Goal: Task Accomplishment & Management: Manage account settings

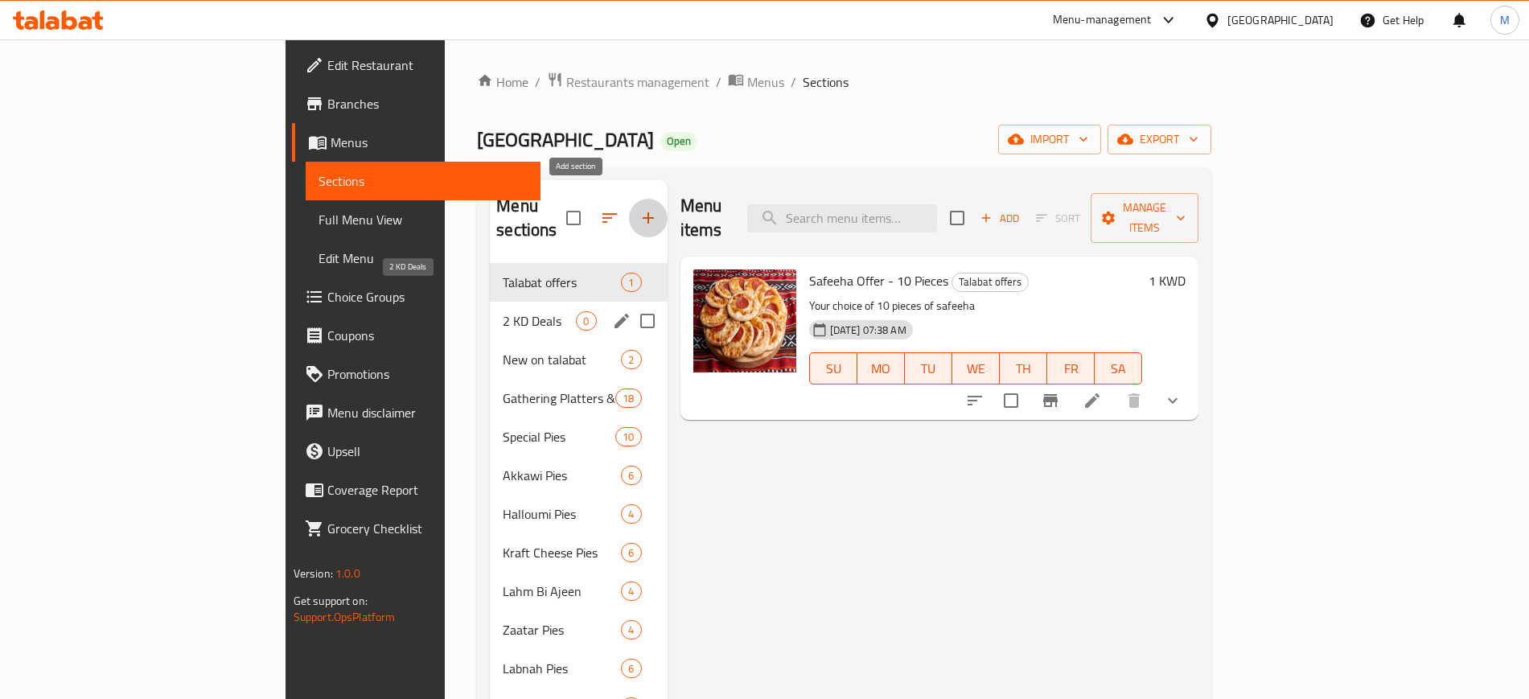
click at [503, 311] on span "2 KD Deals" at bounding box center [539, 320] width 73 height 19
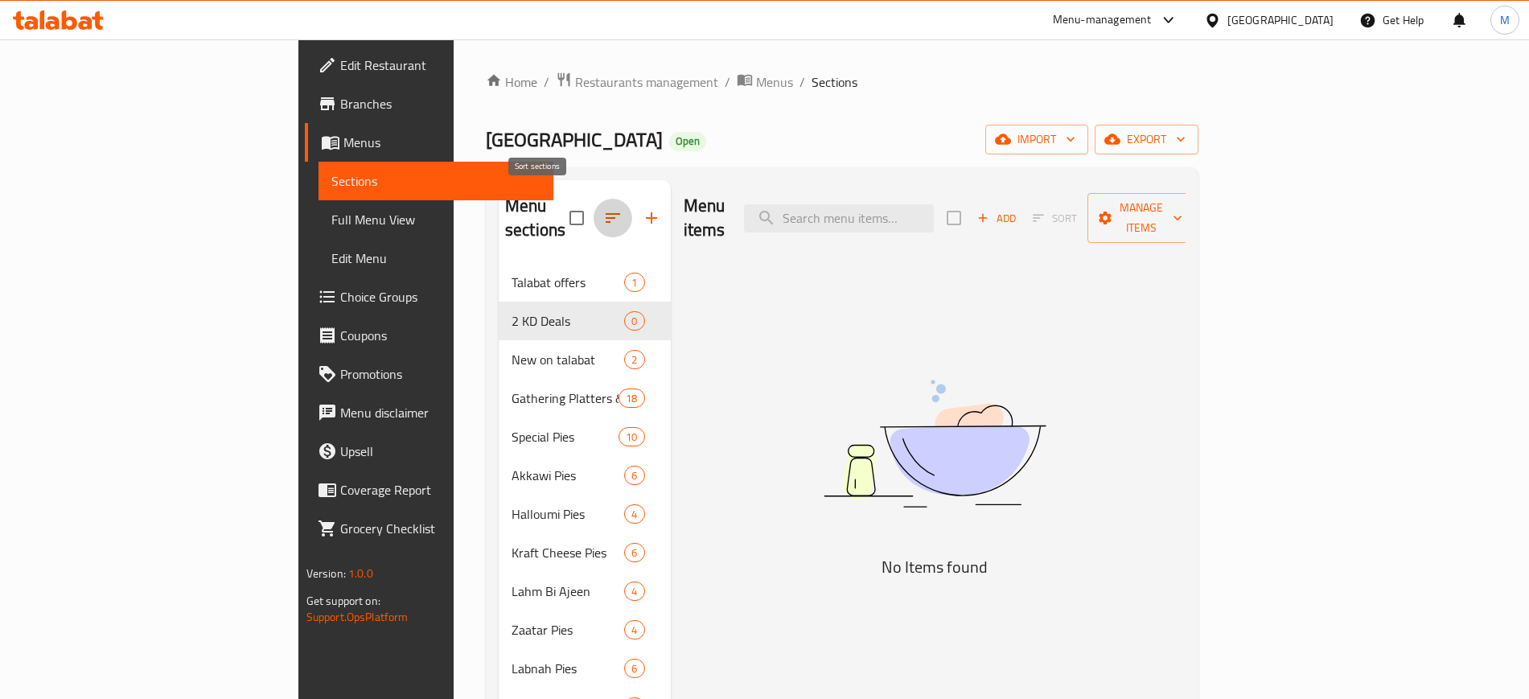
click at [606, 213] on icon "button" at bounding box center [613, 218] width 14 height 10
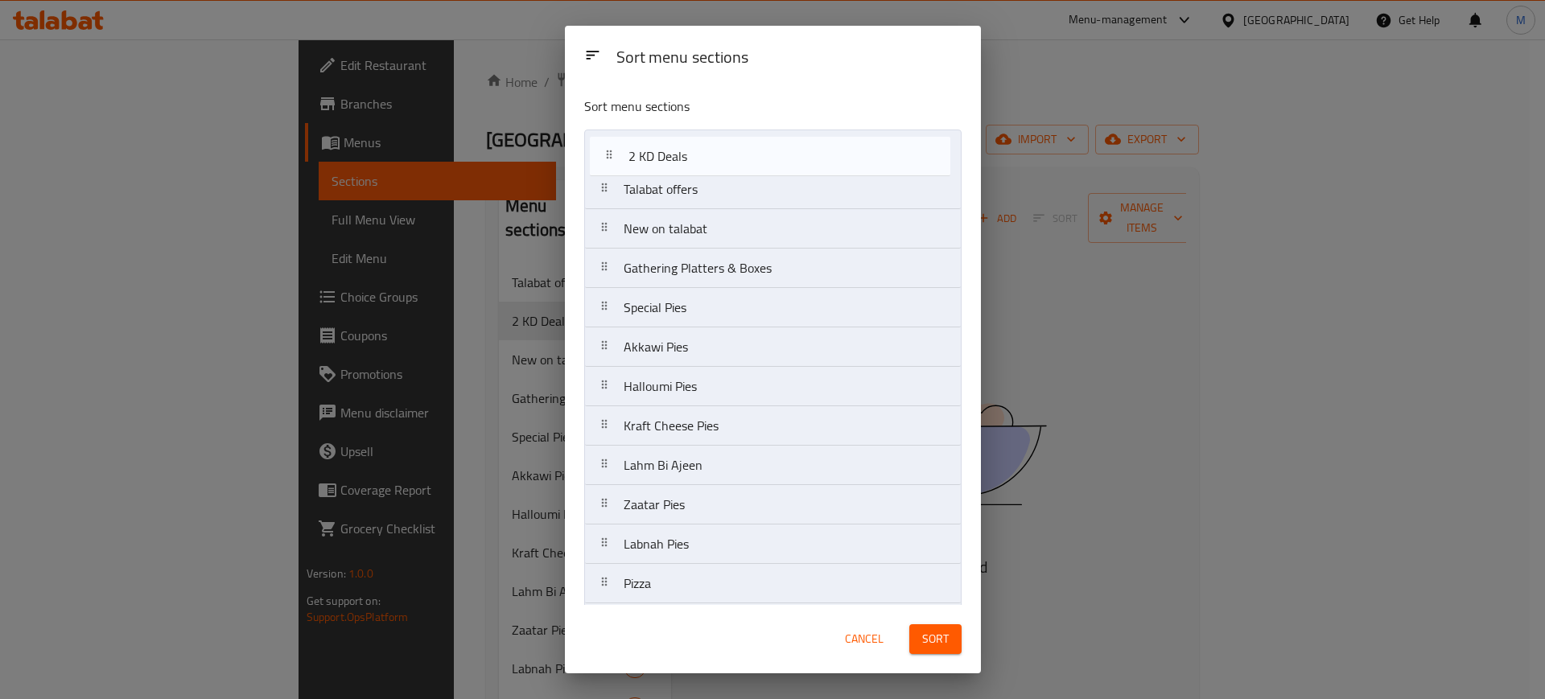
drag, startPoint x: 710, startPoint y: 195, endPoint x: 713, endPoint y: 153, distance: 42.0
click at [713, 153] on nav "Talabat offers 2 KD Deals New on talabat Gathering Platters & Boxes Special Pie…" at bounding box center [772, 682] width 377 height 1105
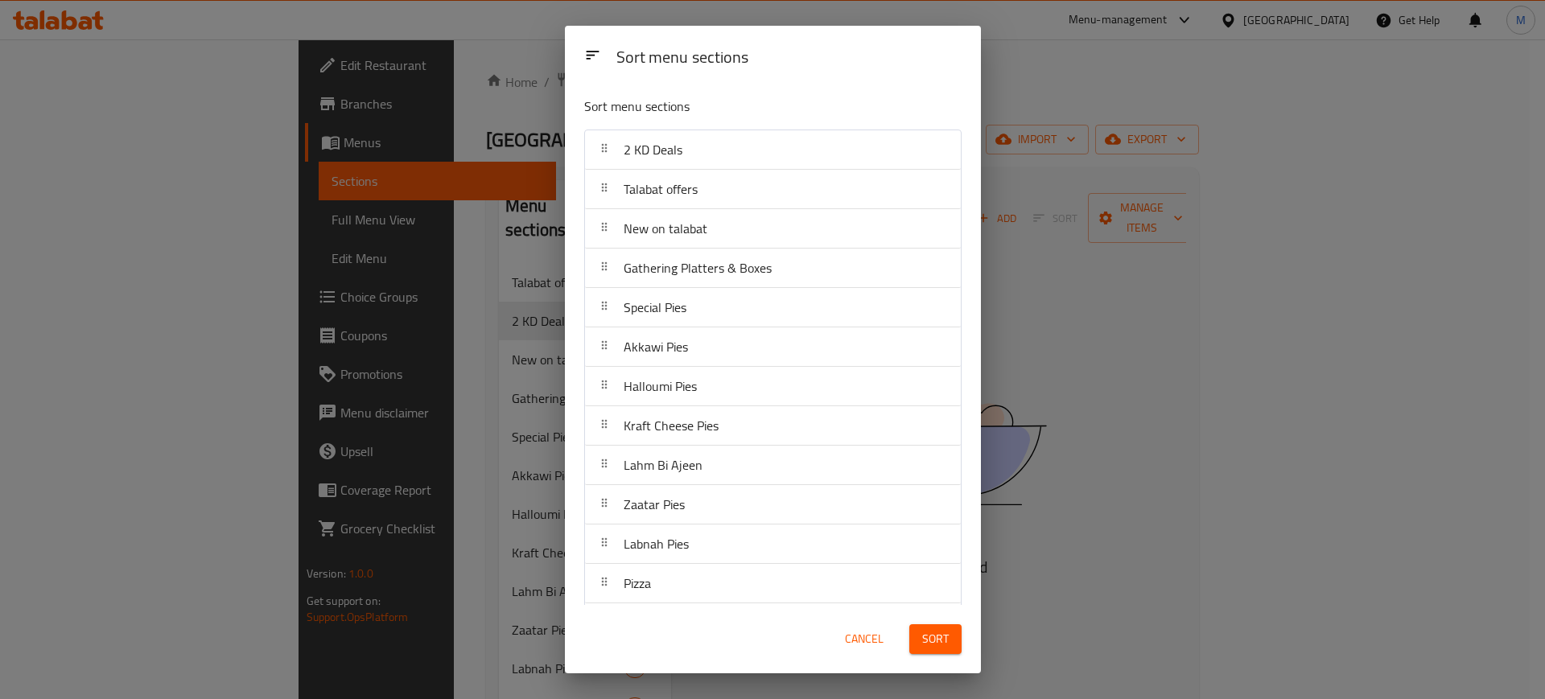
click at [915, 639] on button "Sort" at bounding box center [935, 639] width 52 height 30
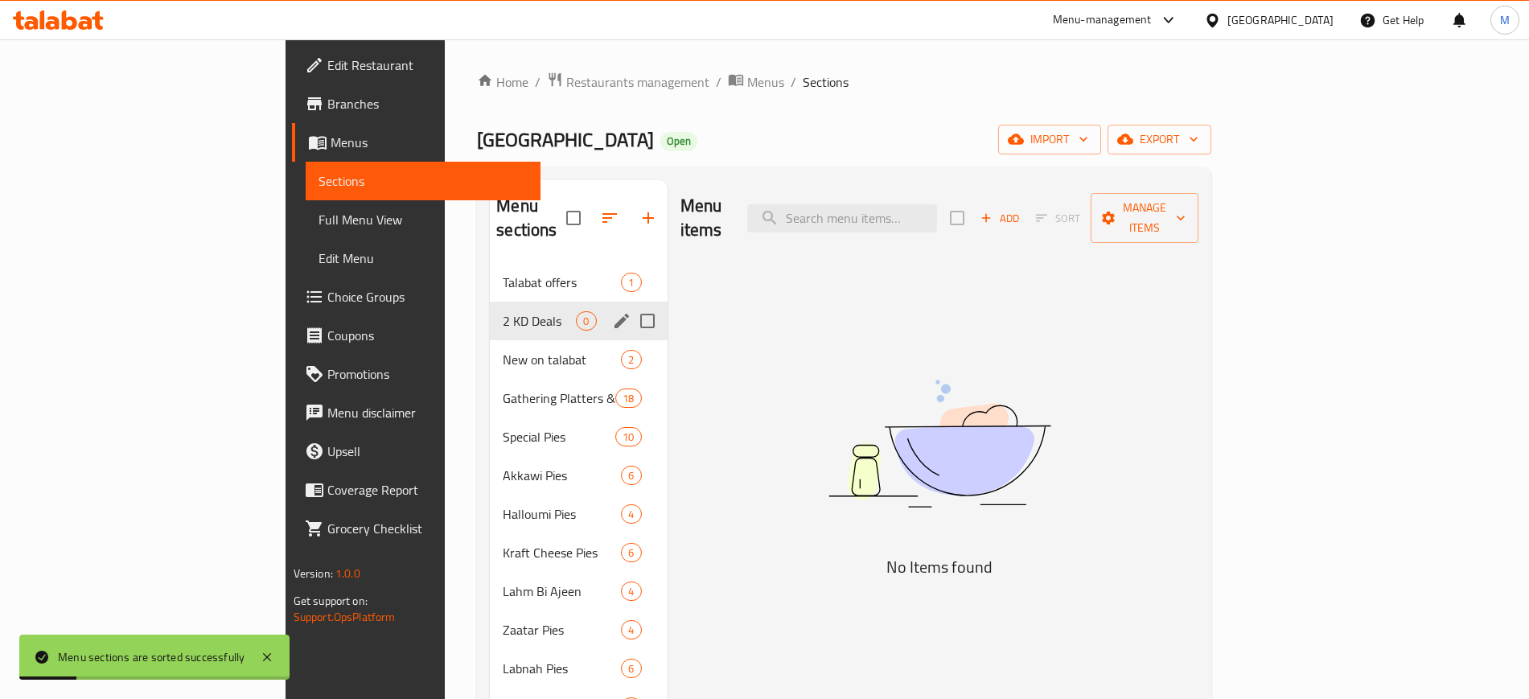
click at [490, 275] on div "Talabat offers 1" at bounding box center [578, 282] width 177 height 39
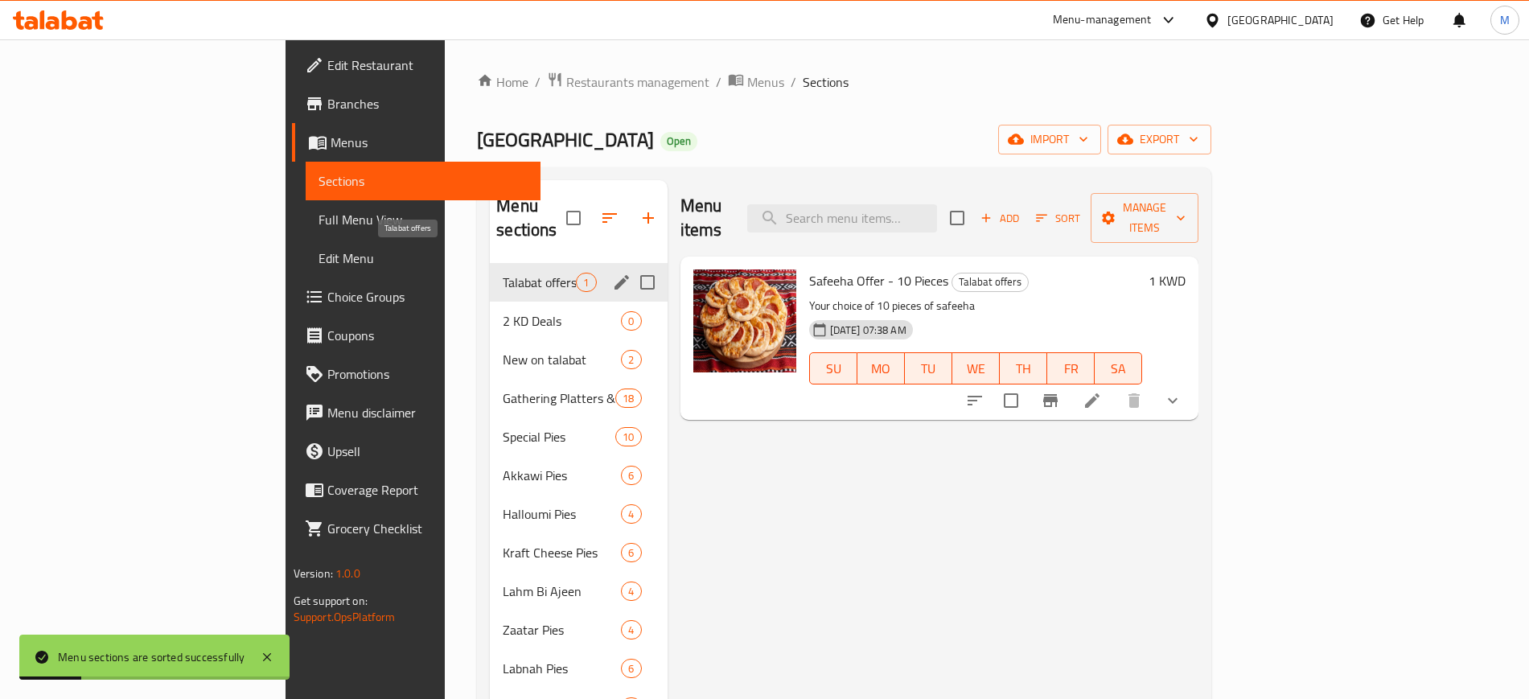
click at [503, 273] on span "Talabat offers" at bounding box center [539, 282] width 73 height 19
click at [490, 302] on div "2 KD Deals 0" at bounding box center [578, 321] width 177 height 39
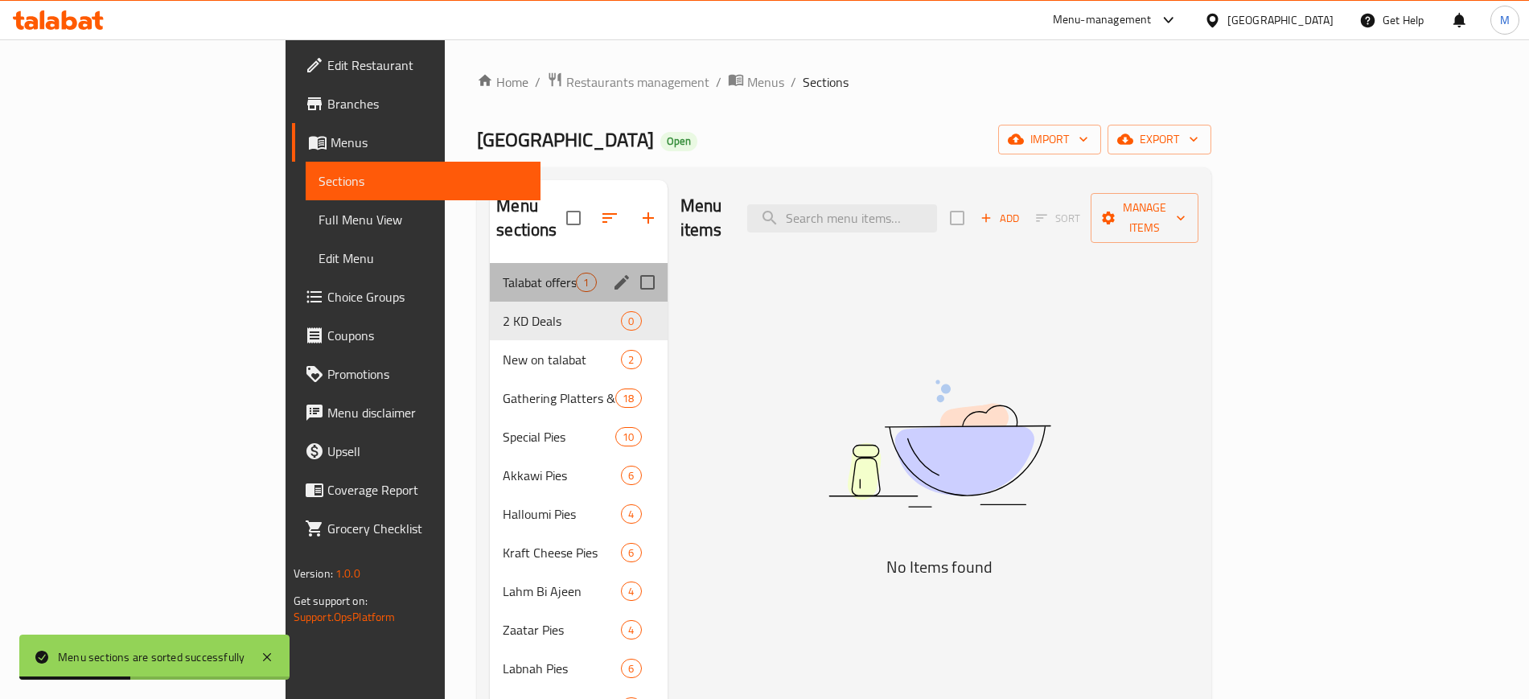
click at [490, 263] on div "Talabat offers 1" at bounding box center [578, 282] width 177 height 39
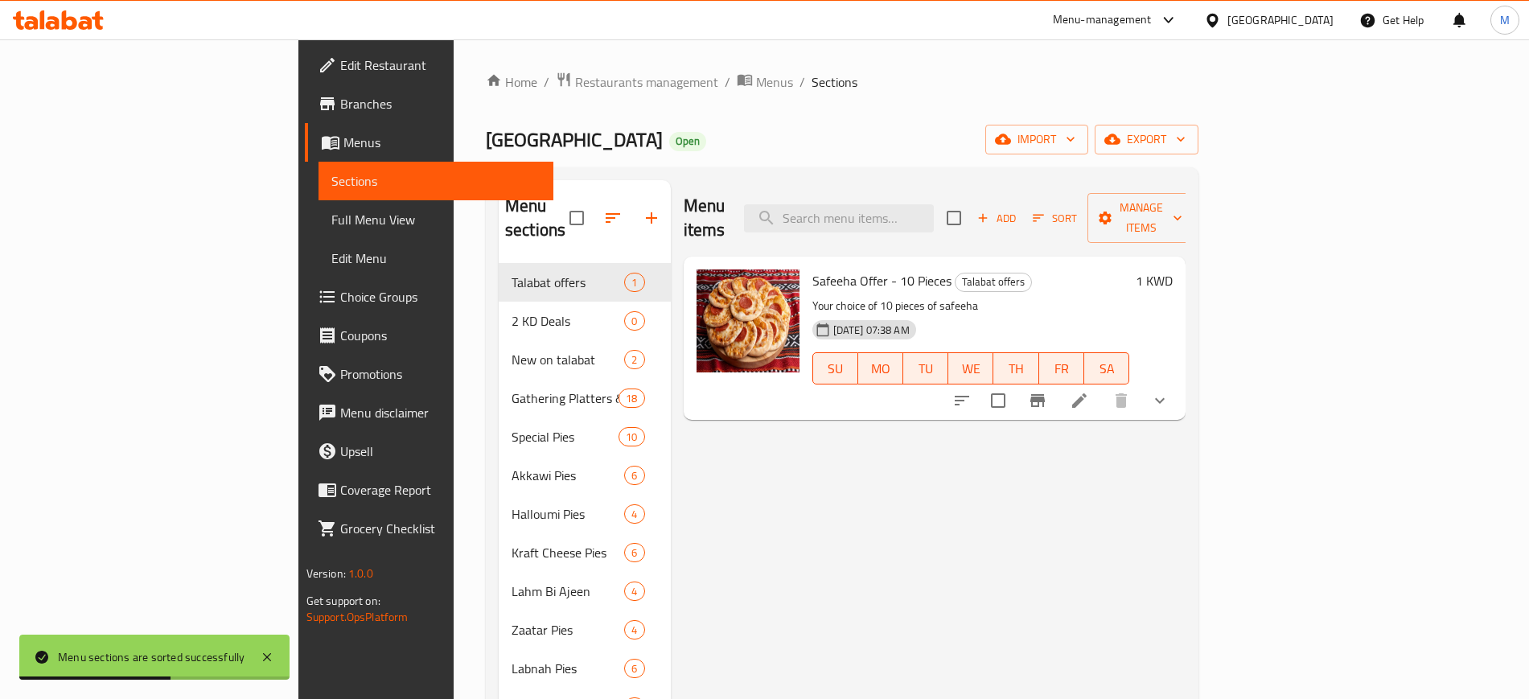
click at [340, 297] on span "Choice Groups" at bounding box center [440, 296] width 200 height 19
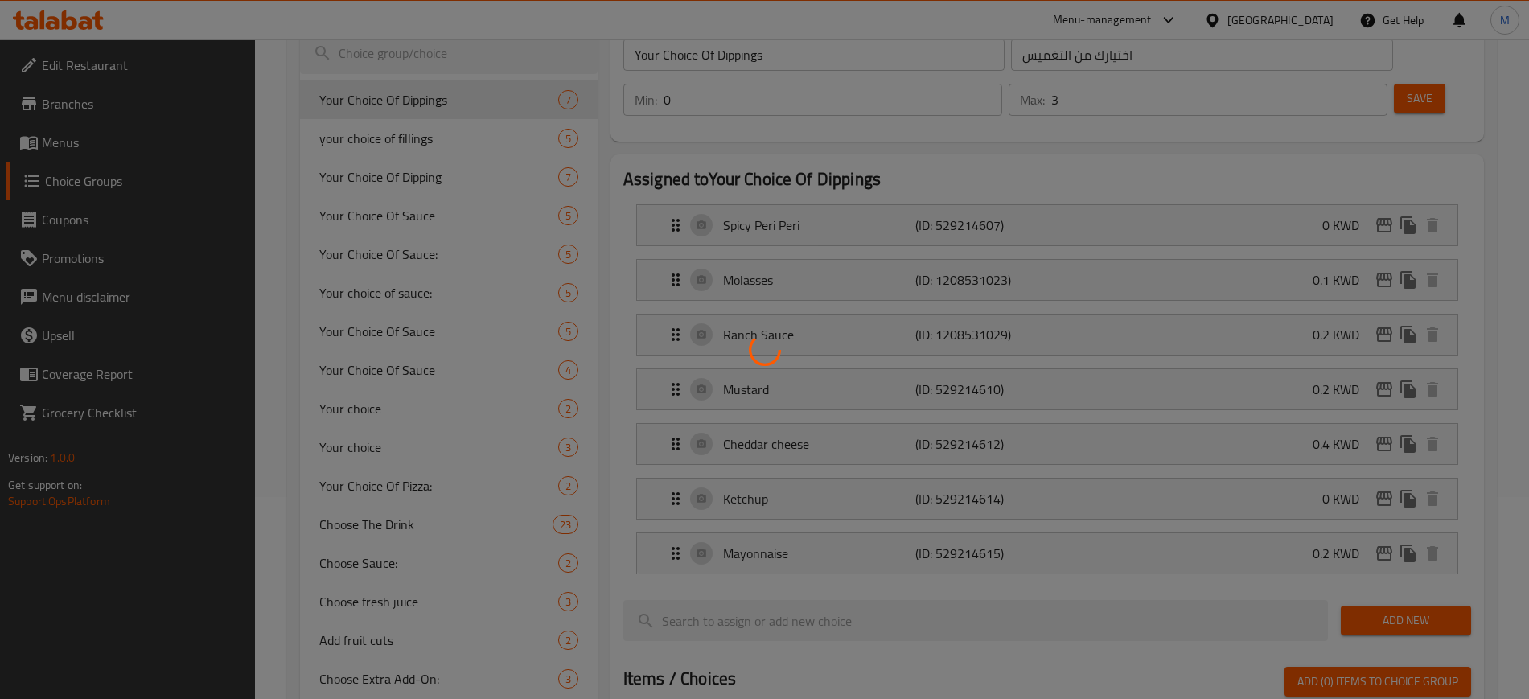
scroll to position [402, 0]
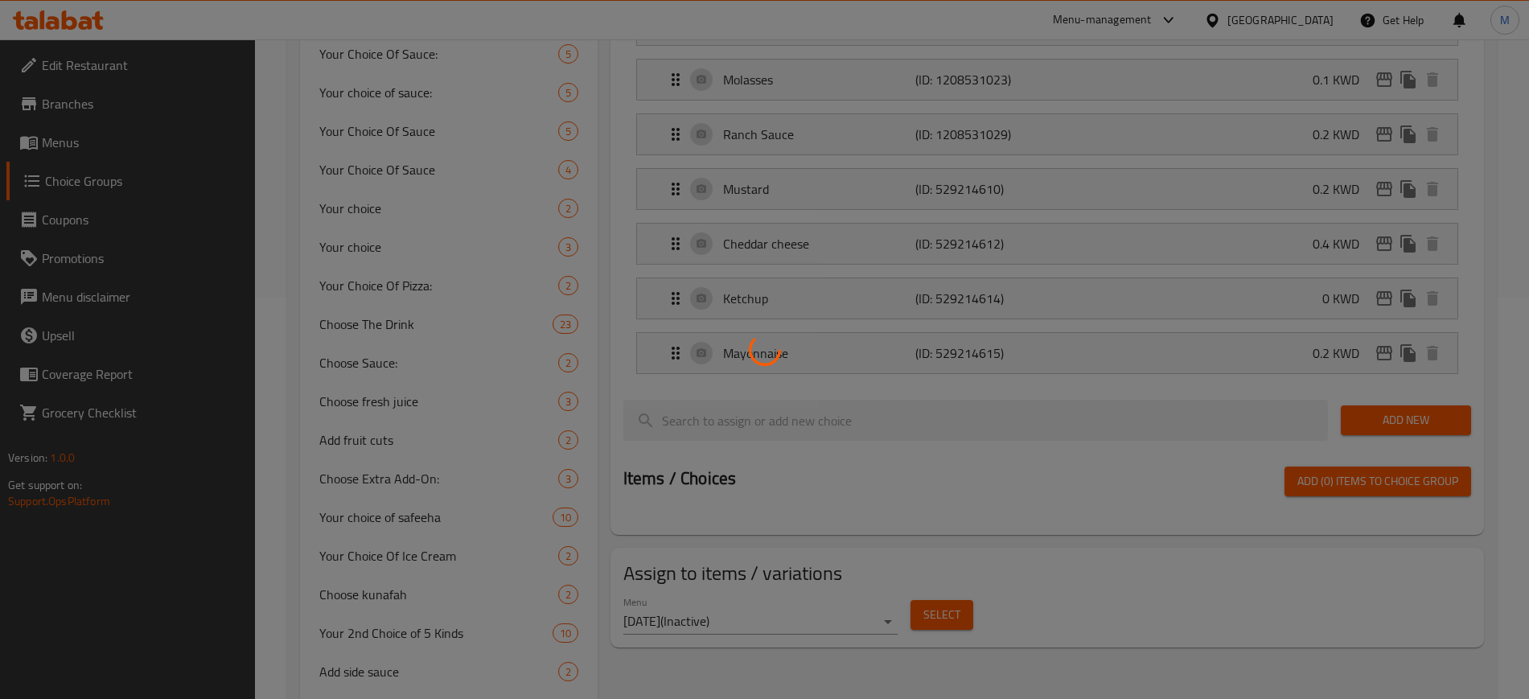
click at [404, 287] on div at bounding box center [764, 349] width 1529 height 699
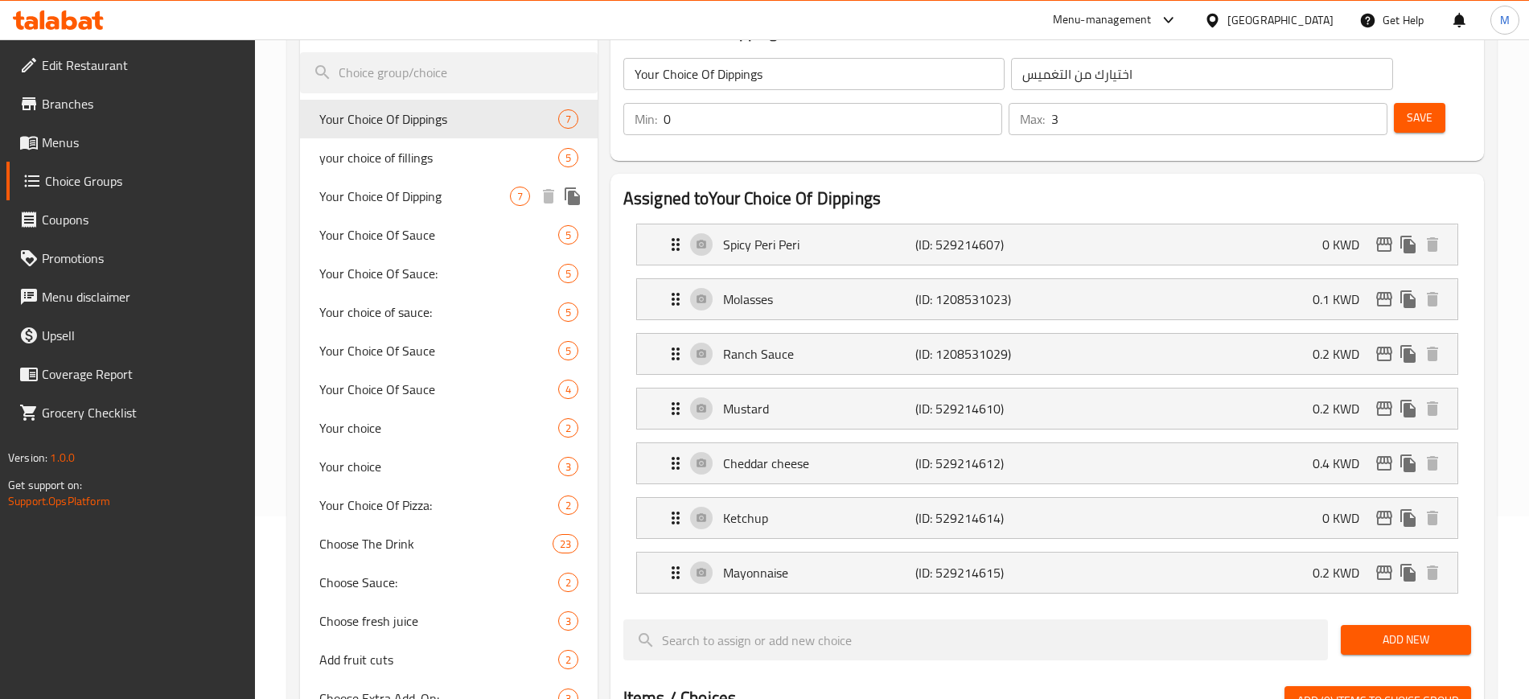
scroll to position [205, 0]
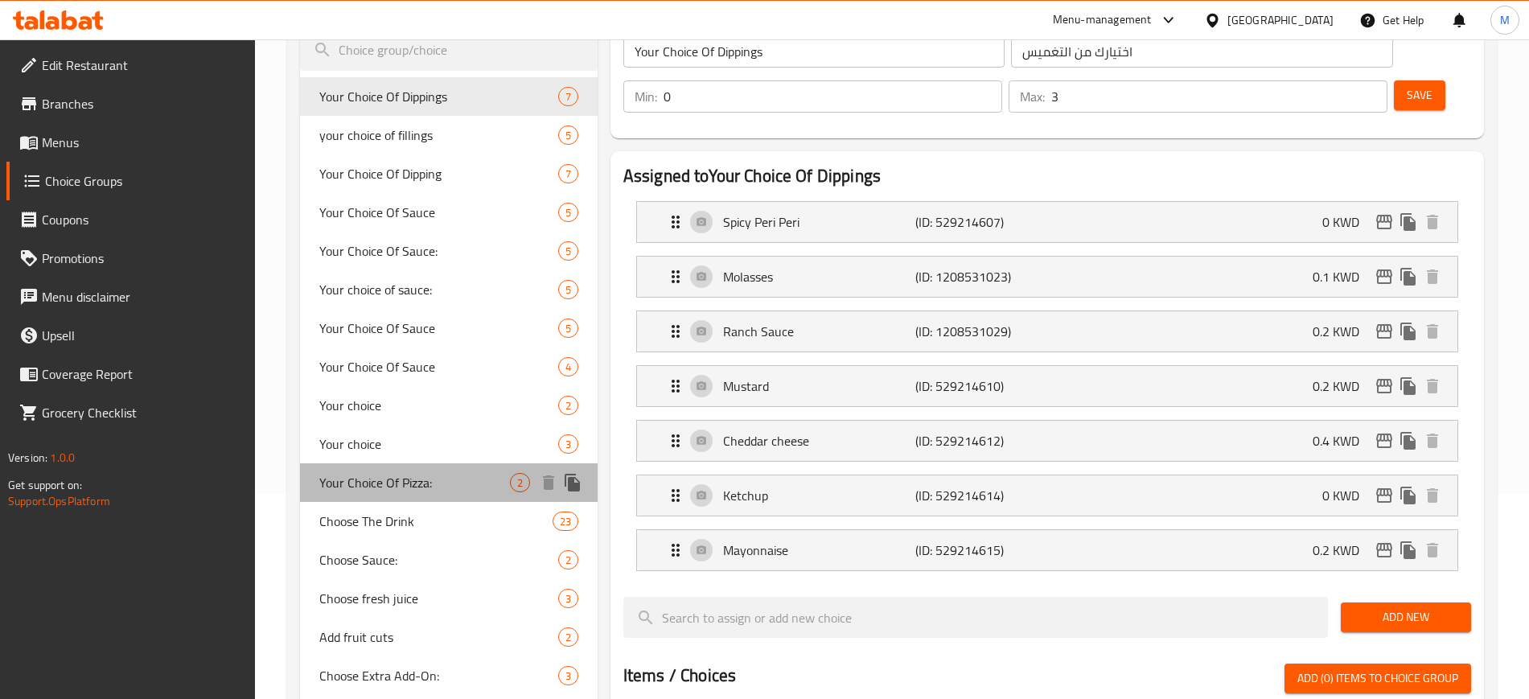
click at [434, 476] on span "Your Choice Of Pizza:" at bounding box center [414, 482] width 191 height 19
type input "Your Choice Of Pizza:"
type input "اختيارك من البيتزا"
type input "1"
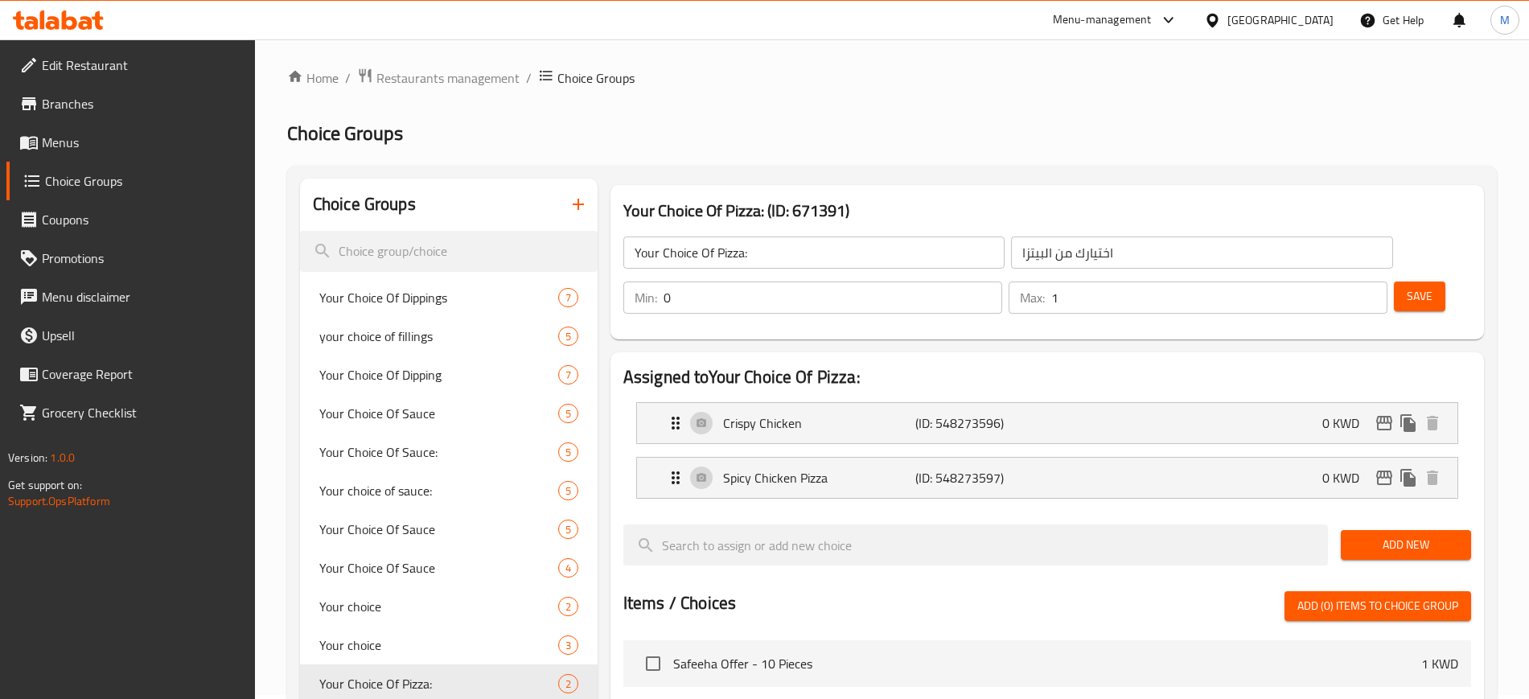
scroll to position [0, 0]
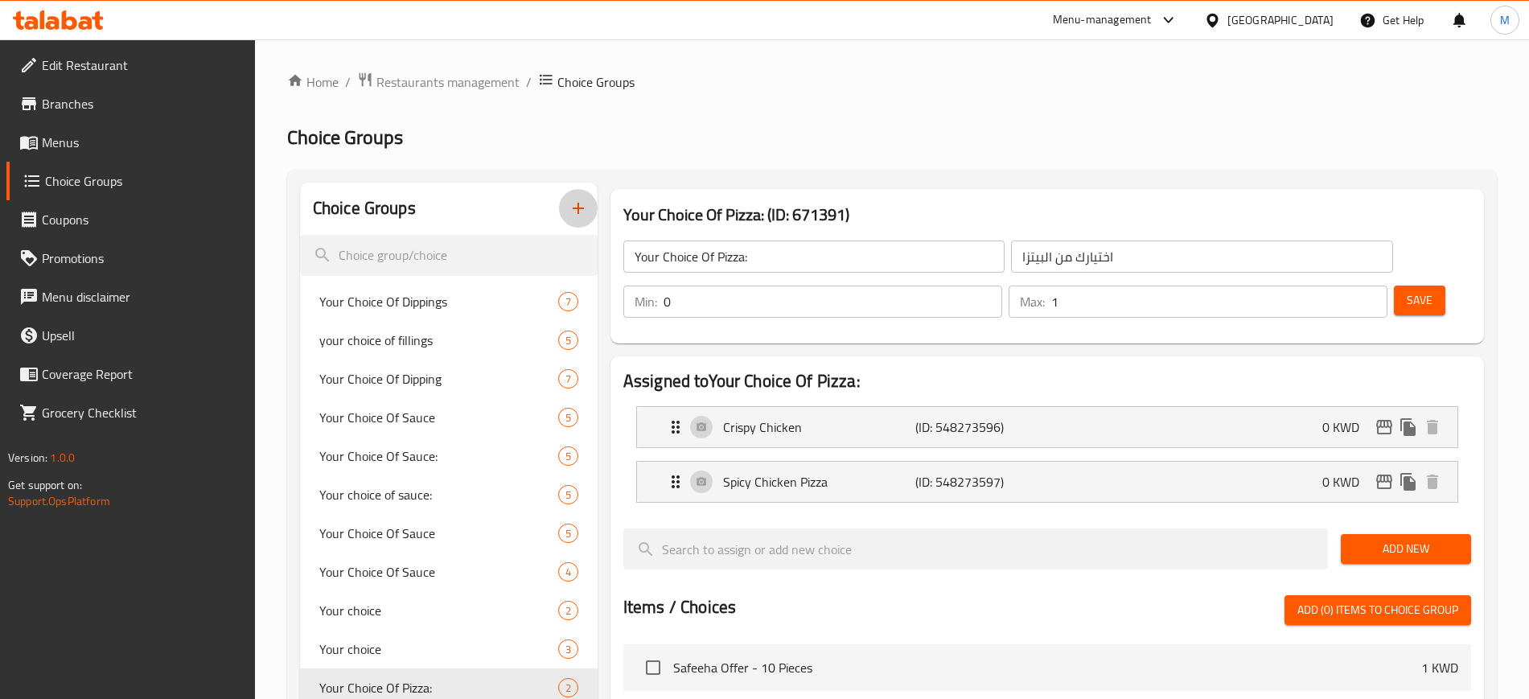
click at [586, 204] on icon "button" at bounding box center [578, 208] width 19 height 19
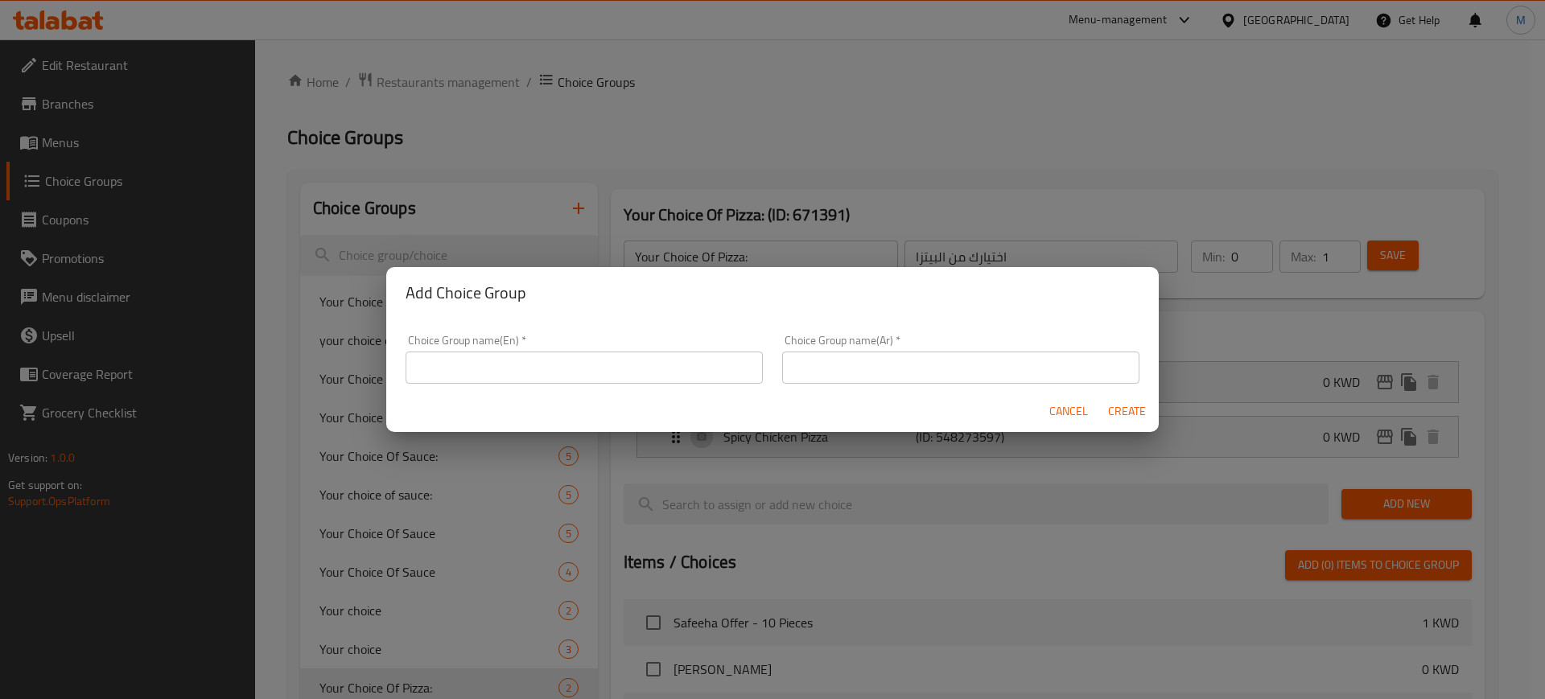
click at [697, 364] on input "text" at bounding box center [583, 368] width 357 height 32
type input "Your choice of pizza"
click at [895, 370] on input "text" at bounding box center [960, 368] width 357 height 32
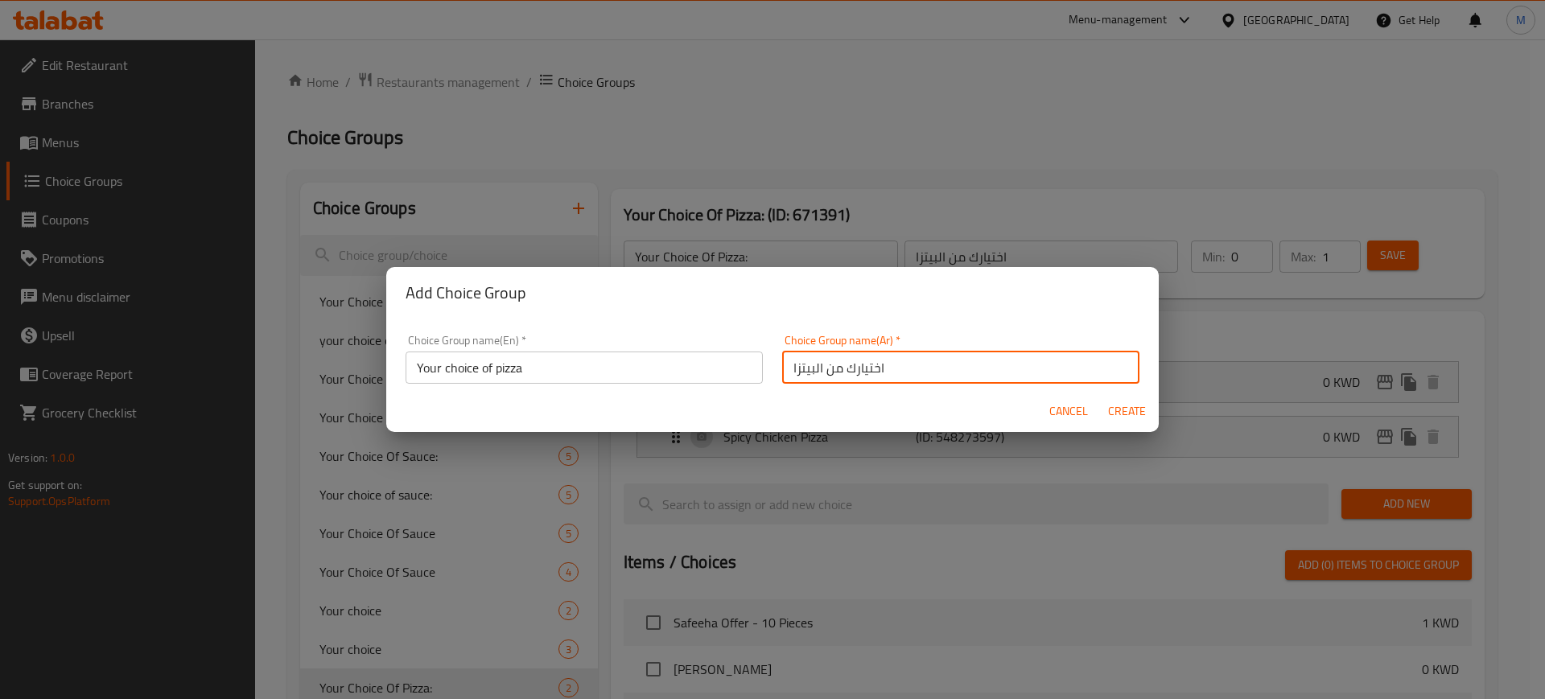
type input "اختيارك من البيتزا"
click at [1121, 415] on span "Create" at bounding box center [1126, 411] width 39 height 20
type input "Your choice of pizza"
type input "اختيارك من البيتزا"
type input "0"
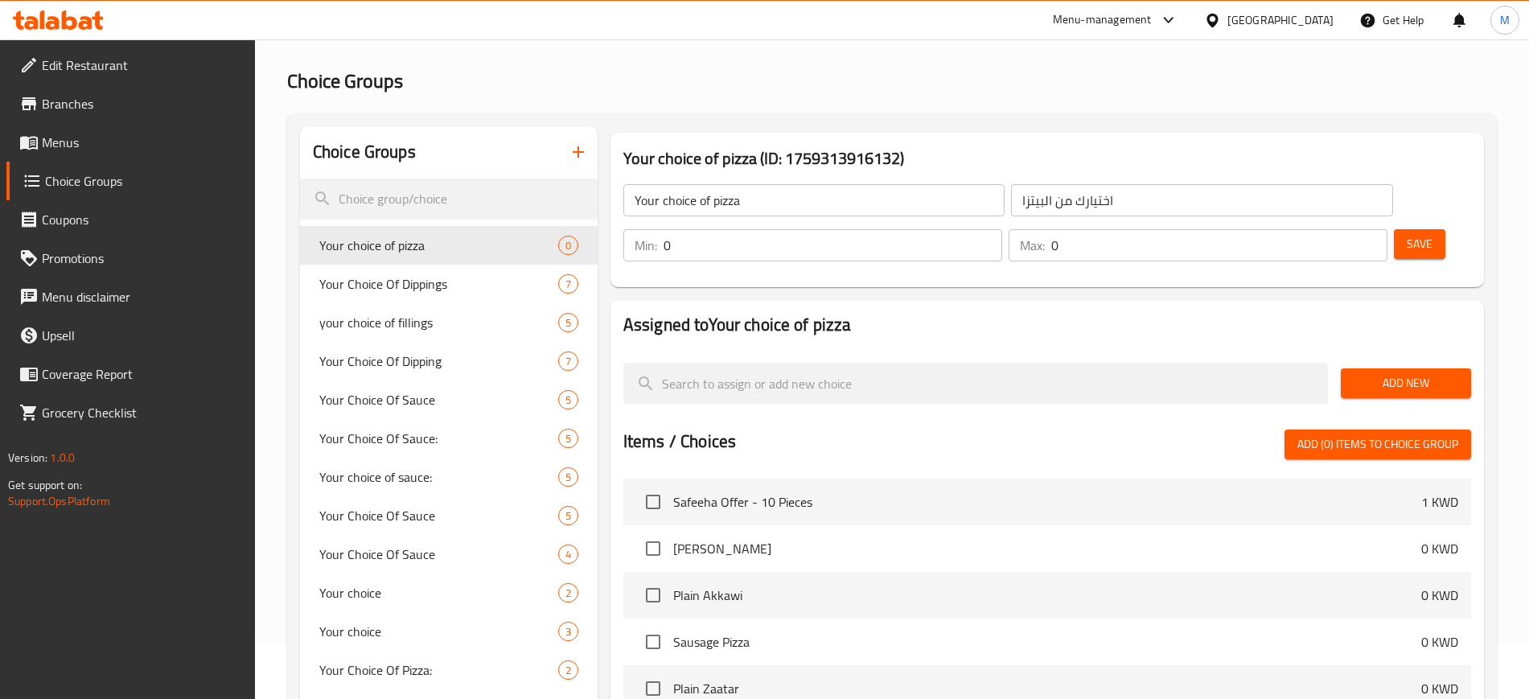
scroll to position [101, 0]
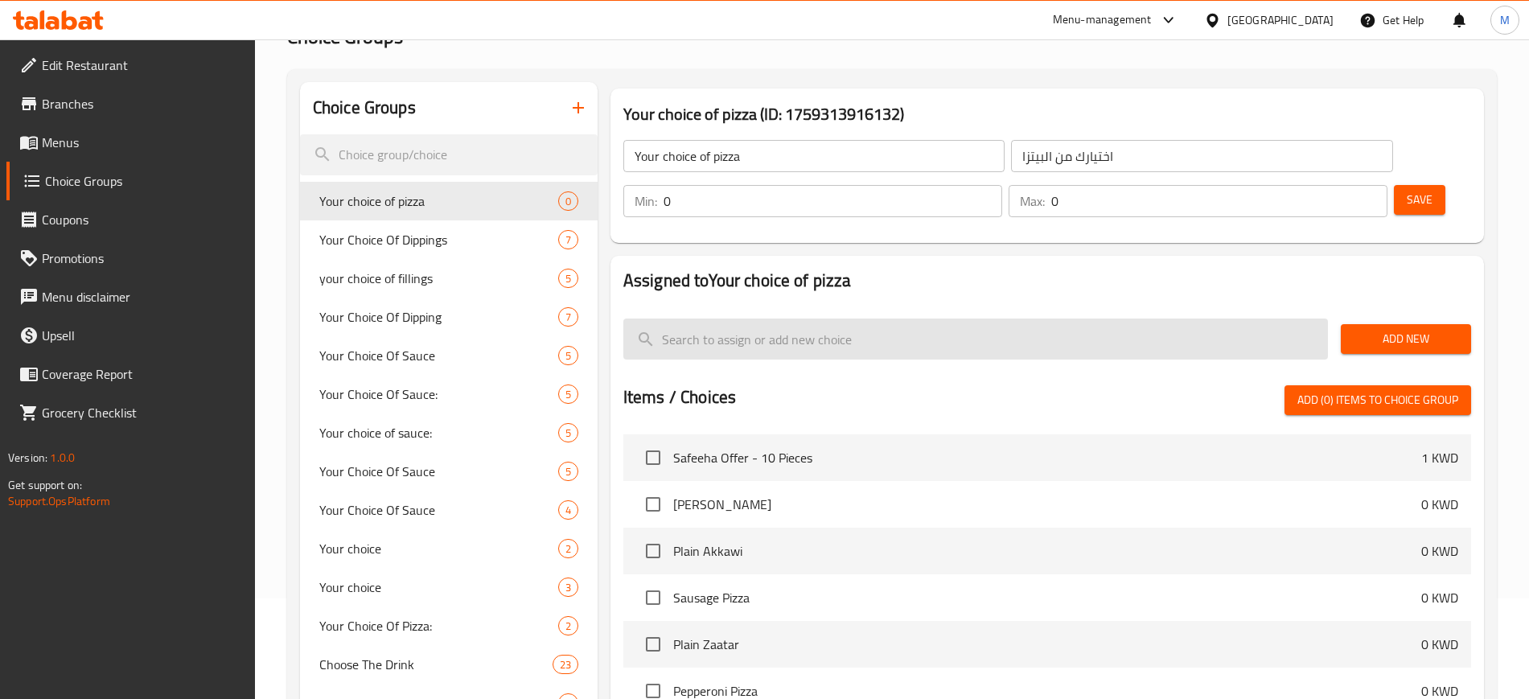
click at [779, 319] on input "search" at bounding box center [975, 339] width 705 height 41
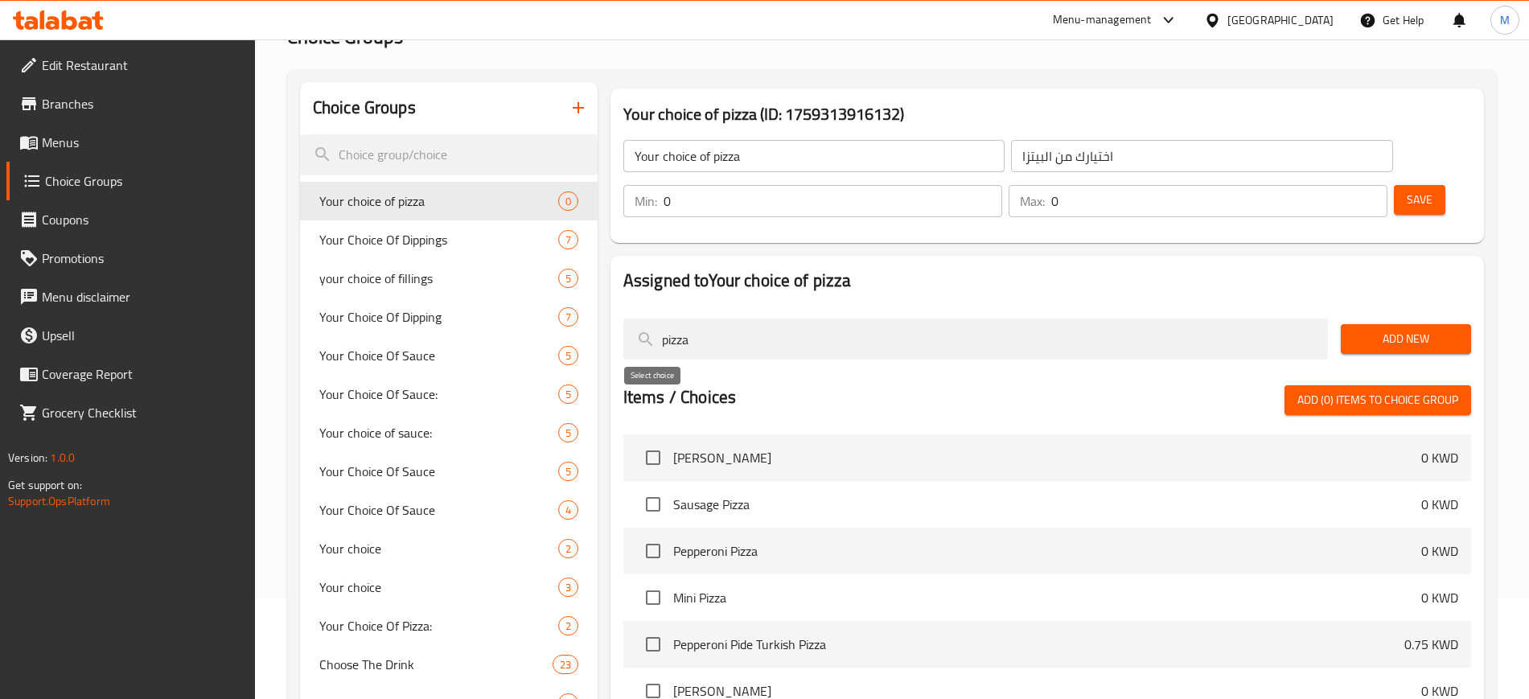
type input "pizza"
click at [656, 441] on input "checkbox" at bounding box center [653, 458] width 34 height 34
checkbox input "true"
click at [656, 487] on input "checkbox" at bounding box center [653, 504] width 34 height 34
checkbox input "true"
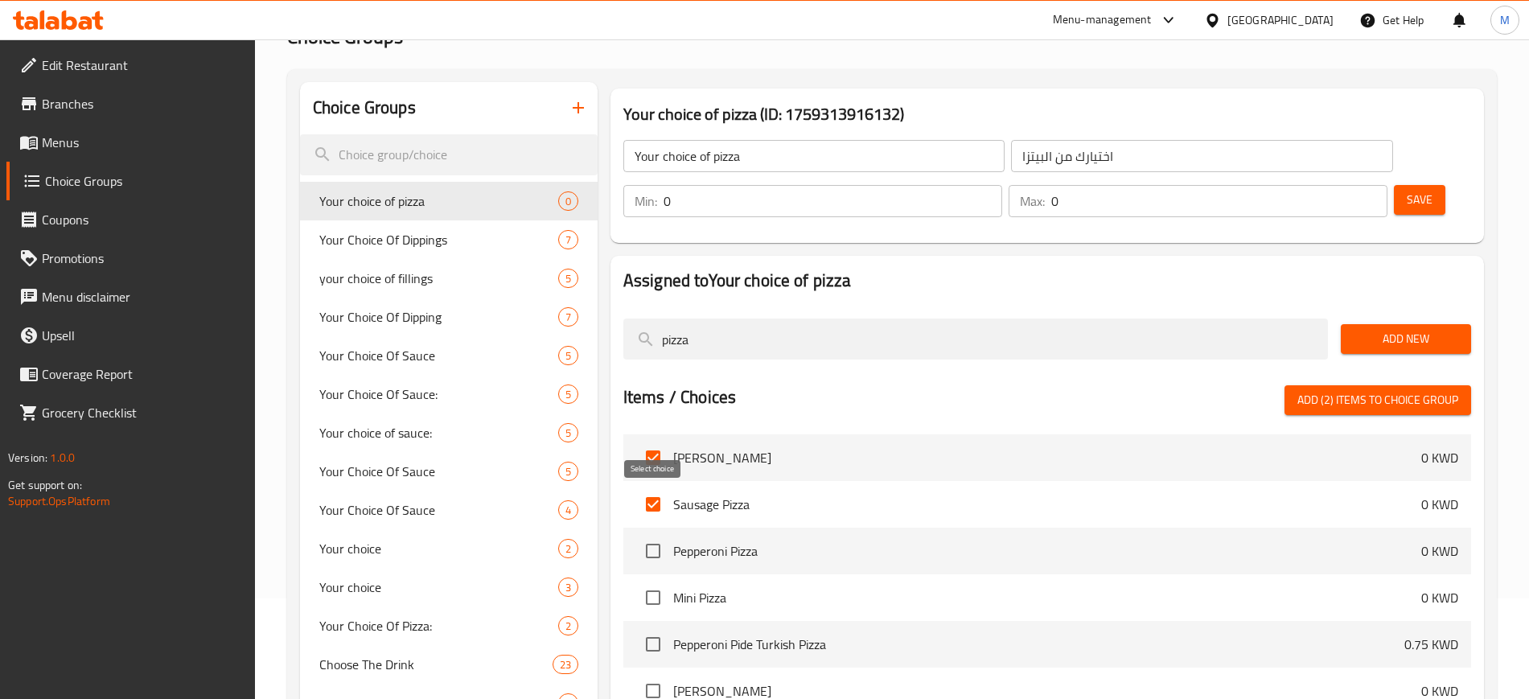
click at [645, 534] on input "checkbox" at bounding box center [653, 551] width 34 height 34
checkbox input "true"
click at [652, 581] on input "checkbox" at bounding box center [653, 598] width 34 height 34
checkbox input "true"
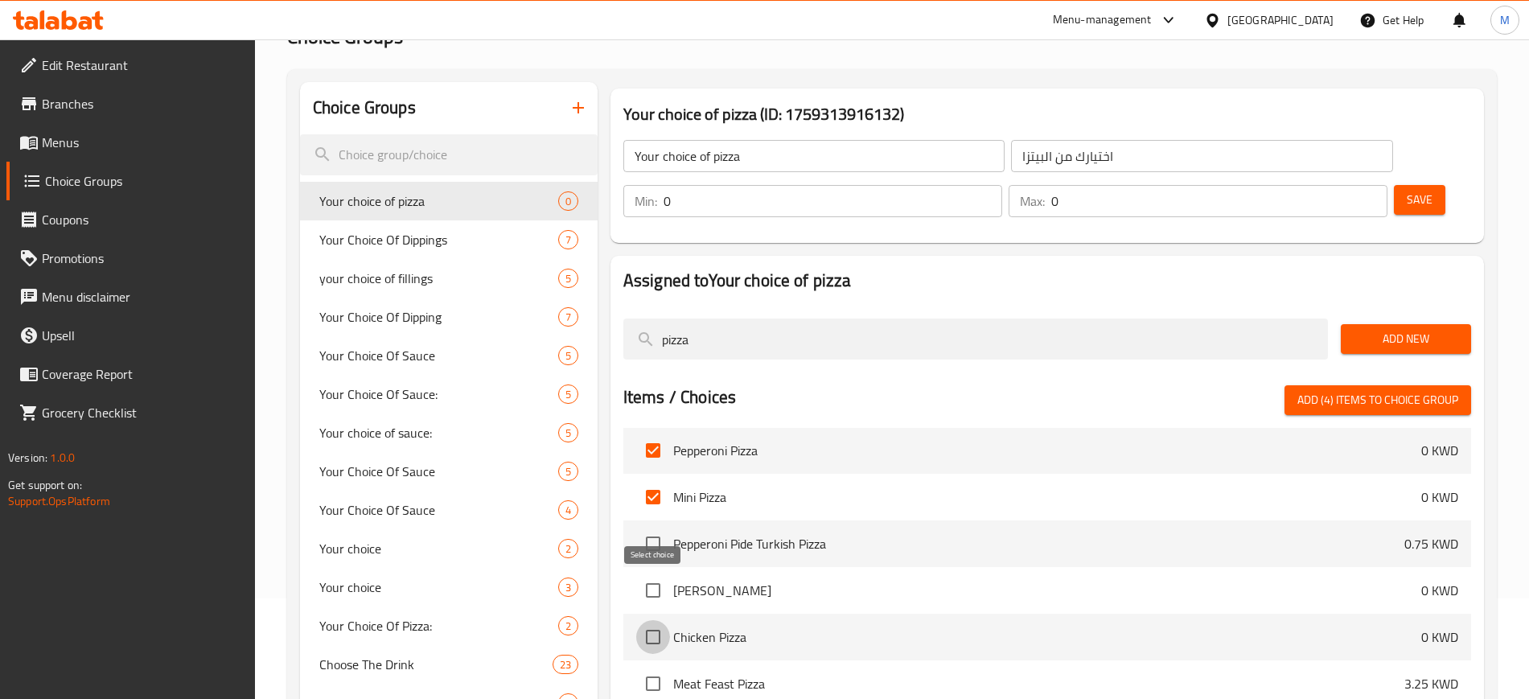
click at [651, 620] on input "checkbox" at bounding box center [653, 637] width 34 height 34
checkbox input "true"
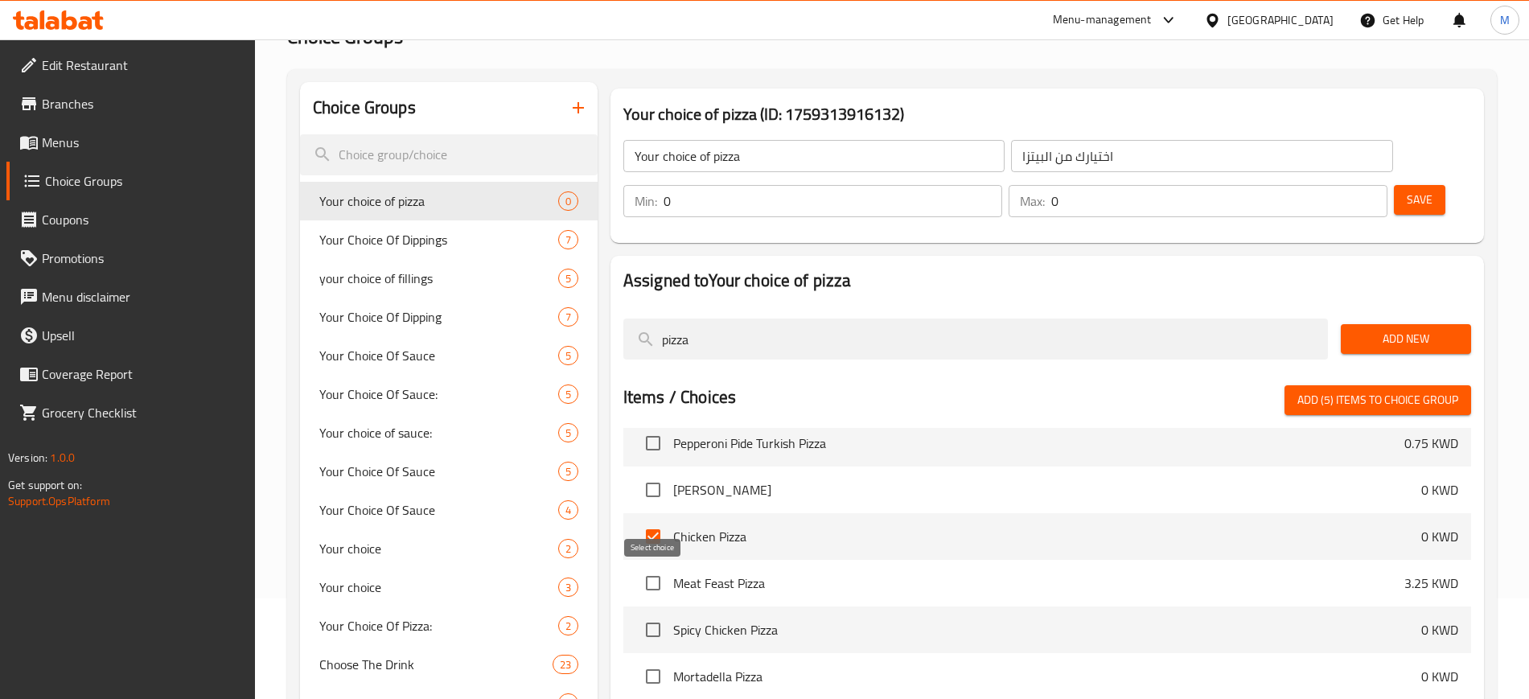
click at [651, 613] on input "checkbox" at bounding box center [653, 630] width 34 height 34
checkbox input "true"
click at [653, 660] on input "checkbox" at bounding box center [653, 677] width 34 height 34
checkbox input "true"
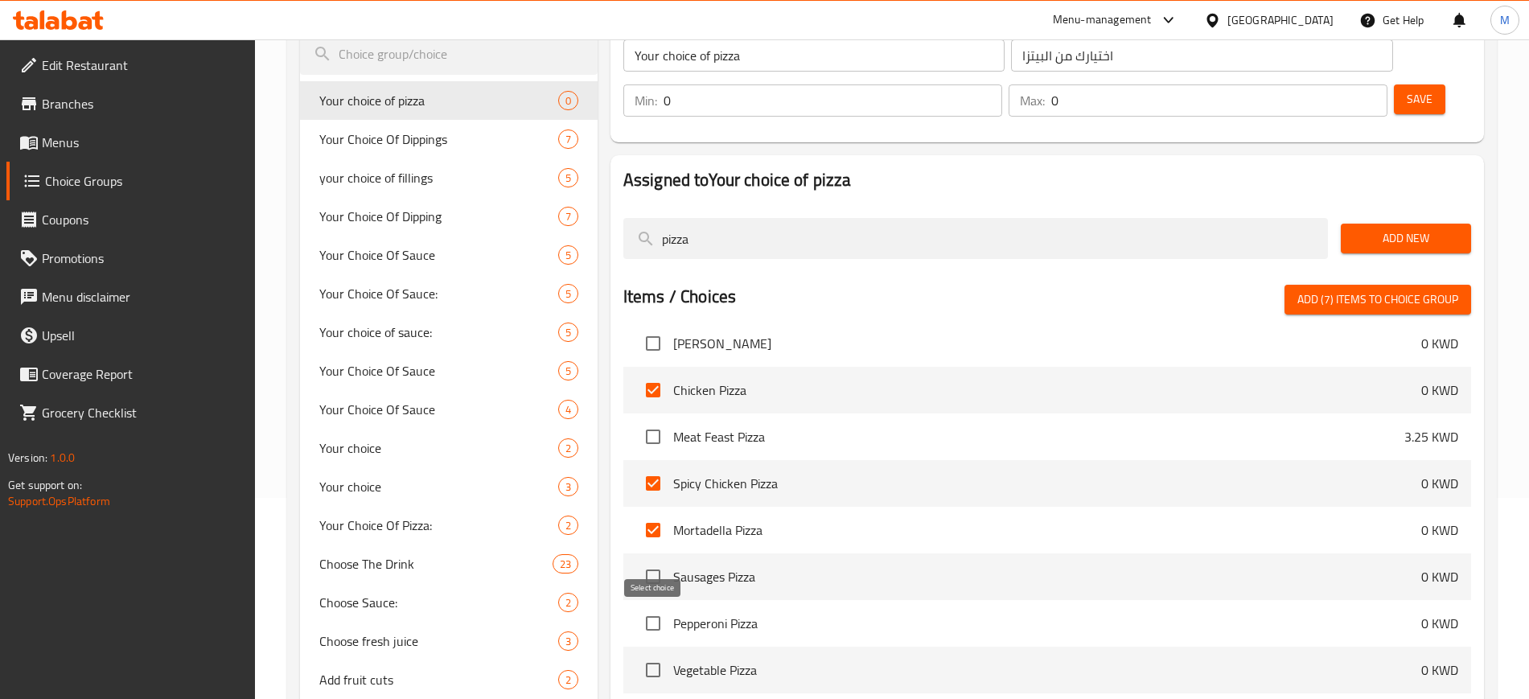
click at [656, 653] on input "checkbox" at bounding box center [653, 670] width 34 height 34
checkbox input "true"
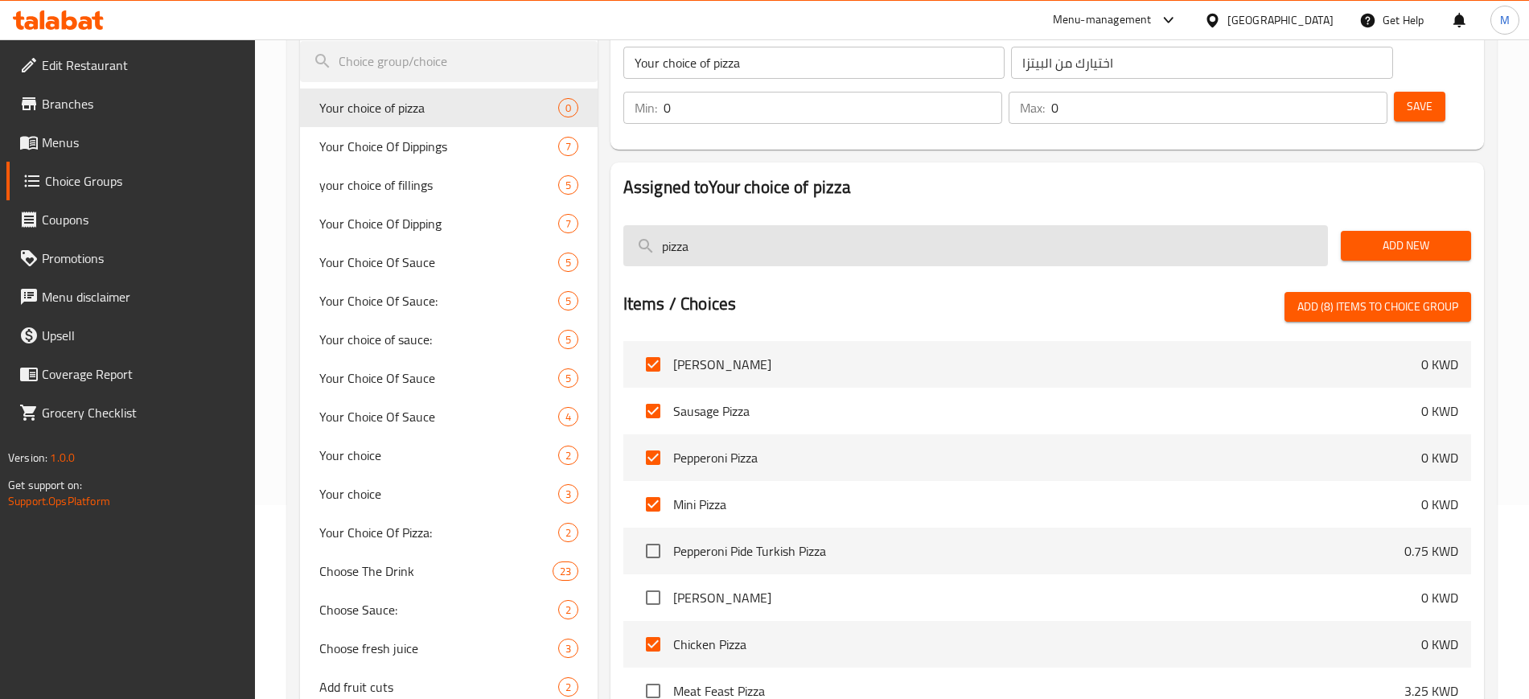
scroll to position [0, 0]
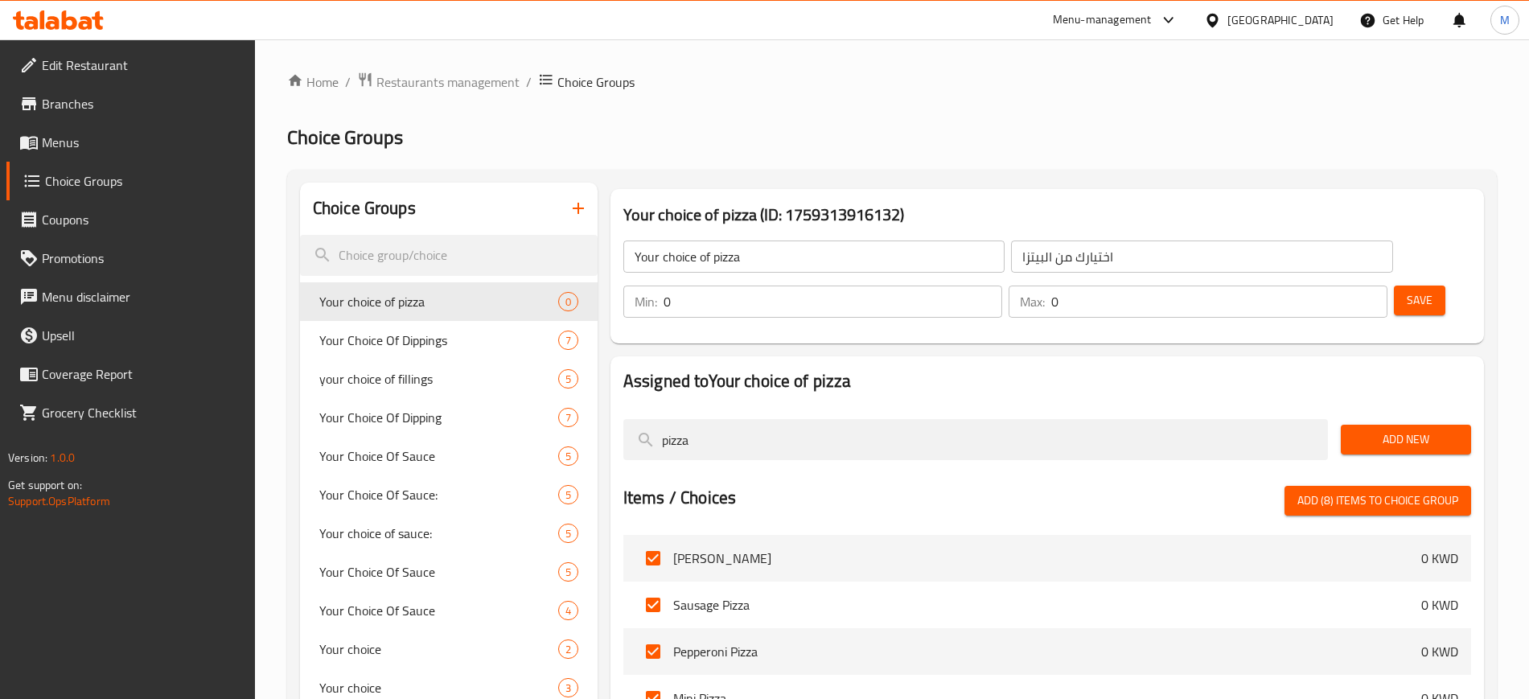
click at [1353, 491] on span "Add (8) items to choice group" at bounding box center [1378, 501] width 161 height 20
checkbox input "false"
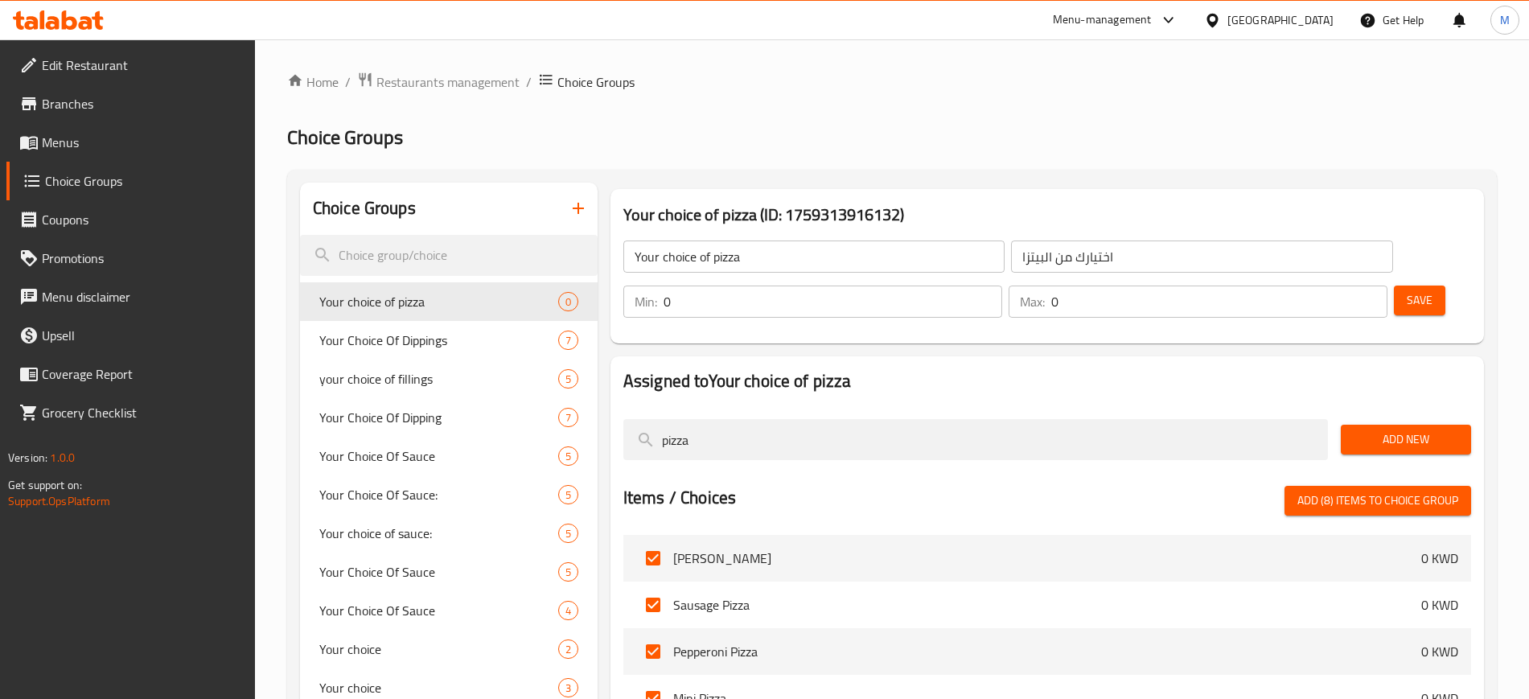
checkbox input "false"
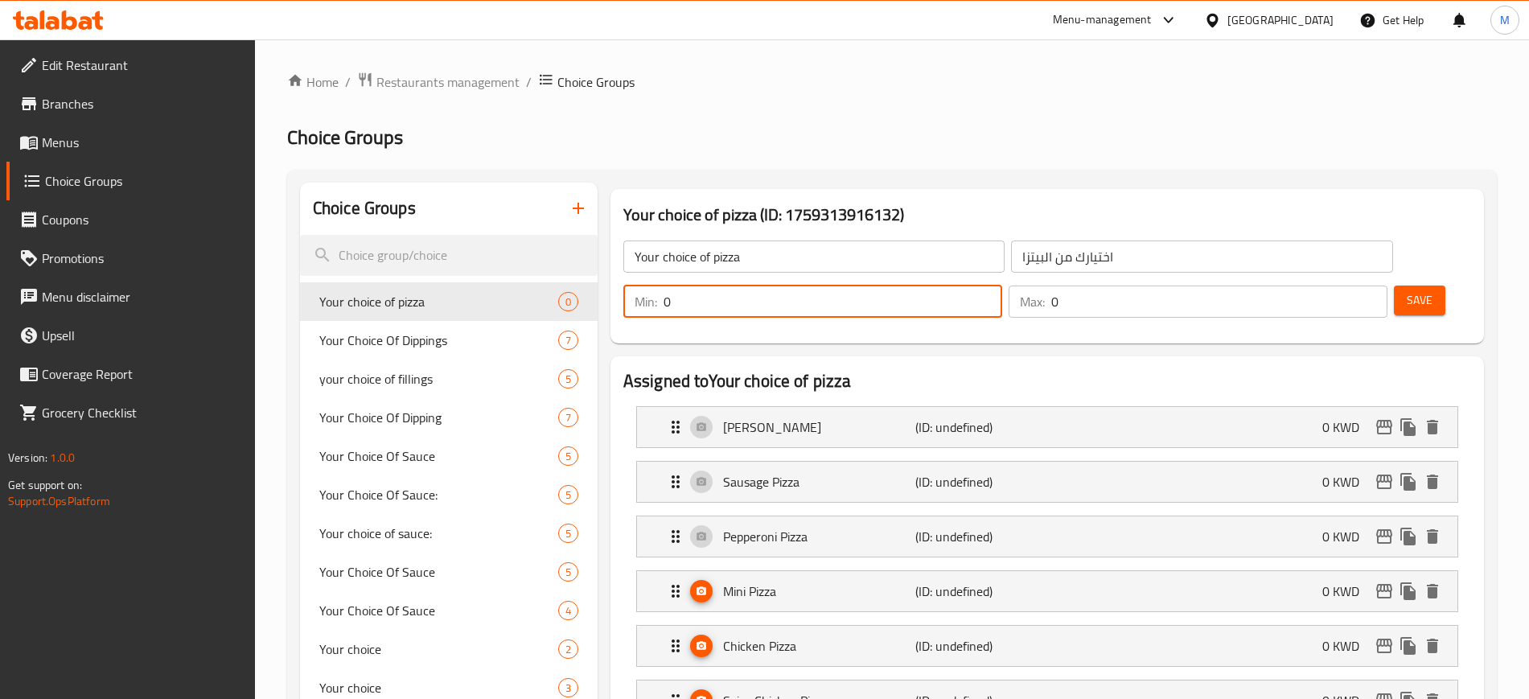
drag, startPoint x: 1237, startPoint y: 250, endPoint x: 1222, endPoint y: 250, distance: 15.3
click at [1002, 286] on div "Min: 0 ​" at bounding box center [812, 302] width 379 height 32
type input "1"
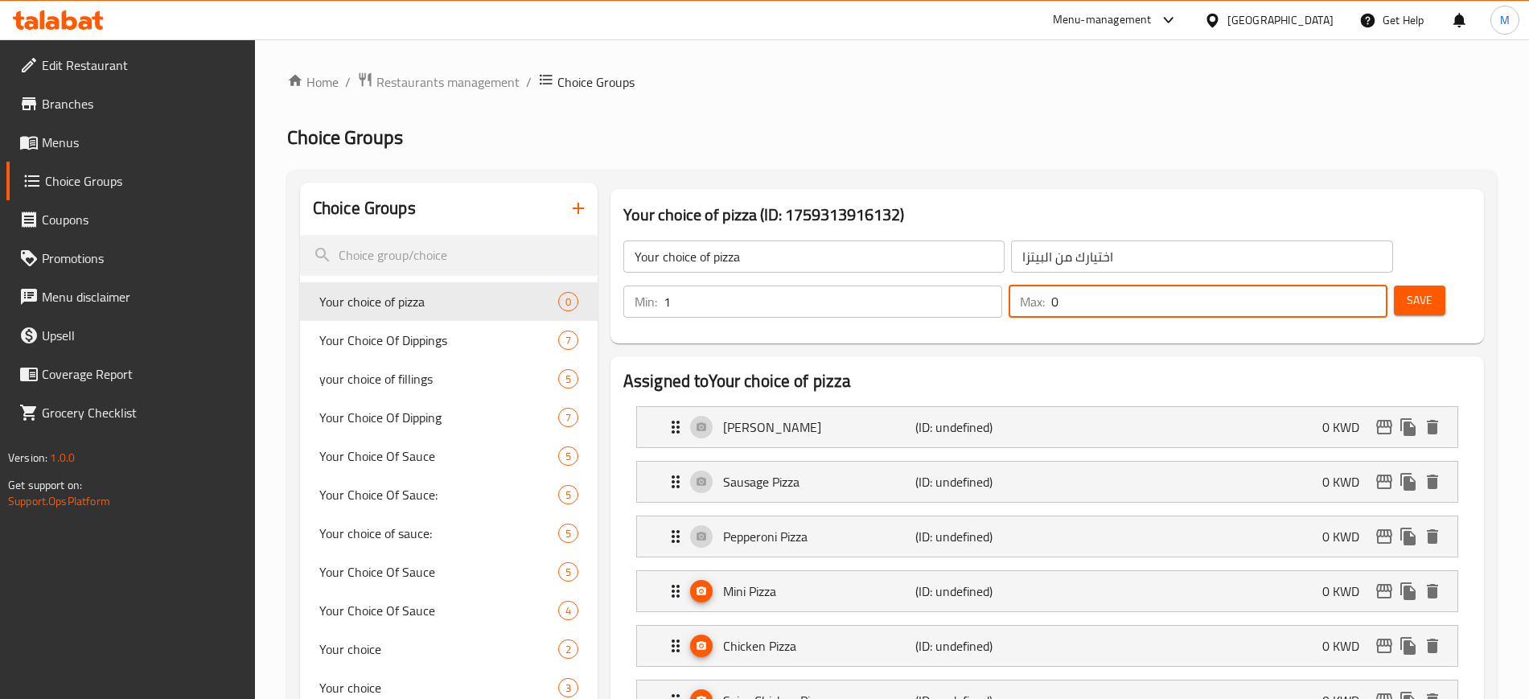
drag, startPoint x: 1329, startPoint y: 262, endPoint x: 1312, endPoint y: 262, distance: 16.9
click at [1312, 286] on div "Max: 0 ​" at bounding box center [1198, 302] width 379 height 32
type input "1"
drag, startPoint x: 1378, startPoint y: 241, endPoint x: 1434, endPoint y: 261, distance: 59.5
click at [1394, 286] on button "Save" at bounding box center [1419, 301] width 51 height 30
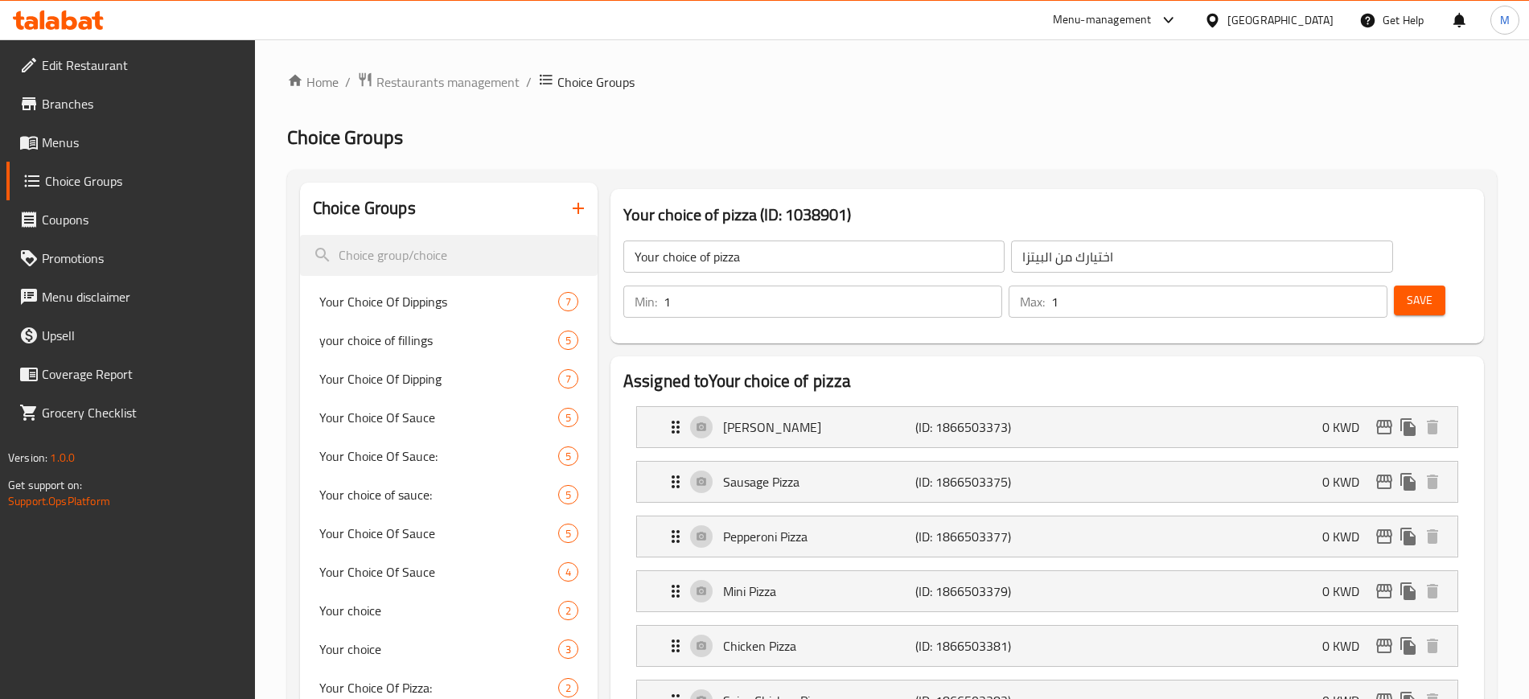
click at [93, 146] on span "Menus" at bounding box center [142, 142] width 200 height 19
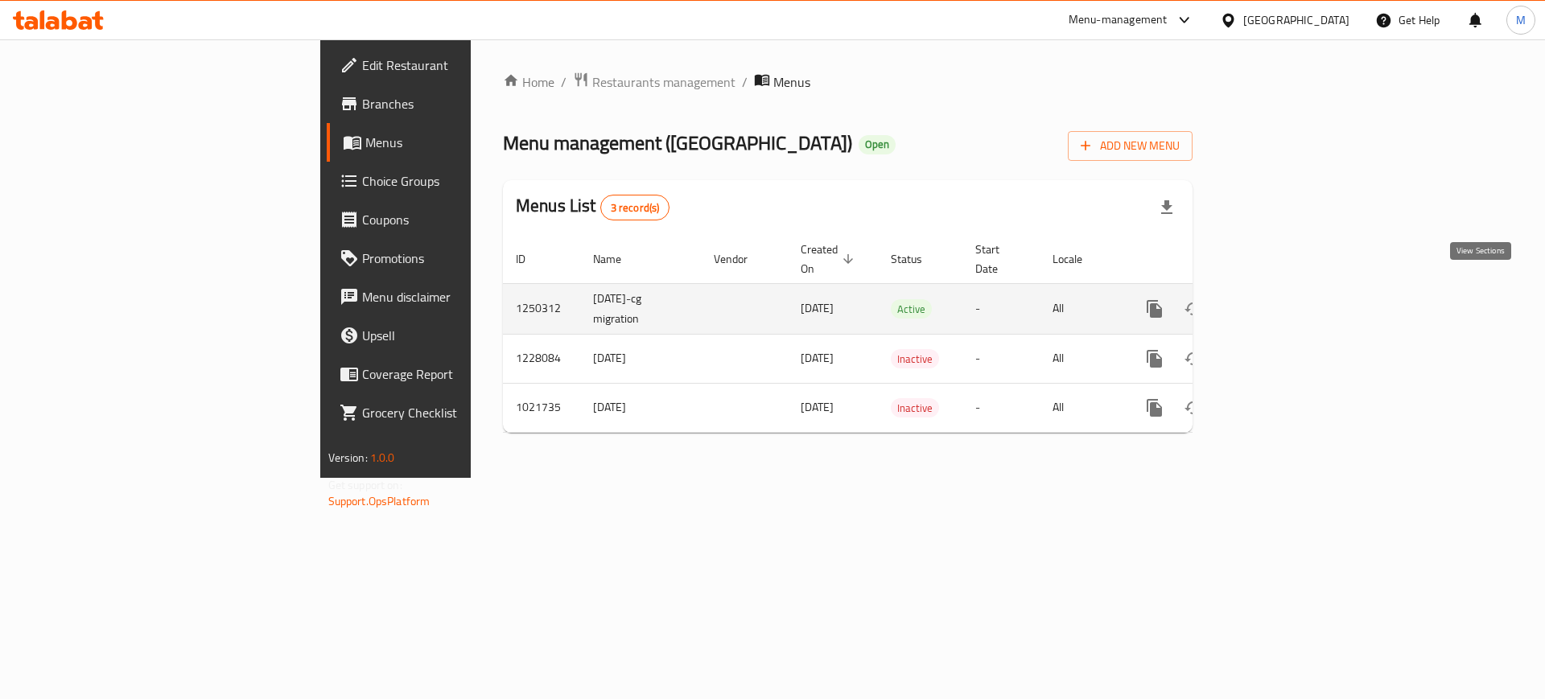
click at [1277, 302] on icon "enhanced table" at bounding box center [1270, 309] width 14 height 14
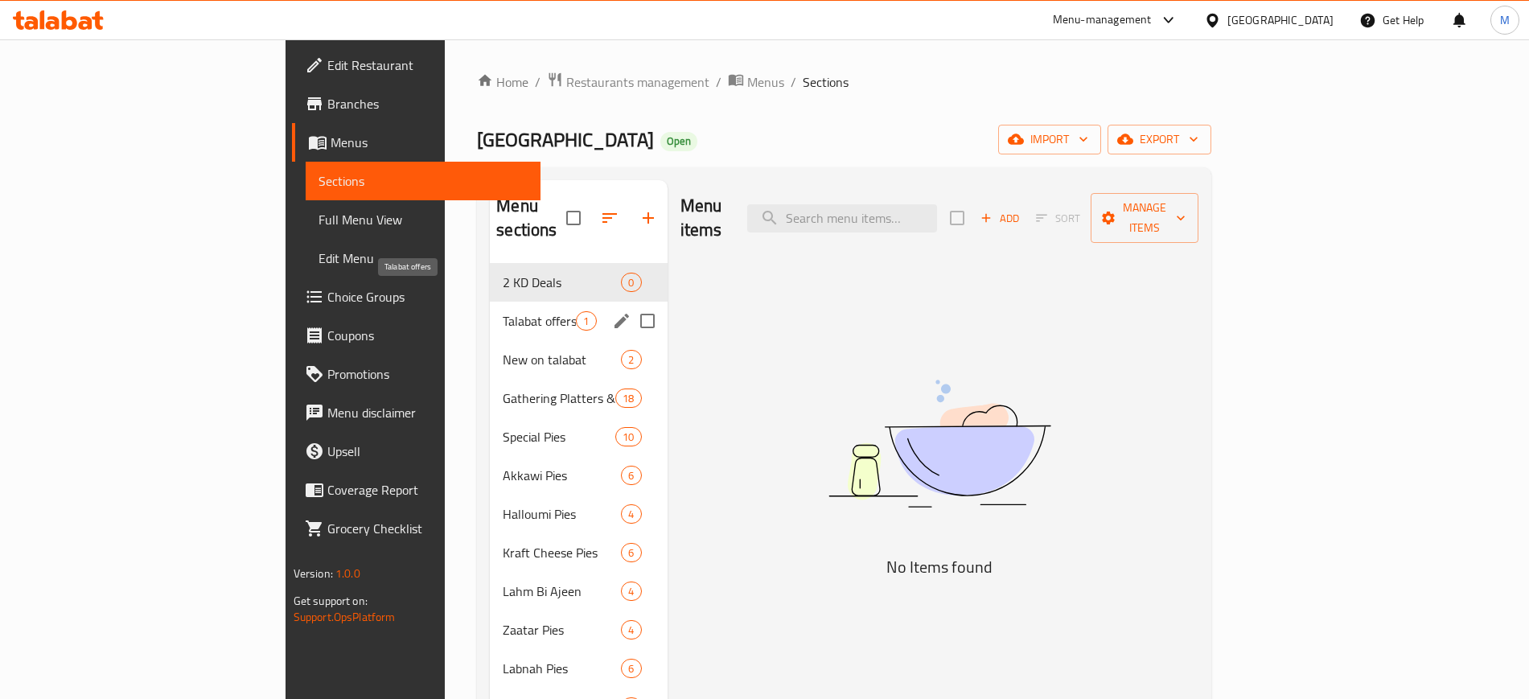
drag, startPoint x: 375, startPoint y: 297, endPoint x: 382, endPoint y: 285, distance: 14.1
click at [503, 311] on span "Talabat offers" at bounding box center [539, 320] width 73 height 19
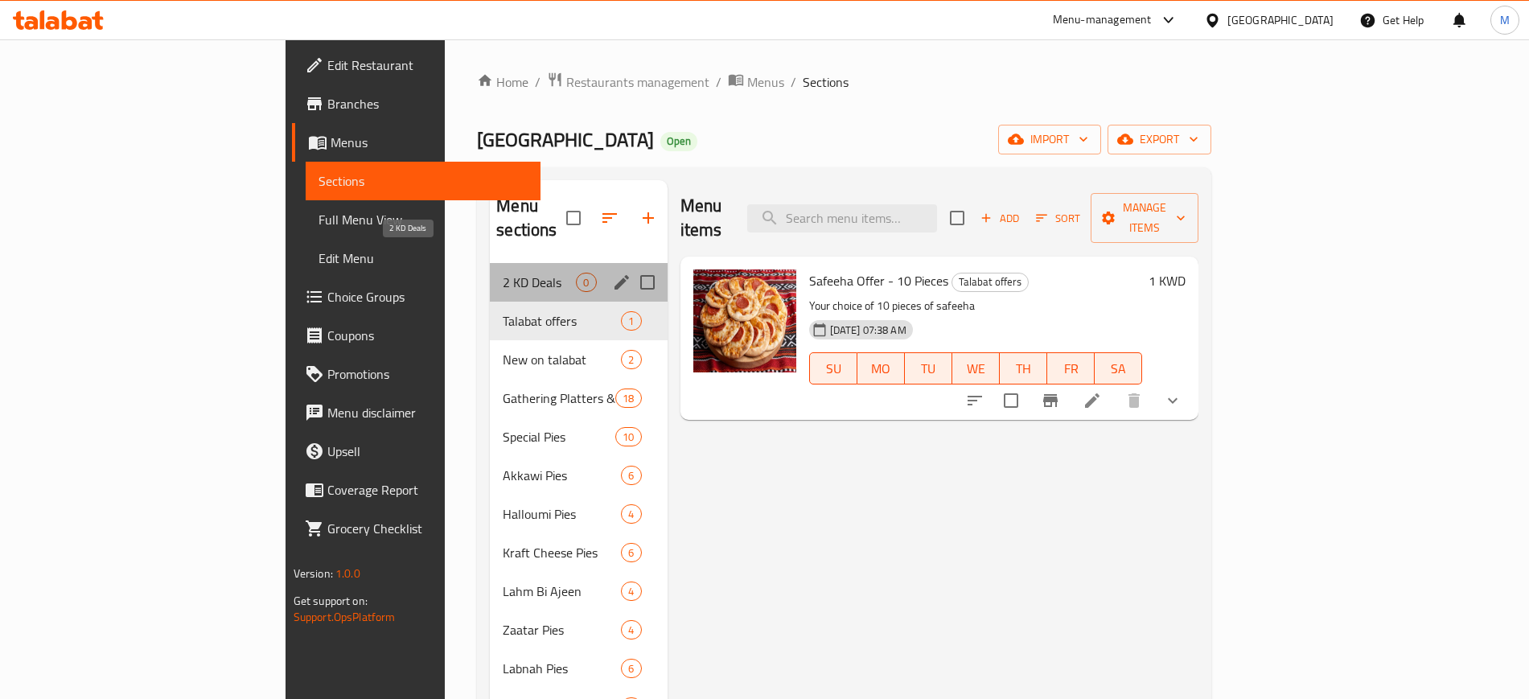
click at [503, 273] on span "2 KD Deals" at bounding box center [539, 282] width 73 height 19
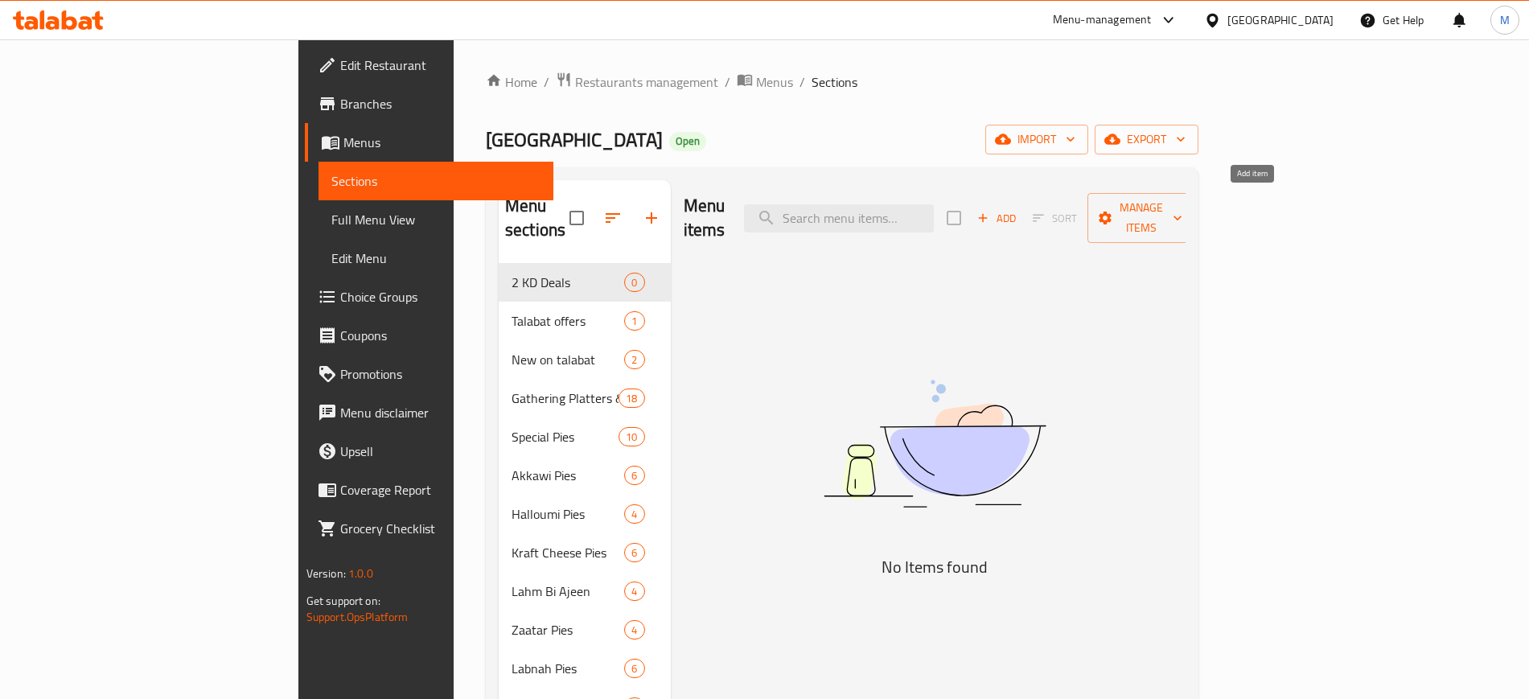
click at [1018, 209] on span "Add" at bounding box center [996, 218] width 43 height 19
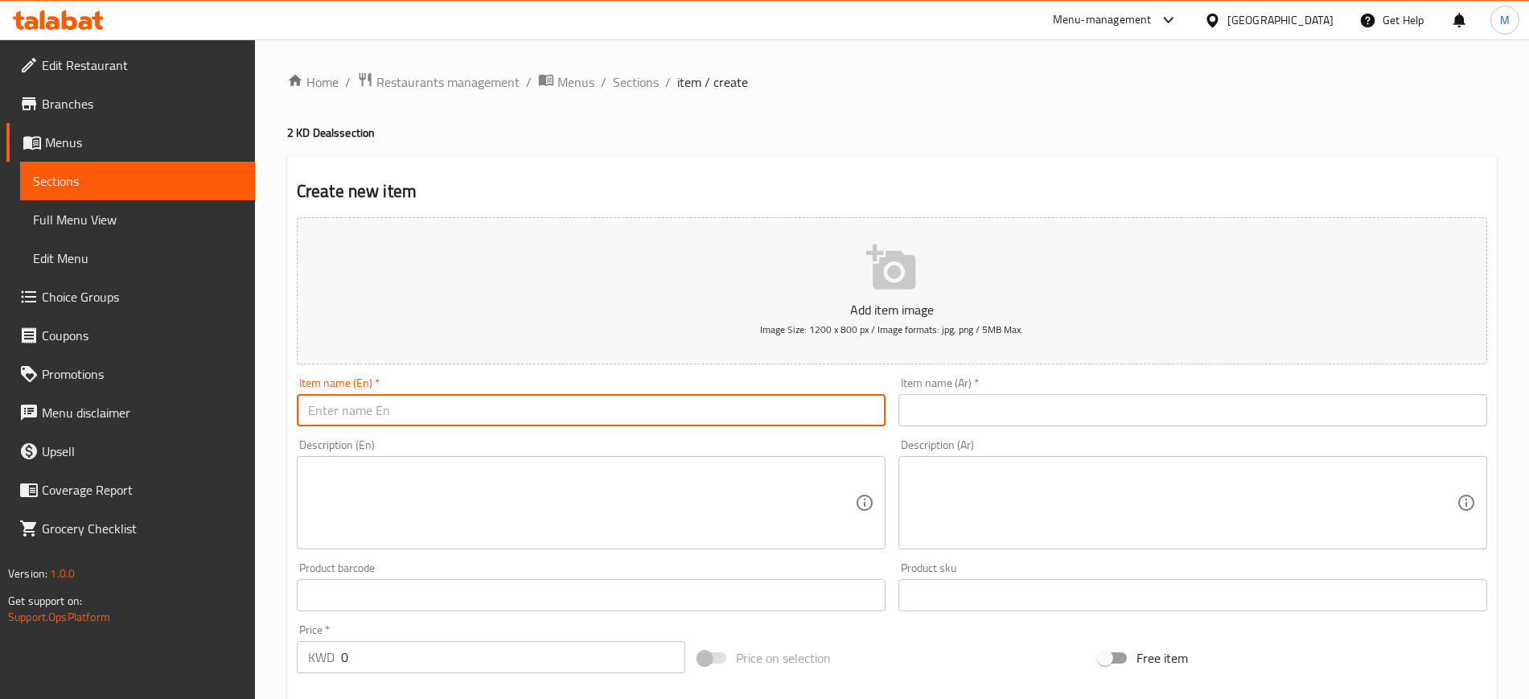
click at [386, 405] on input "text" at bounding box center [591, 410] width 589 height 32
type input "2 KD Deal"
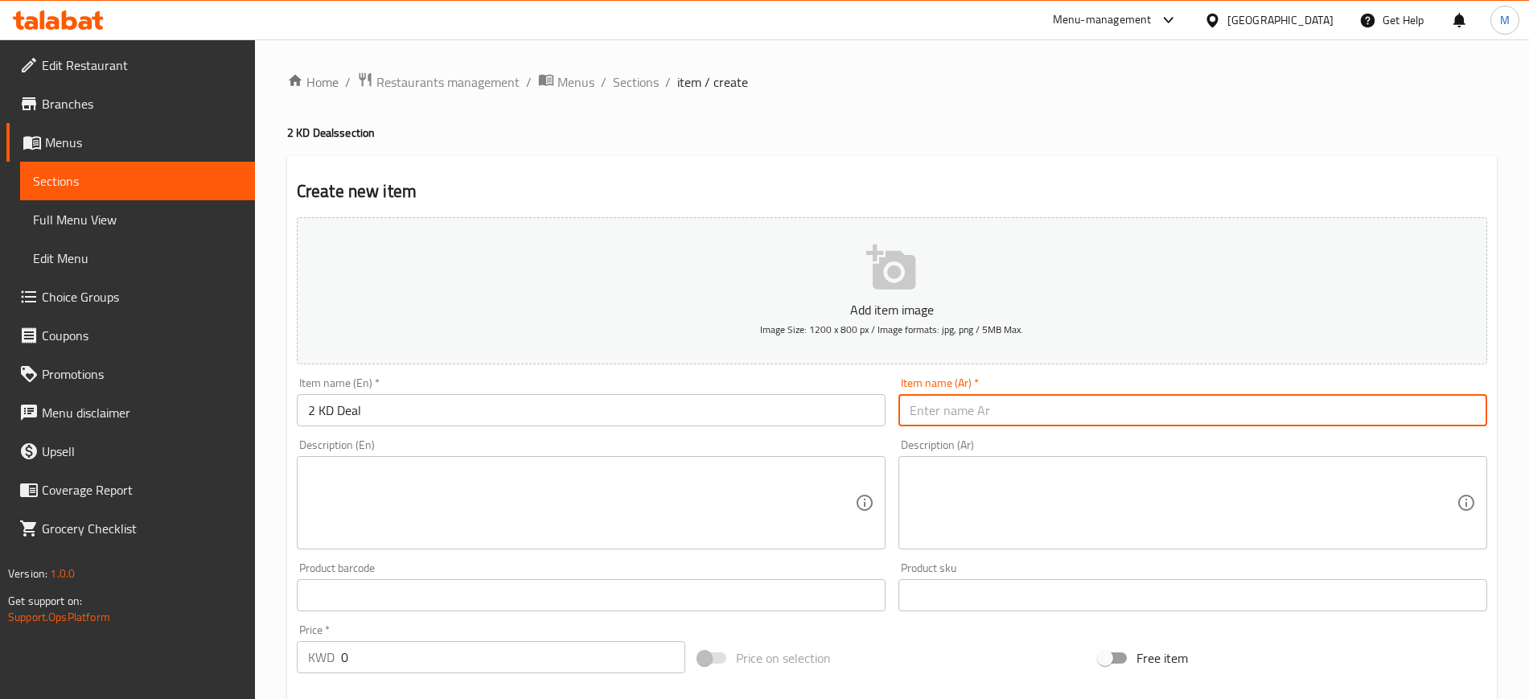
click at [965, 399] on input "text" at bounding box center [1193, 410] width 589 height 32
type input "عرض [PERSON_NAME]"
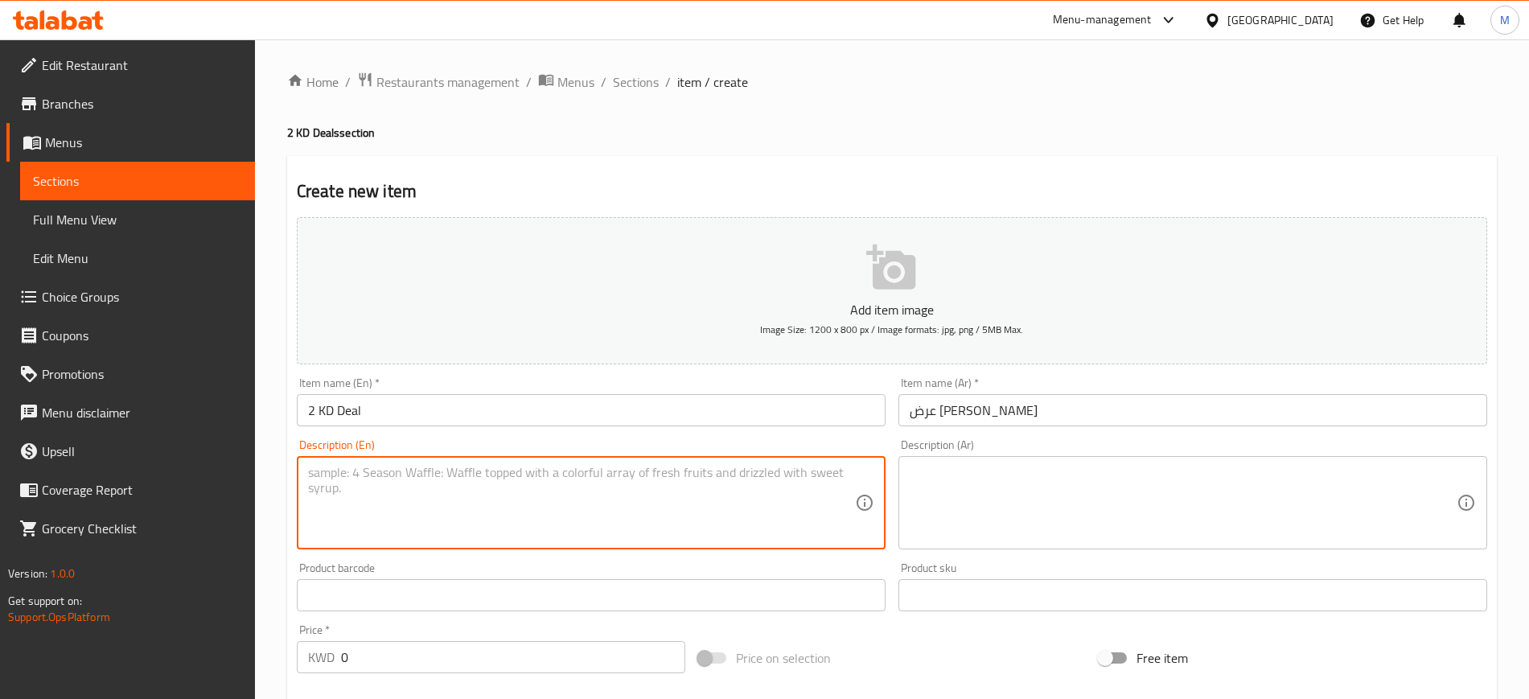
click at [537, 487] on textarea at bounding box center [581, 503] width 547 height 76
type textarea "your choice of medium size pizza + potato wedges + 2 soft drinks"
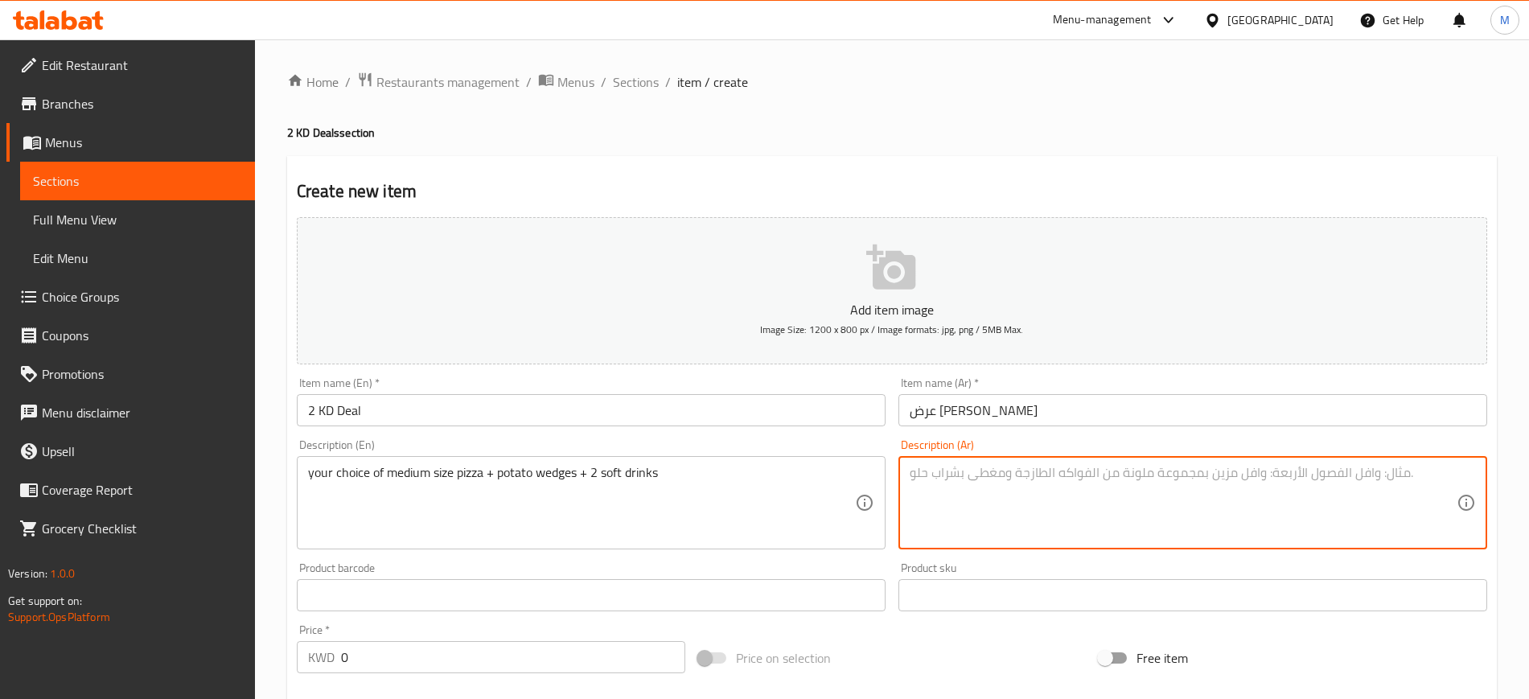
click at [1103, 508] on textarea at bounding box center [1183, 503] width 547 height 76
click at [1103, 506] on textarea at bounding box center [1183, 503] width 547 height 76
type textarea "اختيارك من اي نوع بيتزا وسط + بطاطا ودجز + 2 مشروب غازي"
click at [492, 409] on input "2 KD Deal" at bounding box center [591, 410] width 589 height 32
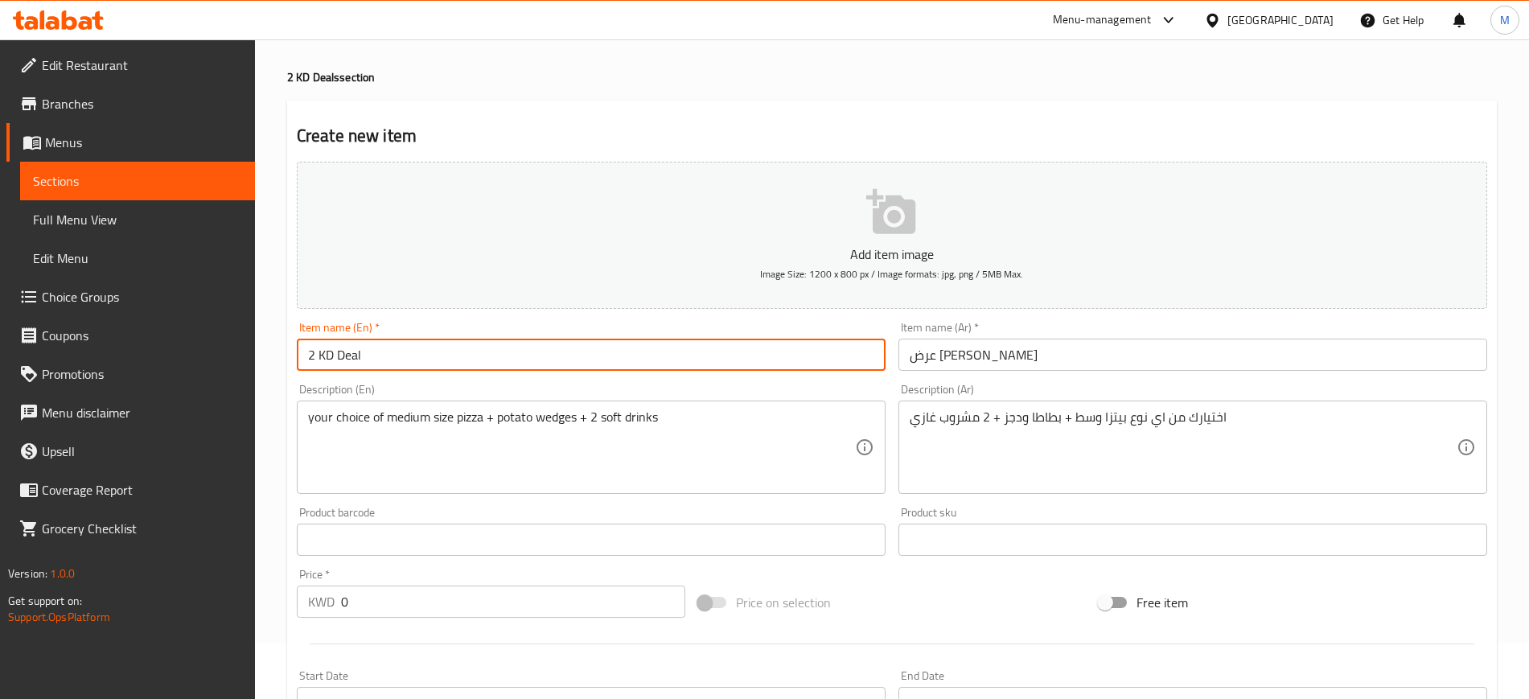
scroll to position [101, 0]
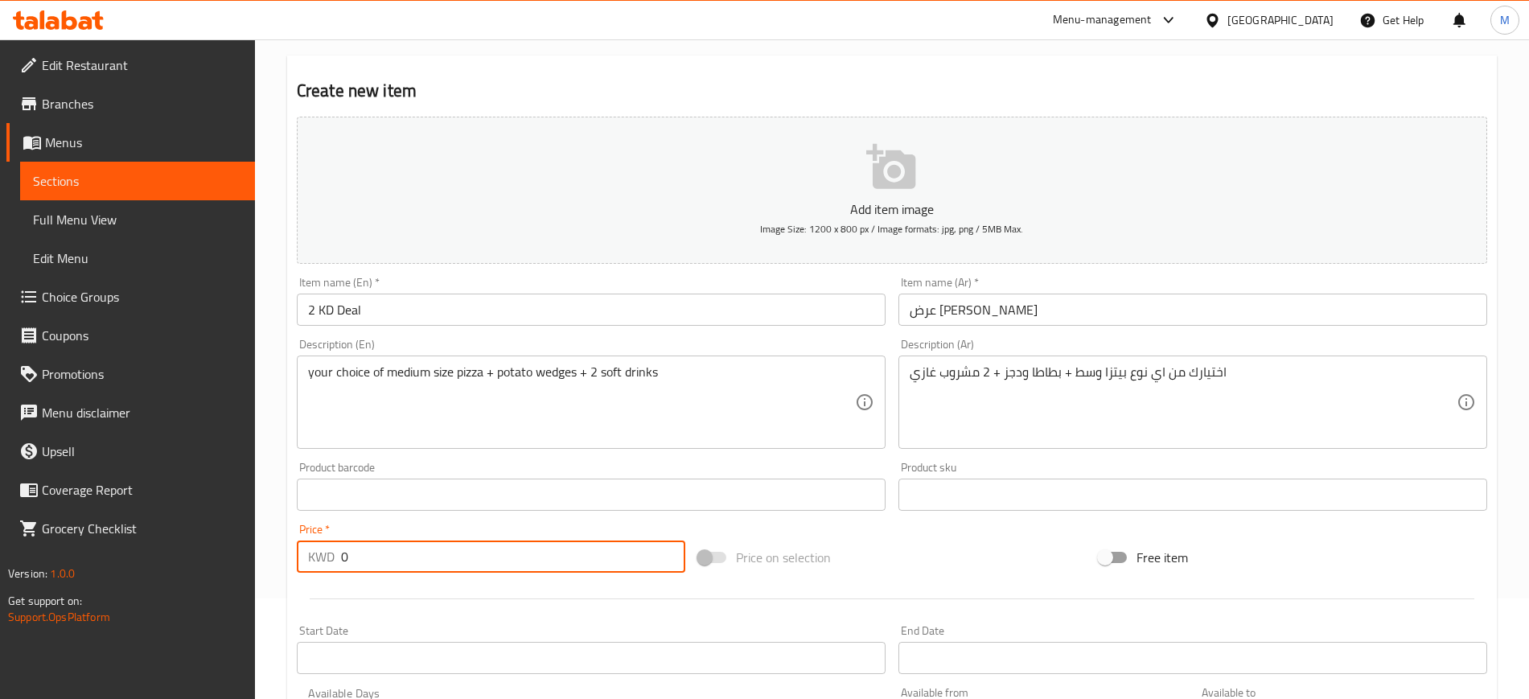
drag, startPoint x: 314, startPoint y: 555, endPoint x: 292, endPoint y: 553, distance: 21.9
click at [292, 553] on div "Price   * KWD 0 Price *" at bounding box center [490, 548] width 401 height 62
type input "4.5"
click at [387, 529] on div "Price   * KWD 4.5 Price *" at bounding box center [491, 548] width 389 height 49
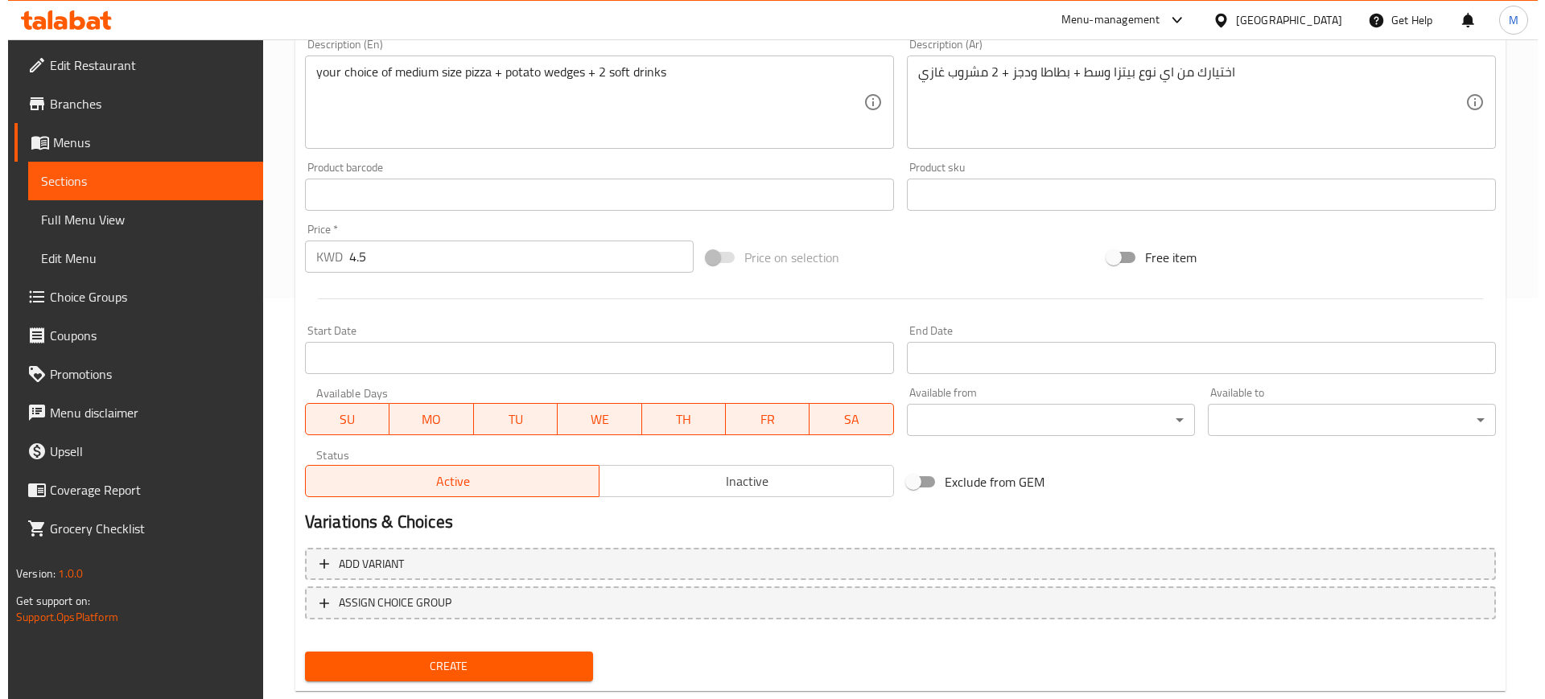
scroll to position [438, 0]
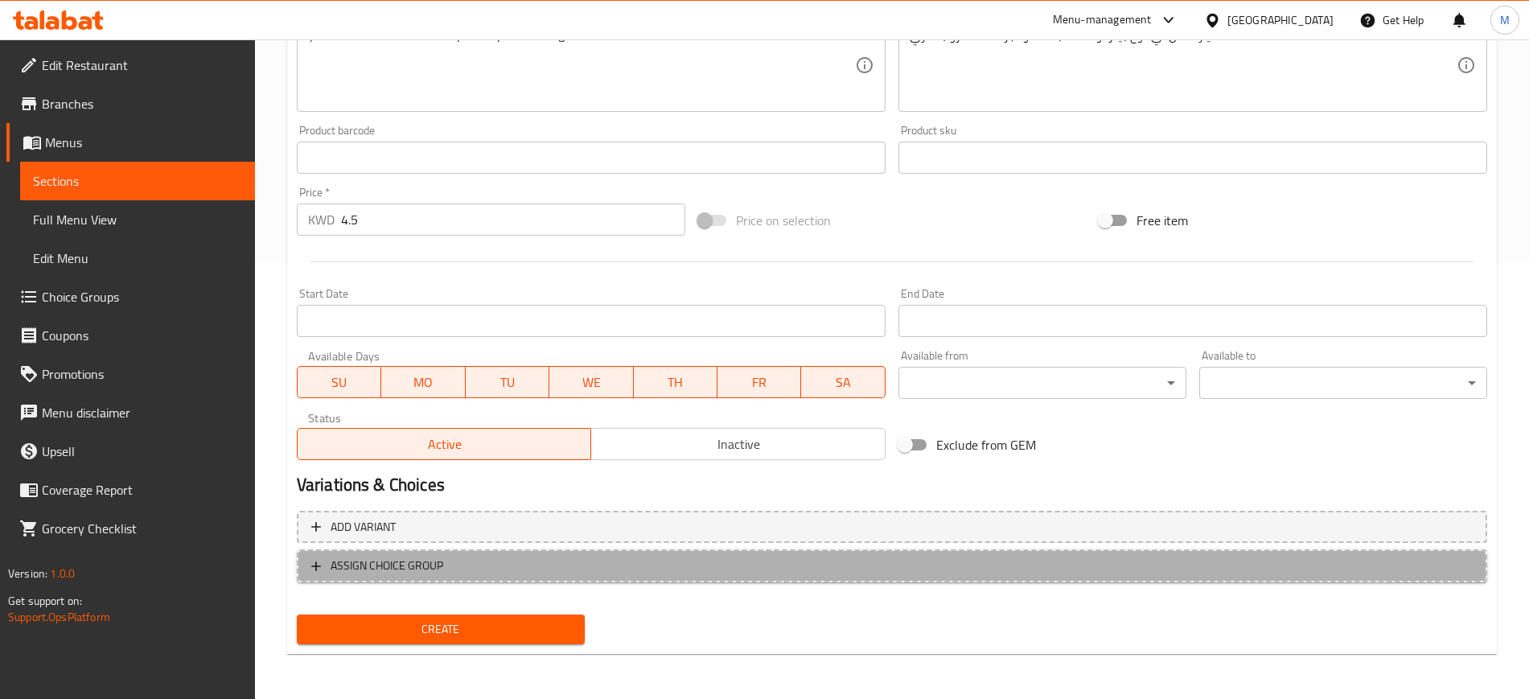
click at [457, 559] on span "ASSIGN CHOICE GROUP" at bounding box center [892, 566] width 1162 height 20
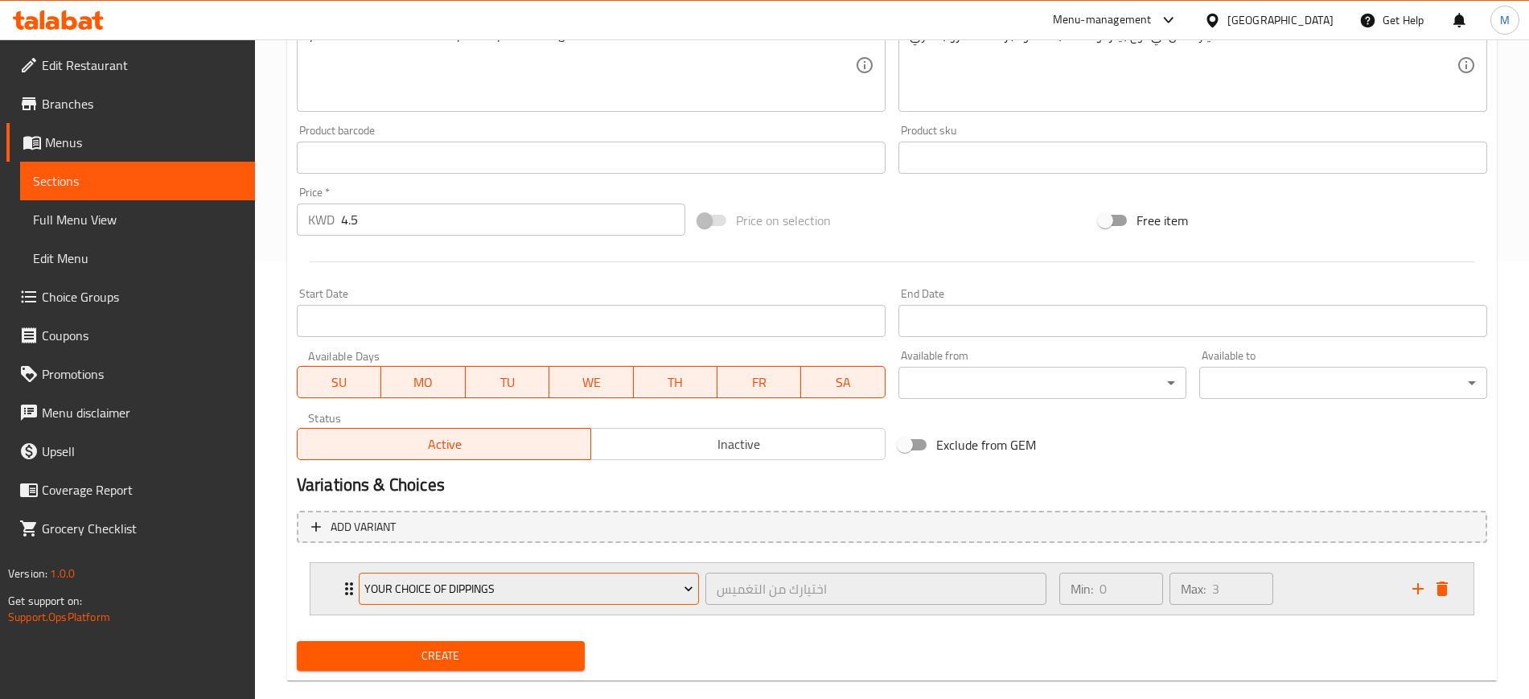
click at [473, 592] on span "Your Choice Of Dippings" at bounding box center [528, 589] width 329 height 20
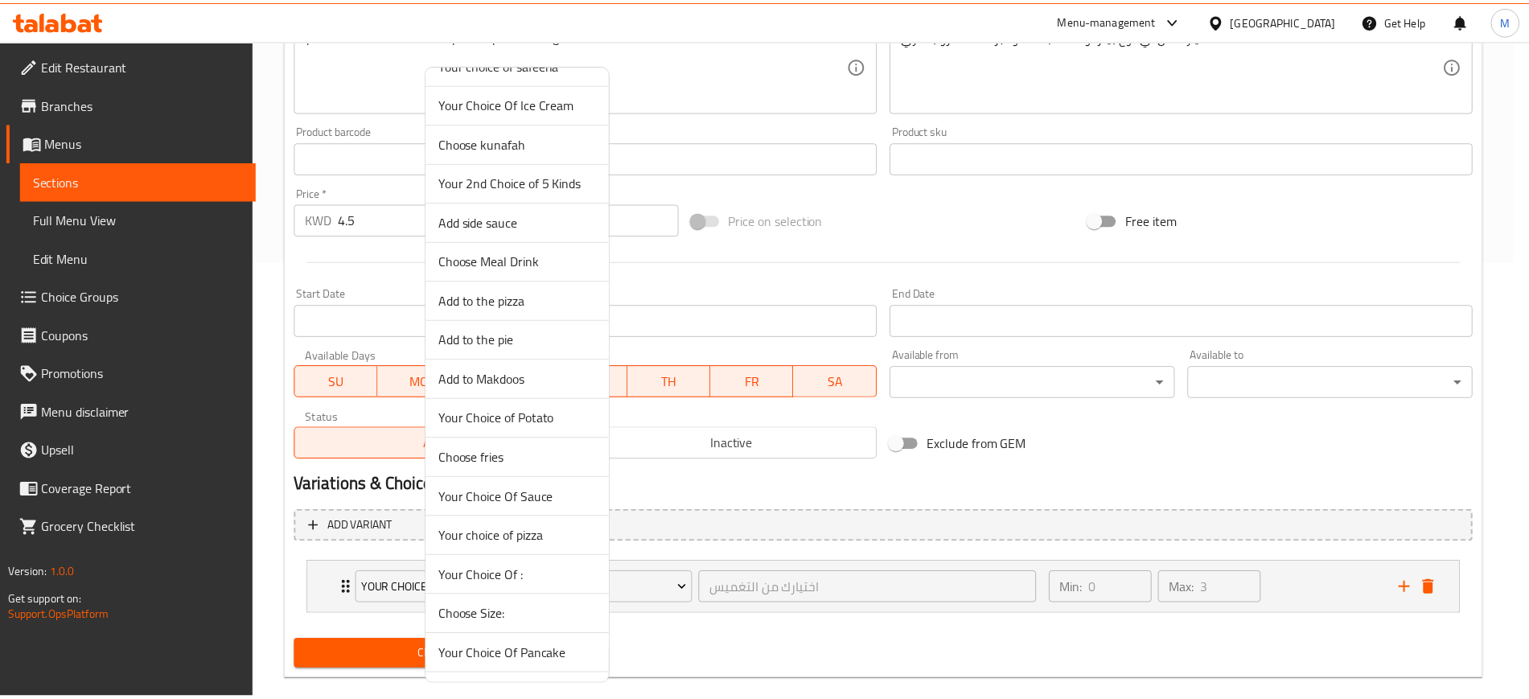
scroll to position [704, 0]
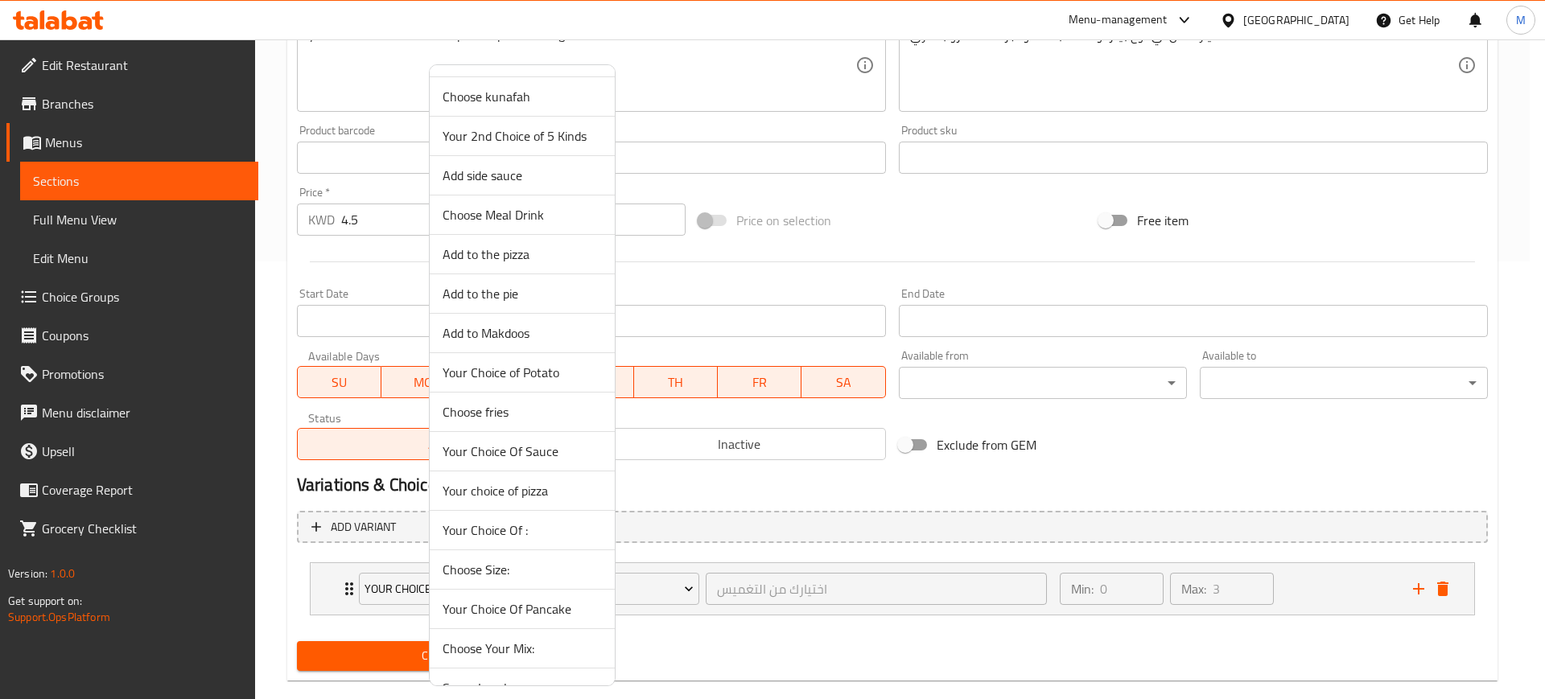
click at [512, 484] on span "Your choice of pizza" at bounding box center [521, 490] width 159 height 19
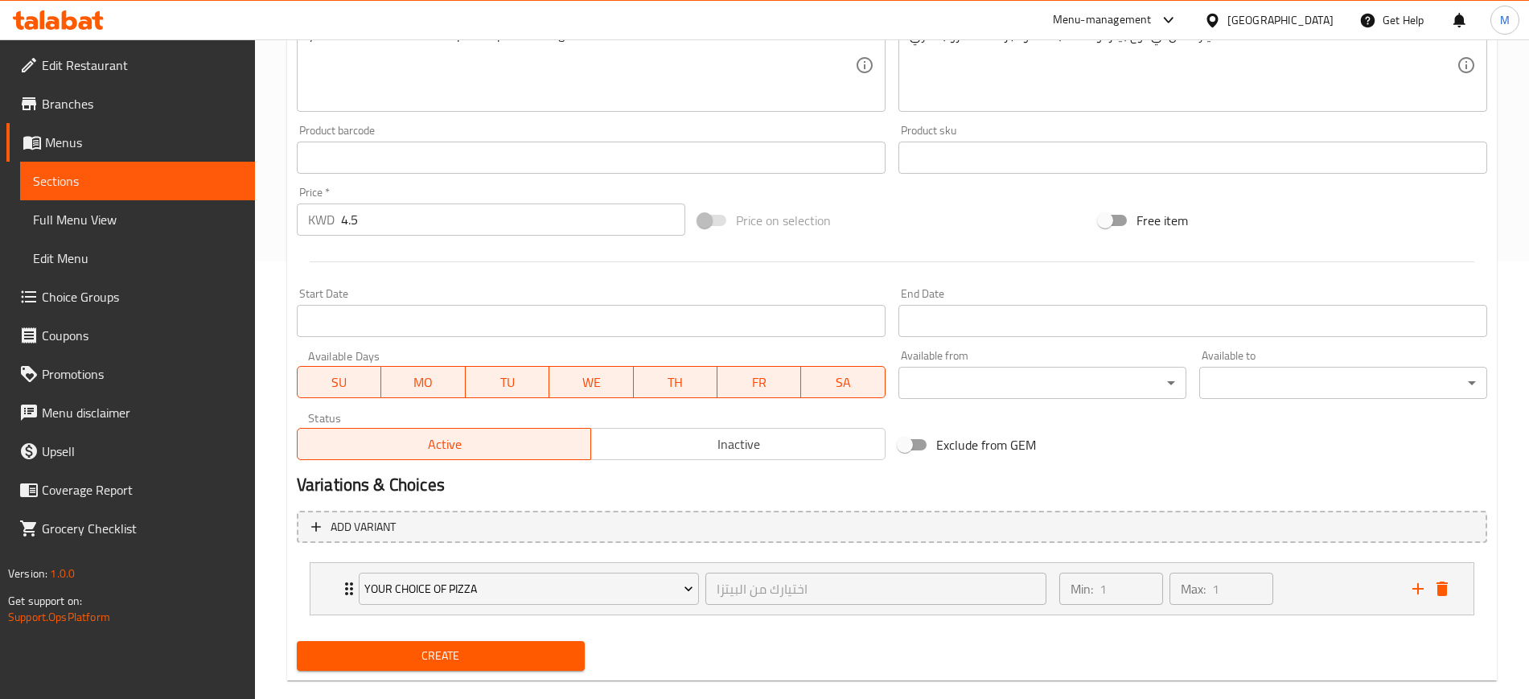
click at [450, 652] on span "Create" at bounding box center [441, 656] width 262 height 20
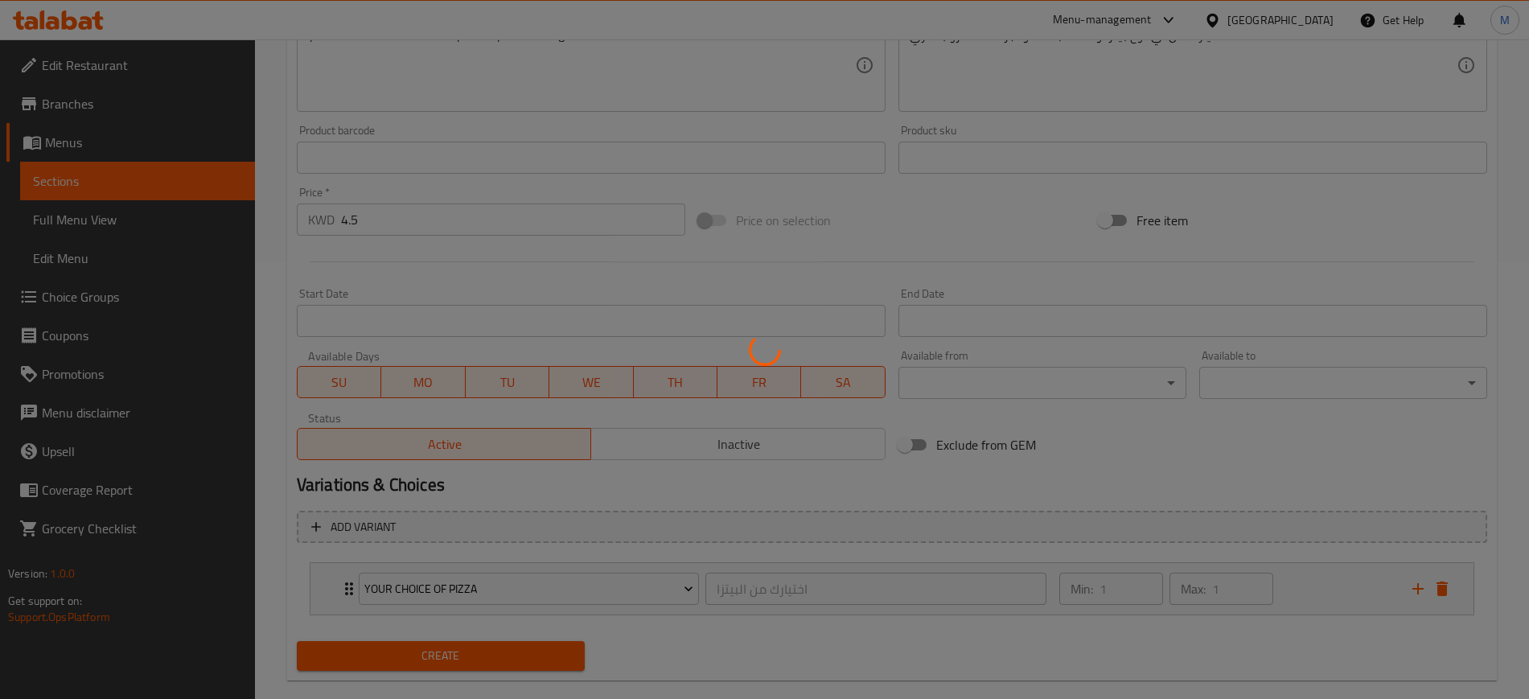
type input "0"
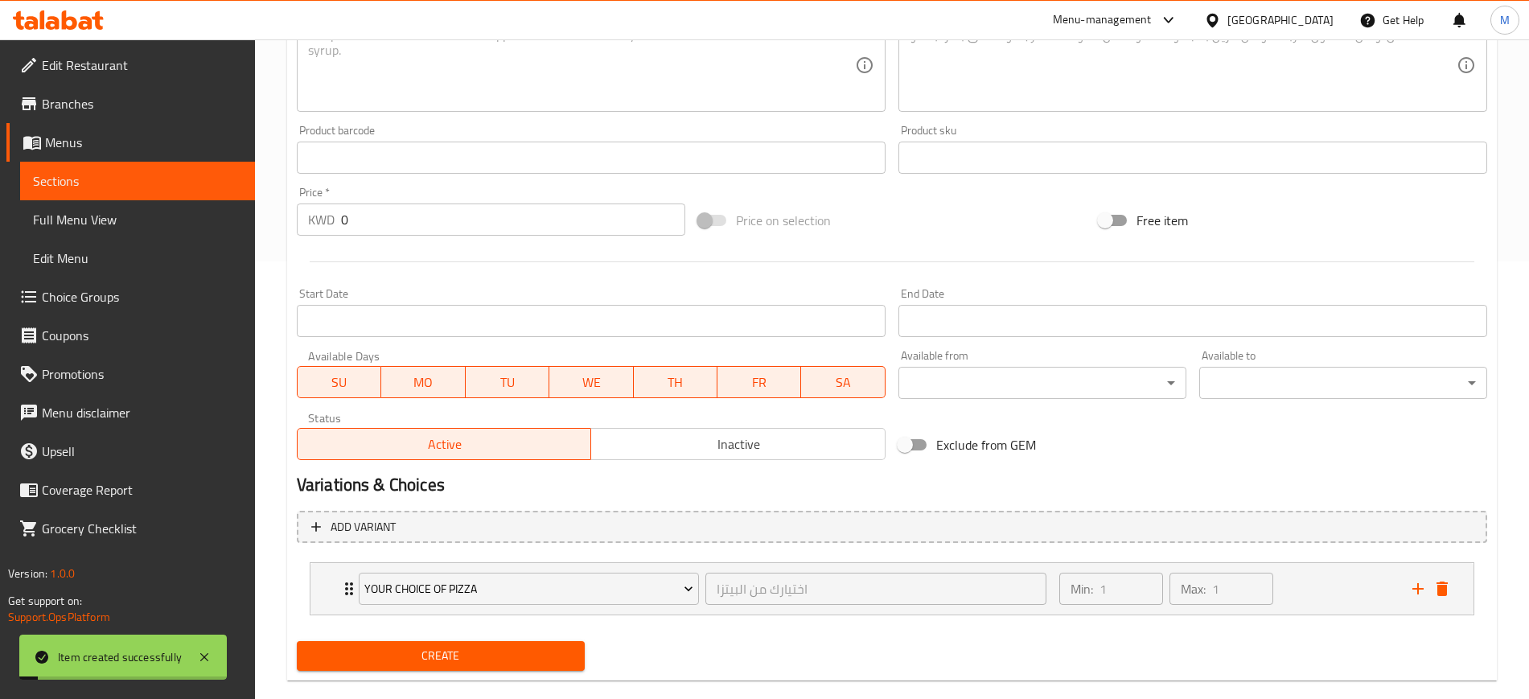
click at [101, 296] on span "Choice Groups" at bounding box center [142, 296] width 200 height 19
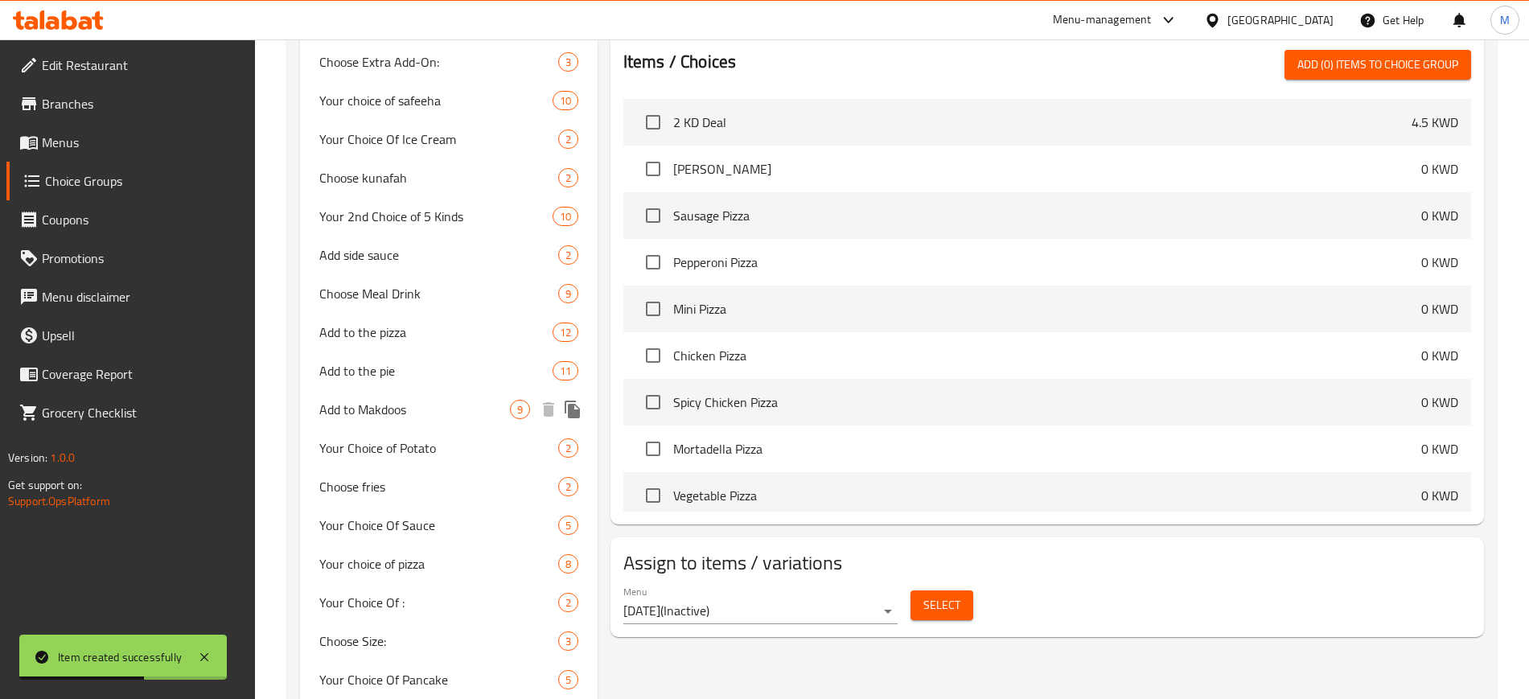
scroll to position [831, 0]
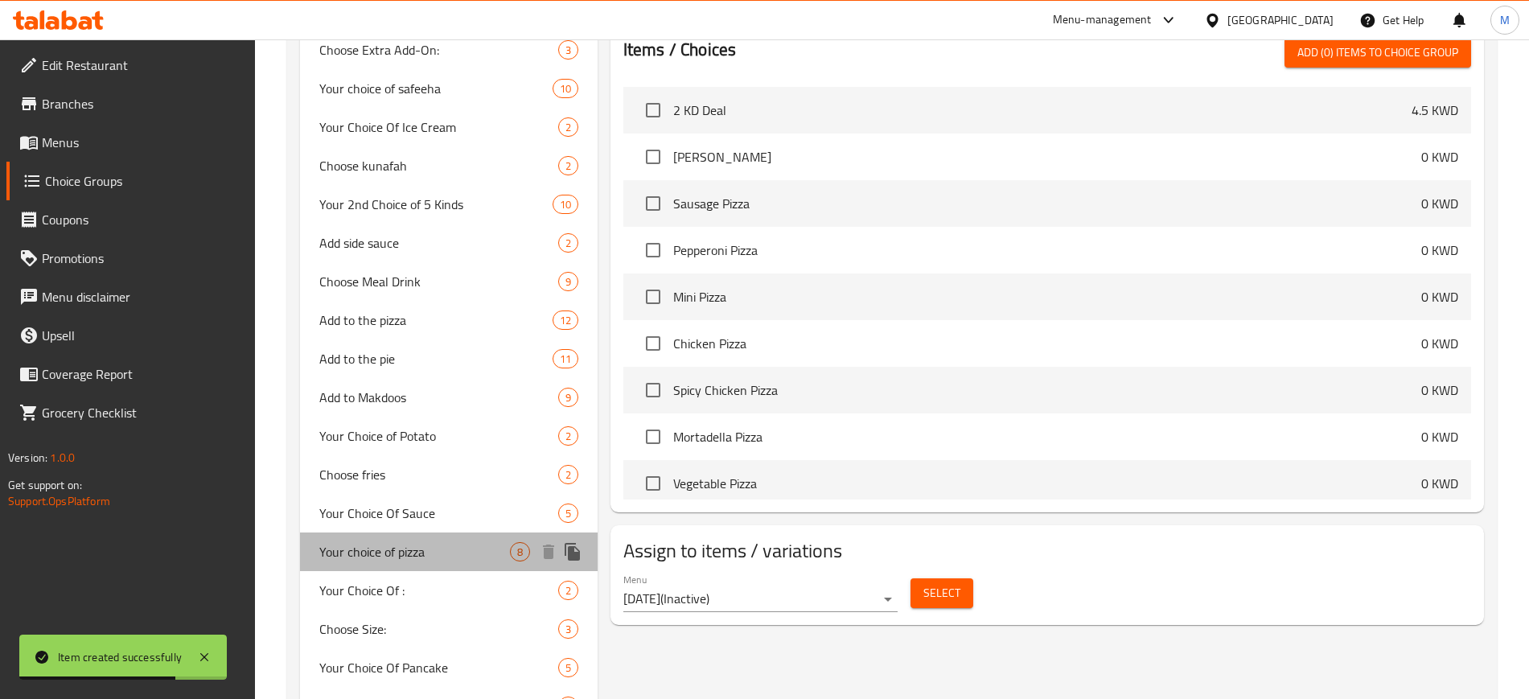
click at [429, 565] on div "Your choice of pizza 8" at bounding box center [449, 552] width 298 height 39
type input "Your choice of pizza"
type input "اختيارك من البيتزا"
type input "1"
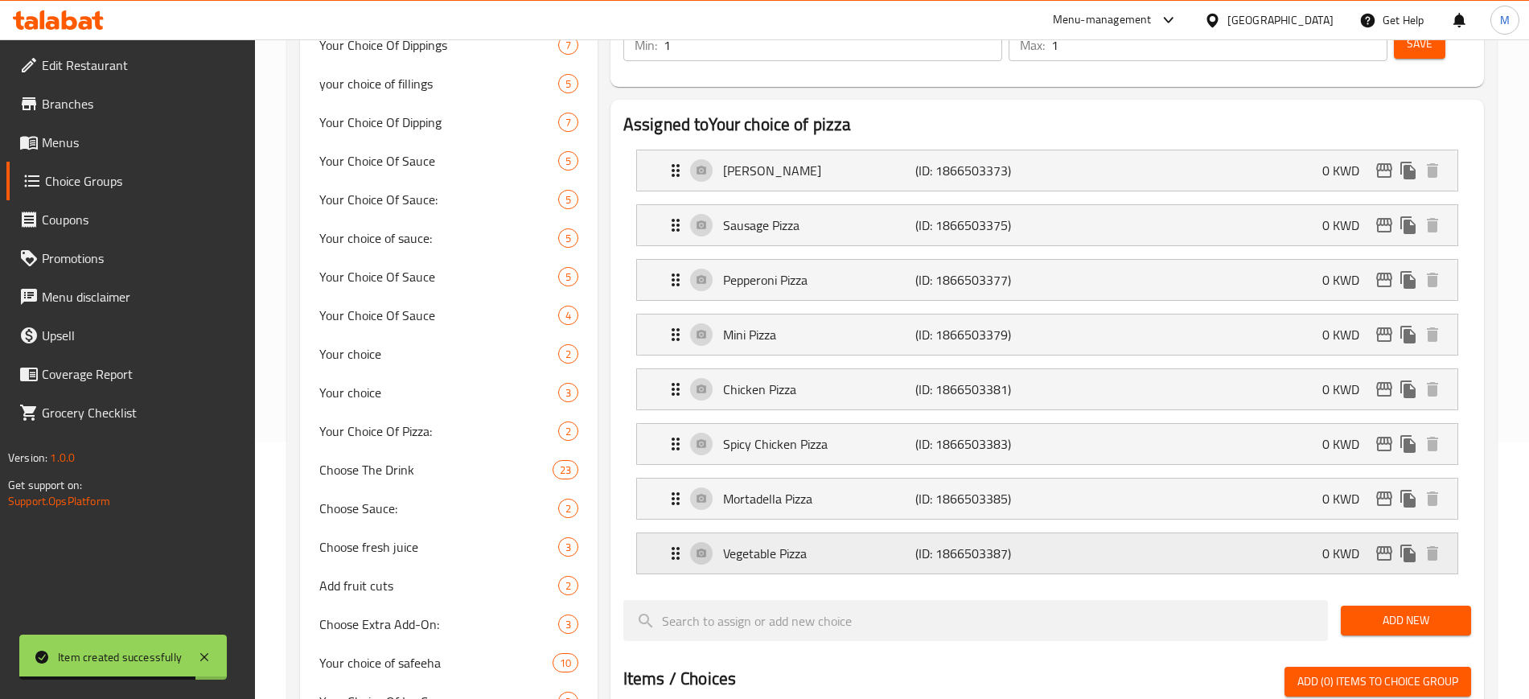
scroll to position [228, 0]
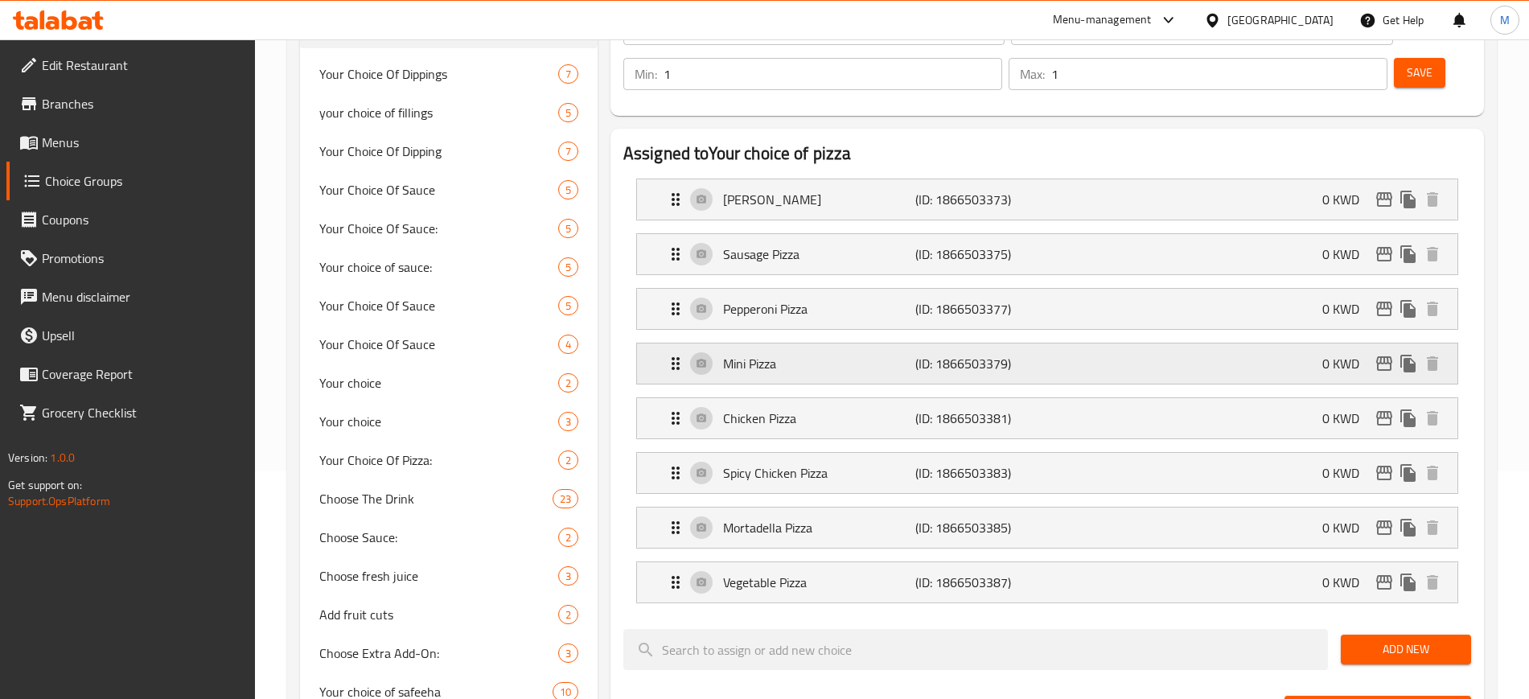
click at [869, 354] on p "Mini Pizza" at bounding box center [819, 363] width 192 height 19
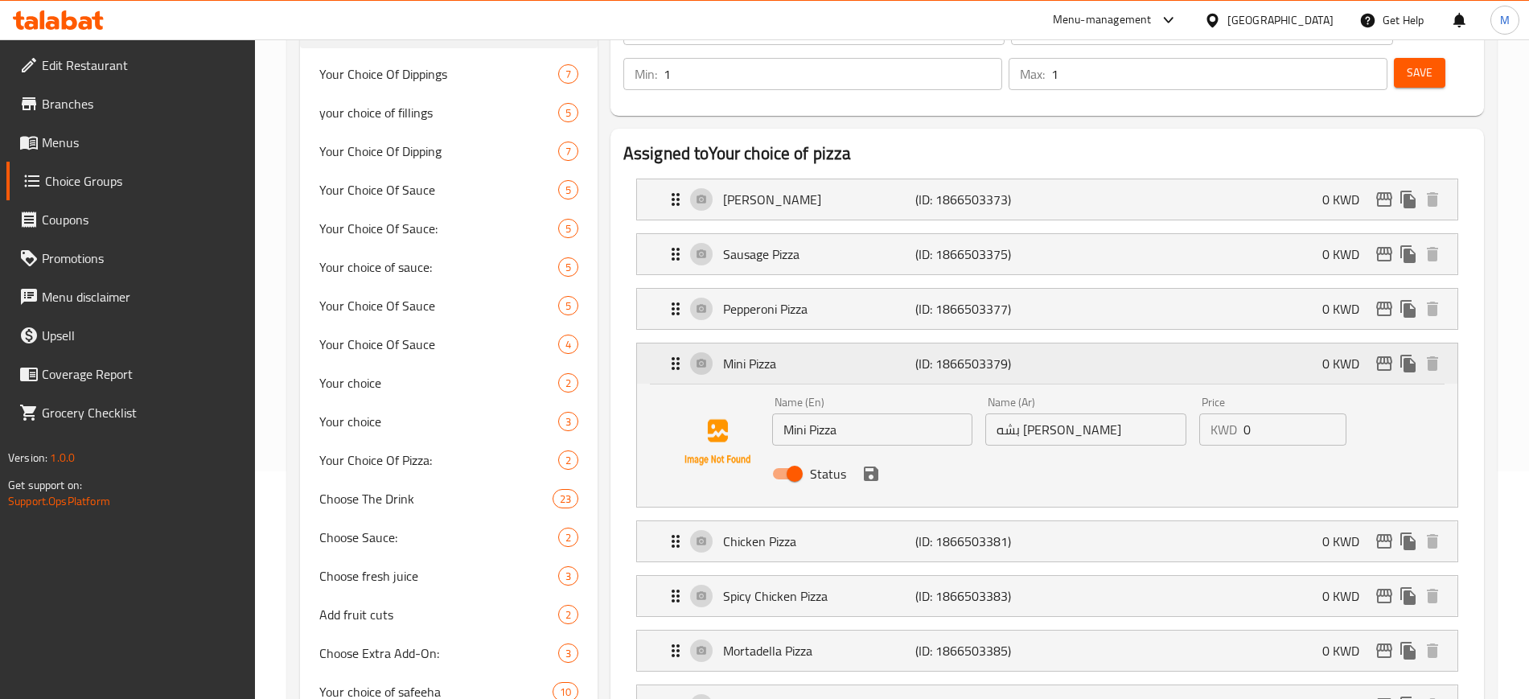
click at [864, 354] on p "Mini Pizza" at bounding box center [819, 363] width 192 height 19
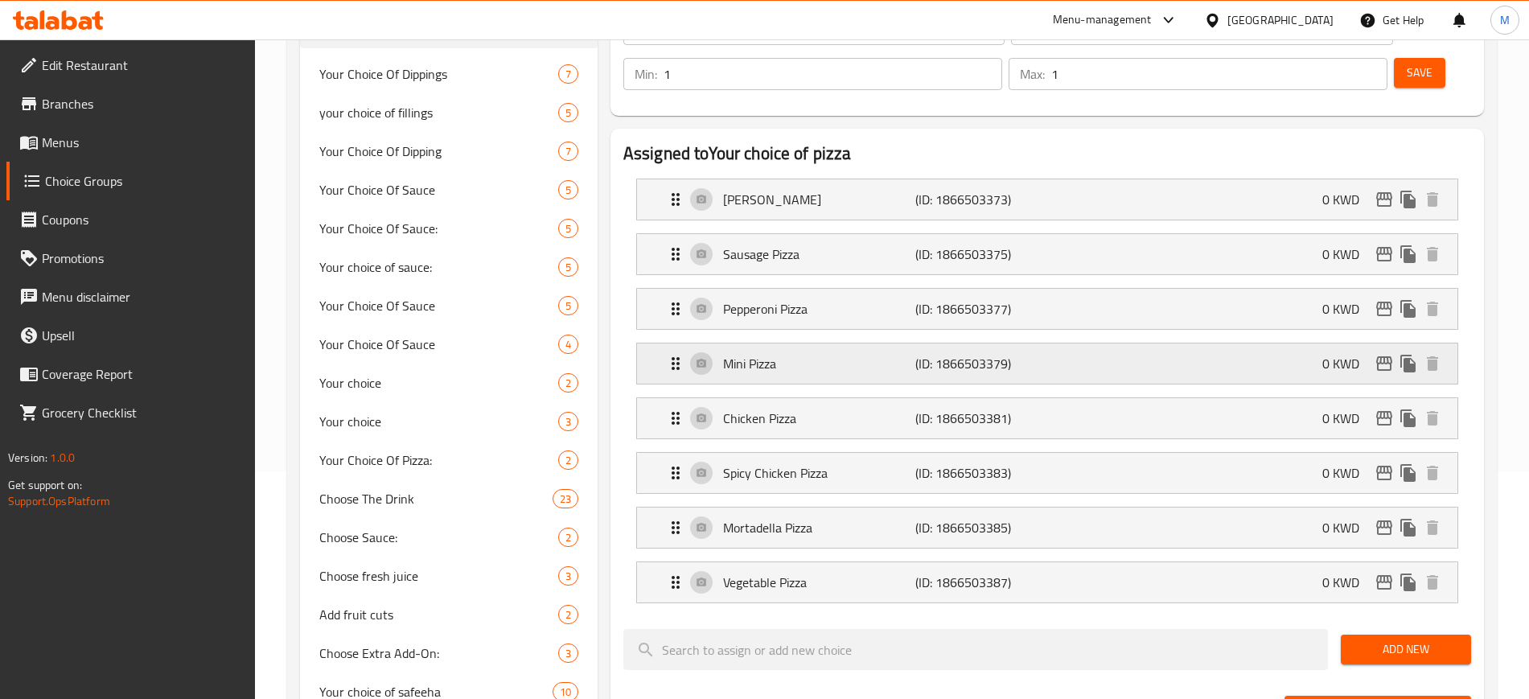
click at [864, 354] on p "Mini Pizza" at bounding box center [819, 363] width 192 height 19
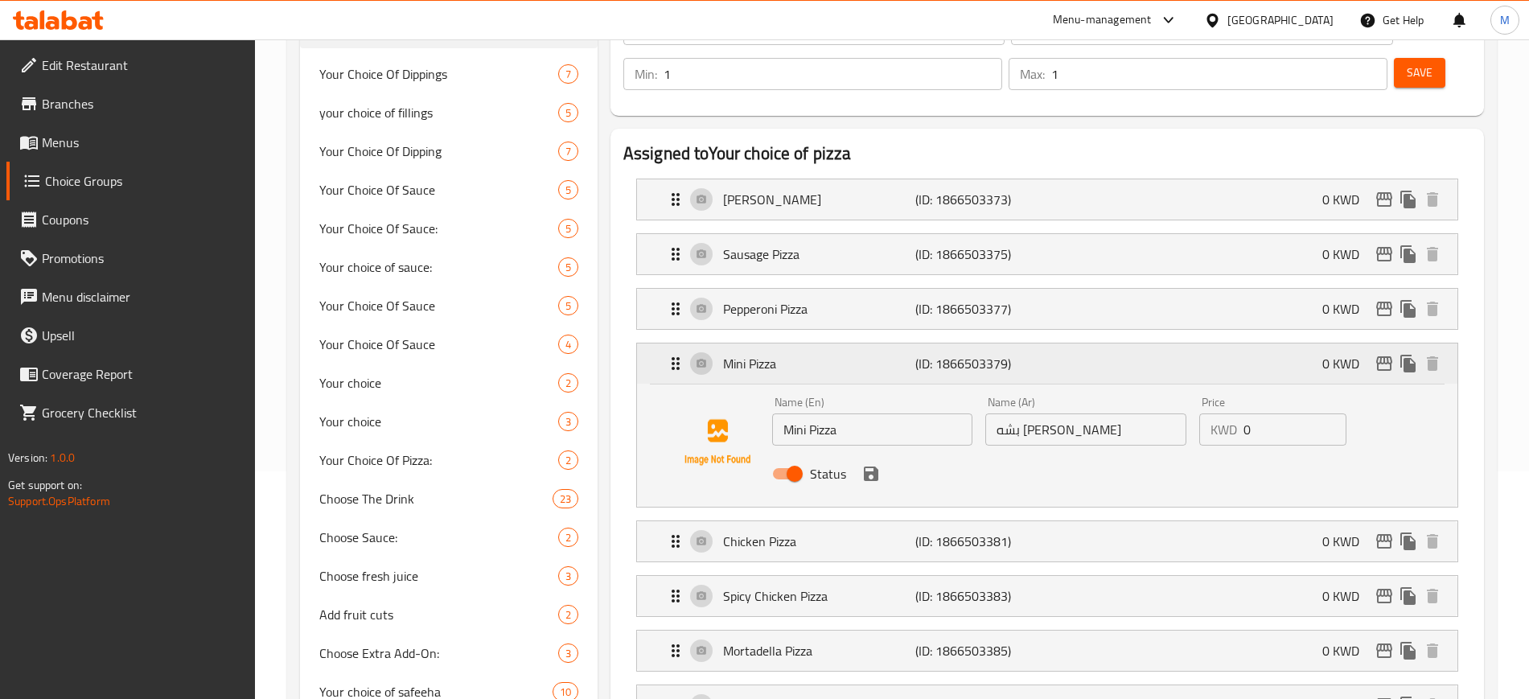
click at [839, 343] on div "Mini Pizza (ID: 1866503379) 0 KWD" at bounding box center [1052, 363] width 772 height 40
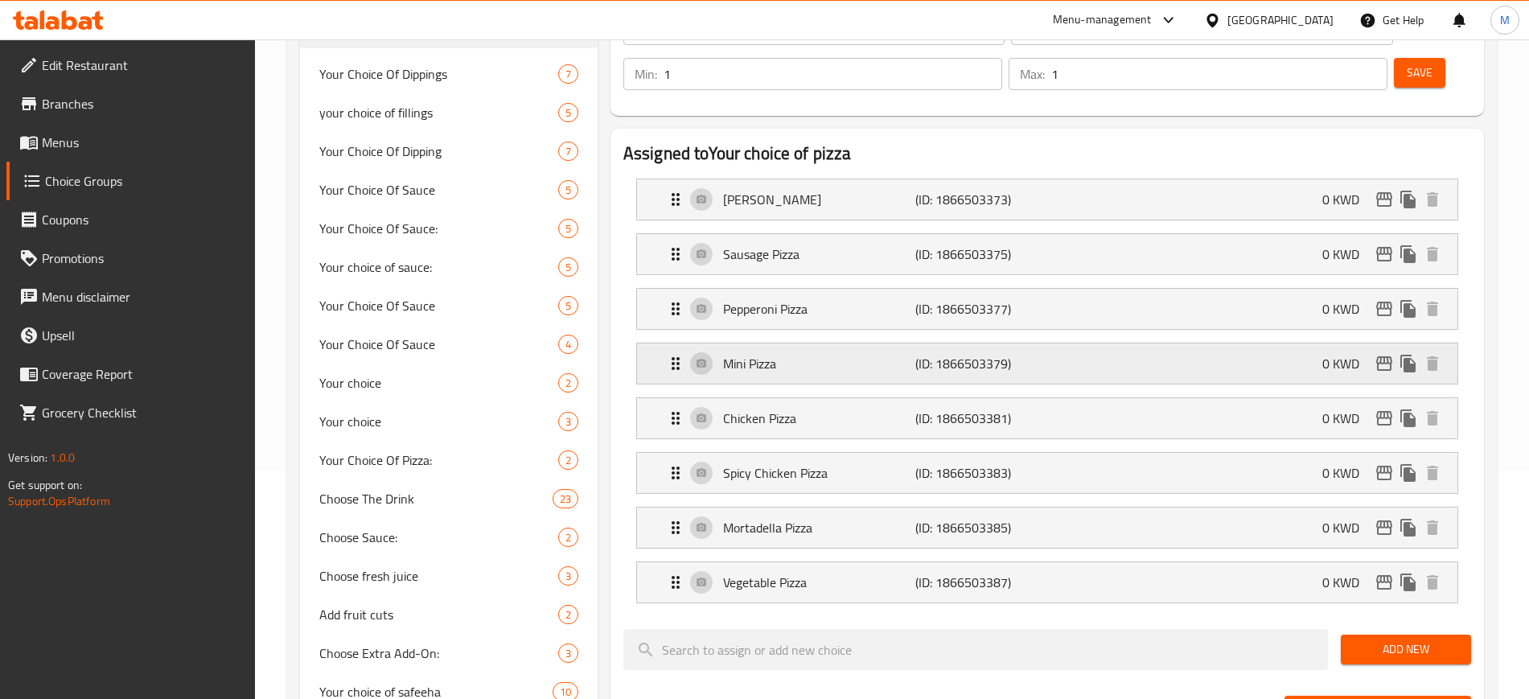
click at [1183, 343] on div "Mini Pizza (ID: 1866503379) 0 KWD" at bounding box center [1052, 363] width 772 height 40
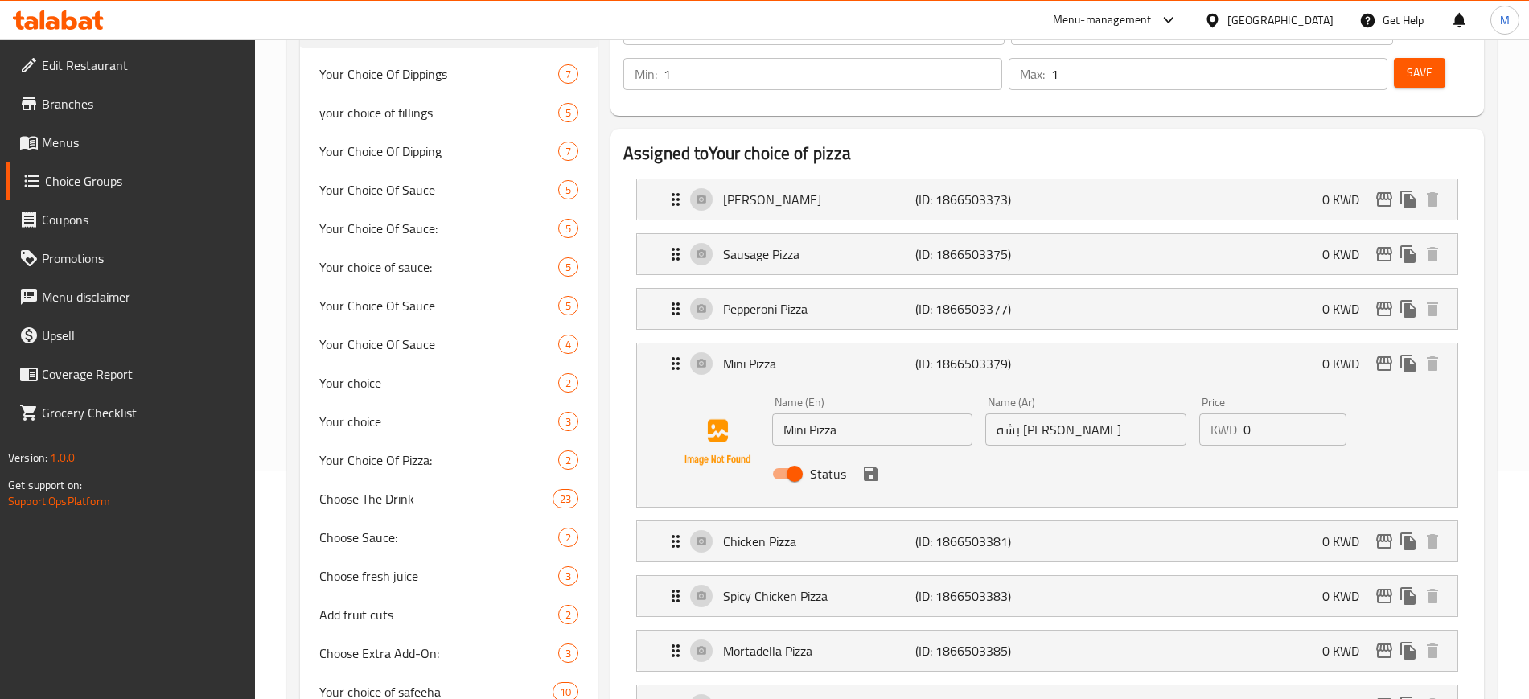
click at [775, 459] on input "Status" at bounding box center [795, 474] width 92 height 31
checkbox input "false"
click at [1150, 343] on div "Mini Pizza (ID: 1866503379) 0 KWD" at bounding box center [1052, 363] width 772 height 40
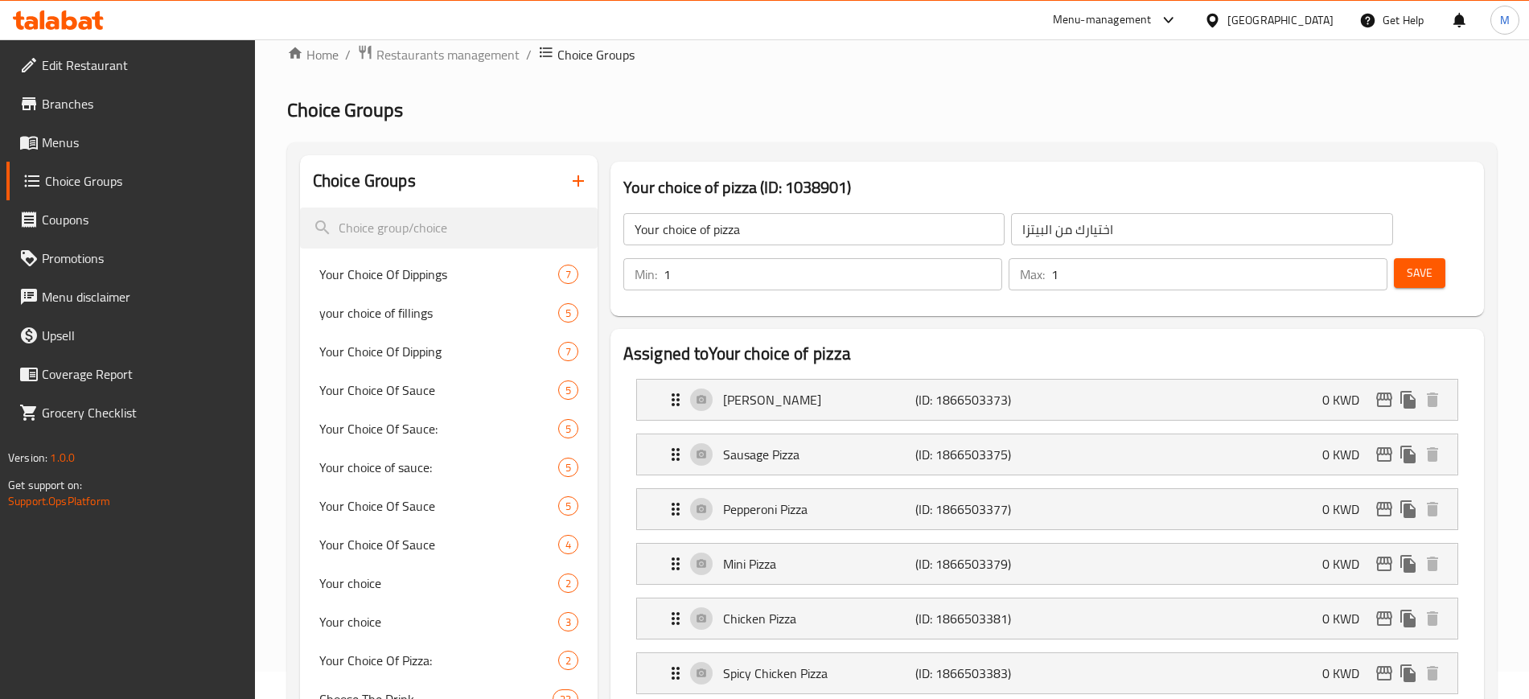
scroll to position [0, 0]
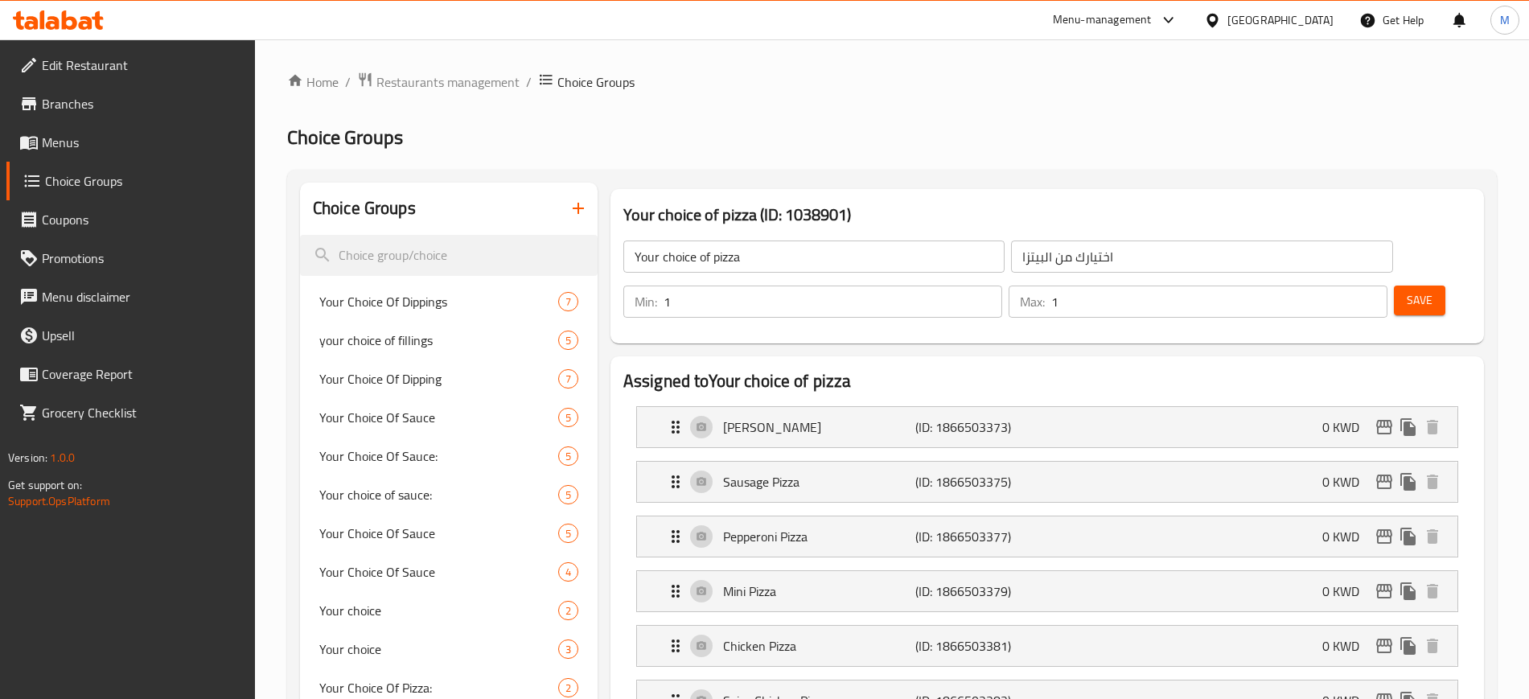
click at [1407, 290] on span "Save" at bounding box center [1420, 300] width 26 height 20
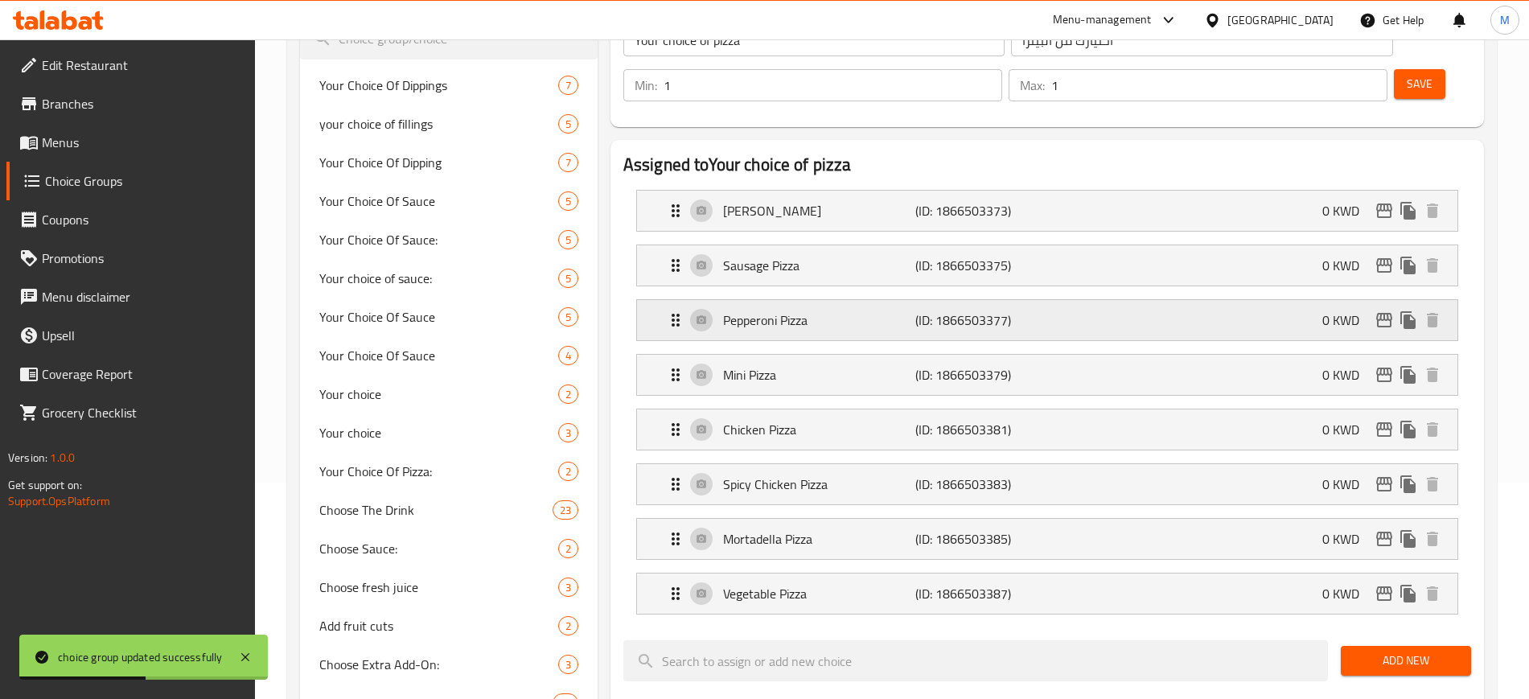
scroll to position [201, 0]
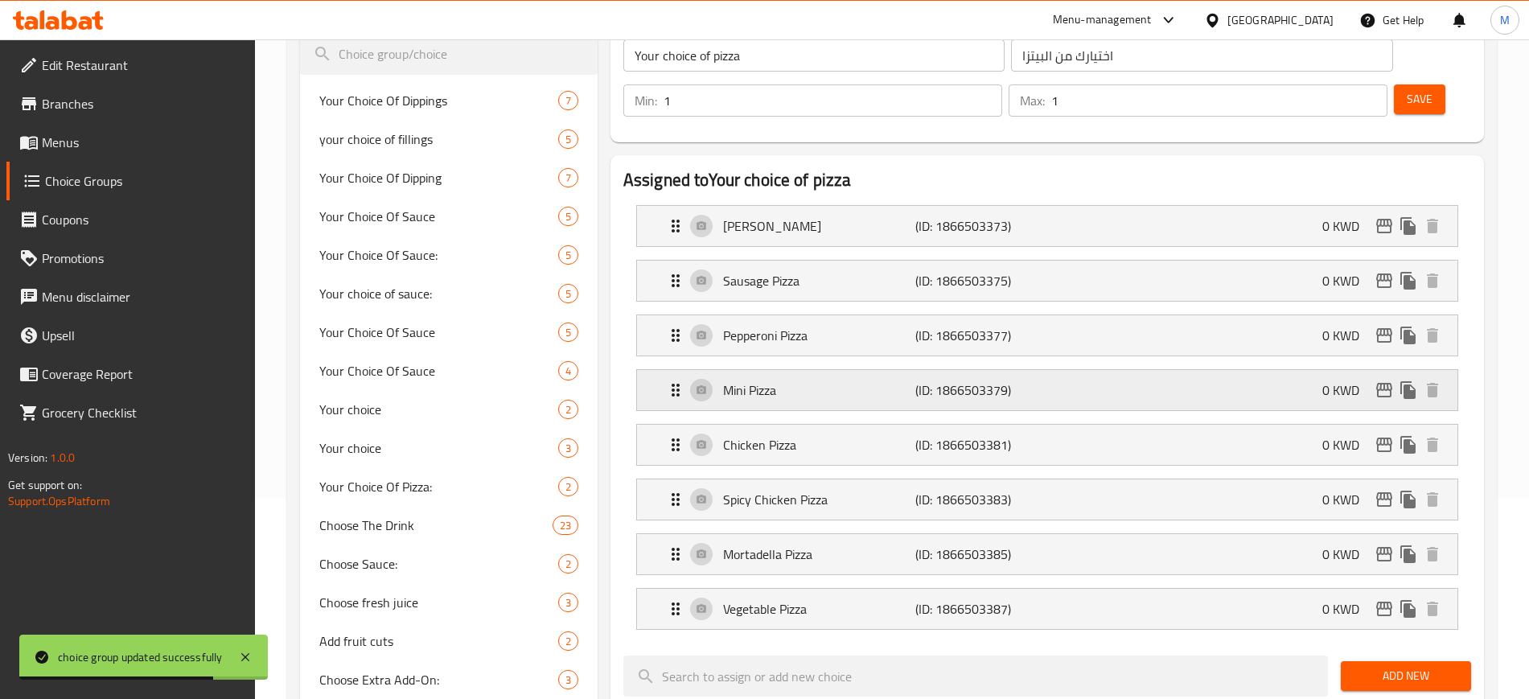
click at [722, 370] on div "Mini Pizza (ID: 1866503379) 0 KWD" at bounding box center [1052, 390] width 772 height 40
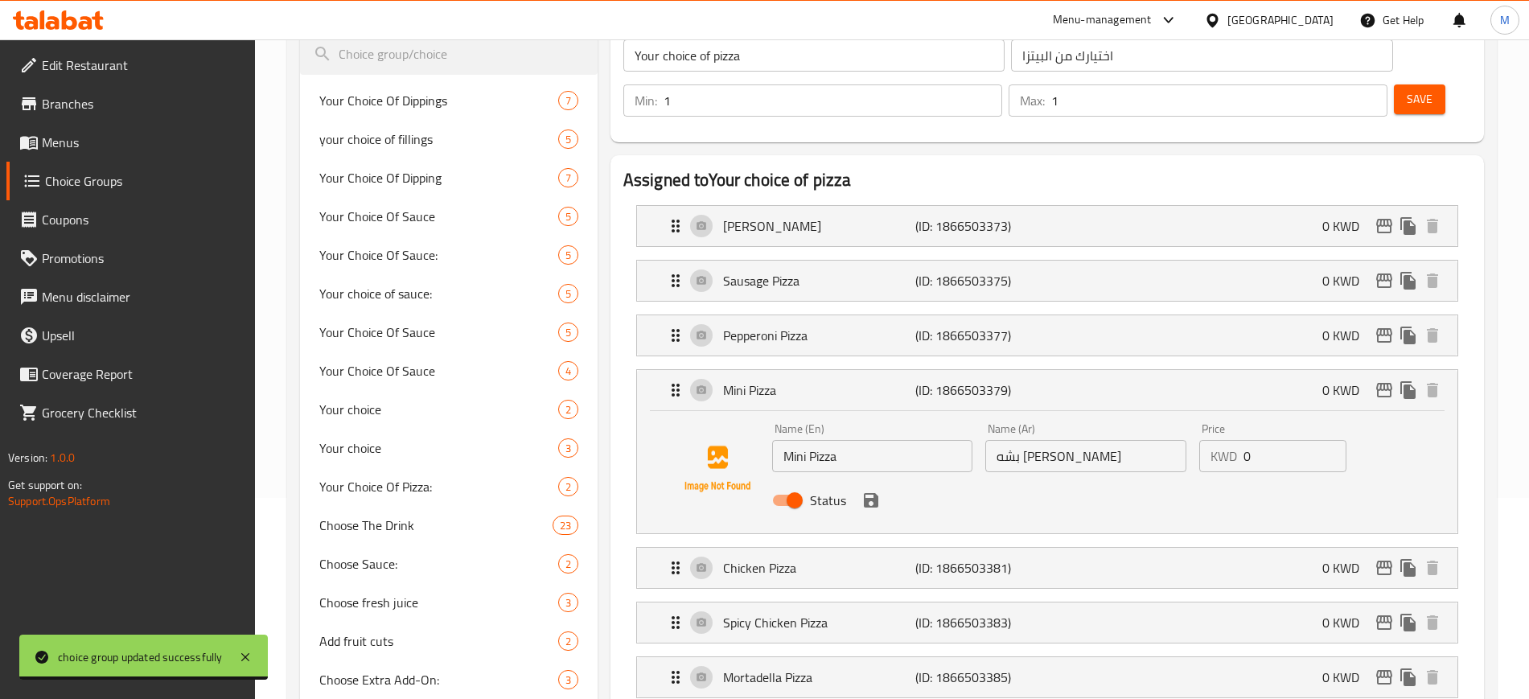
click at [793, 485] on input "Status" at bounding box center [795, 500] width 92 height 31
checkbox input "false"
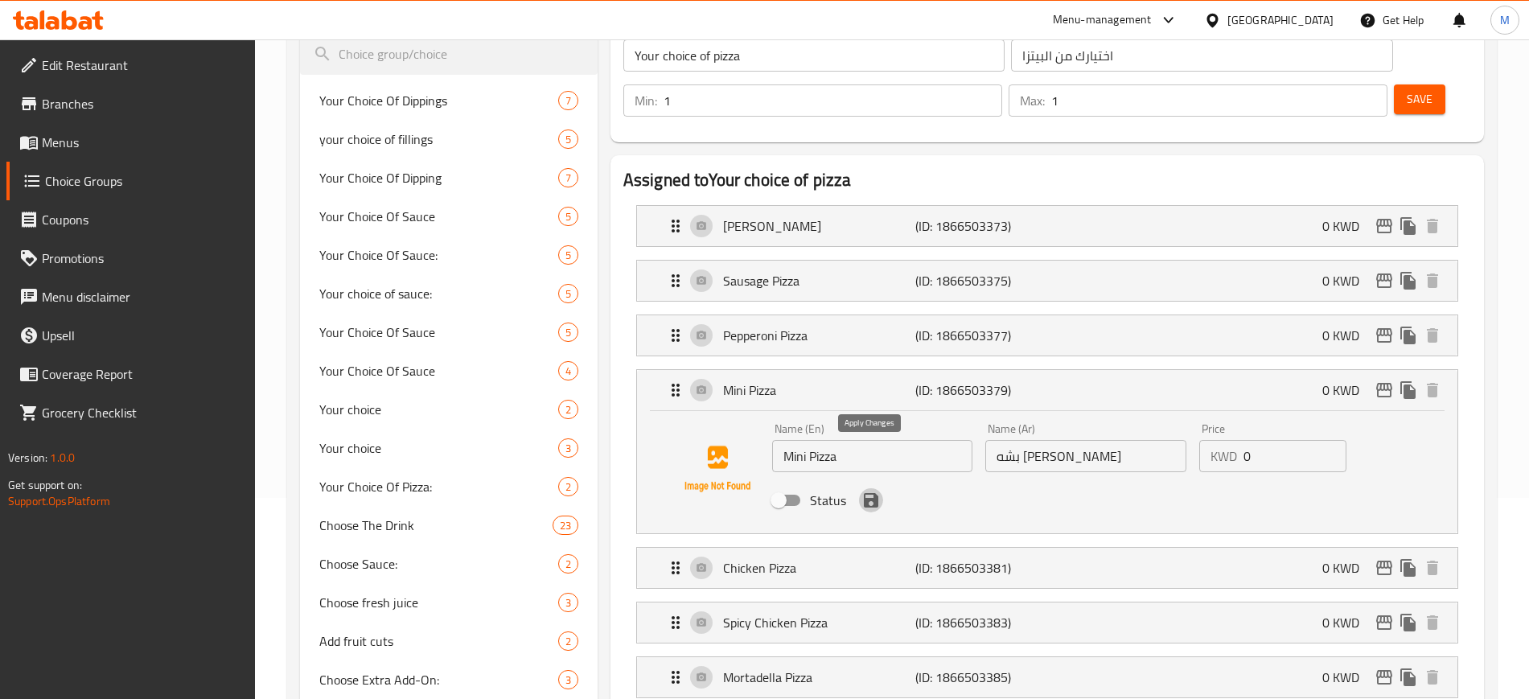
click at [874, 493] on icon "save" at bounding box center [871, 500] width 14 height 14
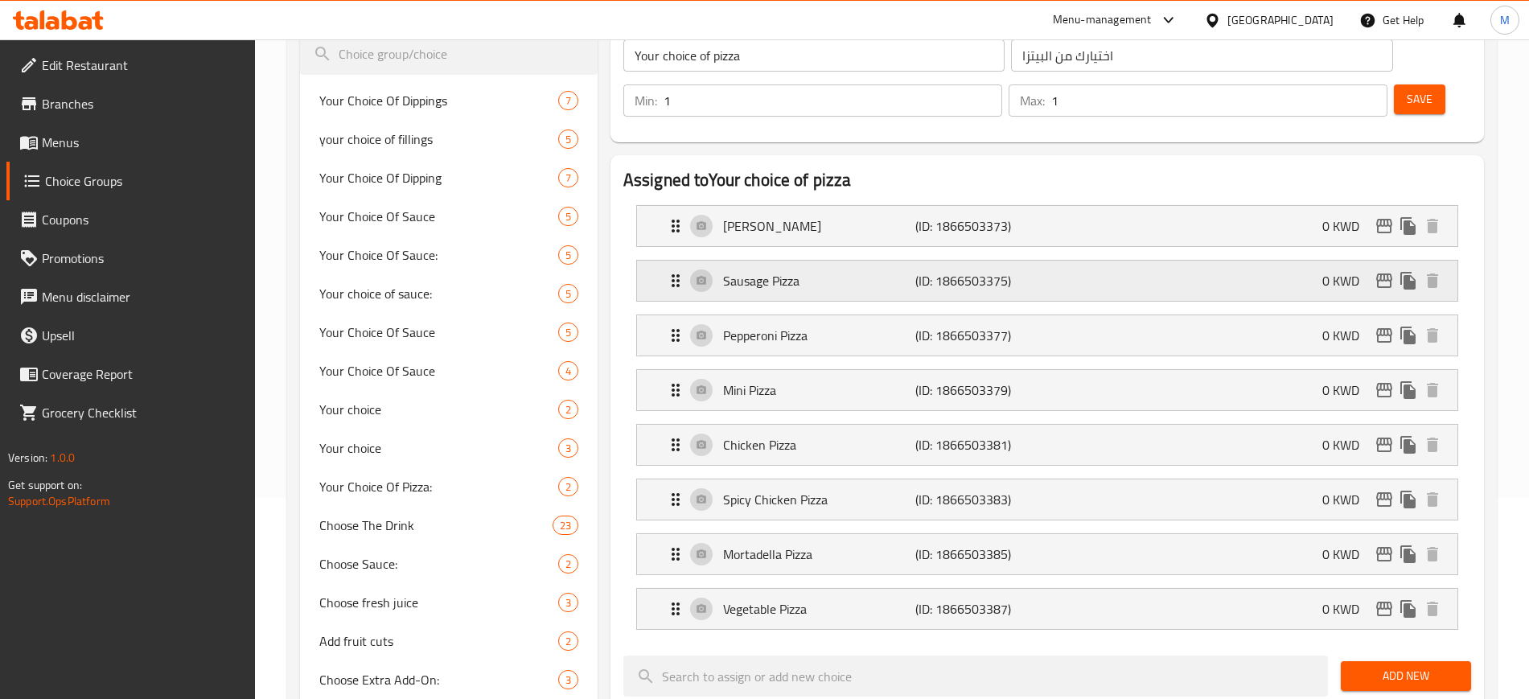
click at [767, 271] on p "Sausage Pizza" at bounding box center [819, 280] width 192 height 19
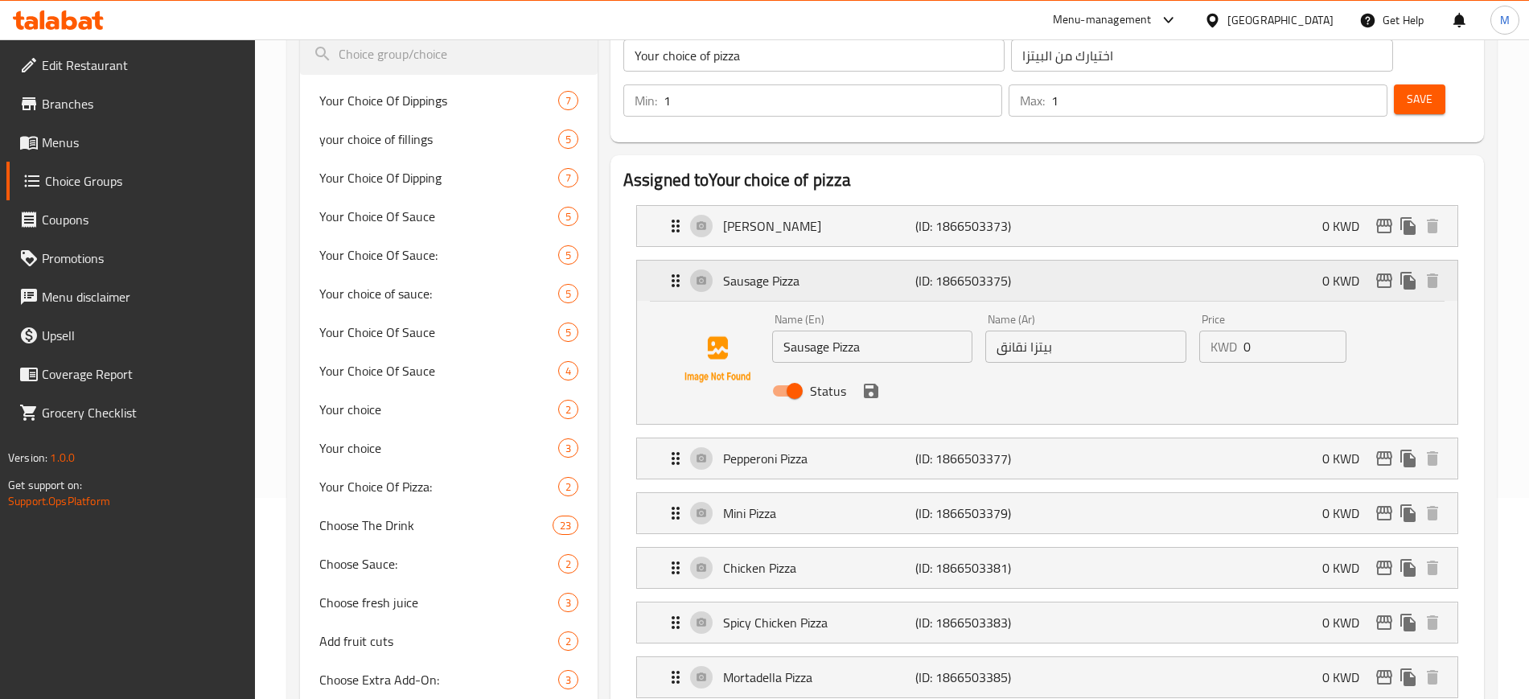
click at [771, 261] on div "Sausage Pizza (ID: 1866503375) 0 KWD" at bounding box center [1052, 281] width 772 height 40
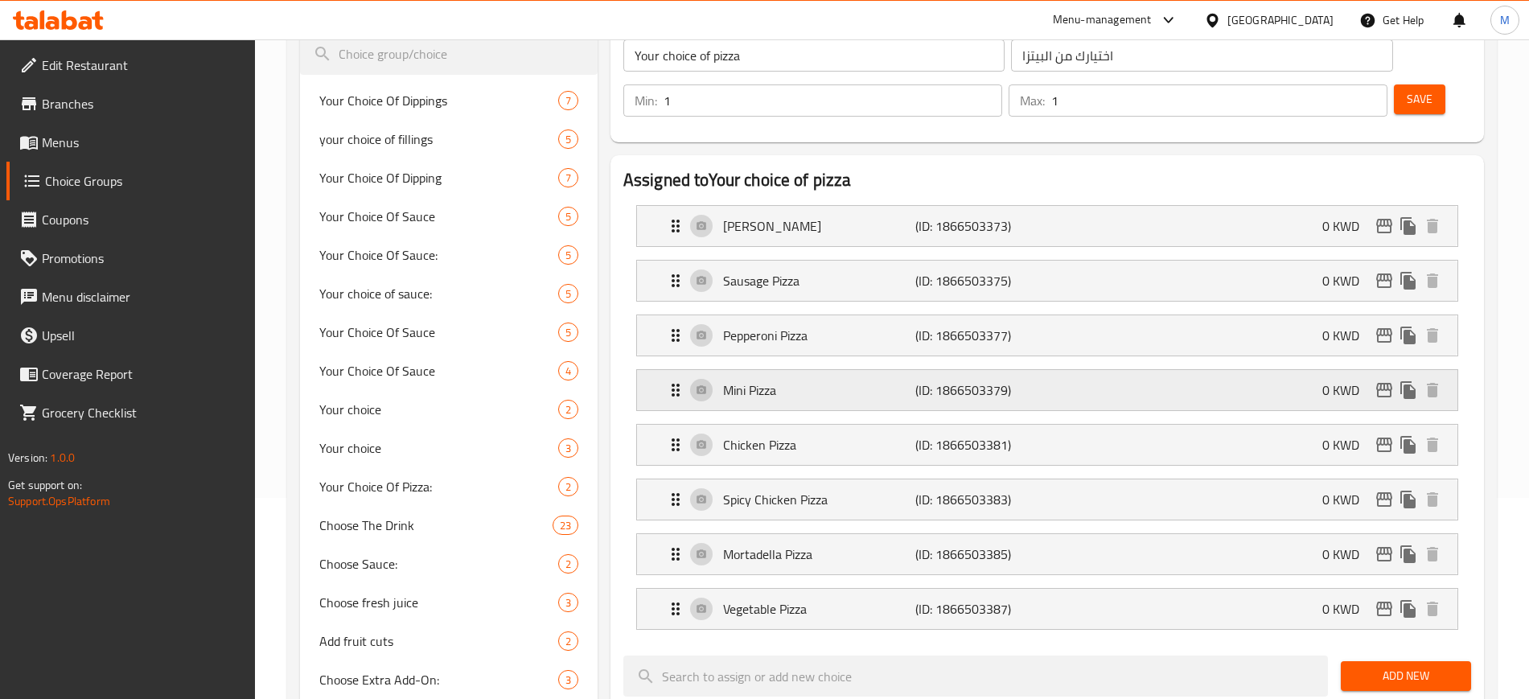
click at [788, 380] on p "Mini Pizza" at bounding box center [819, 389] width 192 height 19
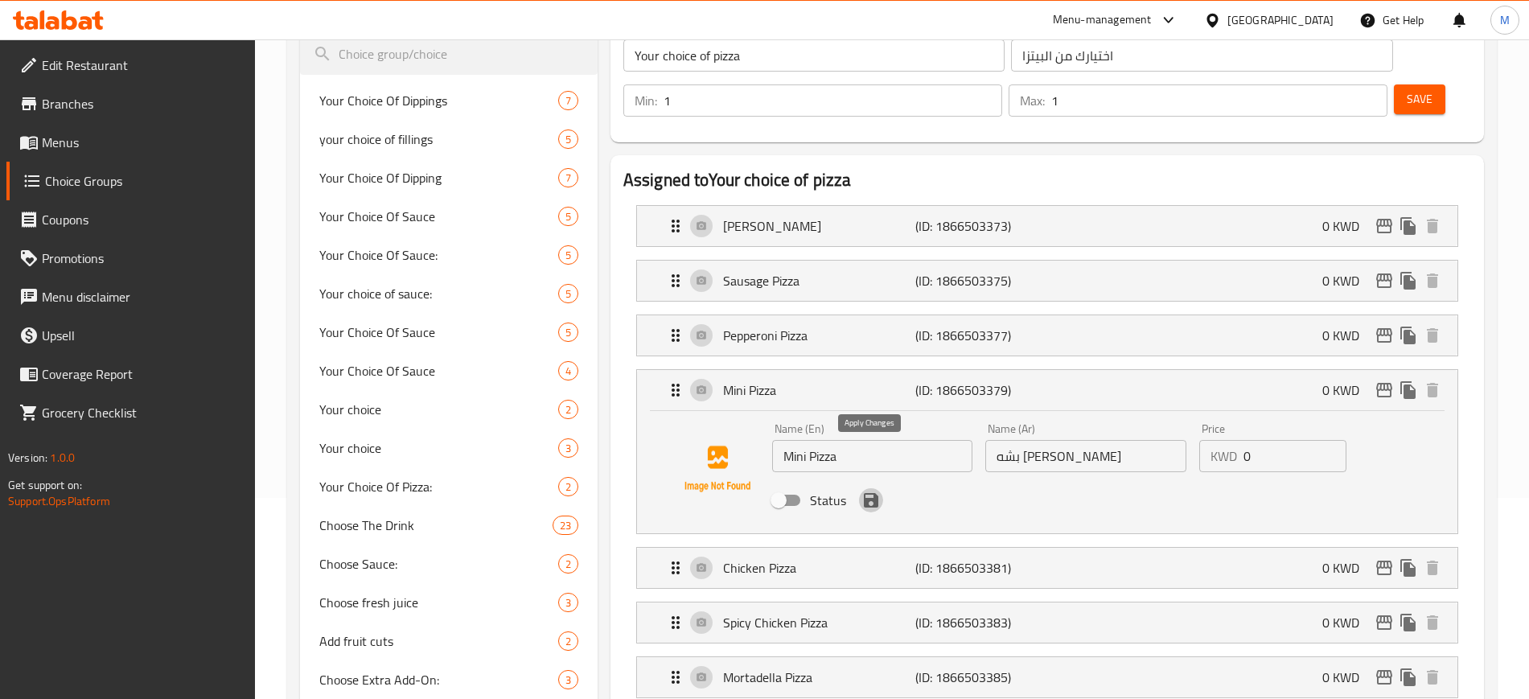
click at [874, 493] on icon "save" at bounding box center [871, 500] width 14 height 14
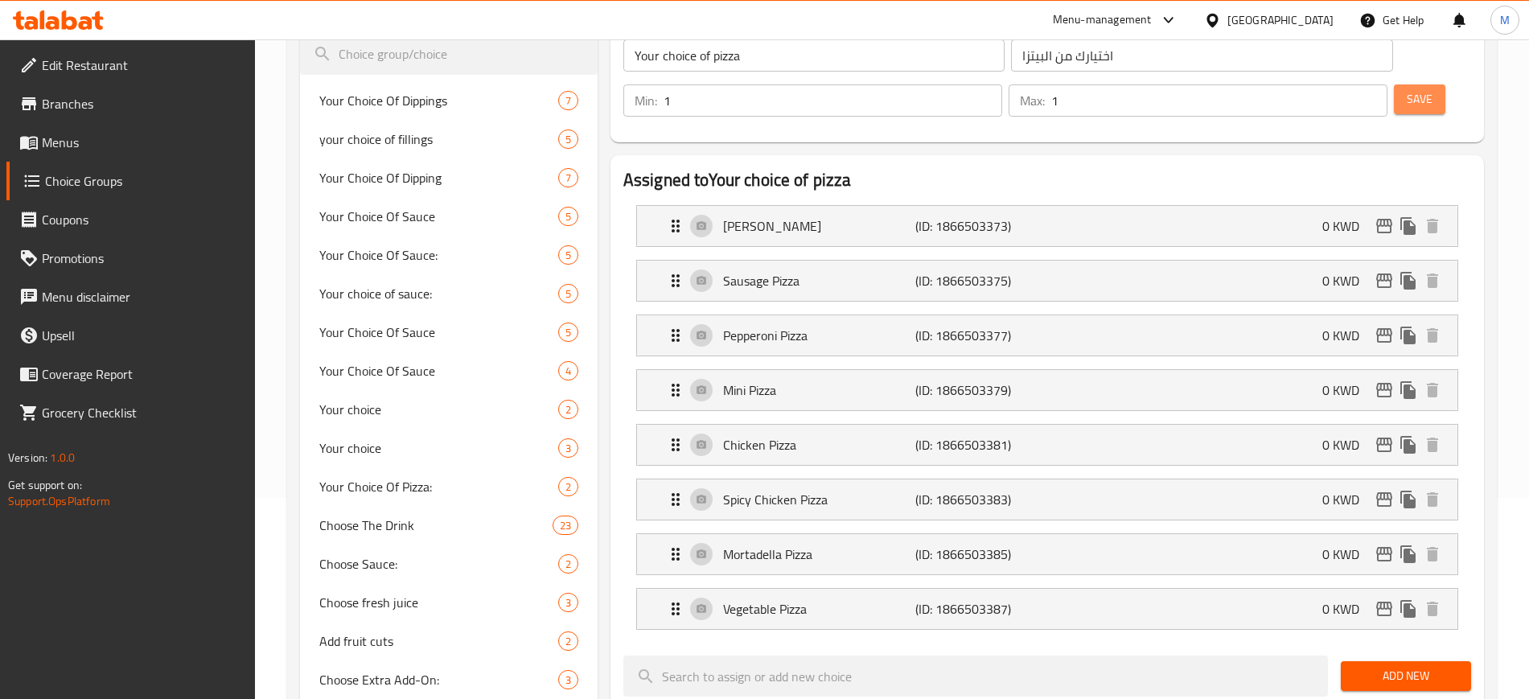
click at [1407, 89] on span "Save" at bounding box center [1420, 99] width 26 height 20
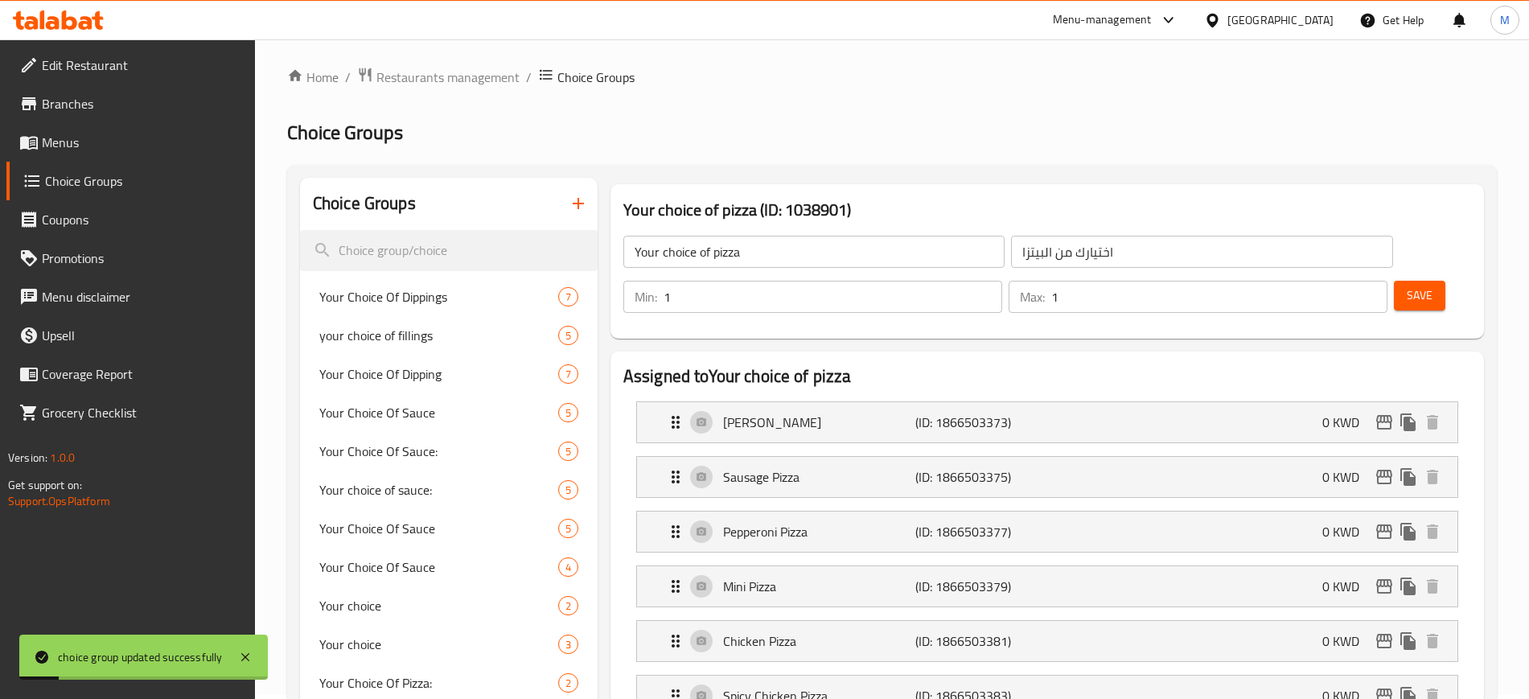
scroll to position [0, 0]
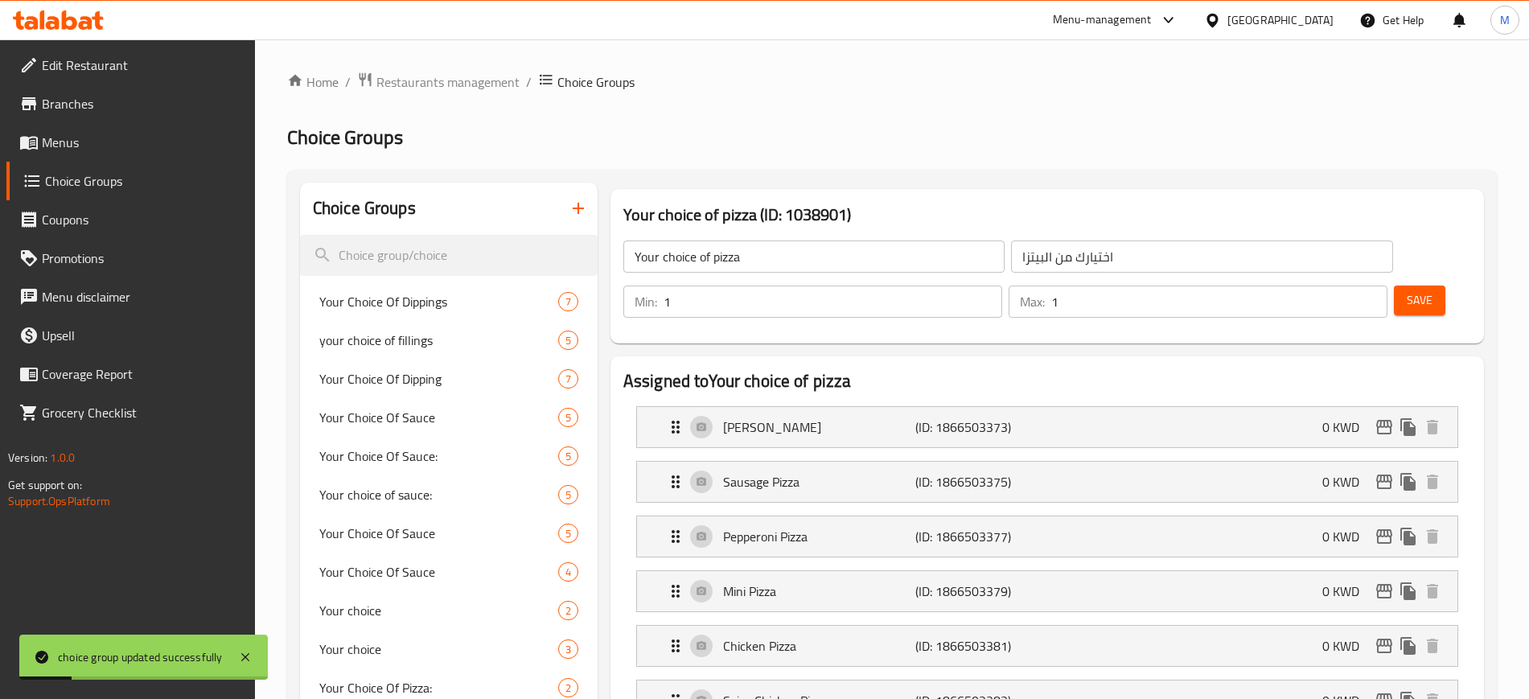
click at [536, 146] on h2 "Choice Groups" at bounding box center [892, 138] width 1210 height 26
click at [98, 144] on span "Menus" at bounding box center [142, 142] width 200 height 19
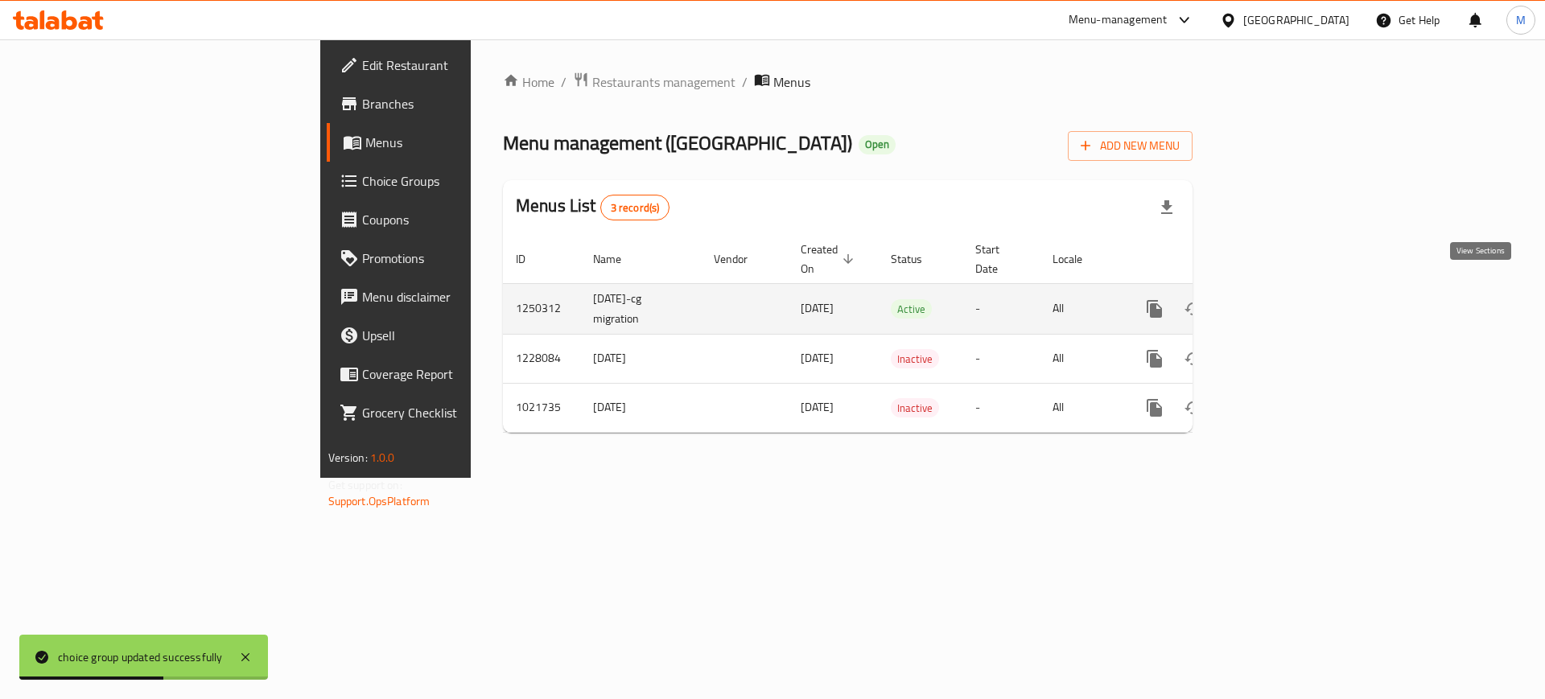
click at [1280, 299] on icon "enhanced table" at bounding box center [1270, 308] width 19 height 19
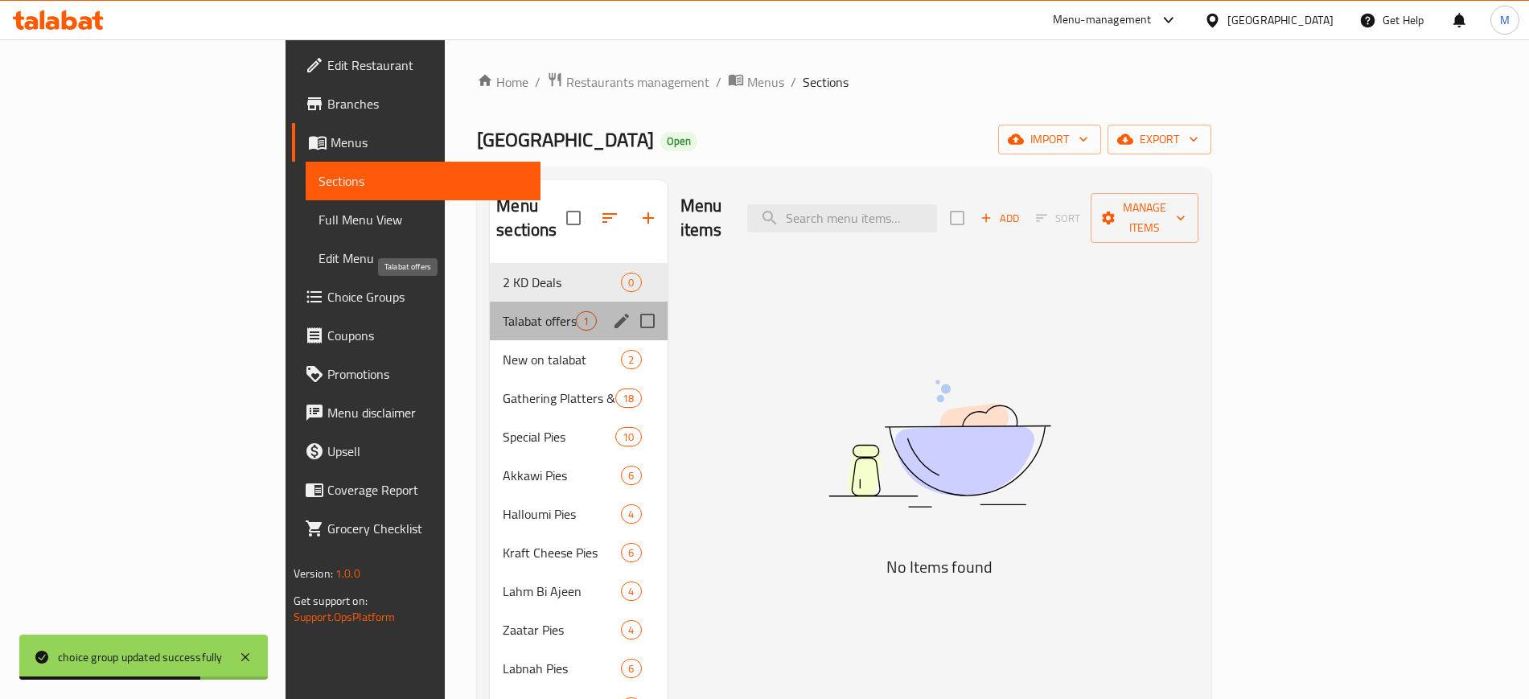
click at [503, 311] on span "Talabat offers" at bounding box center [539, 320] width 73 height 19
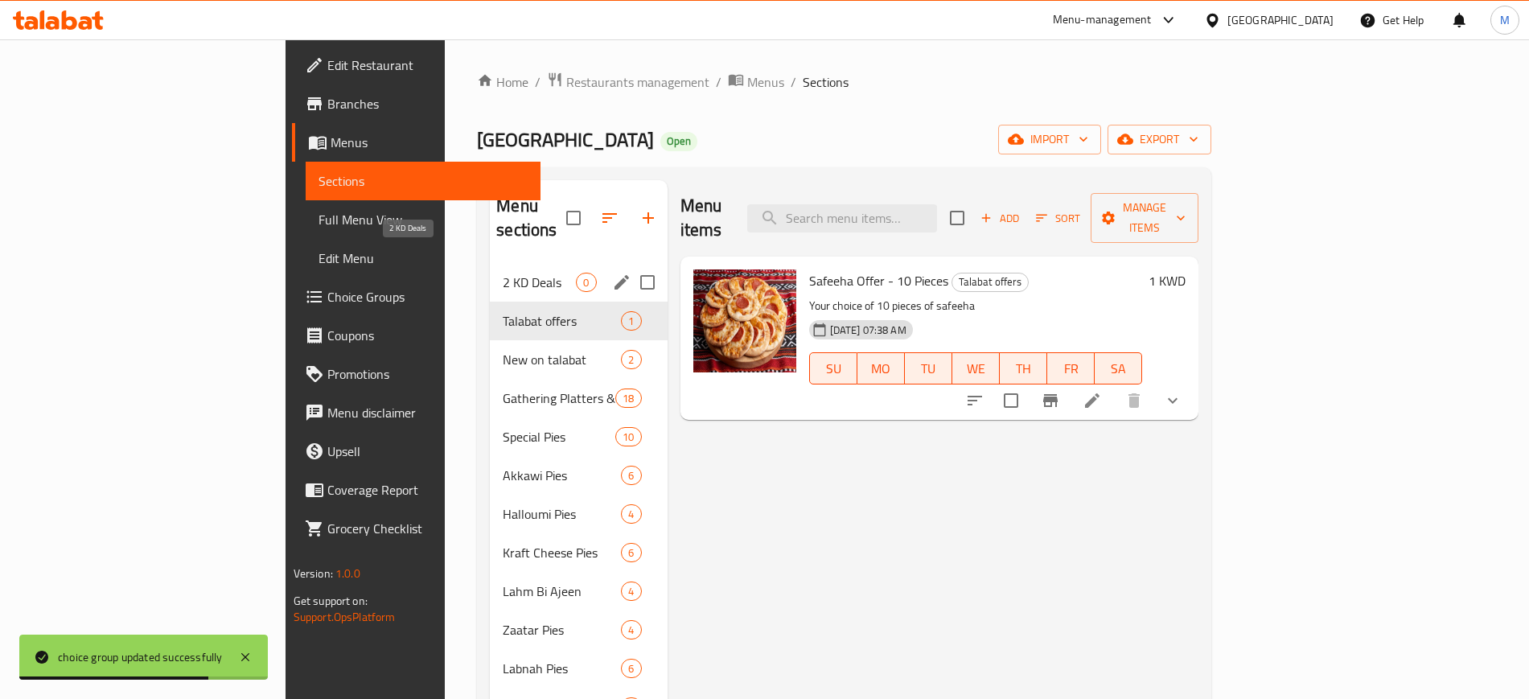
click at [503, 273] on span "2 KD Deals" at bounding box center [539, 282] width 73 height 19
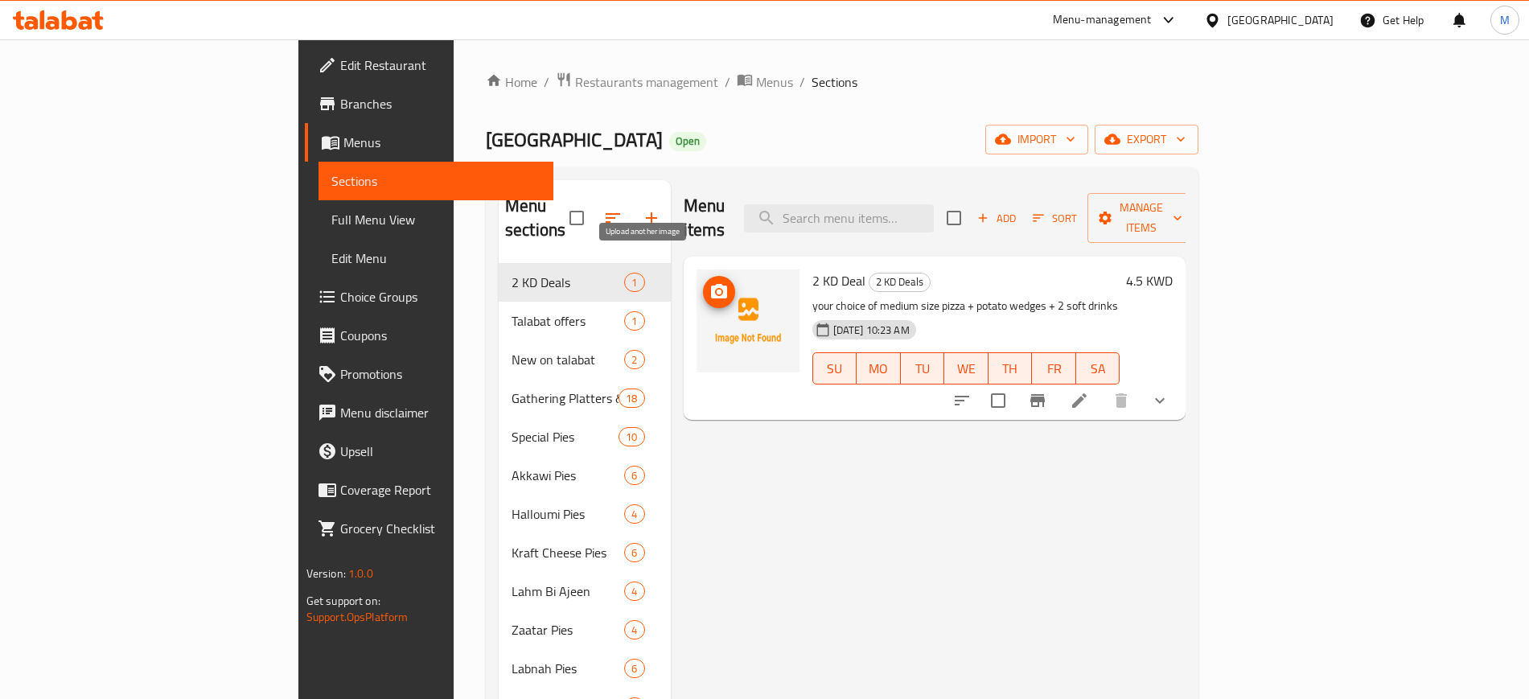
click at [710, 282] on icon "upload picture" at bounding box center [719, 291] width 19 height 19
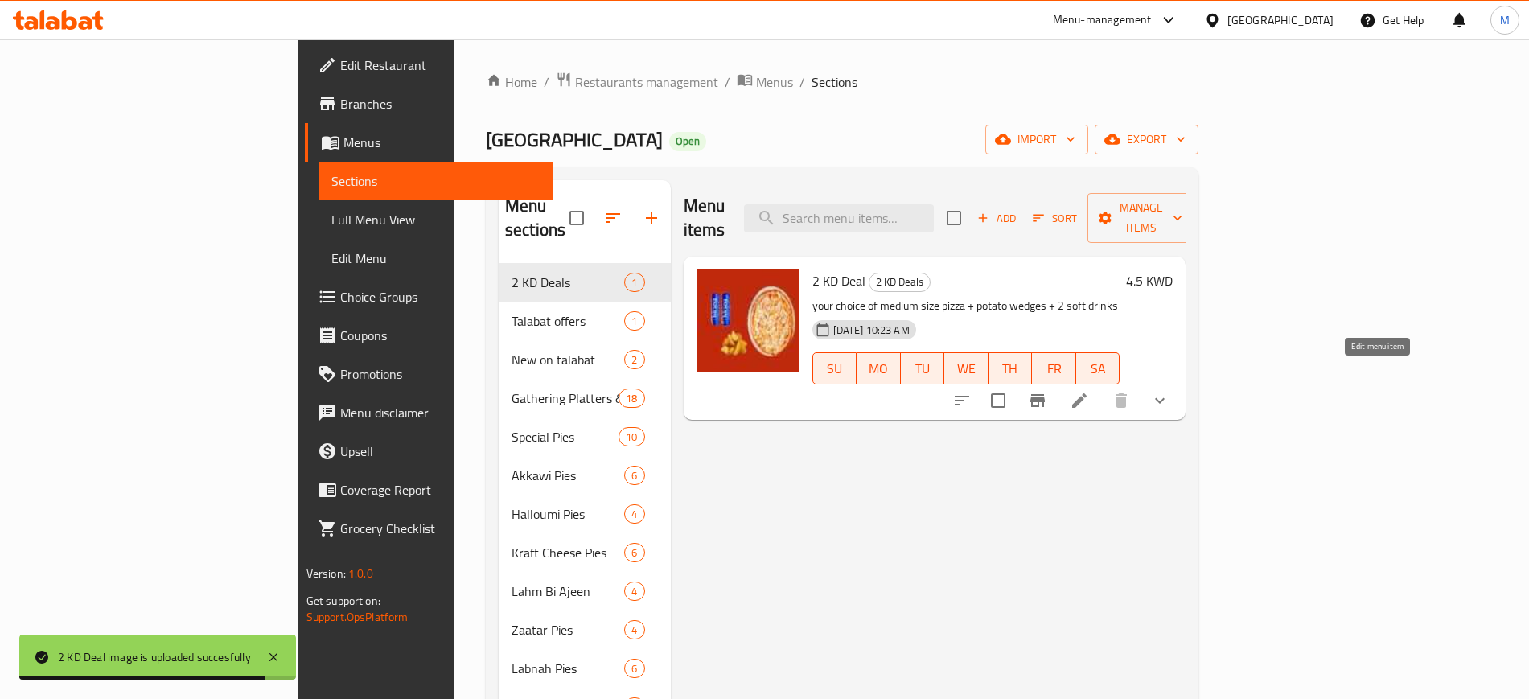
click at [1087, 393] on icon at bounding box center [1079, 400] width 14 height 14
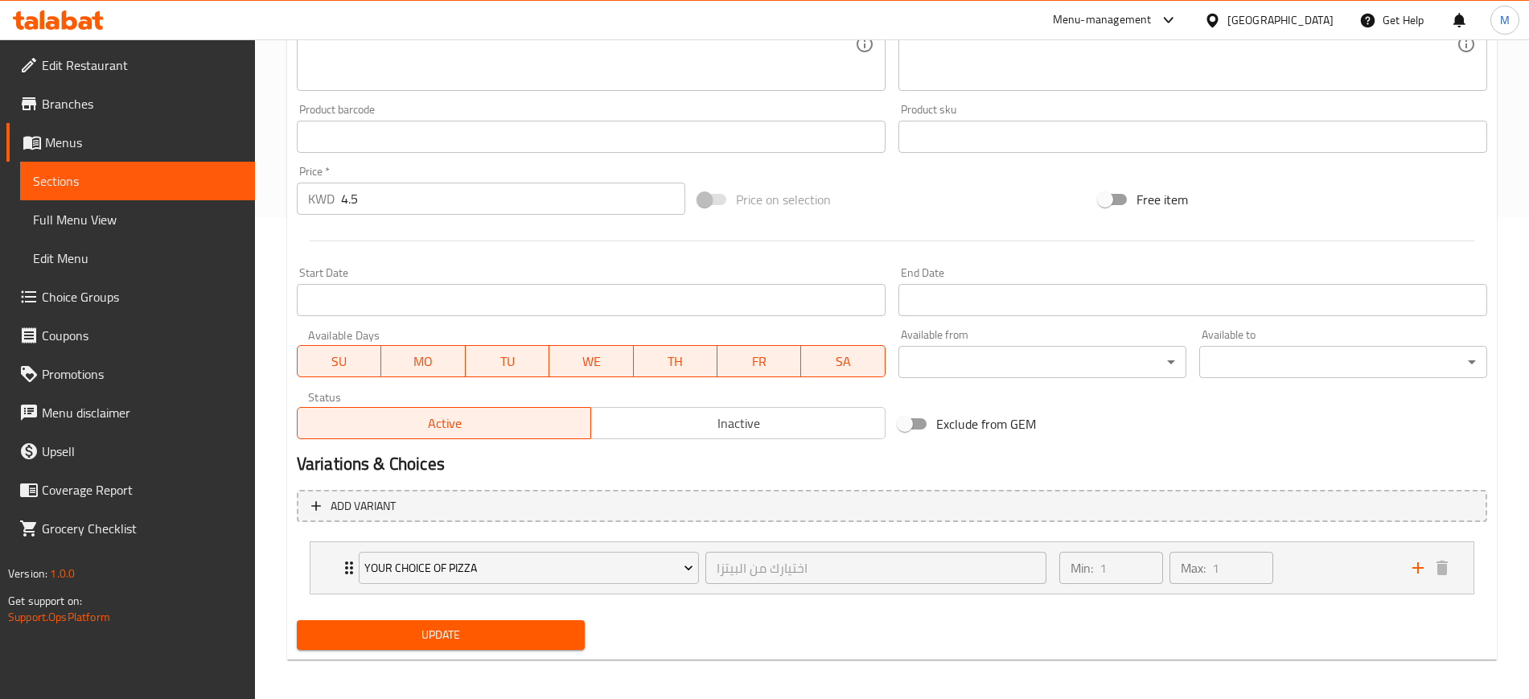
scroll to position [487, 0]
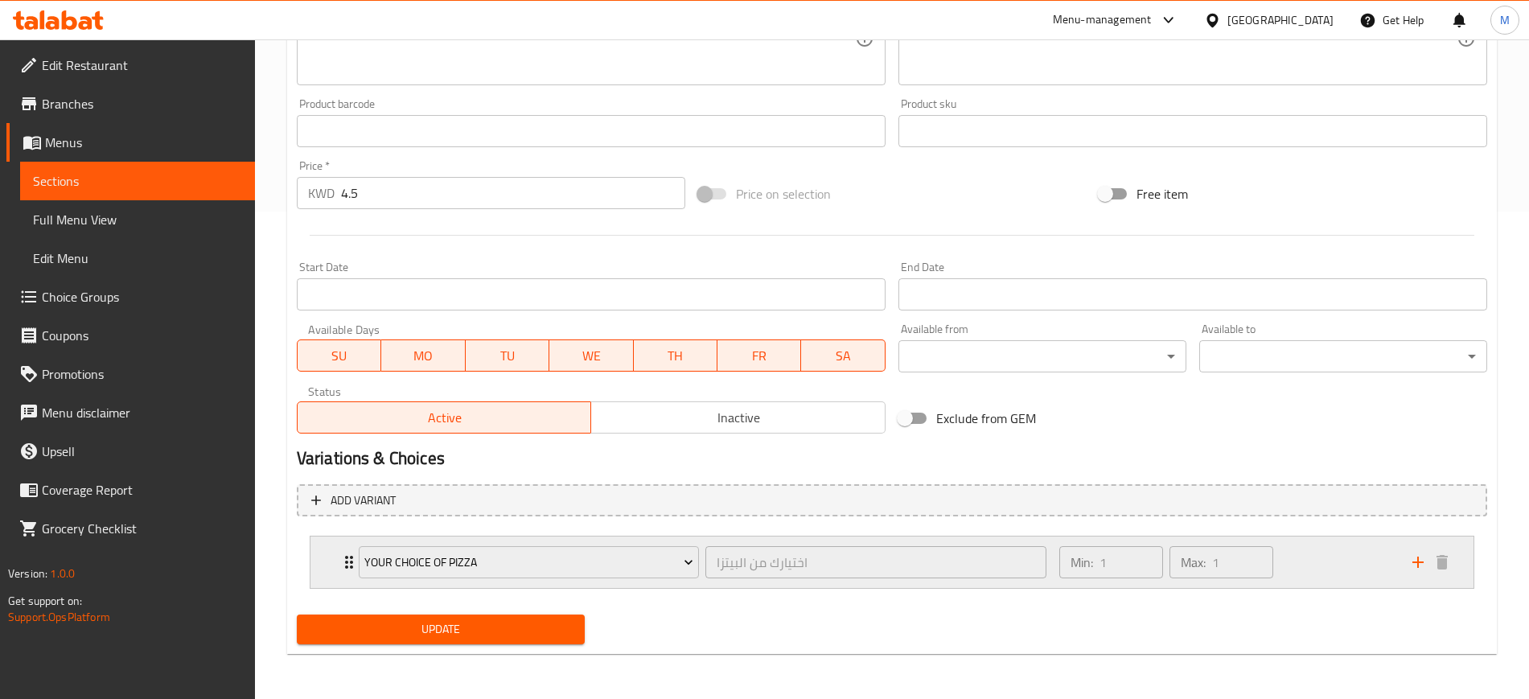
click at [1283, 546] on div "Min: 1 ​ Max: 1 ​" at bounding box center [1226, 562] width 353 height 51
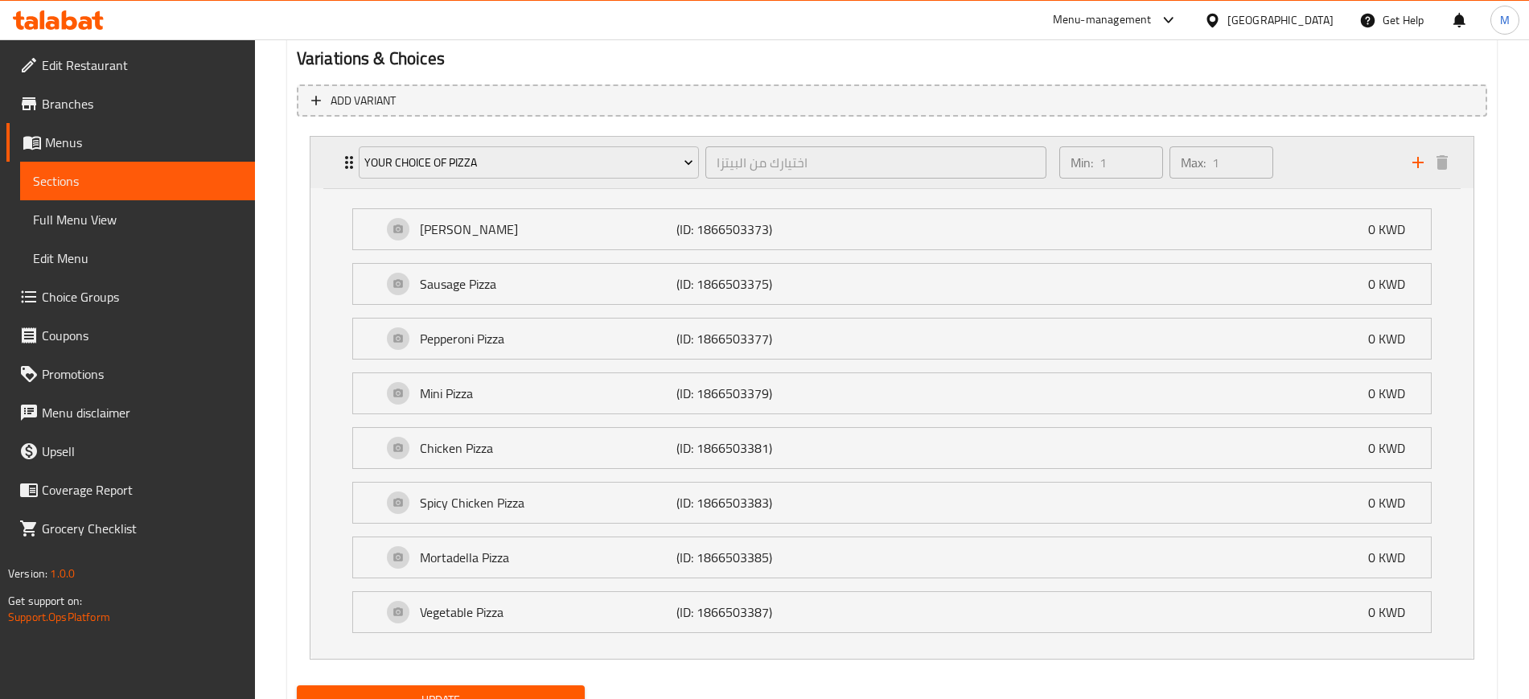
scroll to position [890, 0]
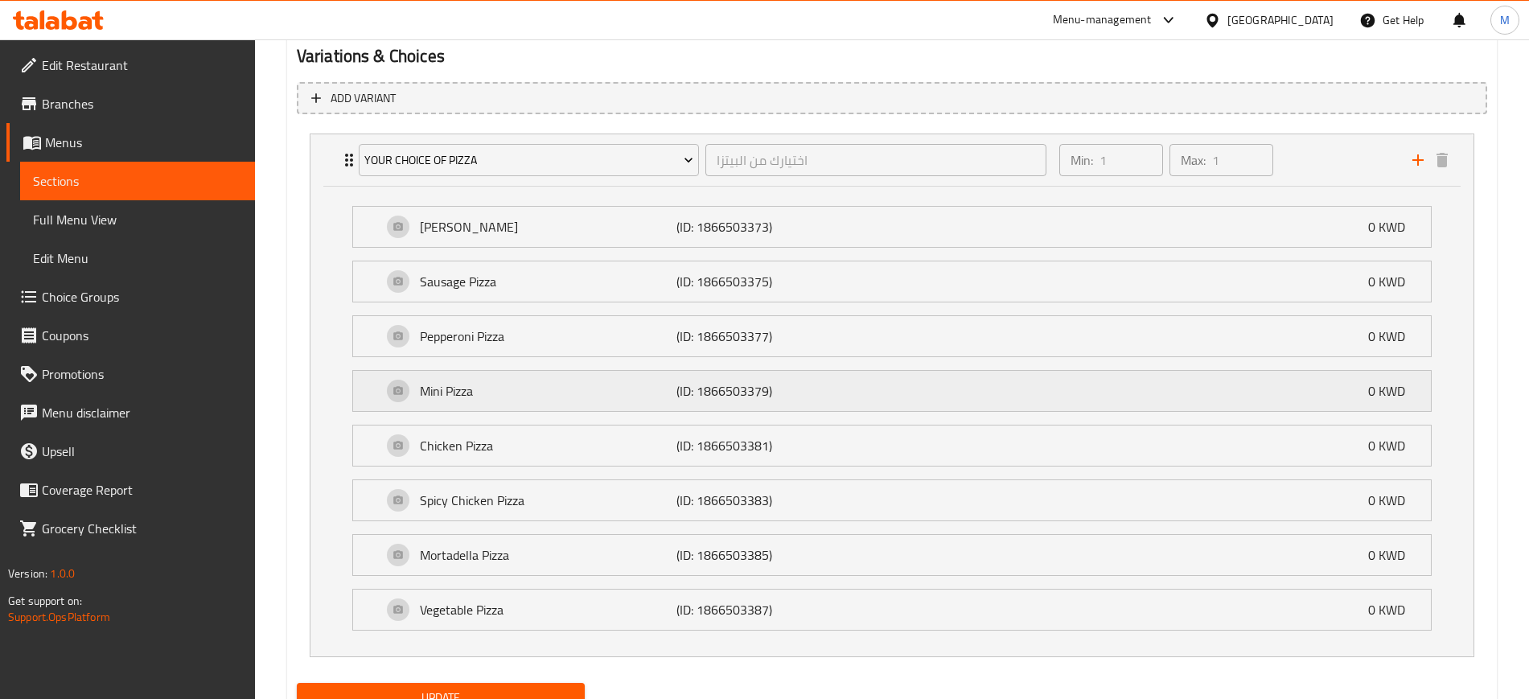
click at [1246, 405] on div "Mini Pizza (ID: 1866503379) 0 KWD" at bounding box center [897, 391] width 1030 height 40
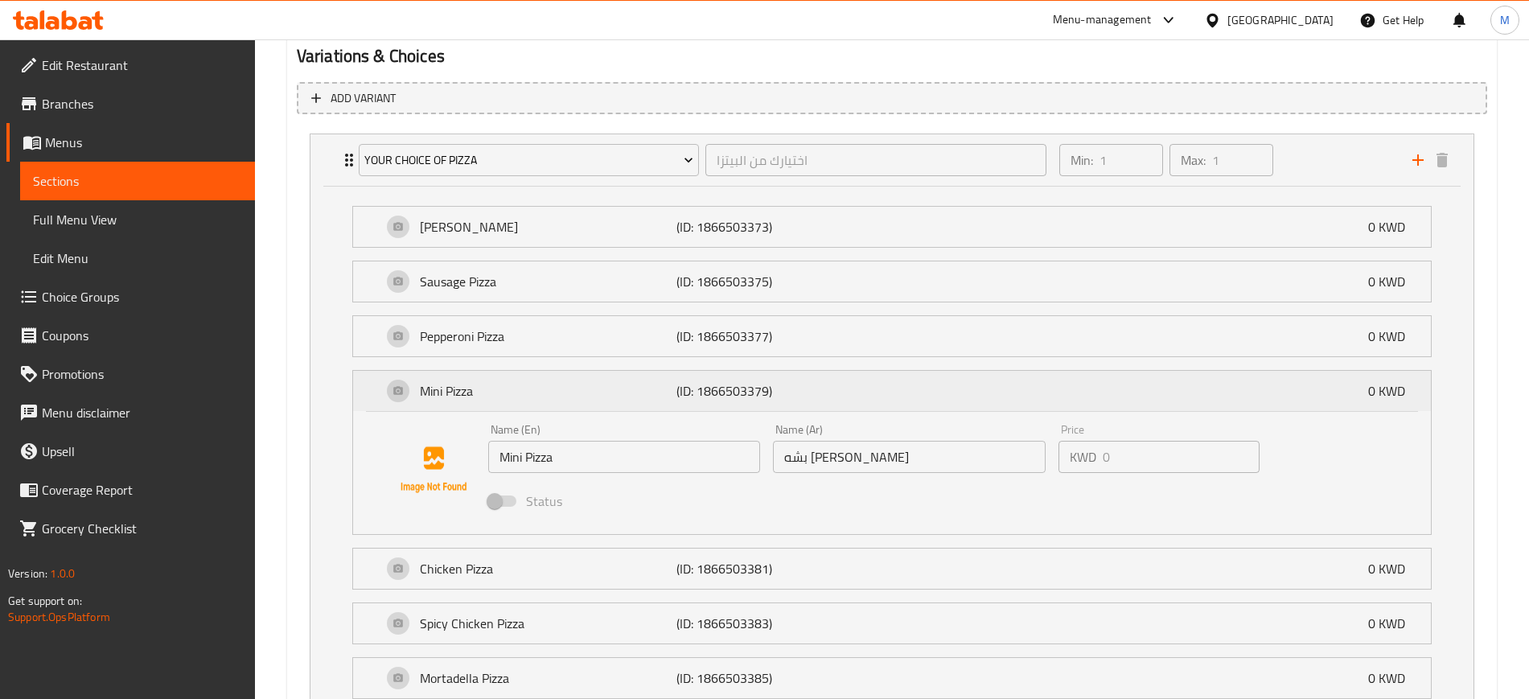
click at [1240, 397] on div "Mini Pizza (ID: 1866503379) 0 KWD" at bounding box center [897, 391] width 1030 height 40
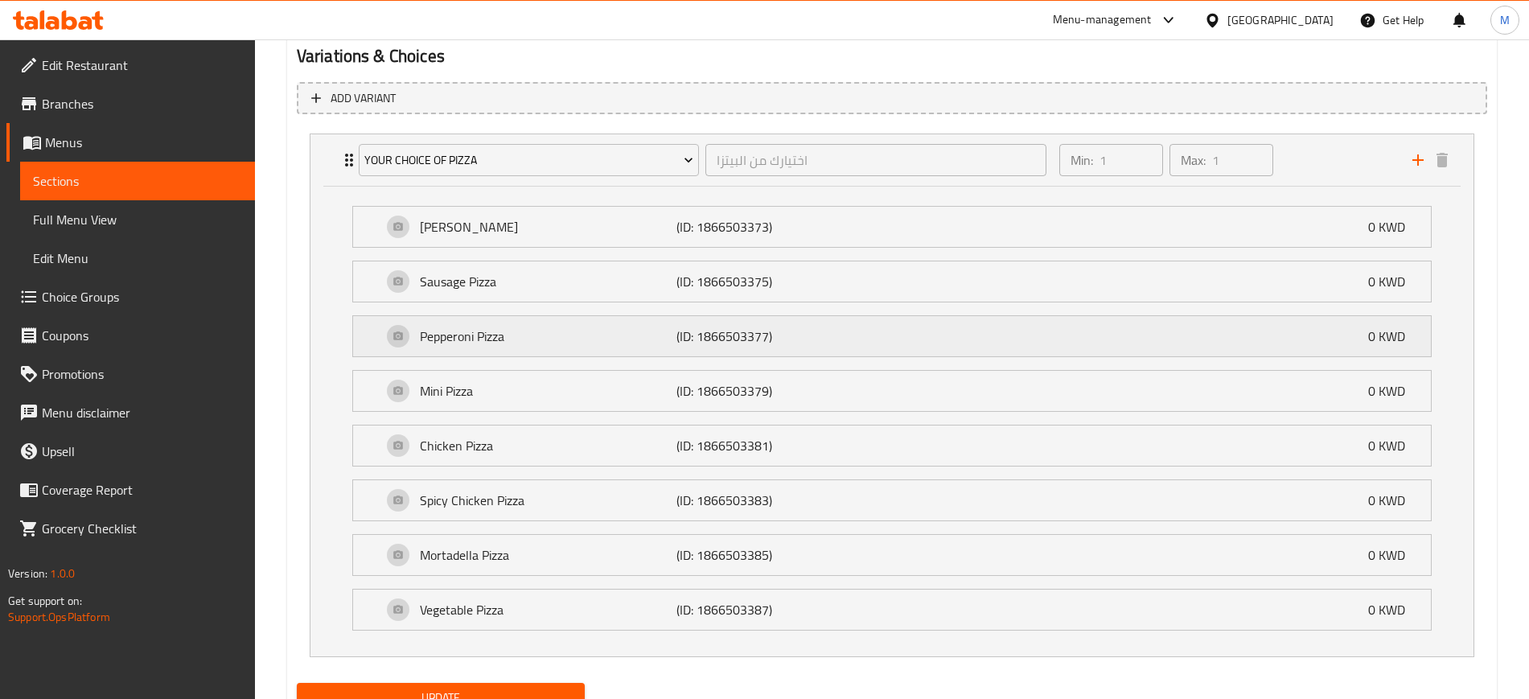
click at [1213, 341] on div "Pepperoni Pizza (ID: 1866503377) 0 KWD" at bounding box center [897, 336] width 1030 height 40
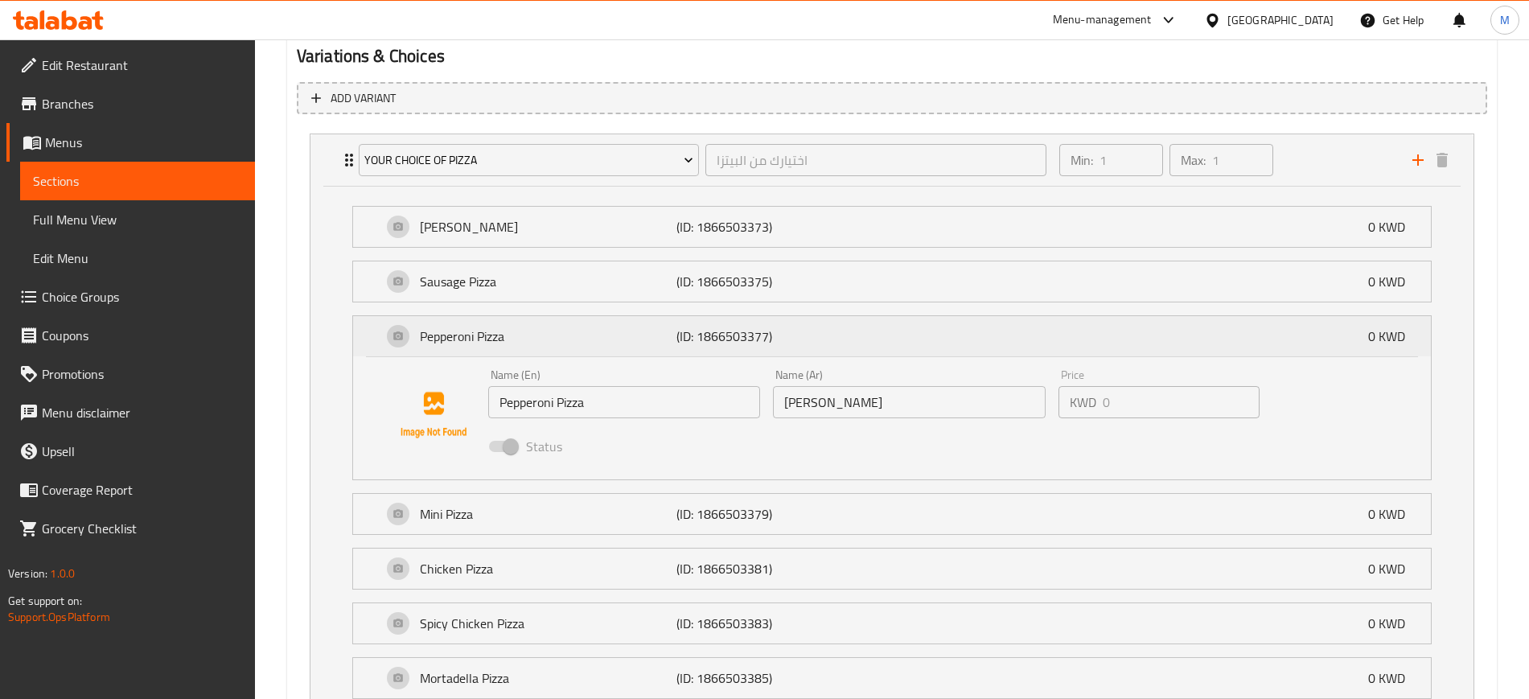
click at [1213, 341] on div "Pepperoni Pizza (ID: 1866503377) 0 KWD" at bounding box center [897, 336] width 1030 height 40
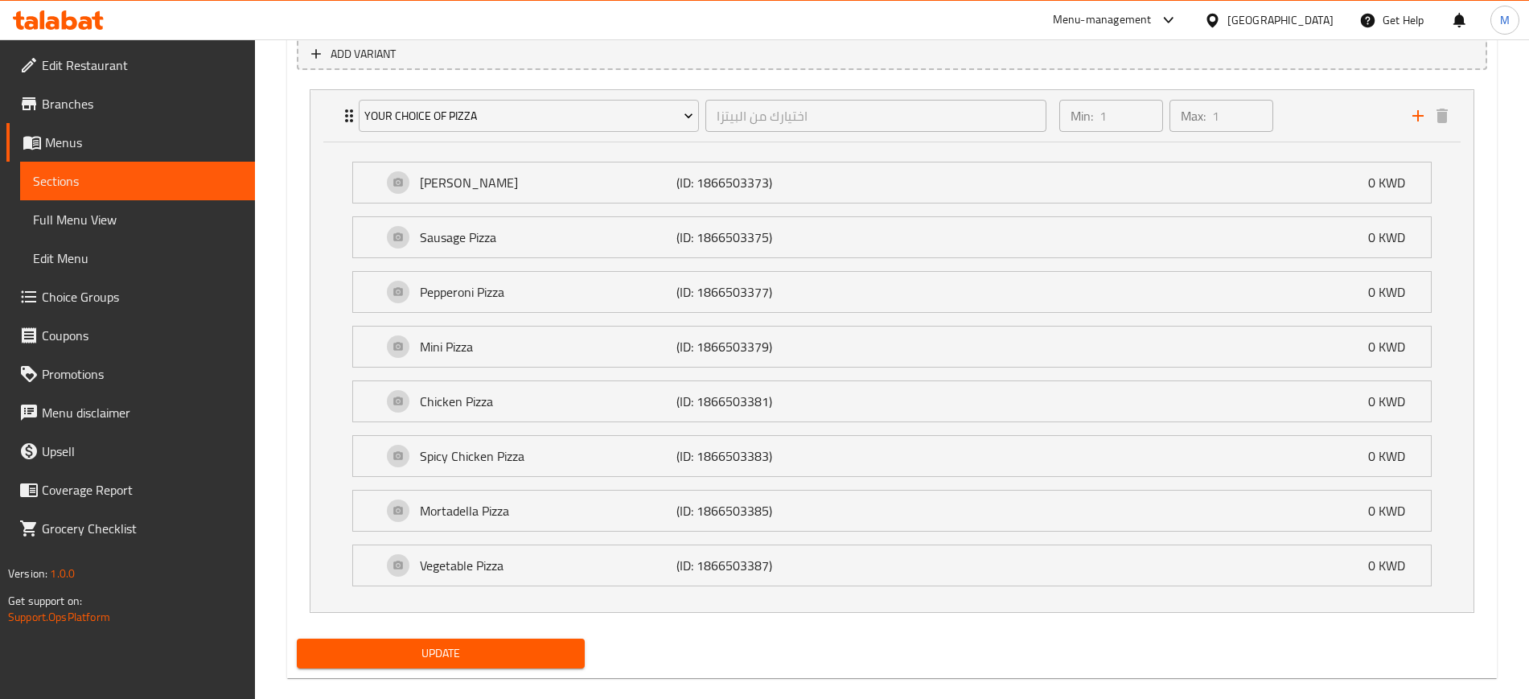
scroll to position [958, 0]
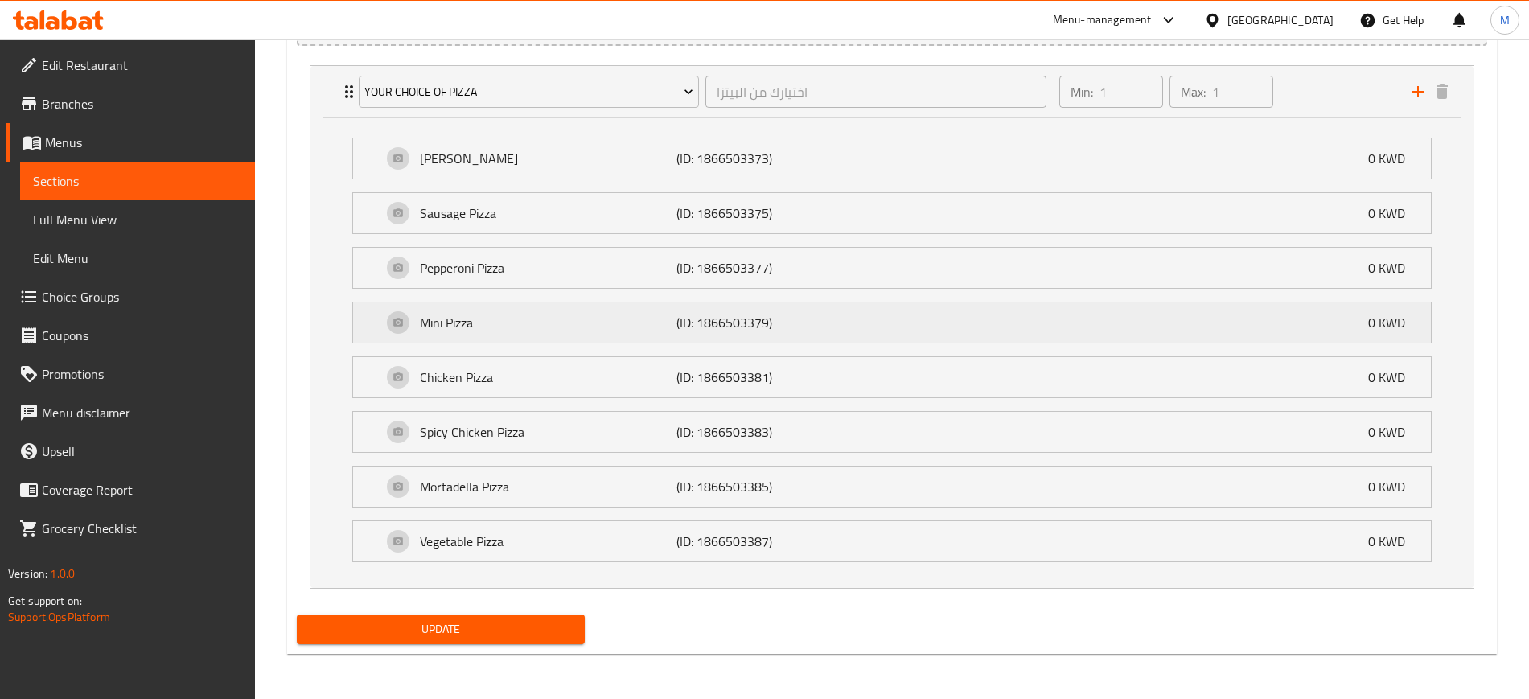
click at [574, 306] on div "Mini Pizza (ID: 1866503379) 0 KWD" at bounding box center [897, 322] width 1030 height 40
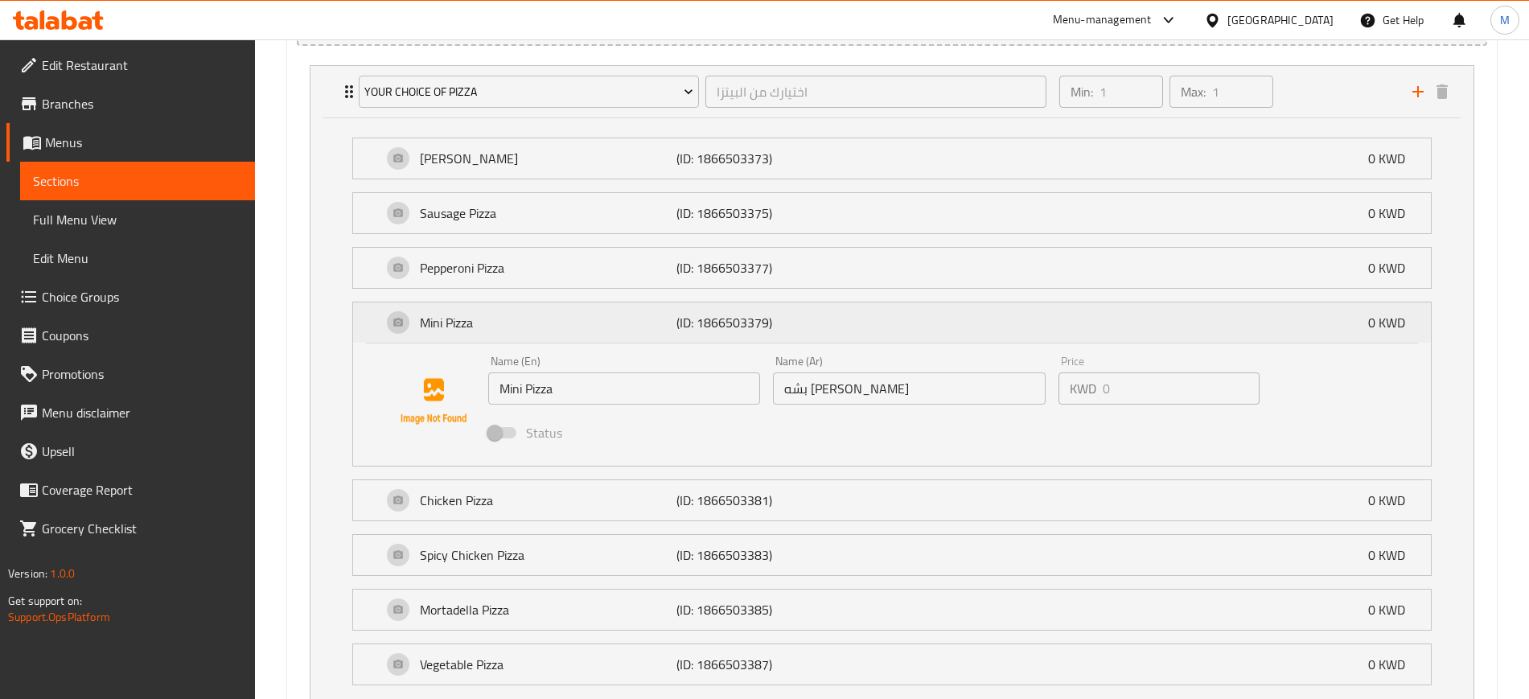
click at [574, 306] on div "Mini Pizza (ID: 1866503379) 0 KWD" at bounding box center [897, 322] width 1030 height 40
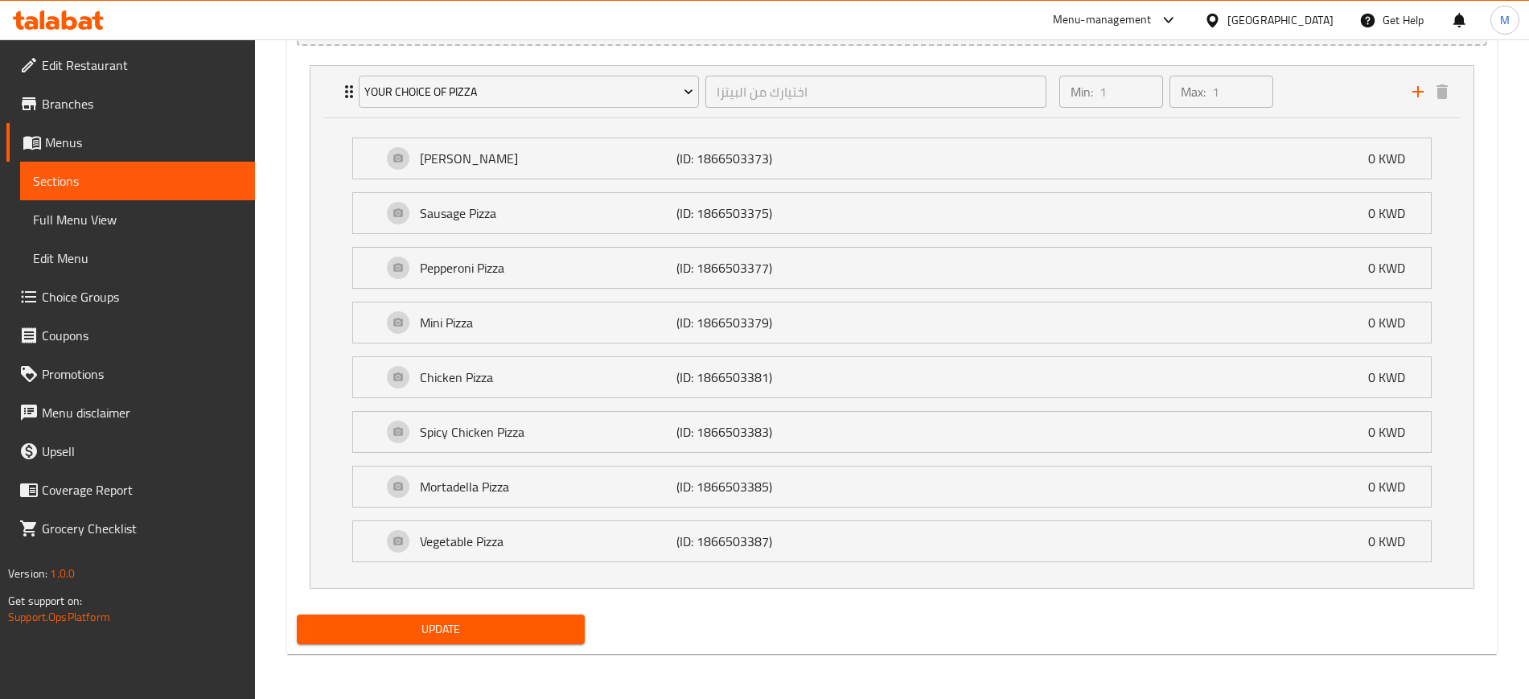
click at [483, 608] on div "Update" at bounding box center [440, 629] width 301 height 43
click at [488, 622] on span "Update" at bounding box center [441, 629] width 262 height 20
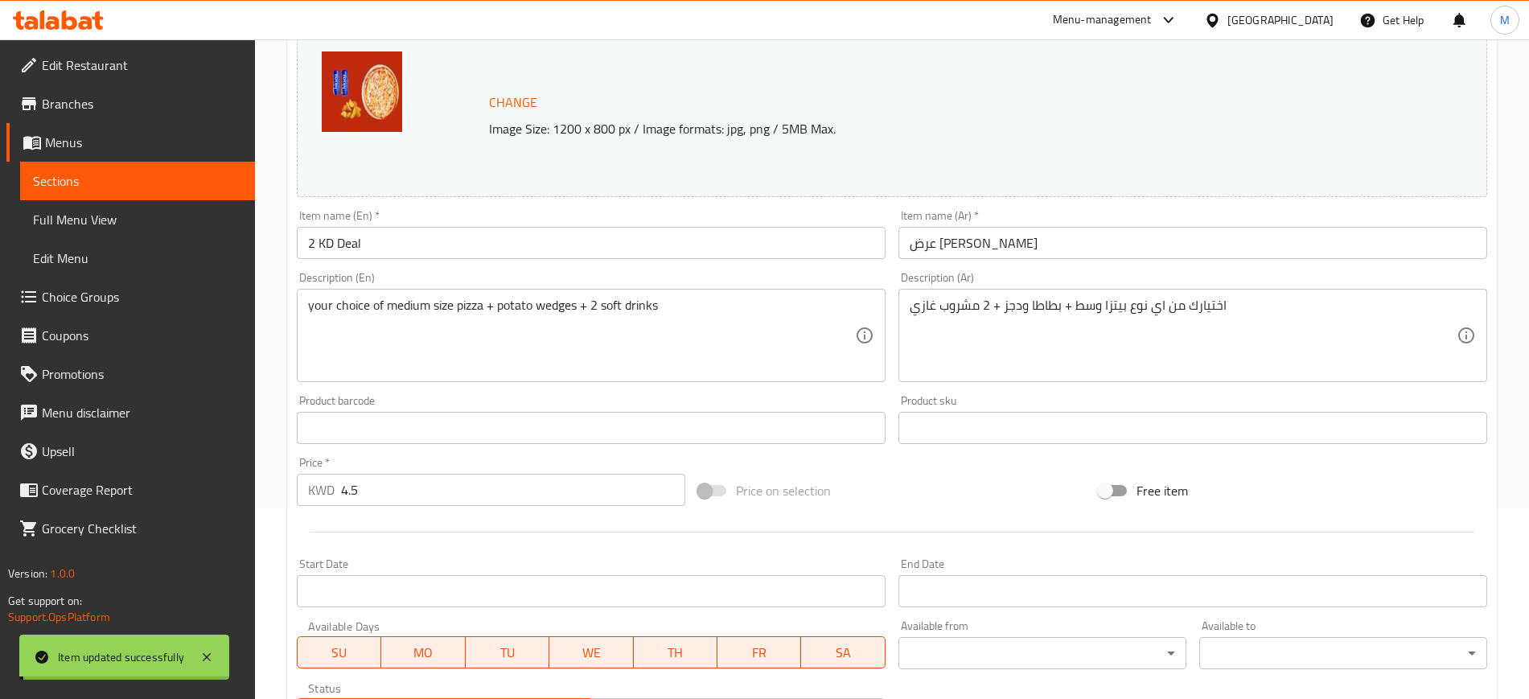
scroll to position [0, 0]
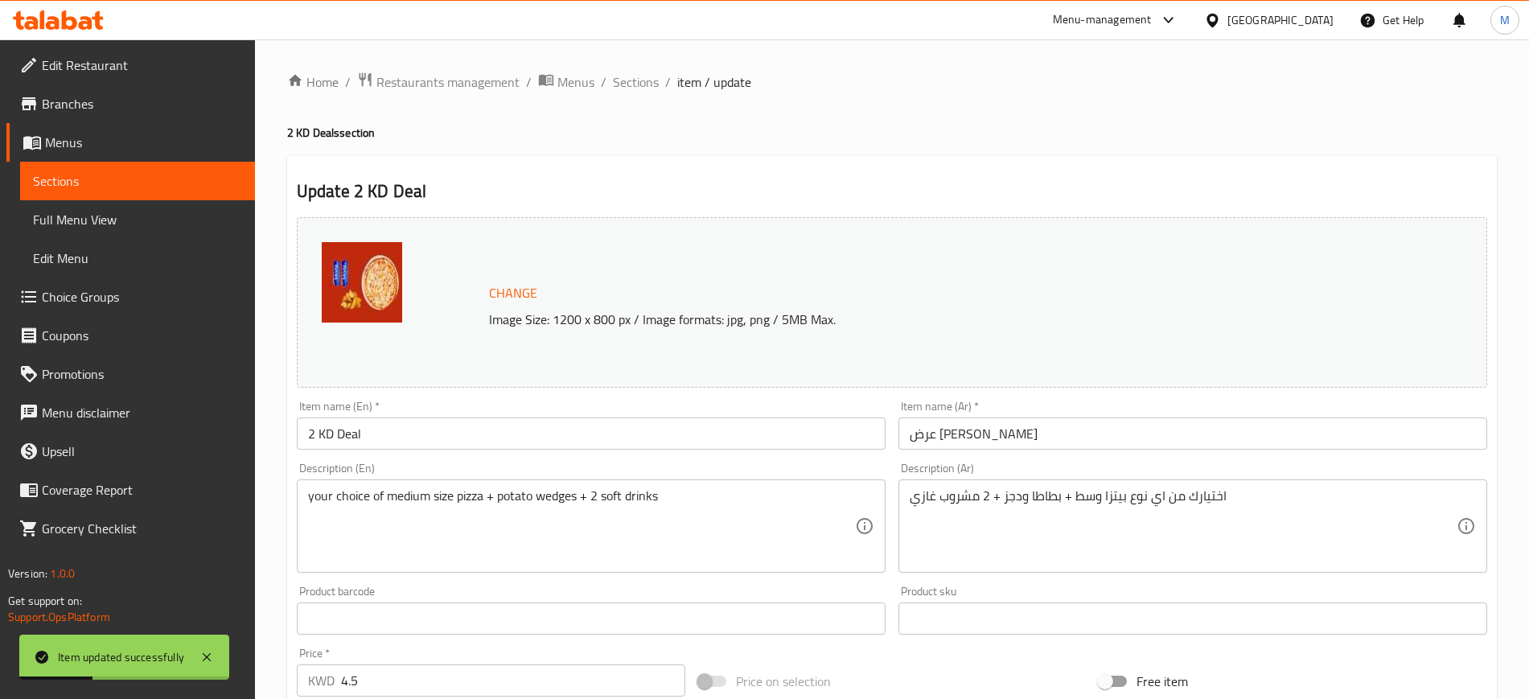
click at [52, 14] on icon at bounding box center [58, 19] width 91 height 19
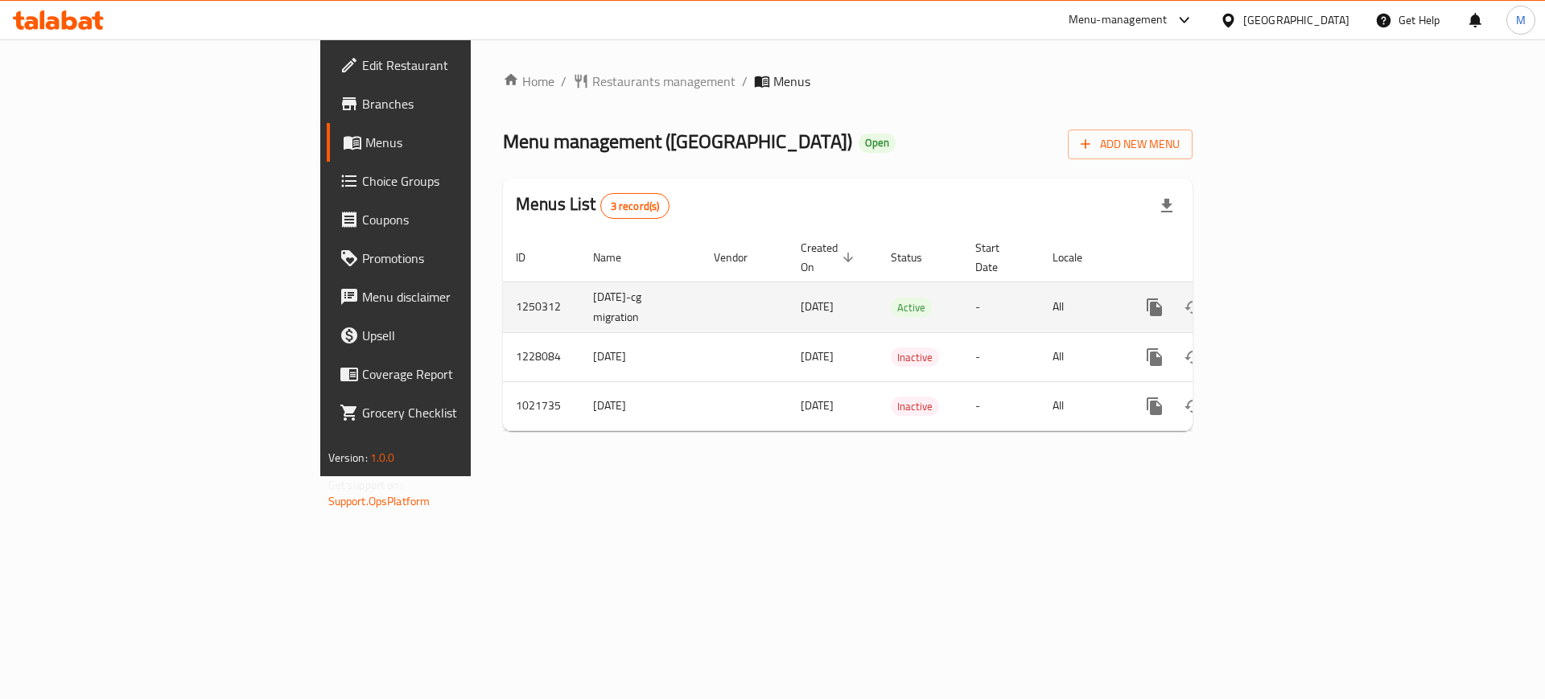
click at [1277, 300] on icon "enhanced table" at bounding box center [1270, 307] width 14 height 14
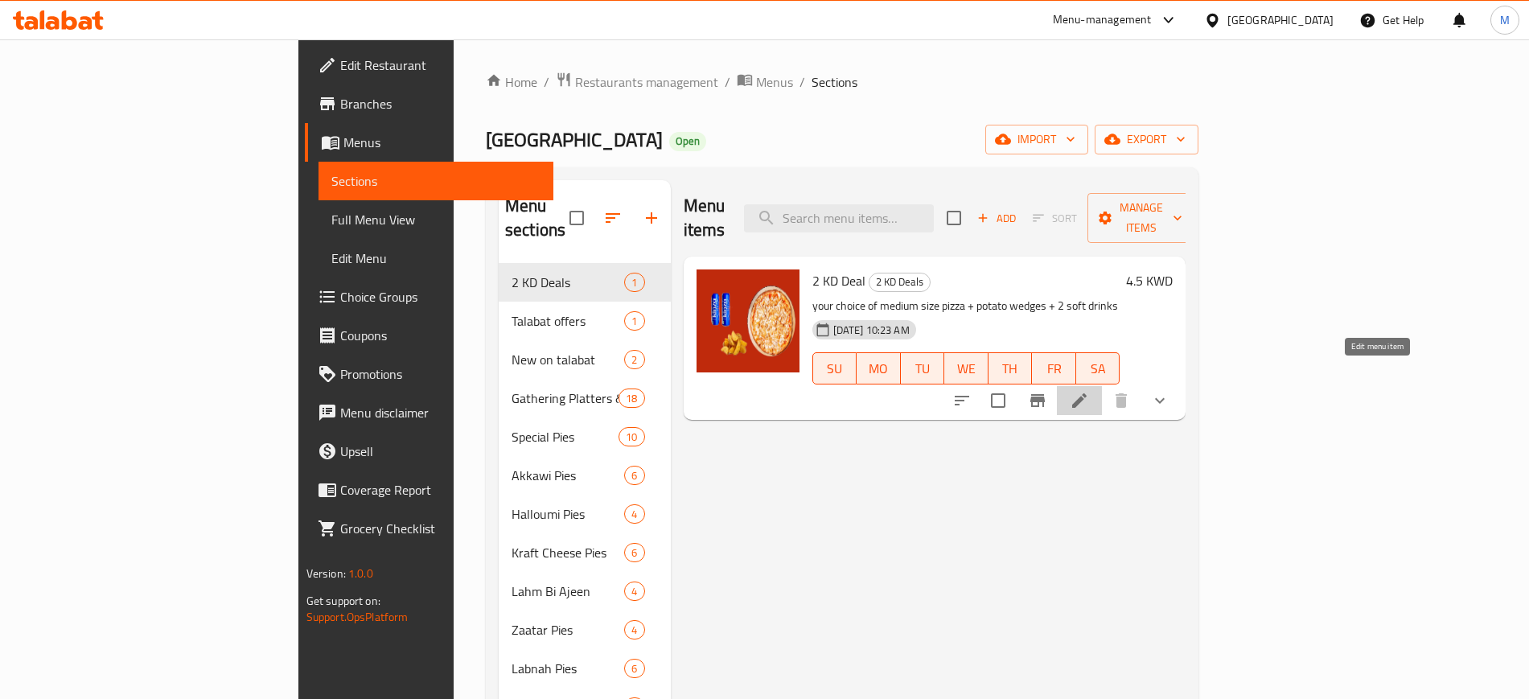
click at [1089, 391] on icon at bounding box center [1079, 400] width 19 height 19
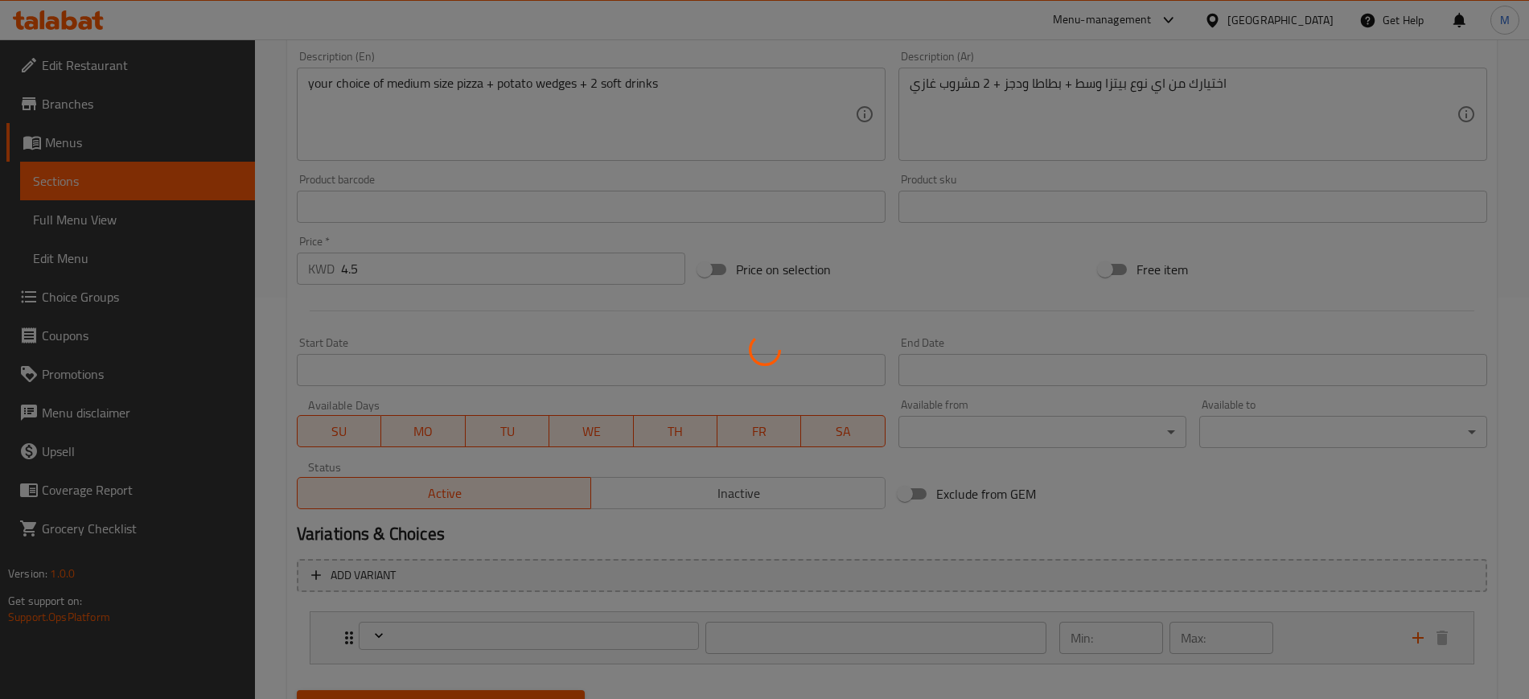
scroll to position [402, 0]
type input "اختيارك من البيتزا"
type input "1"
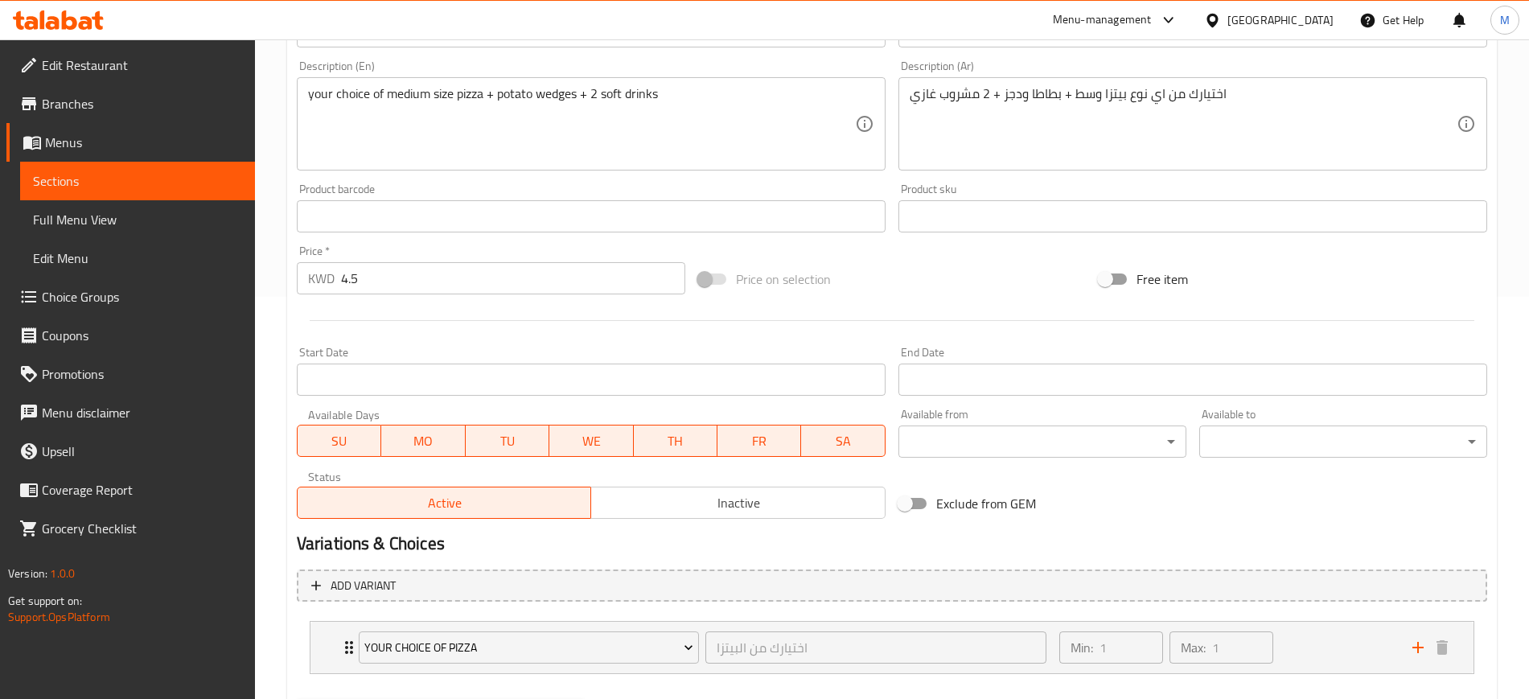
click at [397, 282] on div "Home / Restaurants management / Menus / Sections / item / update 2 KD Deals sec…" at bounding box center [892, 210] width 1210 height 1083
drag, startPoint x: 388, startPoint y: 281, endPoint x: 323, endPoint y: 289, distance: 64.9
click at [323, 289] on div "KWD 4.5 Price *" at bounding box center [491, 278] width 389 height 32
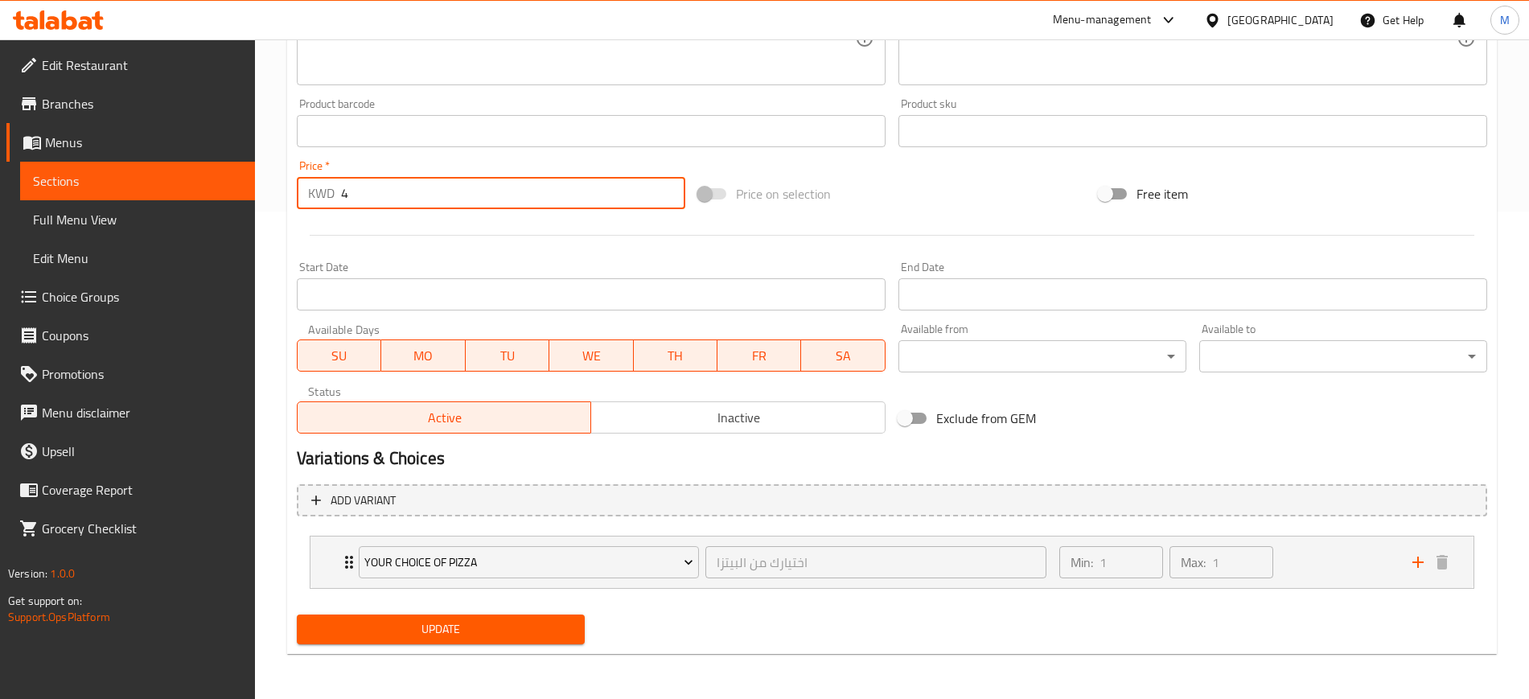
type input "4"
click at [297, 615] on button "Update" at bounding box center [441, 630] width 288 height 30
click at [1339, 557] on div "Min: 1 ​ Max: 1 ​" at bounding box center [1226, 562] width 353 height 51
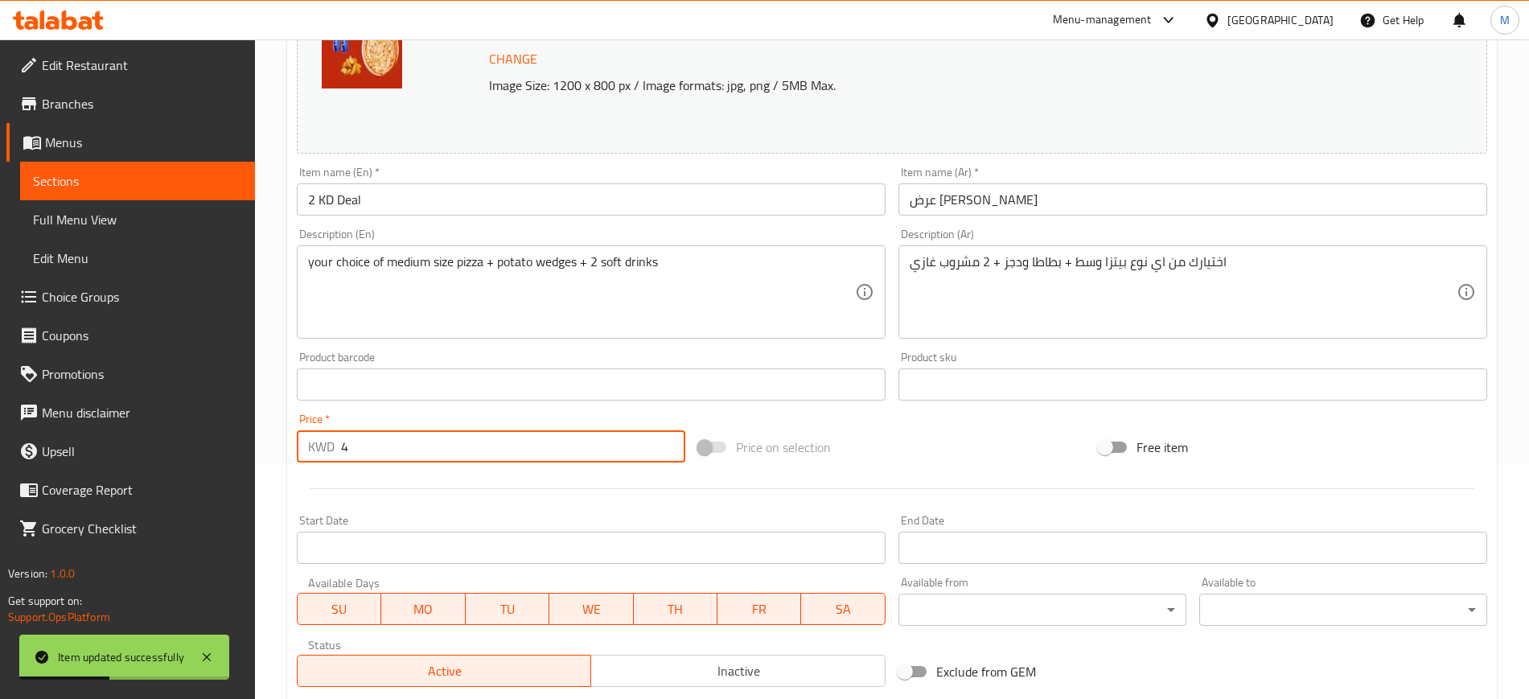
scroll to position [0, 0]
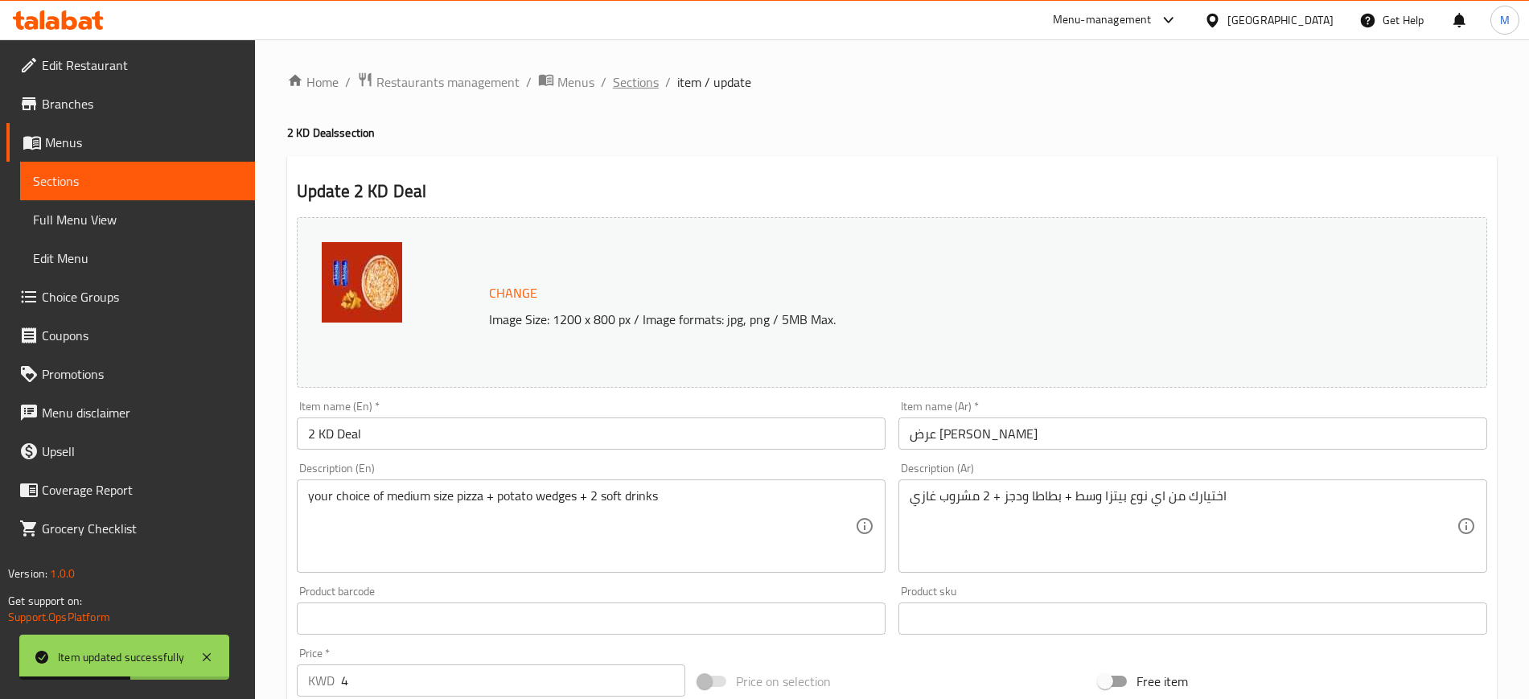
click at [640, 72] on span "Sections" at bounding box center [636, 81] width 46 height 19
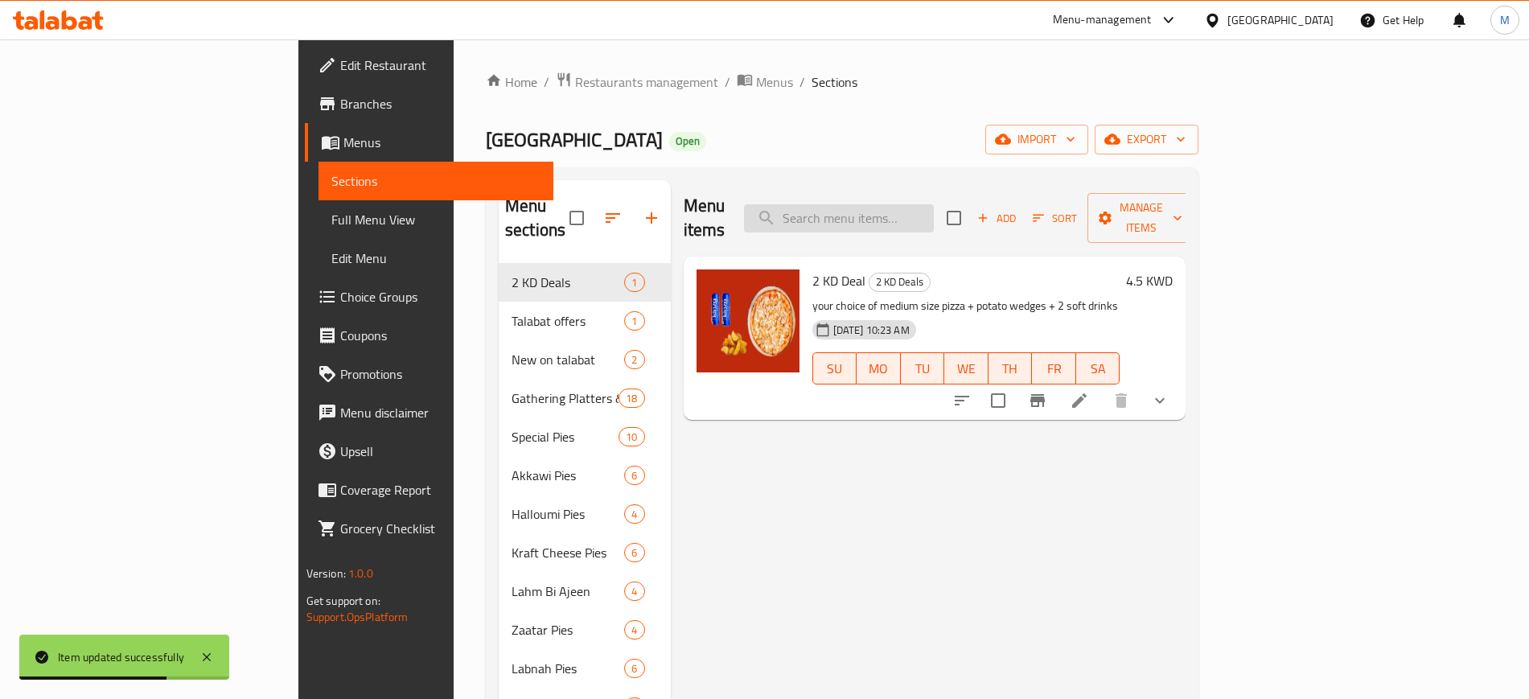
click at [934, 204] on input "search" at bounding box center [839, 218] width 190 height 28
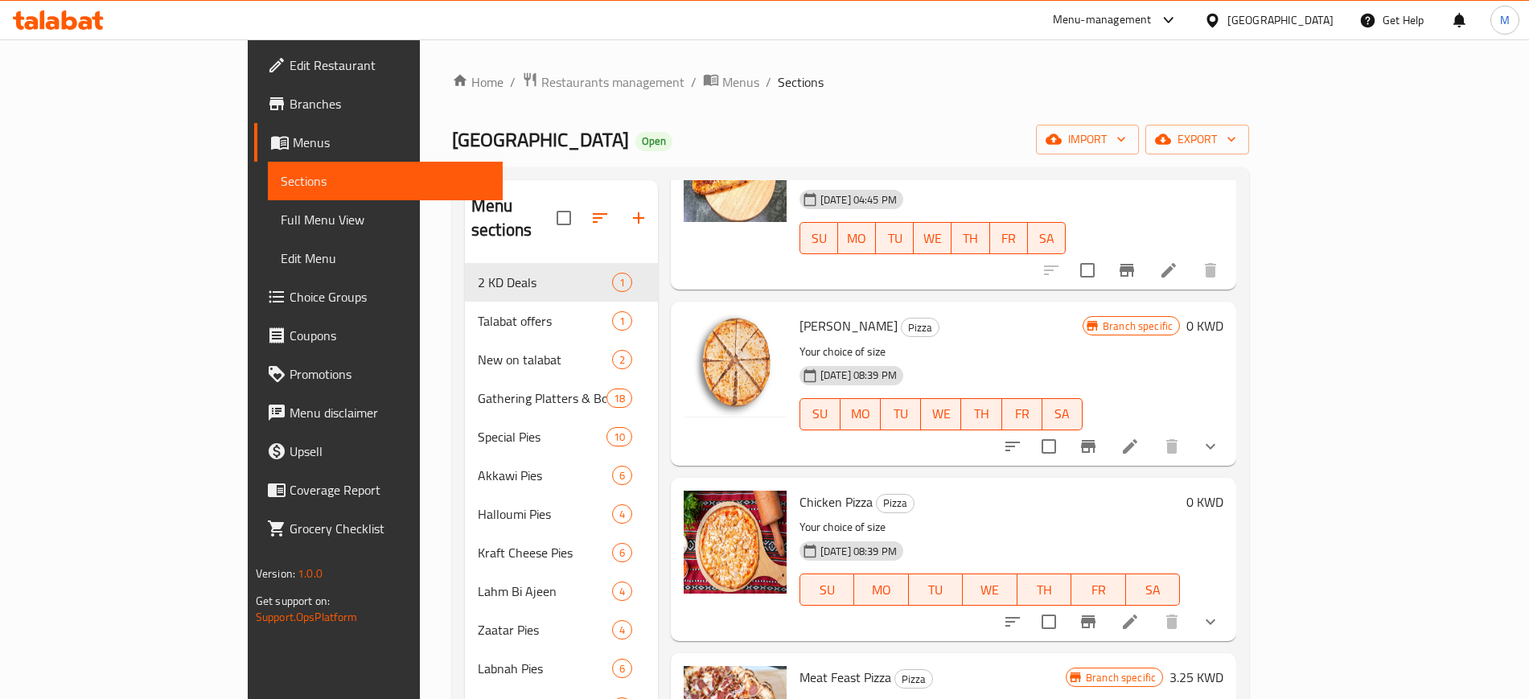
scroll to position [503, 0]
type input "pizz"
click at [1153, 431] on li at bounding box center [1130, 445] width 45 height 29
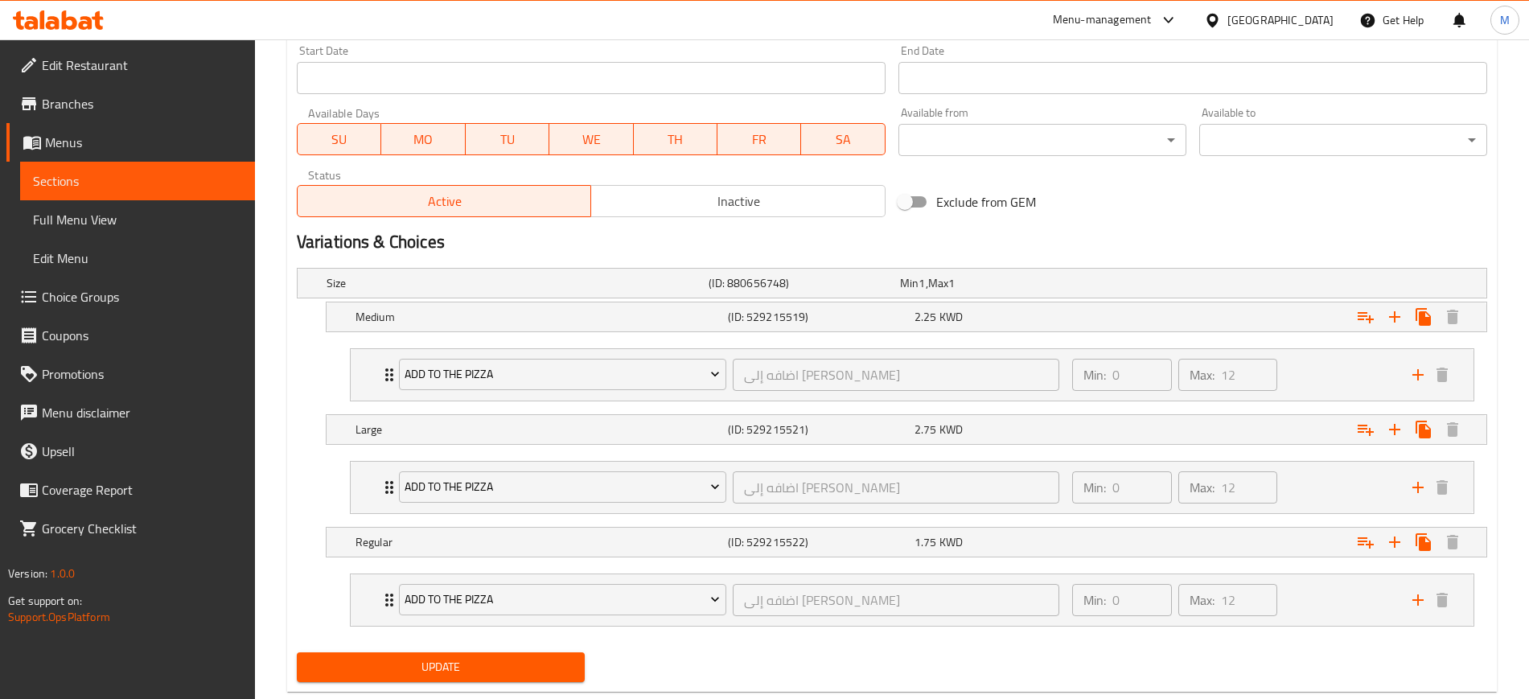
scroll to position [742, 0]
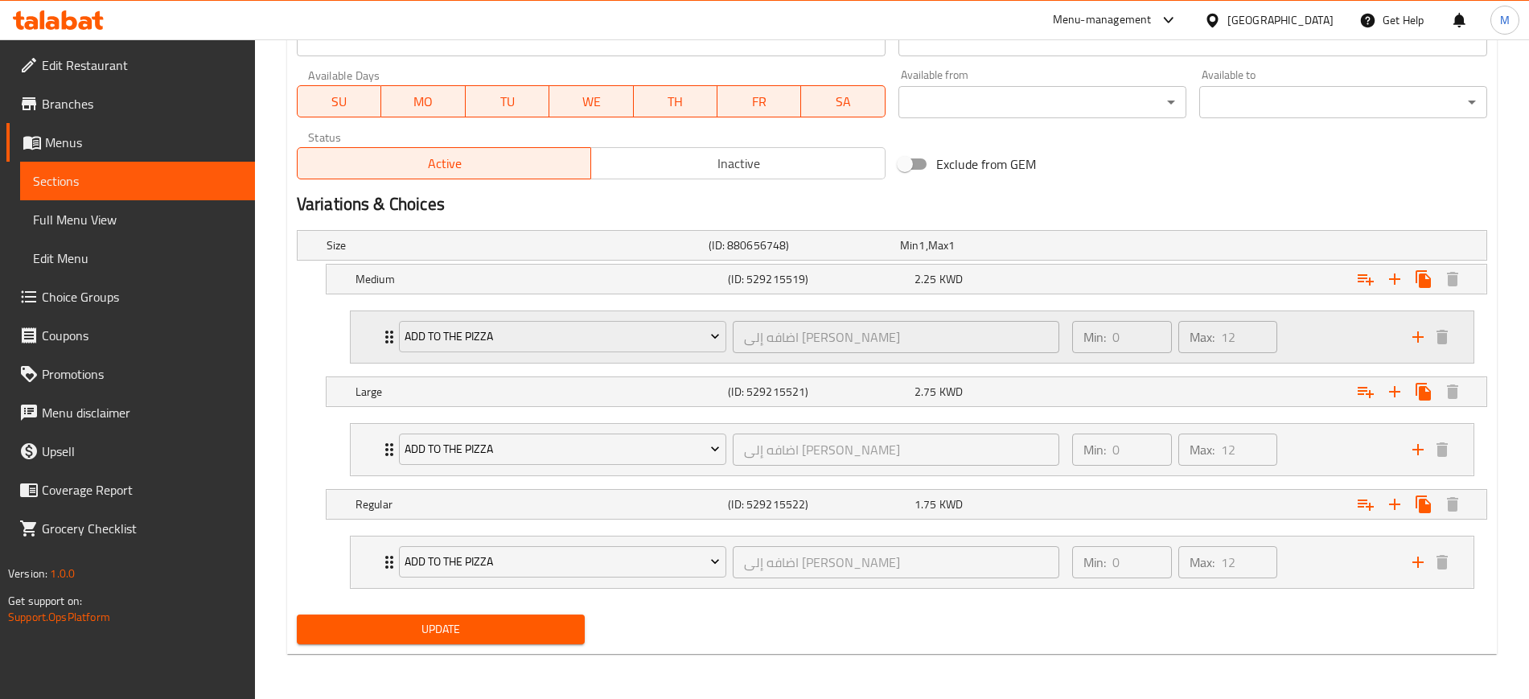
click at [361, 351] on div "Add to the pizza اضافه إلى البيتزا ​ Min: 0 ​ Max: 12 ​" at bounding box center [912, 336] width 1123 height 51
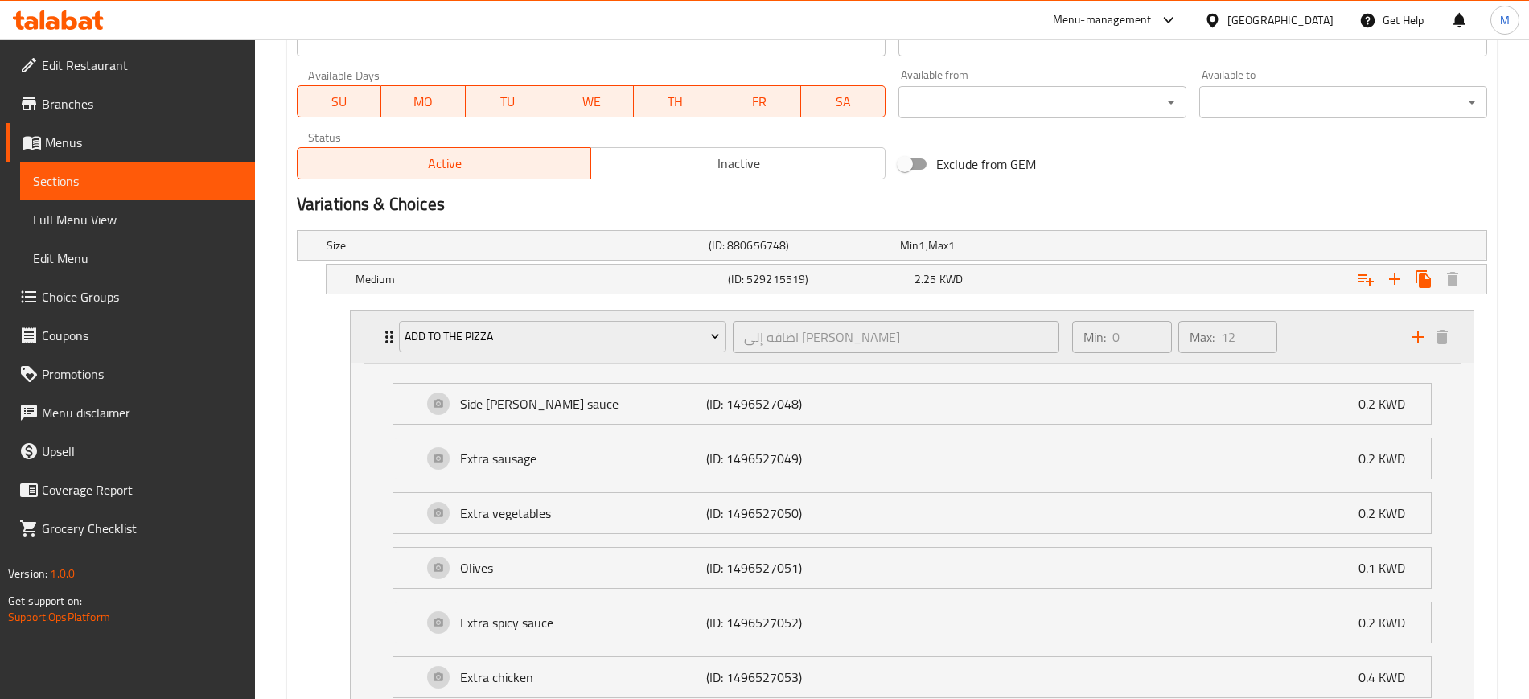
click at [361, 351] on div "Add to the pizza اضافه إلى البيتزا ​ Min: 0 ​ Max: 12 ​" at bounding box center [912, 336] width 1123 height 51
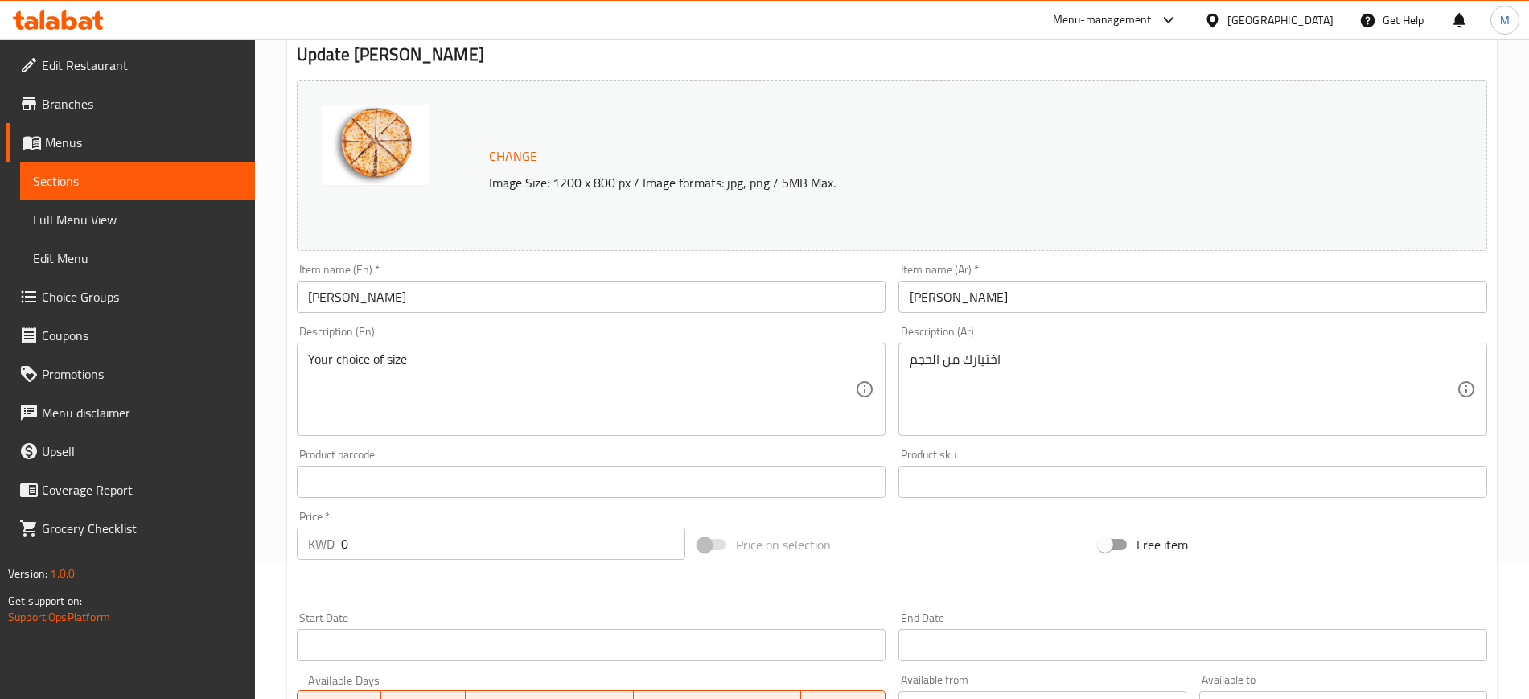
scroll to position [0, 0]
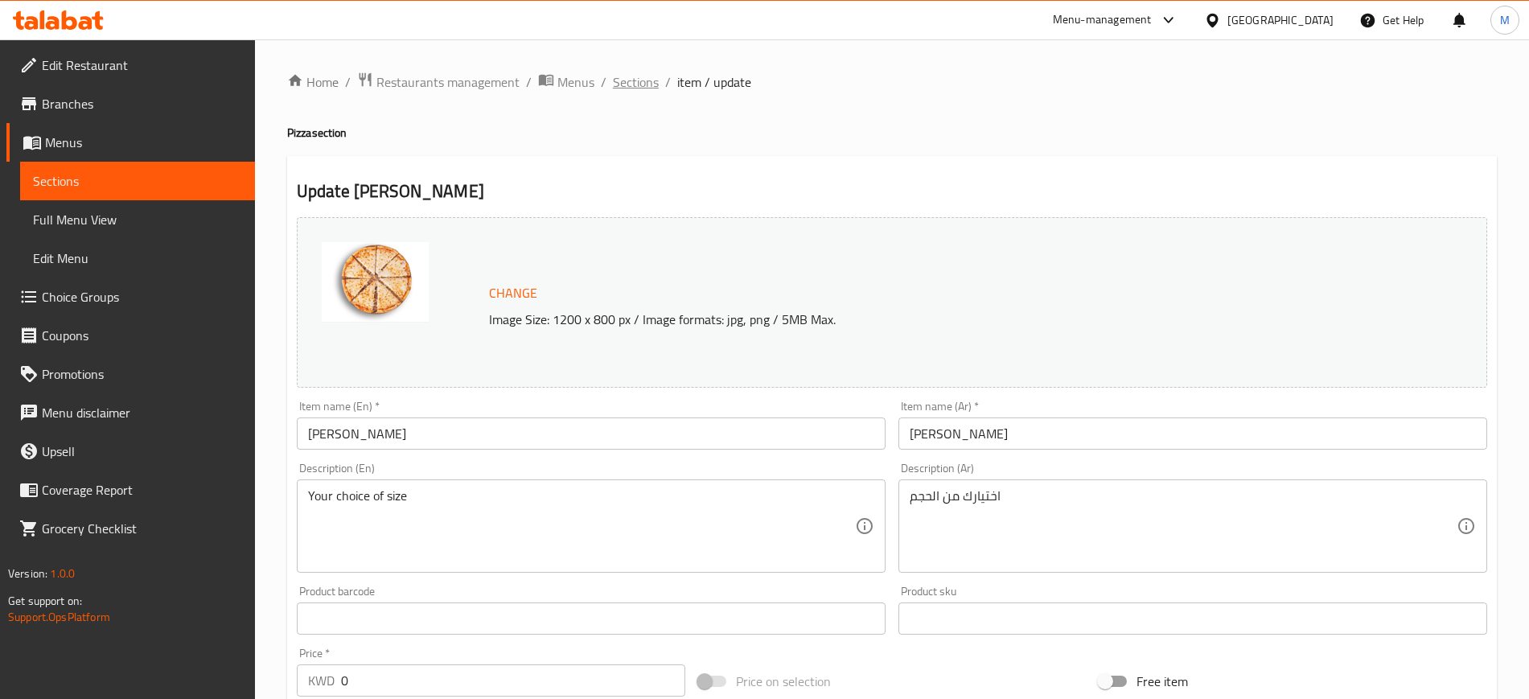
click at [640, 80] on span "Sections" at bounding box center [636, 81] width 46 height 19
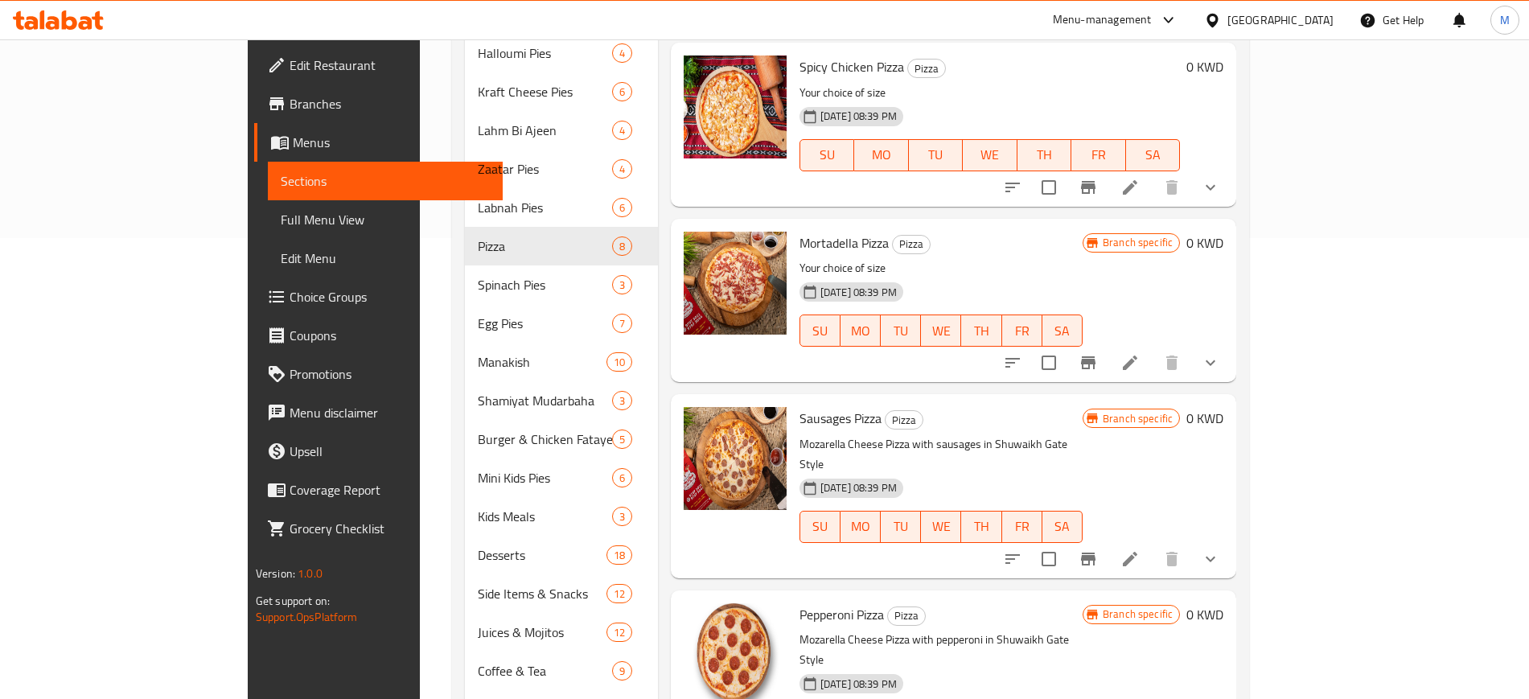
scroll to position [503, 0]
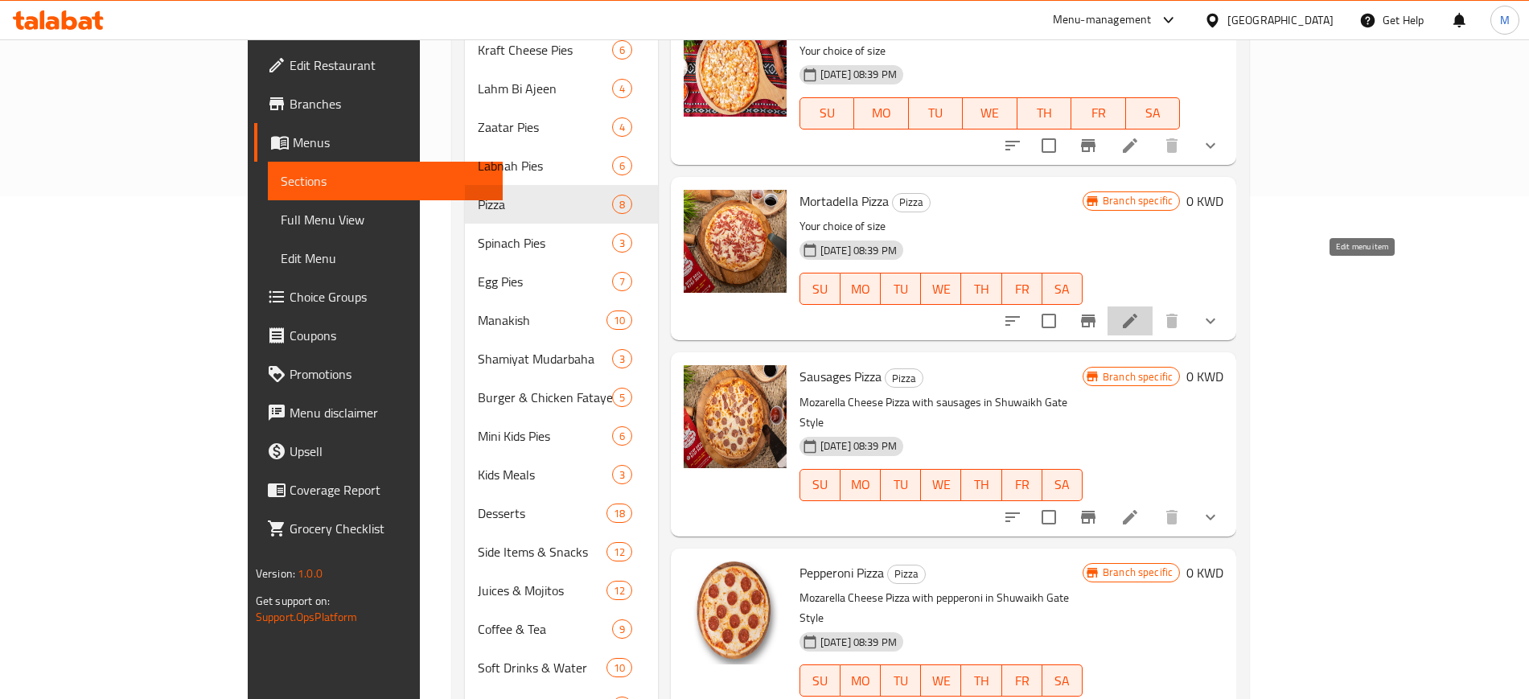
click at [1140, 311] on icon at bounding box center [1130, 320] width 19 height 19
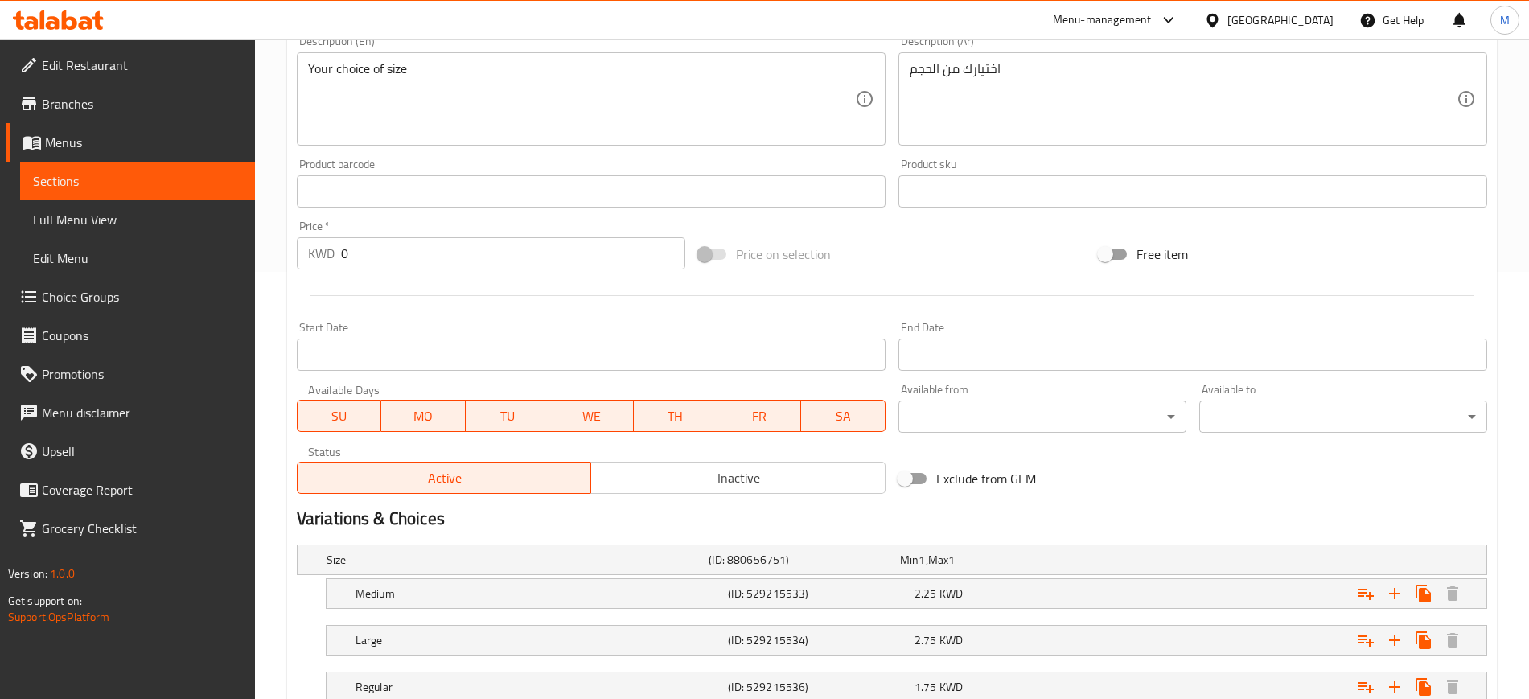
scroll to position [544, 0]
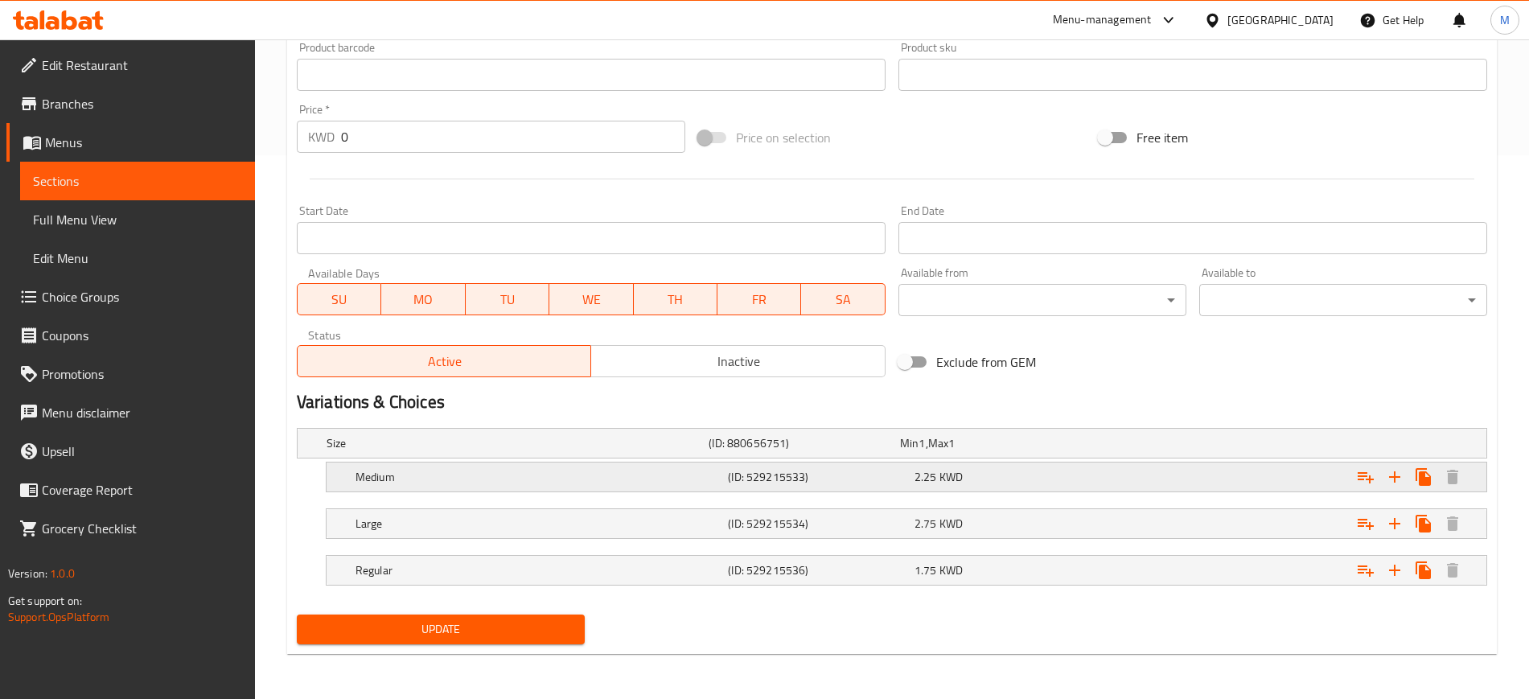
click at [432, 467] on div "Medium" at bounding box center [538, 477] width 372 height 23
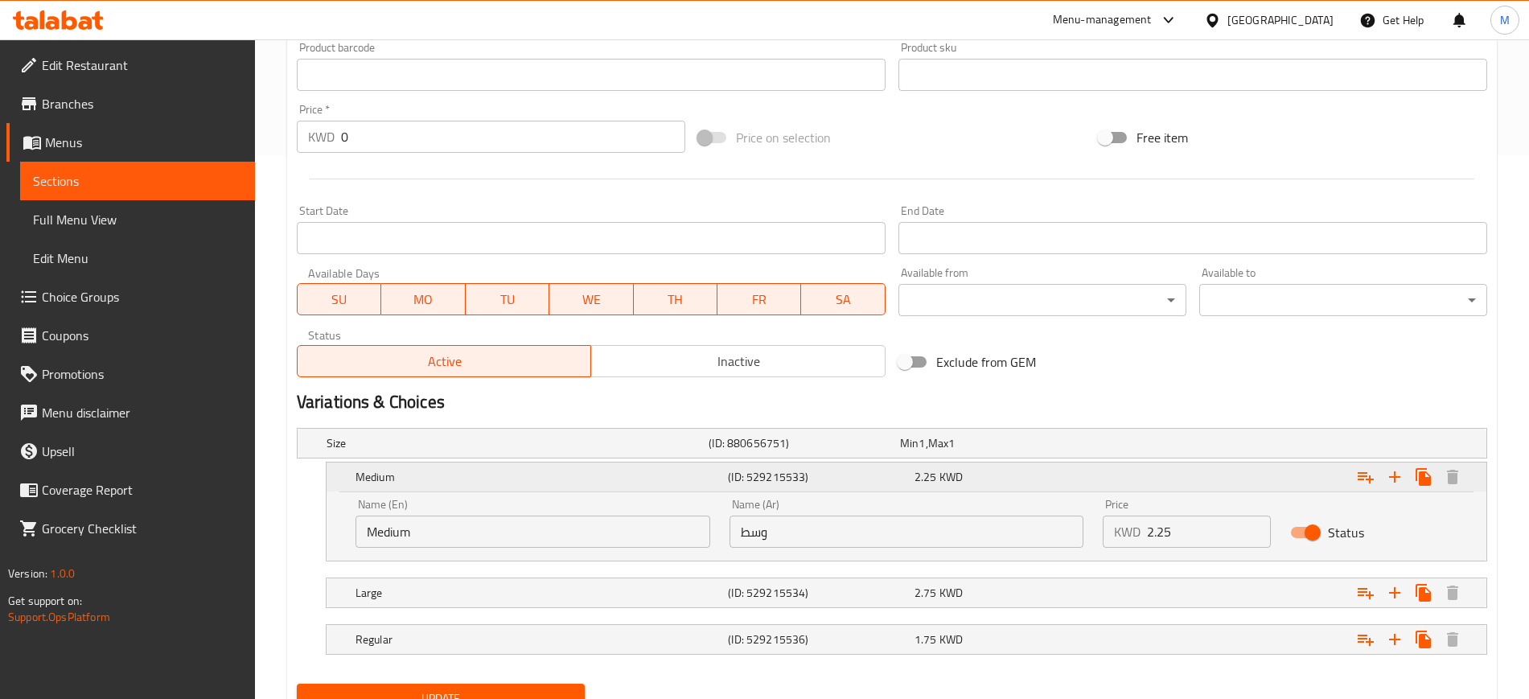
click at [437, 471] on h5 "Medium" at bounding box center [539, 477] width 366 height 16
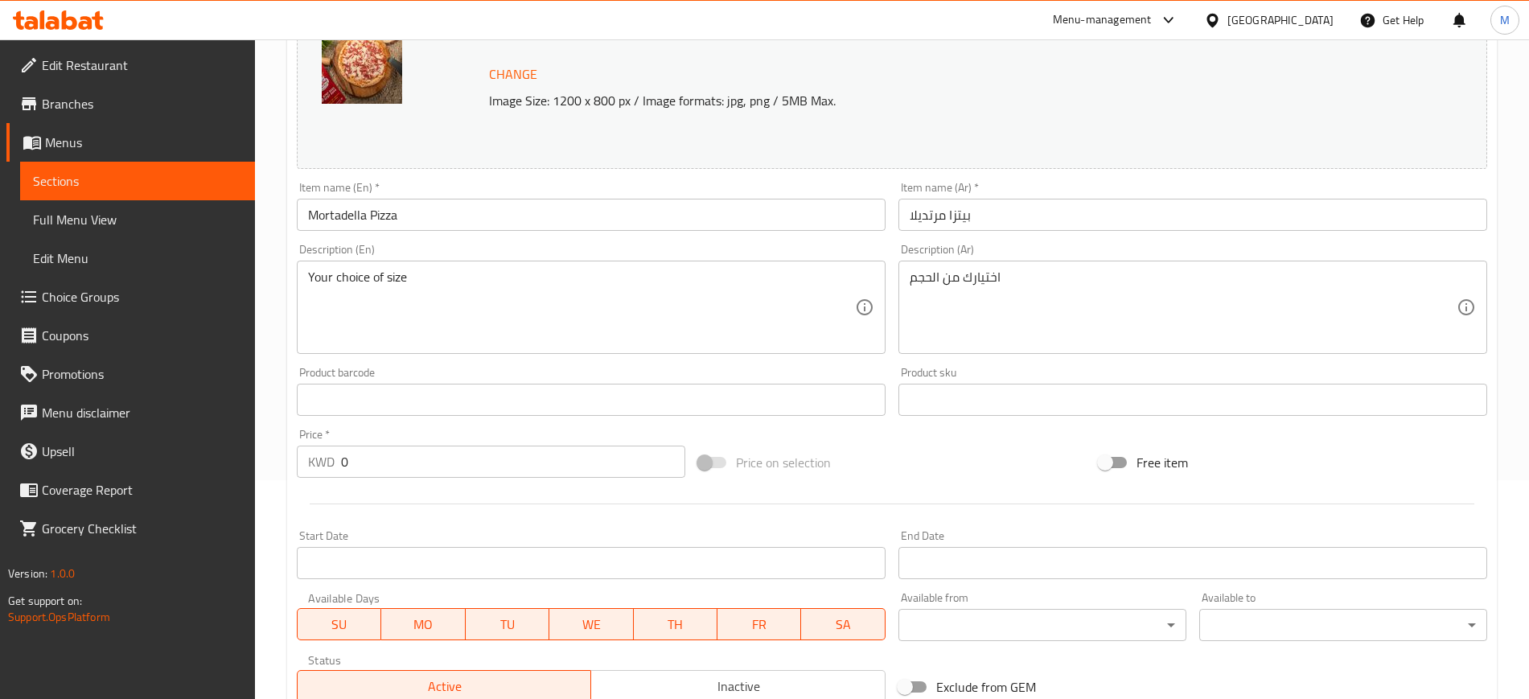
scroll to position [0, 0]
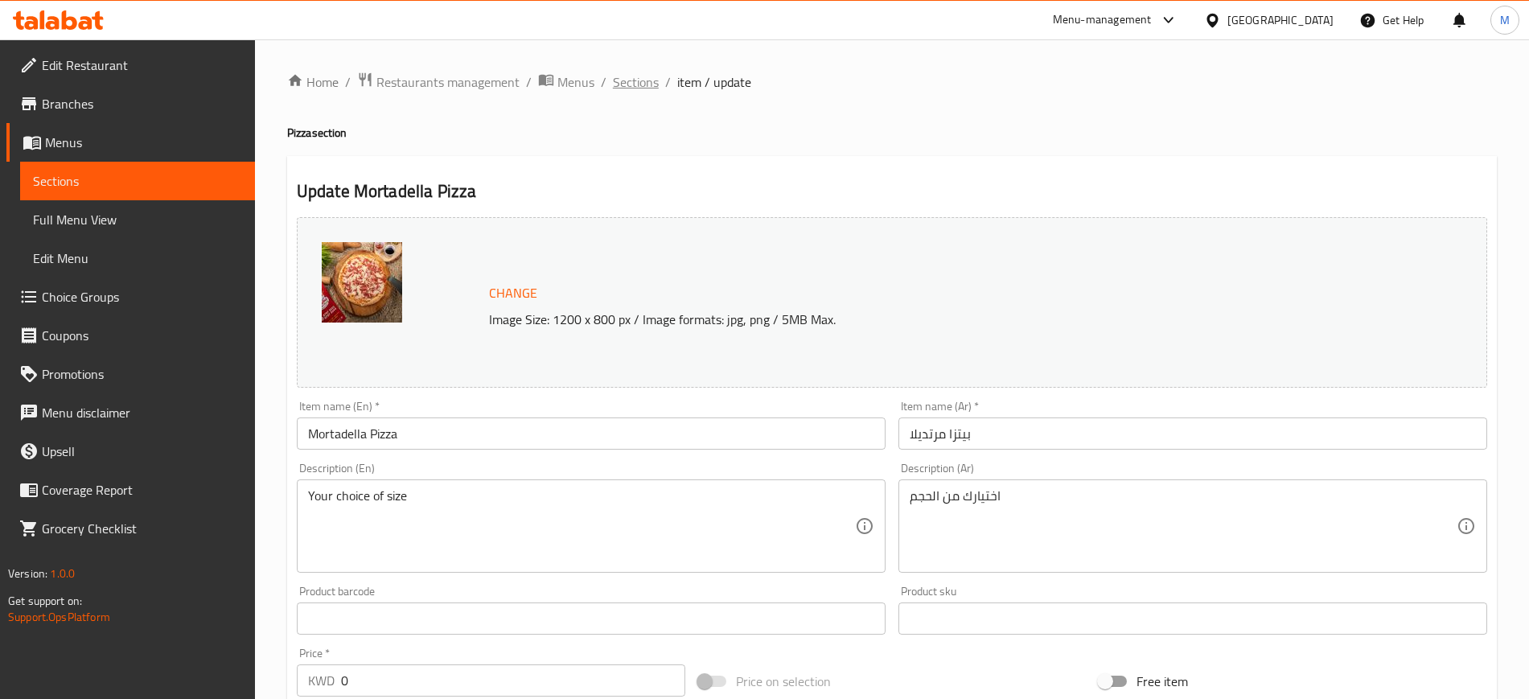
click at [631, 88] on span "Sections" at bounding box center [636, 81] width 46 height 19
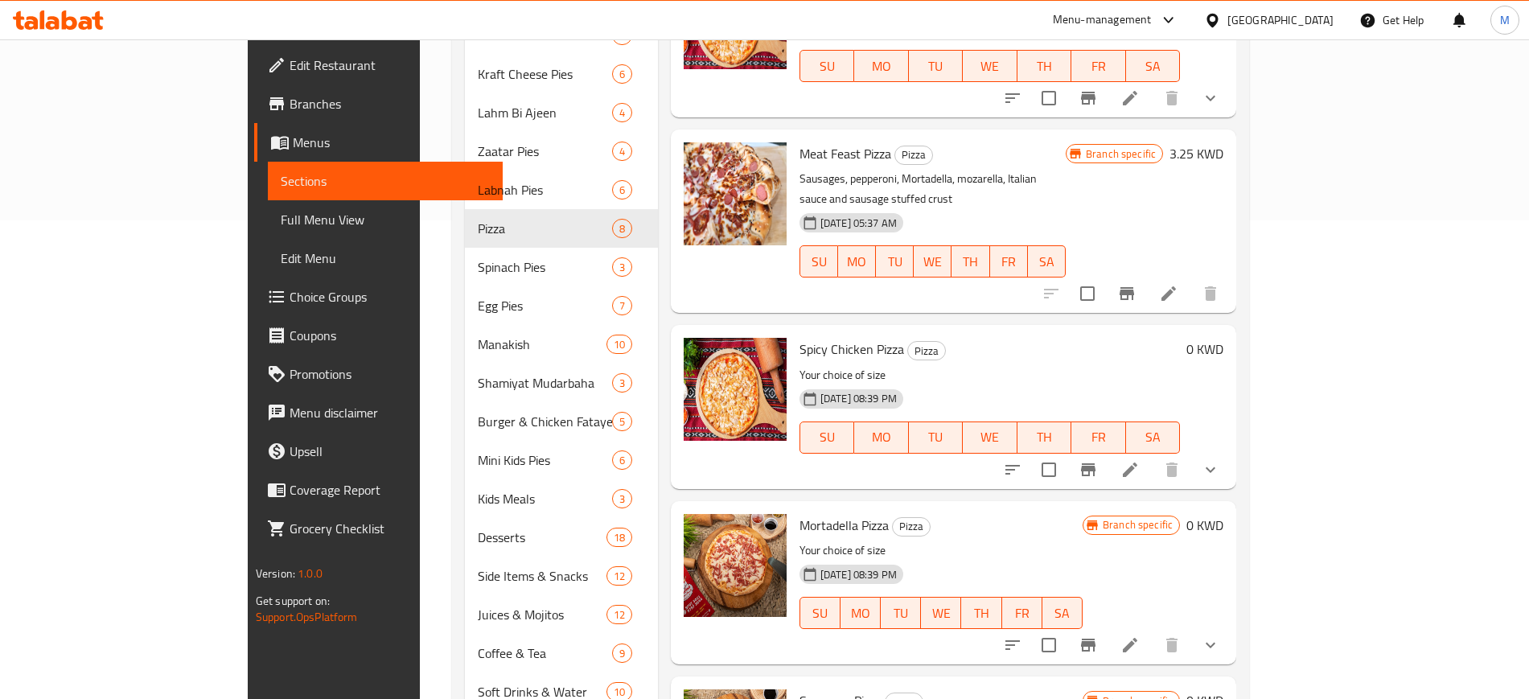
scroll to position [471, 0]
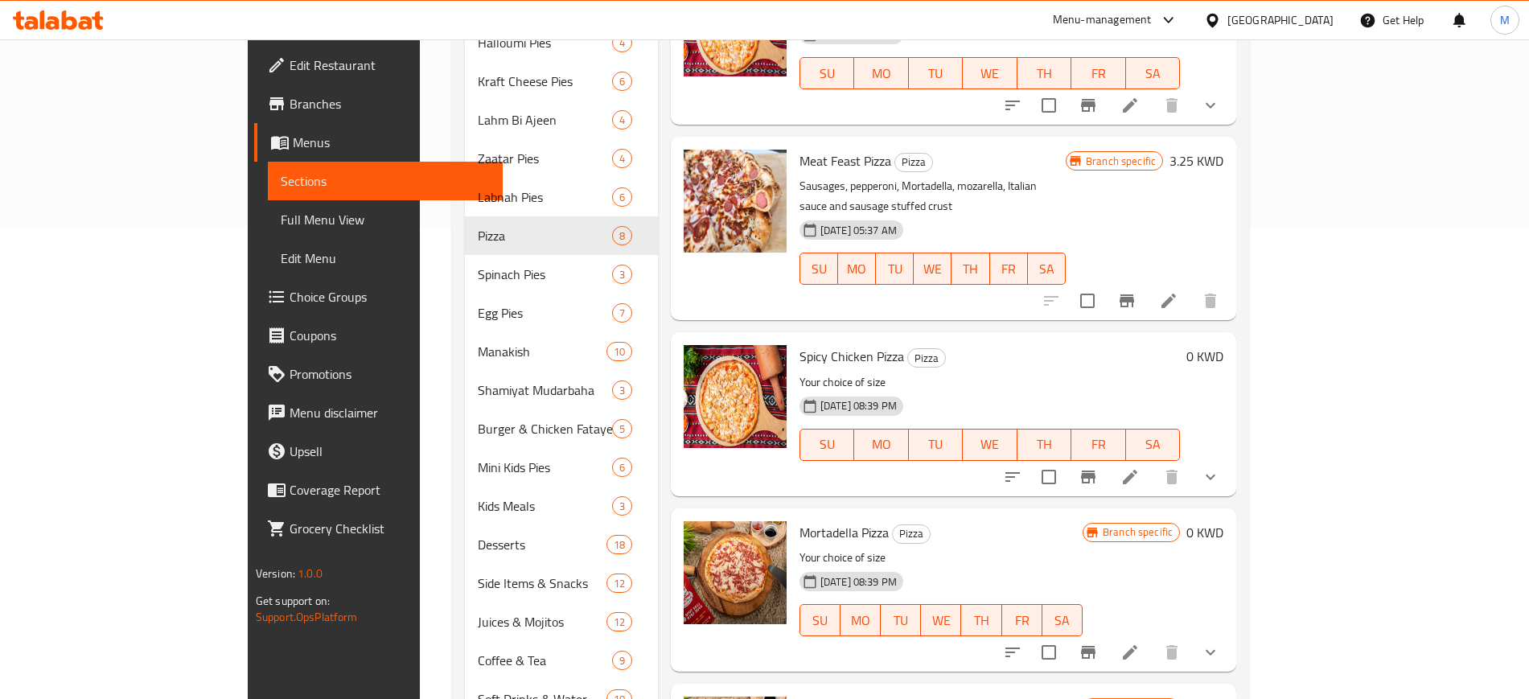
click at [1153, 463] on li at bounding box center [1130, 477] width 45 height 29
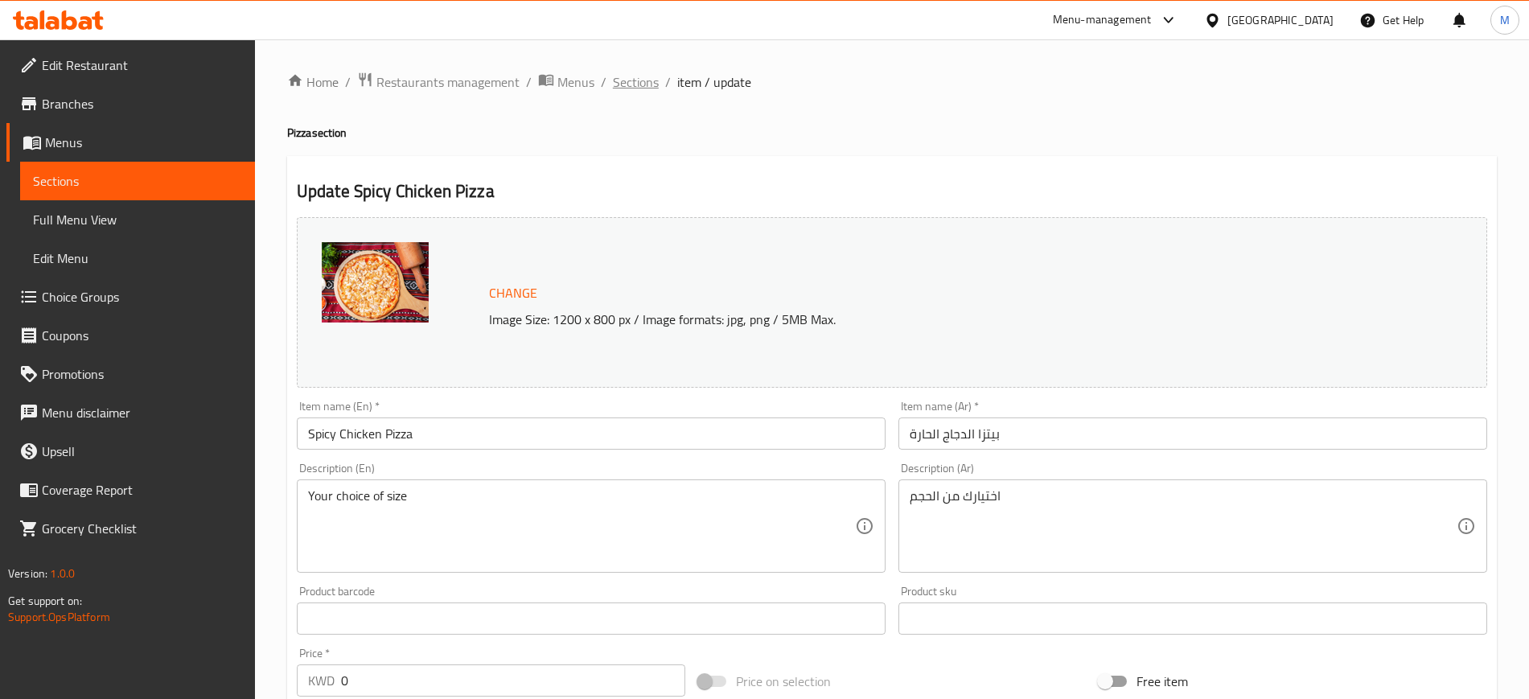
click at [632, 85] on span "Sections" at bounding box center [636, 81] width 46 height 19
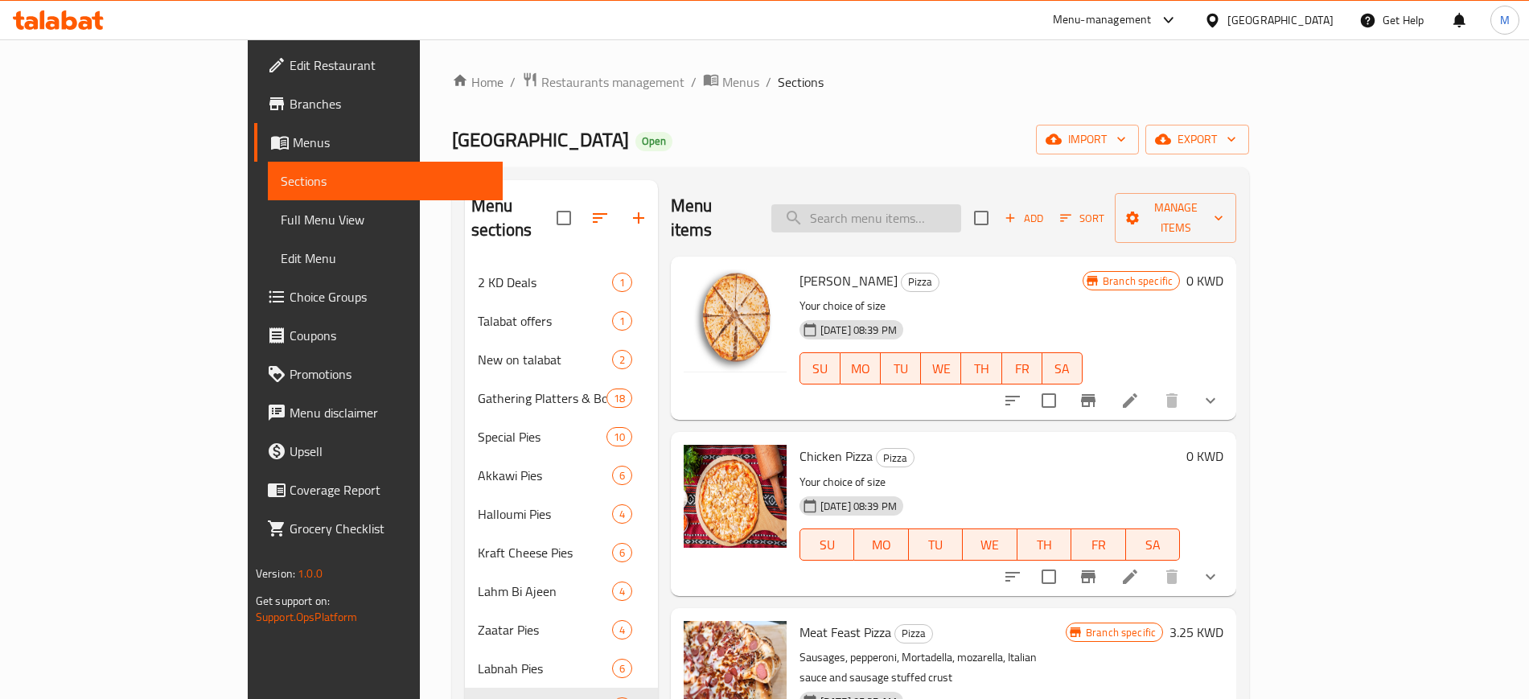
click at [932, 204] on input "search" at bounding box center [866, 218] width 190 height 28
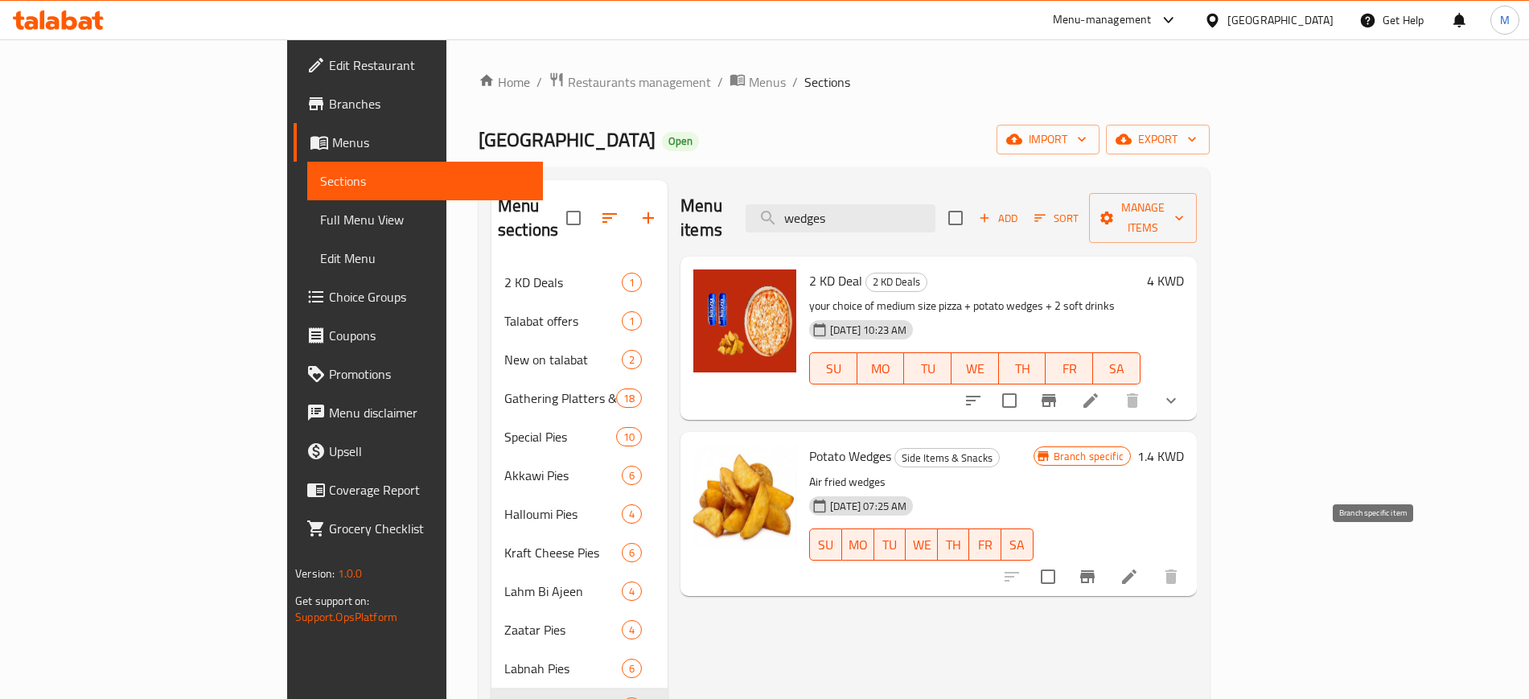
type input "wedges"
click at [1097, 567] on icon "Branch-specific-item" at bounding box center [1087, 576] width 19 height 19
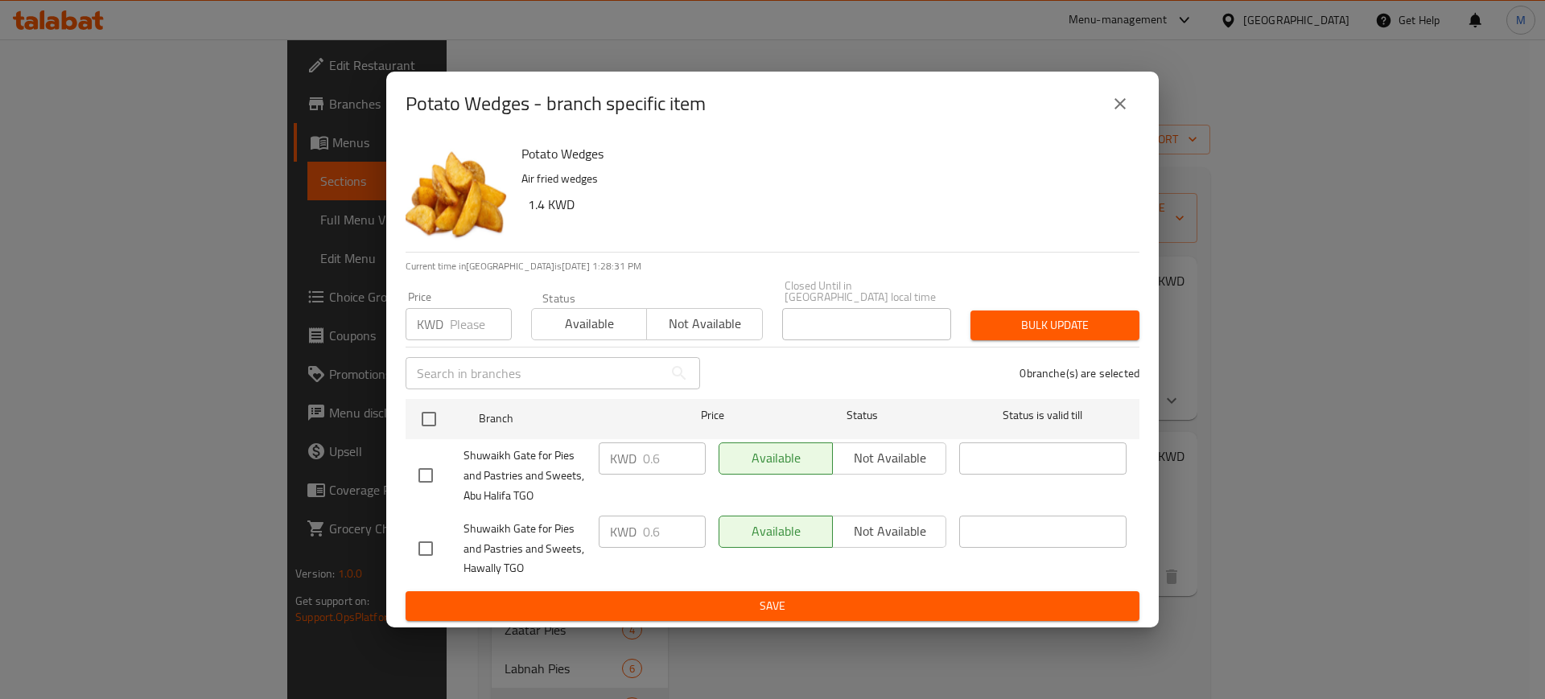
click at [1125, 105] on icon "close" at bounding box center [1119, 103] width 19 height 19
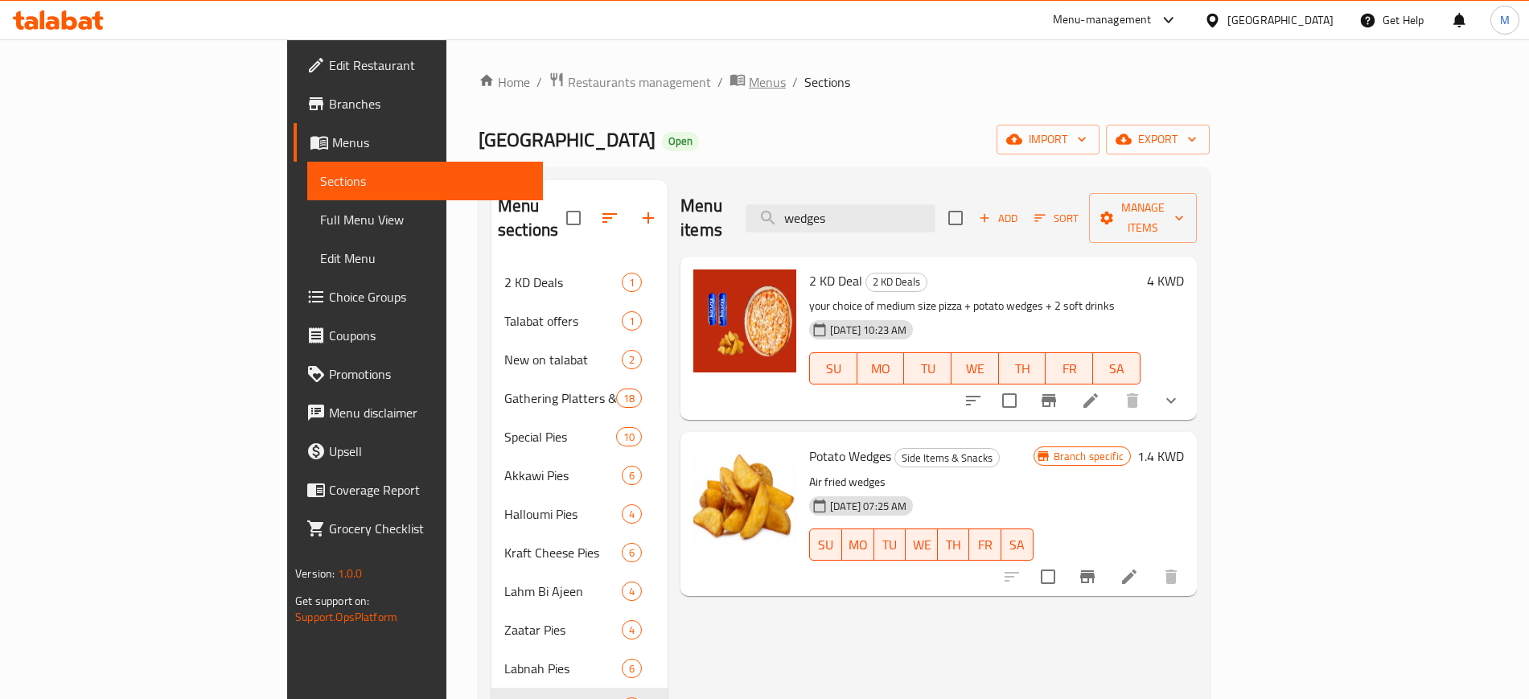
click at [749, 76] on span "Menus" at bounding box center [767, 81] width 37 height 19
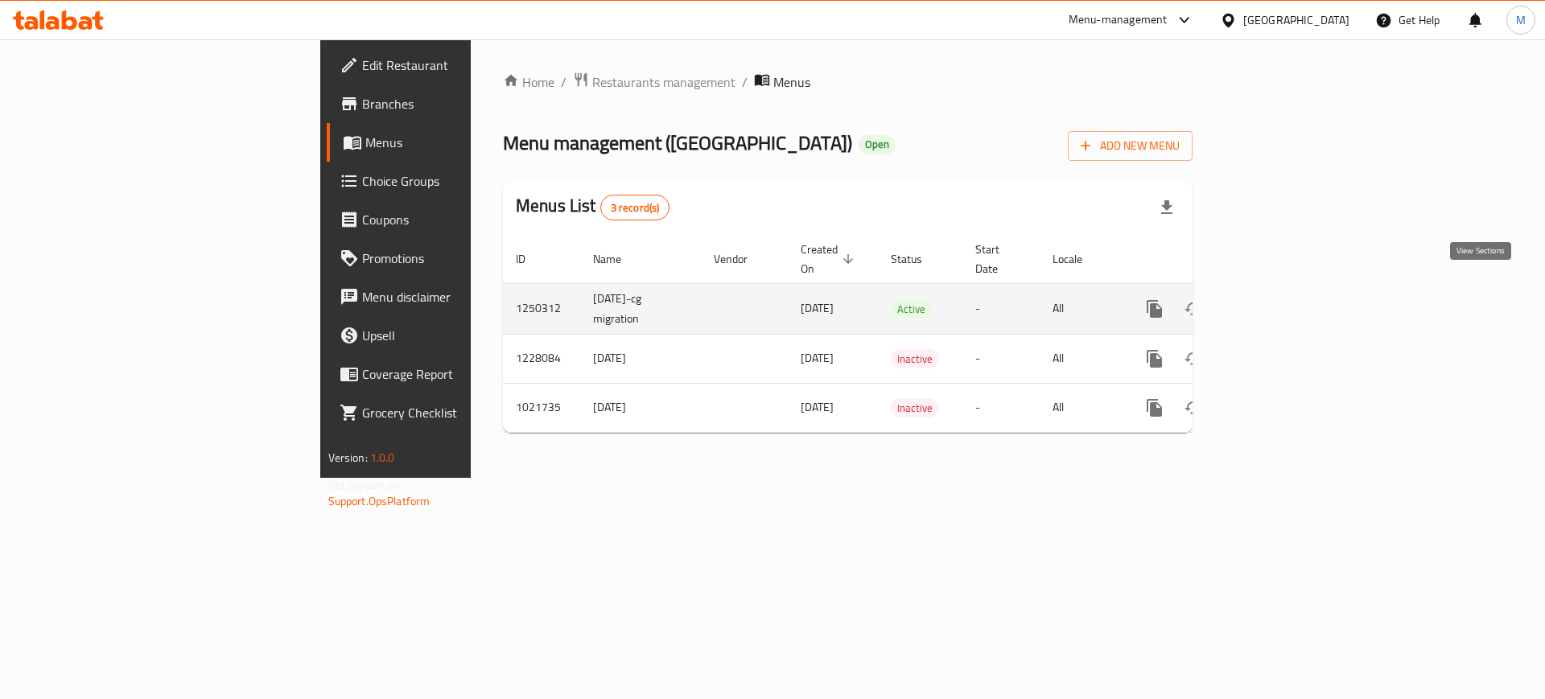
click at [1280, 299] on icon "enhanced table" at bounding box center [1270, 308] width 19 height 19
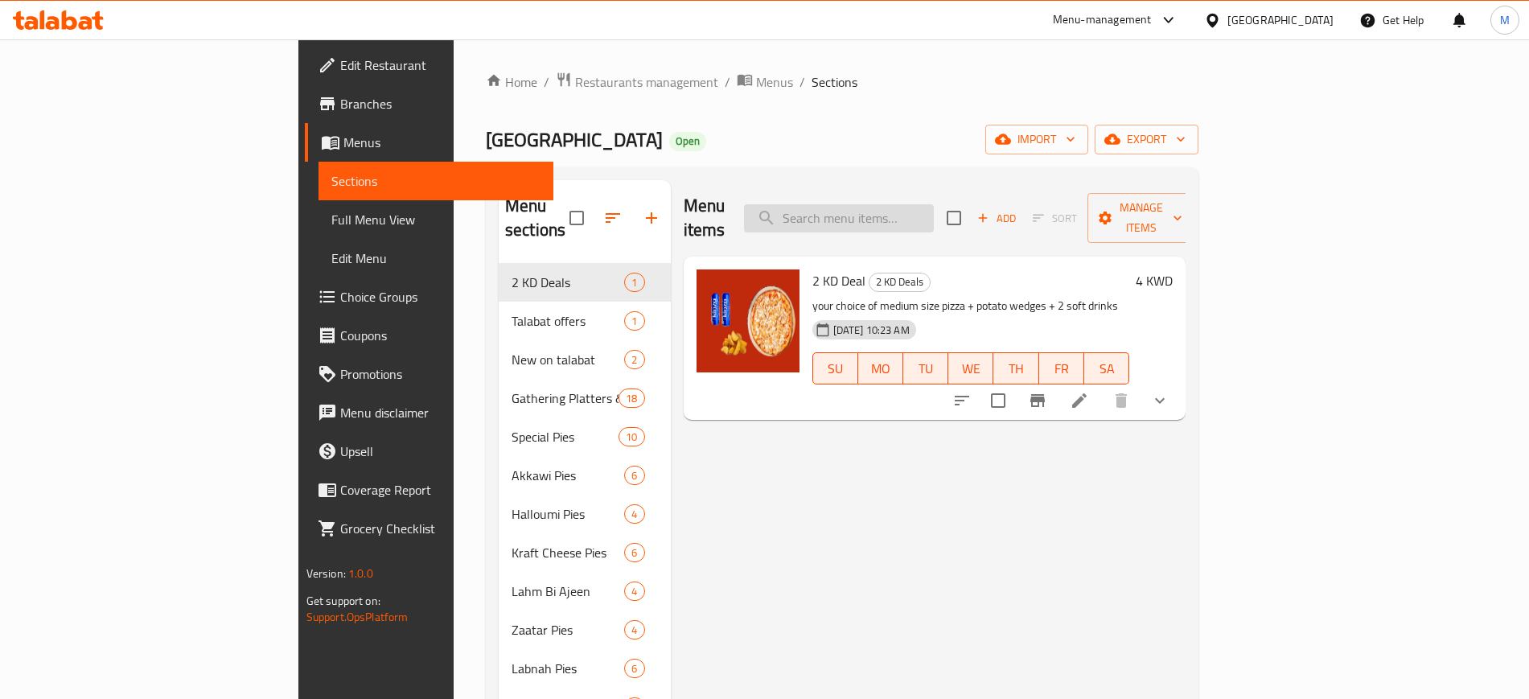
click at [916, 204] on input "search" at bounding box center [839, 218] width 190 height 28
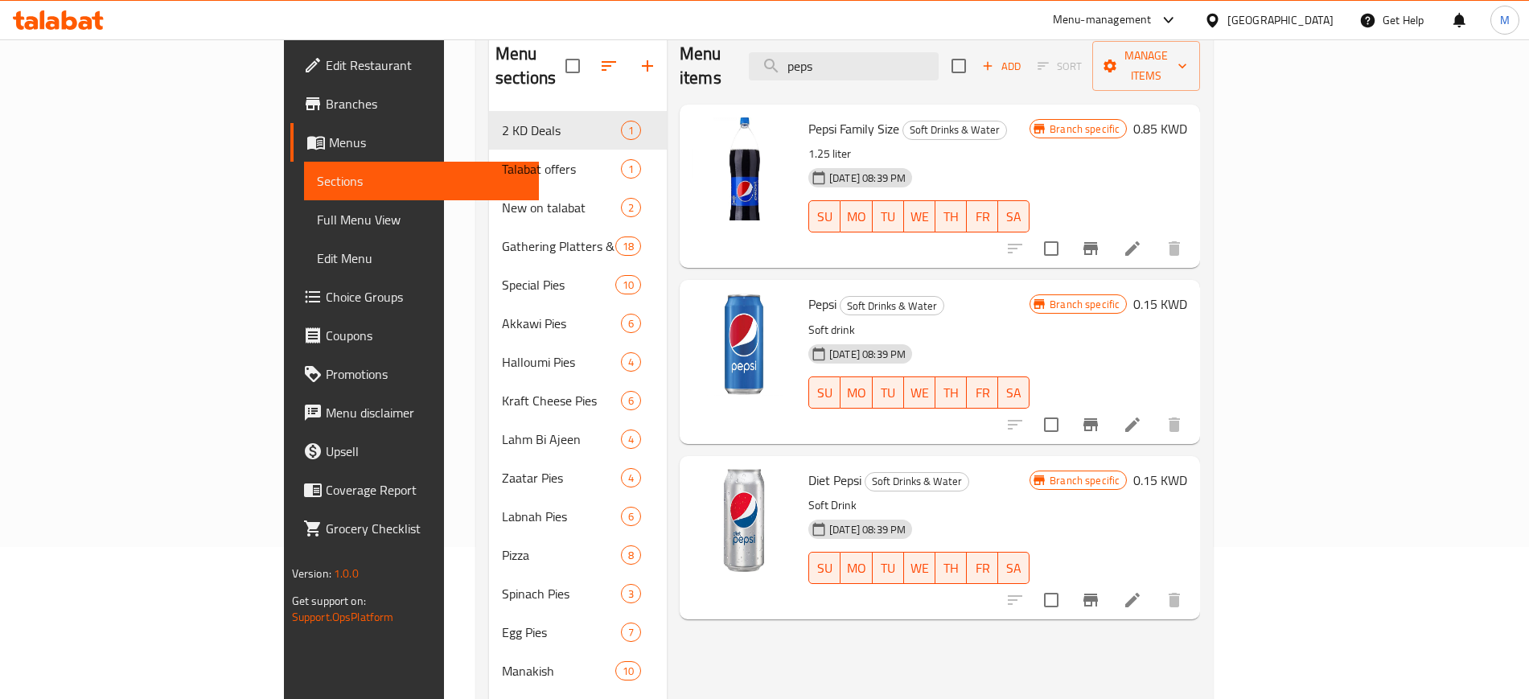
scroll to position [201, 0]
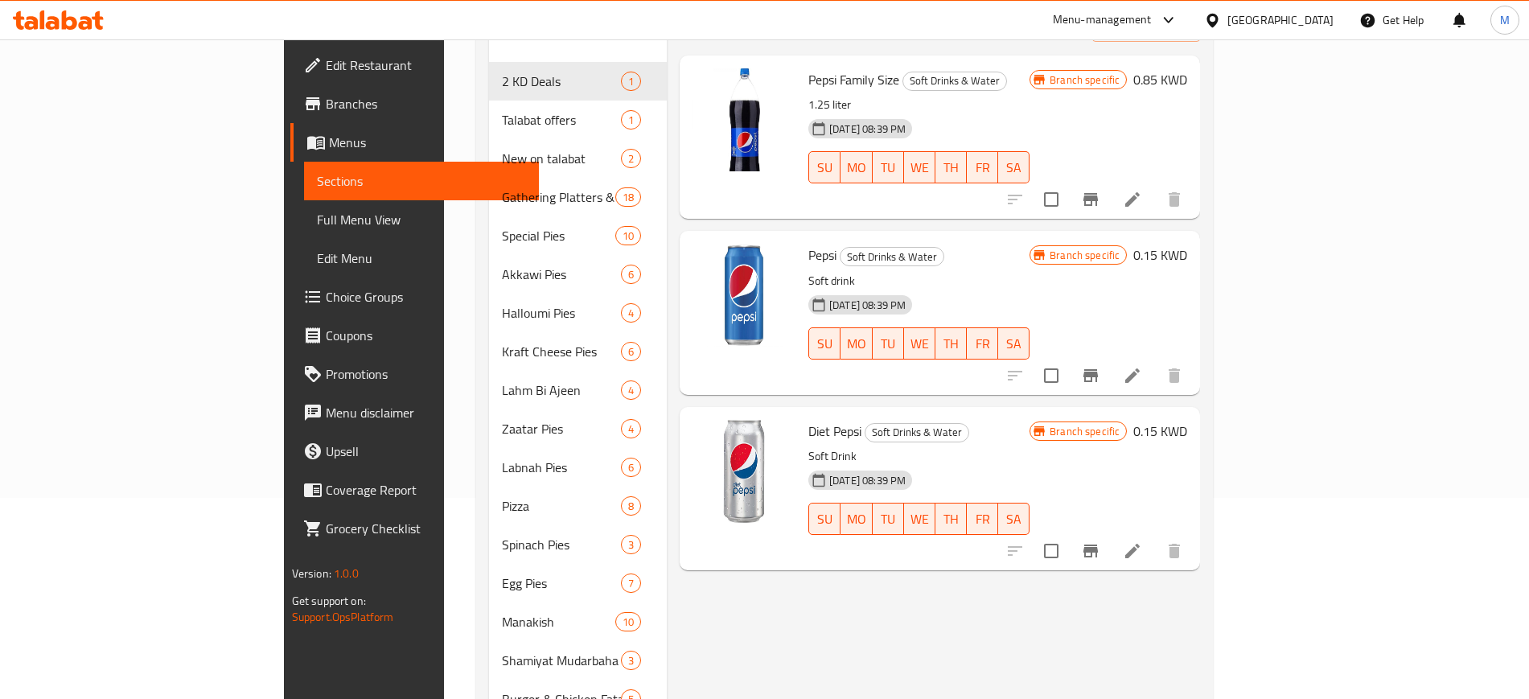
type input "peps"
click at [1098, 369] on icon "Branch-specific-item" at bounding box center [1091, 375] width 14 height 13
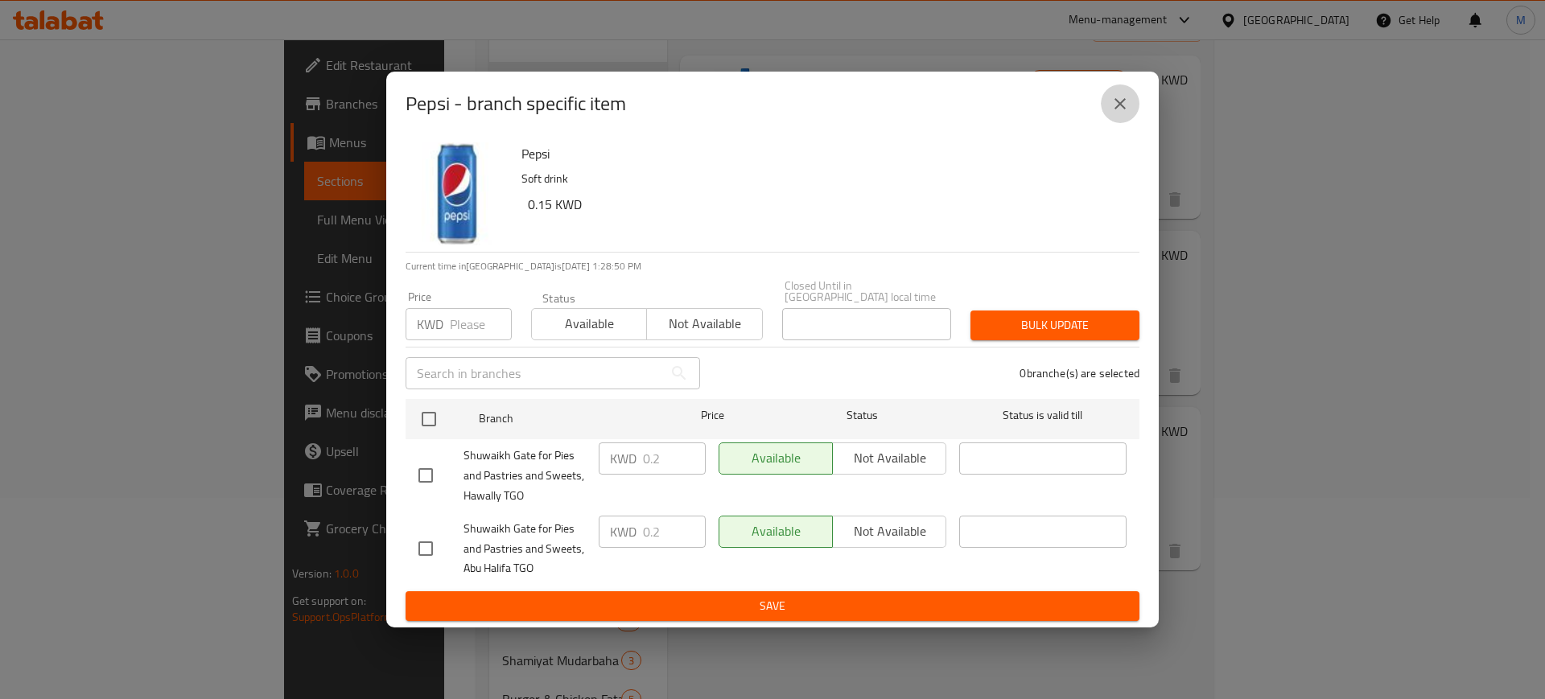
click at [1117, 104] on icon "close" at bounding box center [1119, 103] width 19 height 19
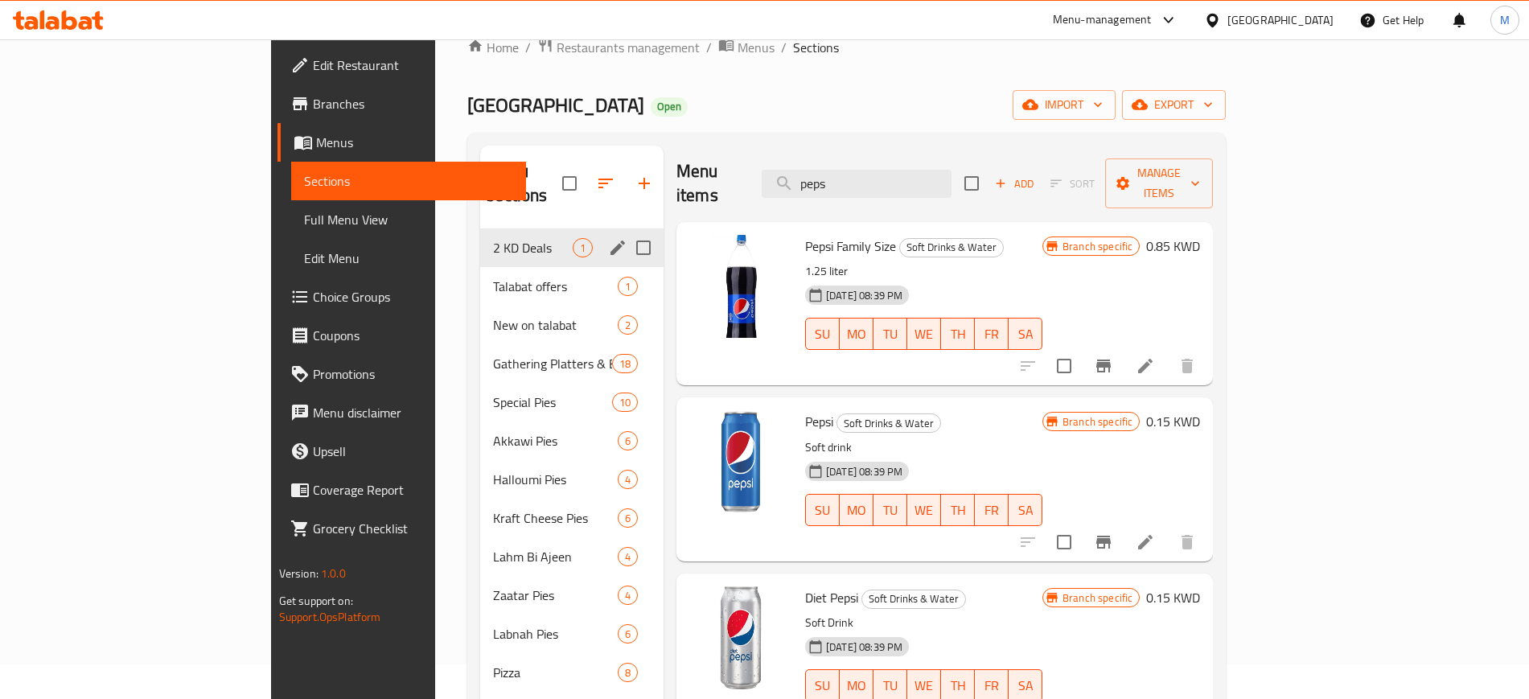
scroll to position [0, 0]
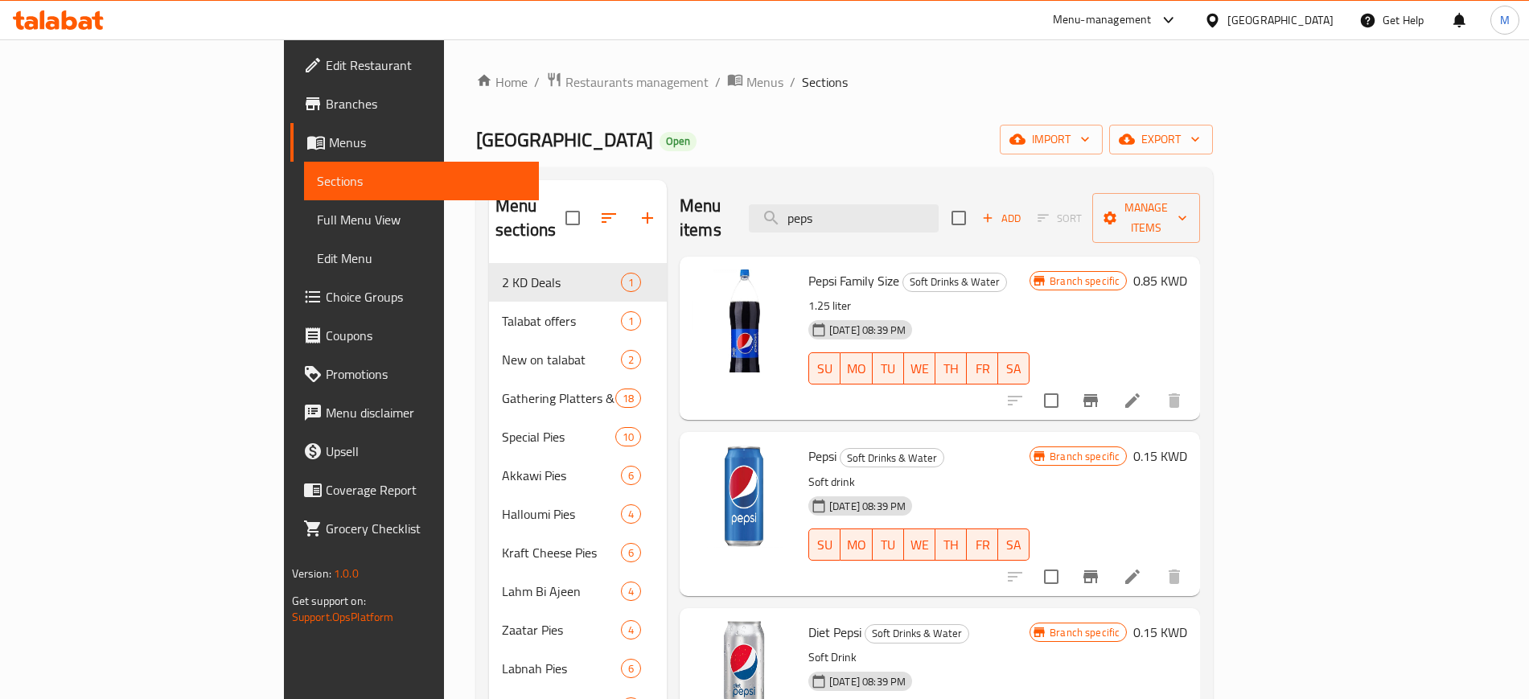
click at [487, 135] on div "Shuwaikh Gate Open import export" at bounding box center [844, 140] width 737 height 30
click at [1036, 619] on div "Diet Pepsi Soft Drinks & Water Soft Drink 30-08-2024 08:39 PM SU MO TU WE TH FR…" at bounding box center [919, 690] width 234 height 150
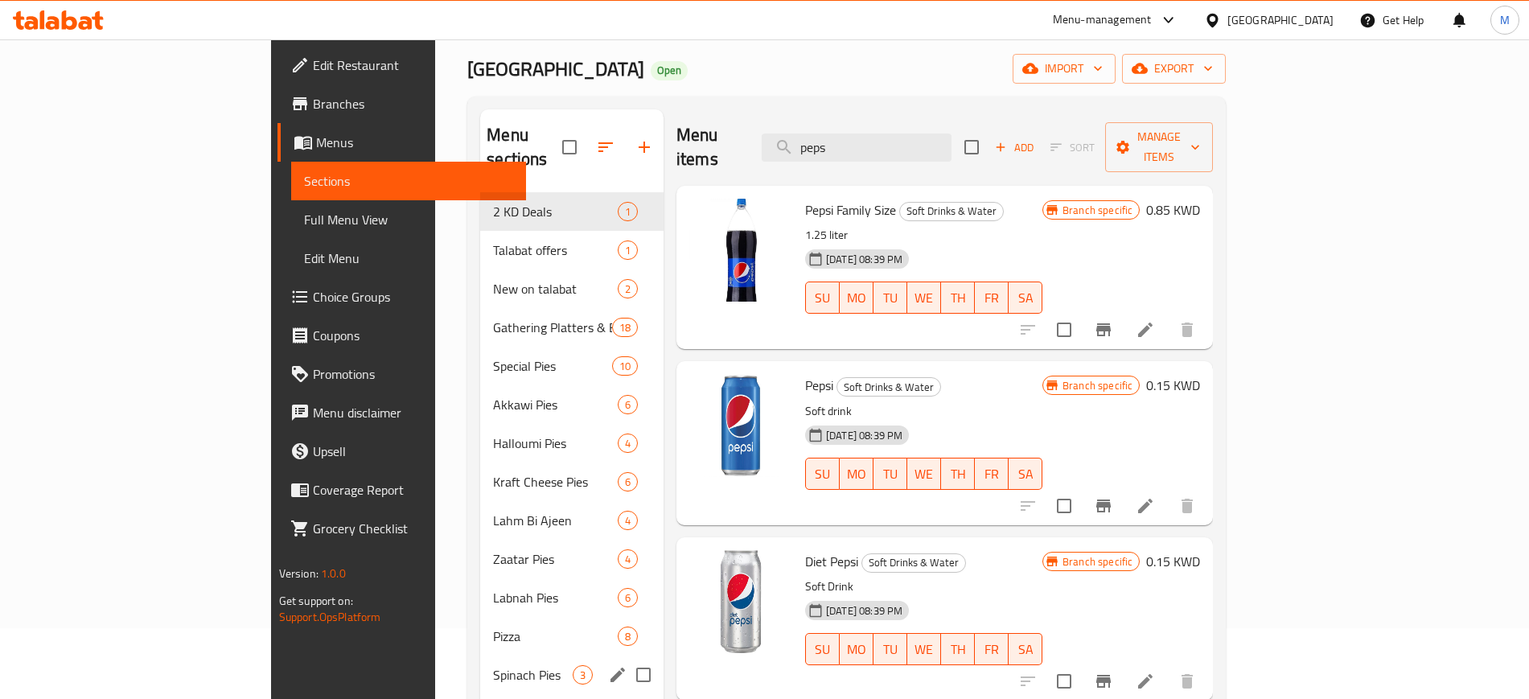
scroll to position [101, 0]
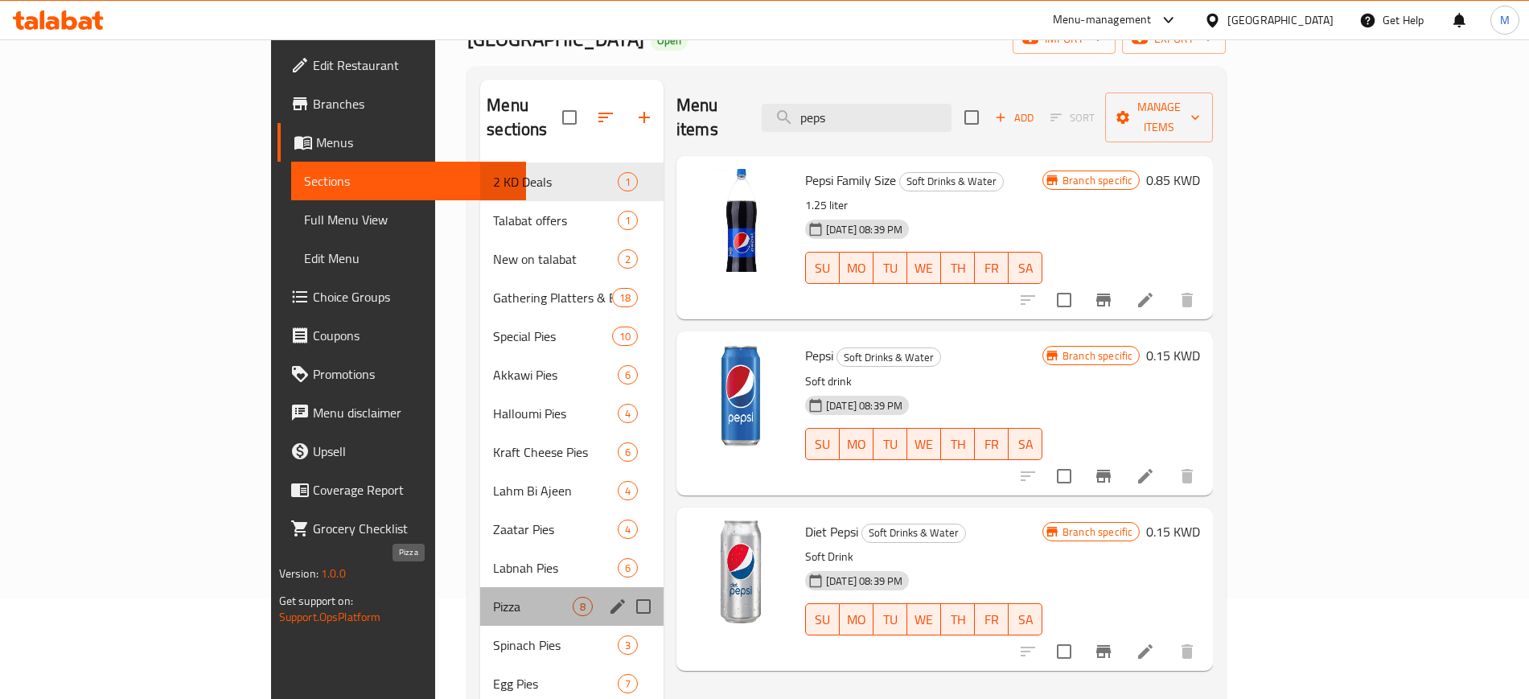
click at [493, 597] on span "Pizza" at bounding box center [533, 606] width 80 height 19
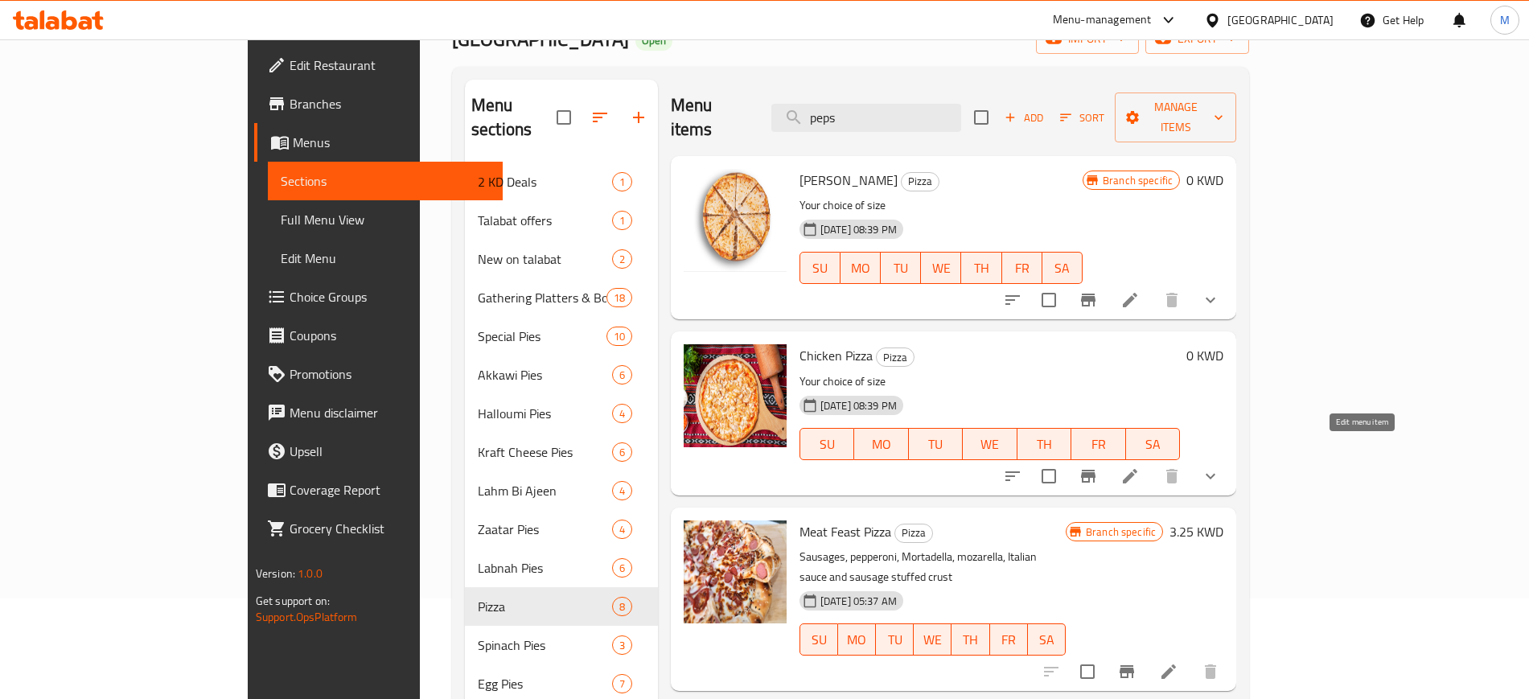
click at [1137, 469] on icon at bounding box center [1130, 476] width 14 height 14
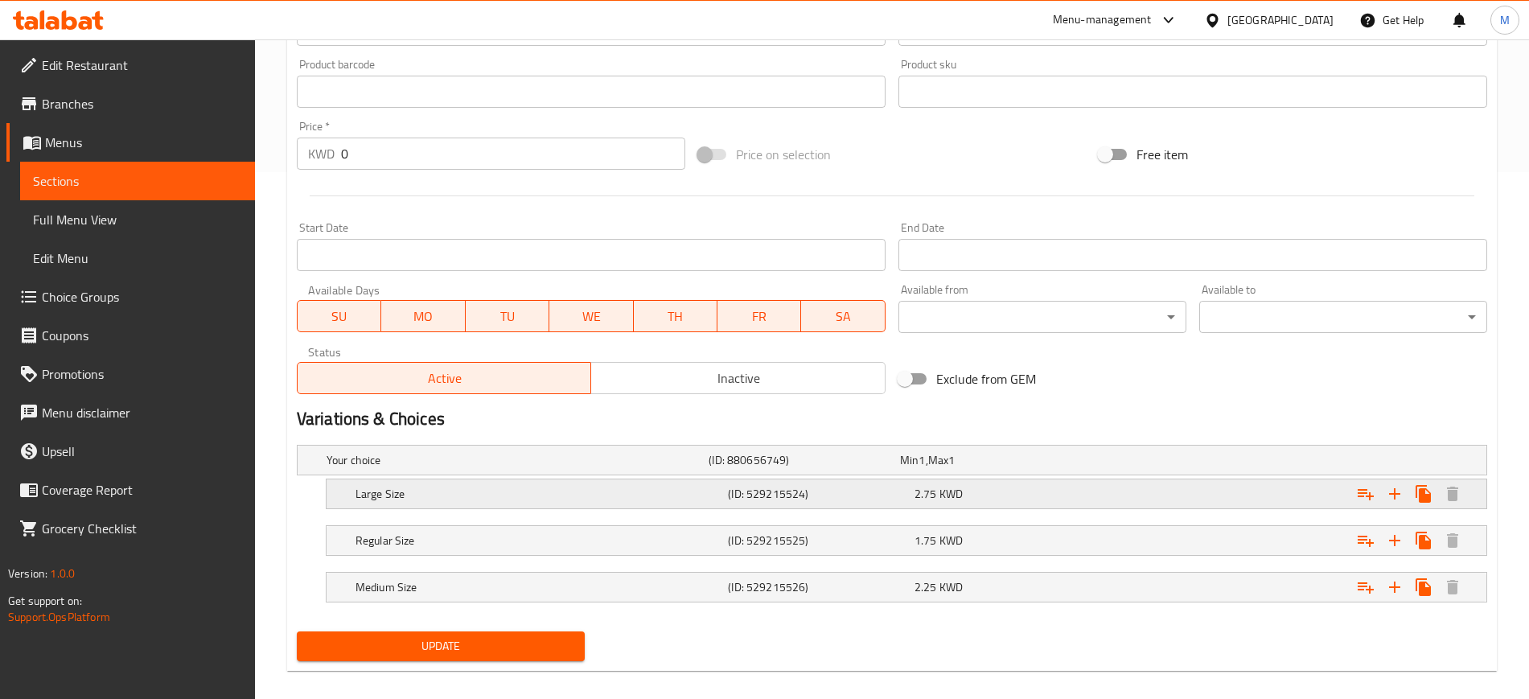
scroll to position [544, 0]
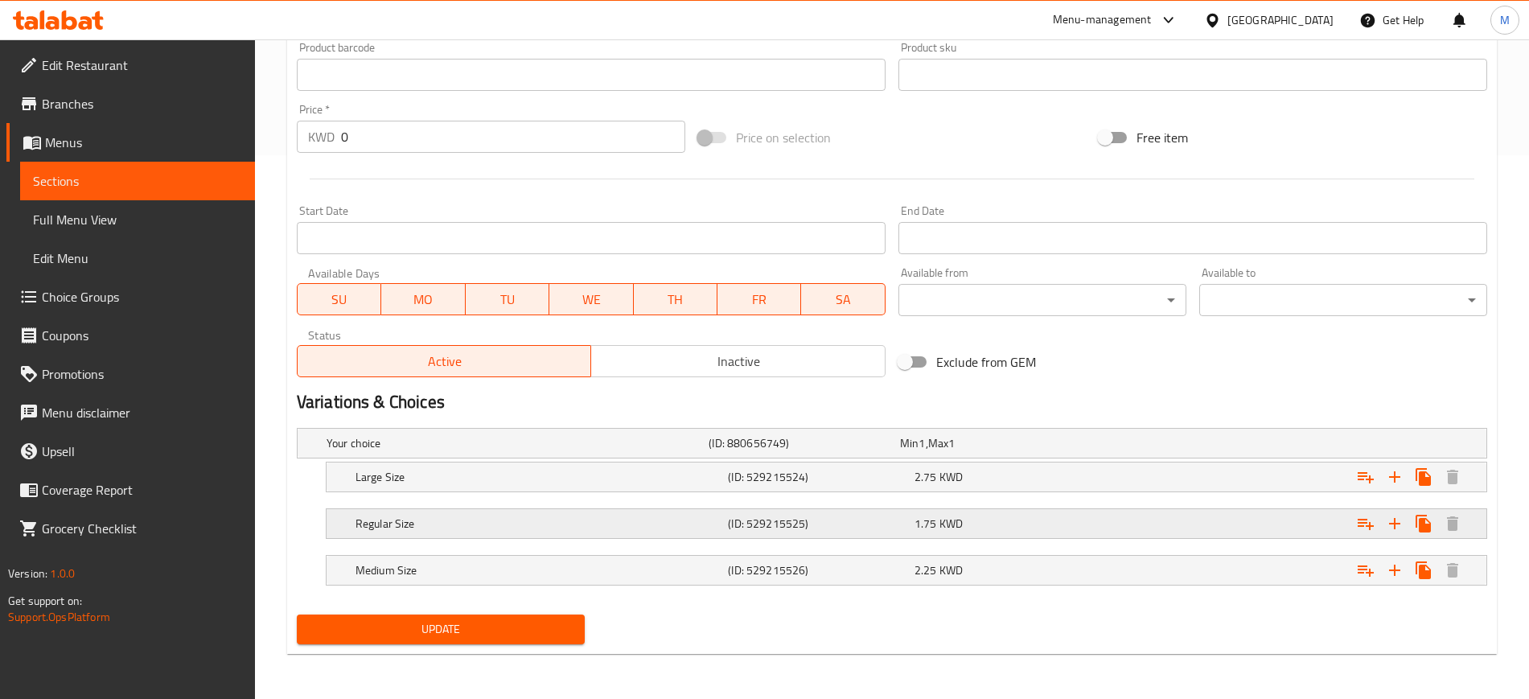
click at [463, 525] on h5 "Regular Size" at bounding box center [539, 524] width 366 height 16
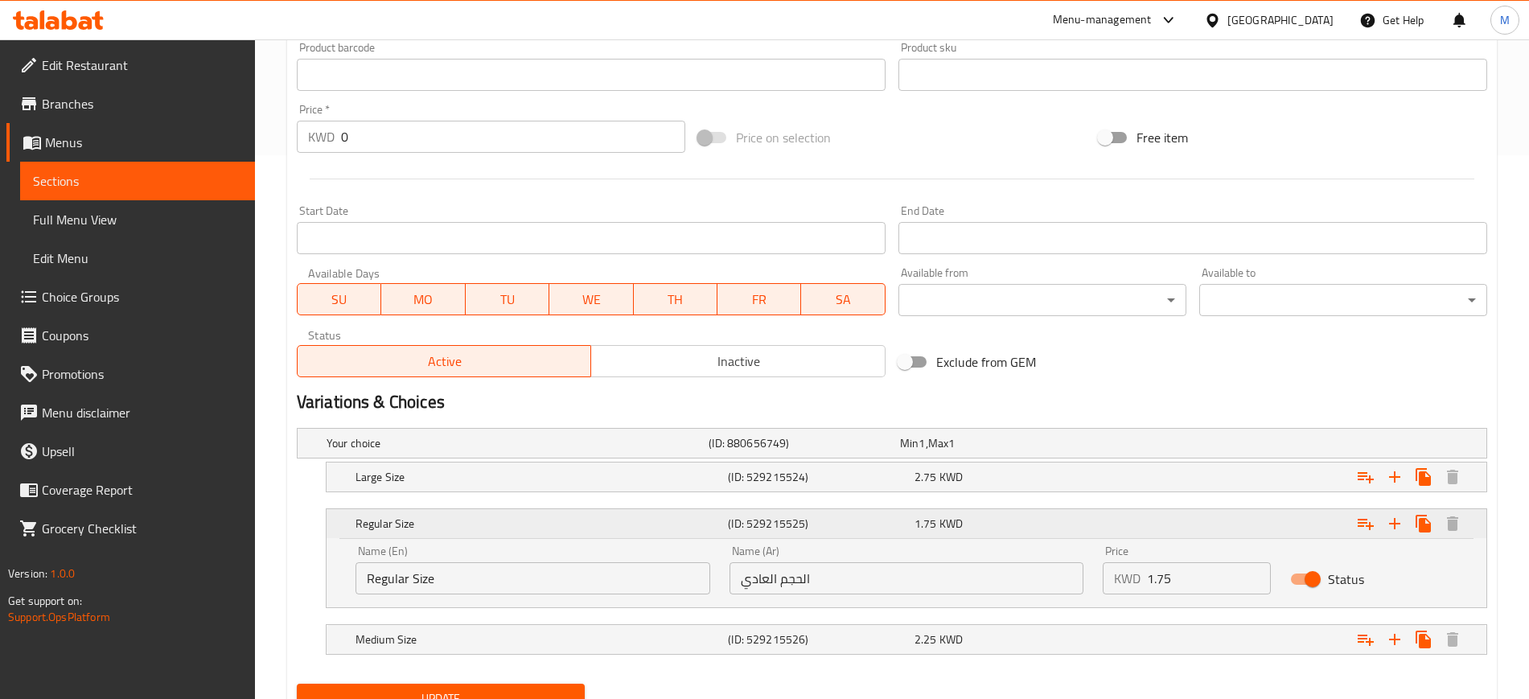
click at [463, 525] on h5 "Regular Size" at bounding box center [539, 524] width 366 height 16
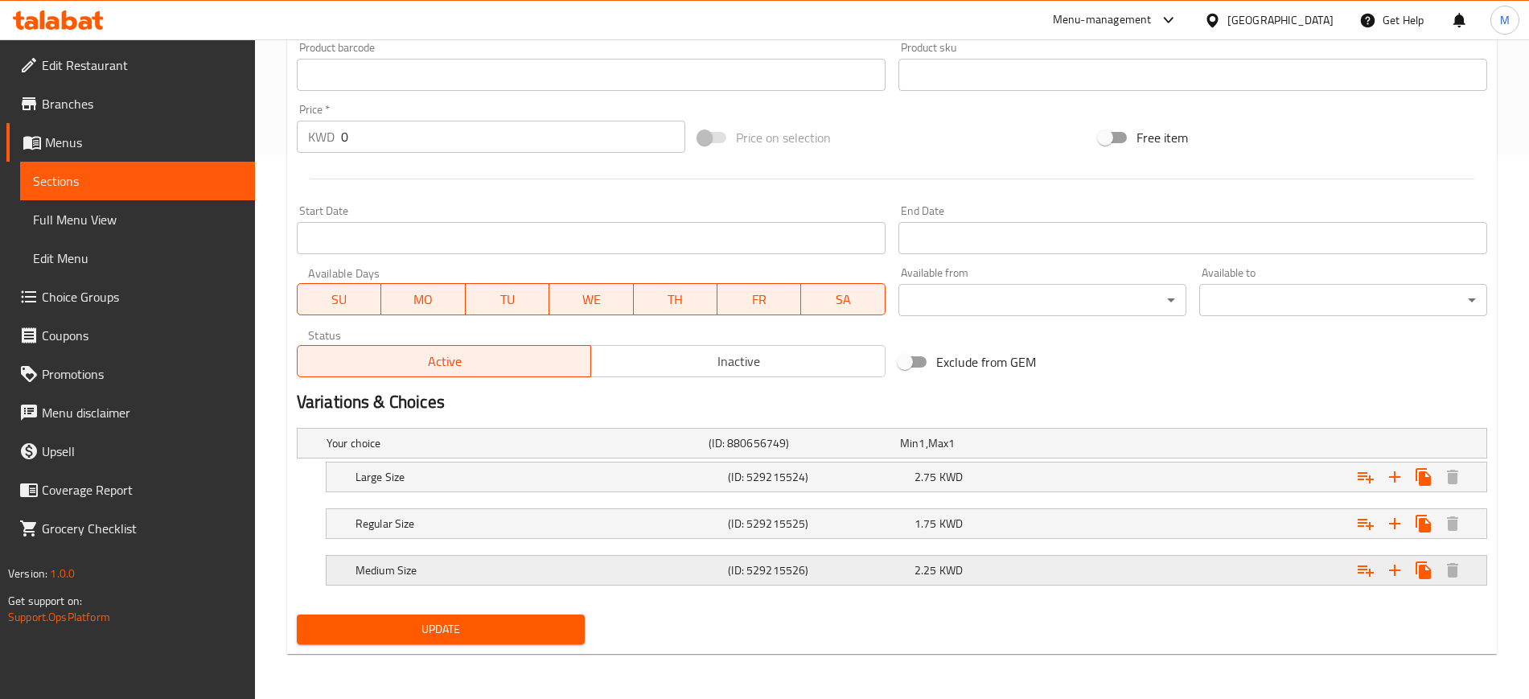
click at [967, 570] on div "2.25 KWD" at bounding box center [1005, 570] width 180 height 16
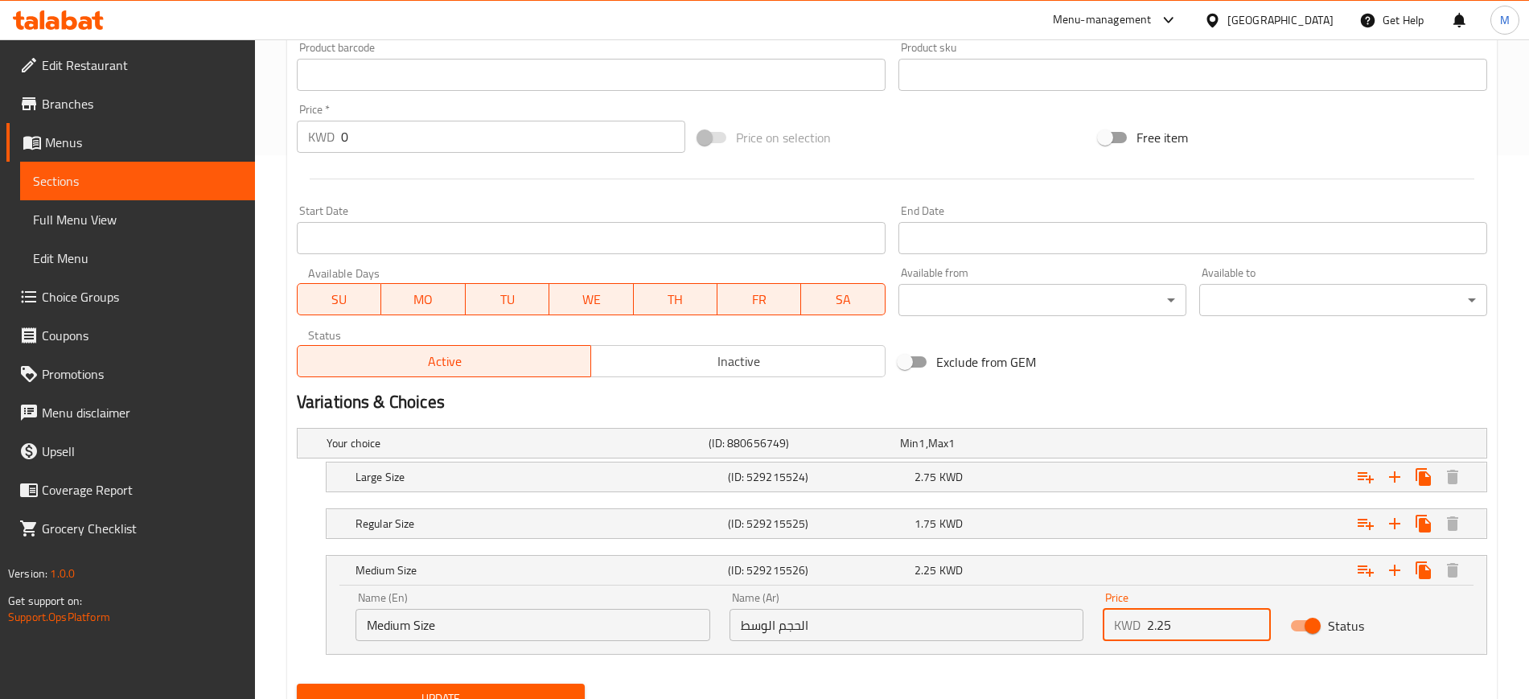
click at [1171, 624] on input "2.25" at bounding box center [1208, 625] width 123 height 32
click at [1055, 571] on div "2.25 KWD" at bounding box center [1005, 570] width 180 height 16
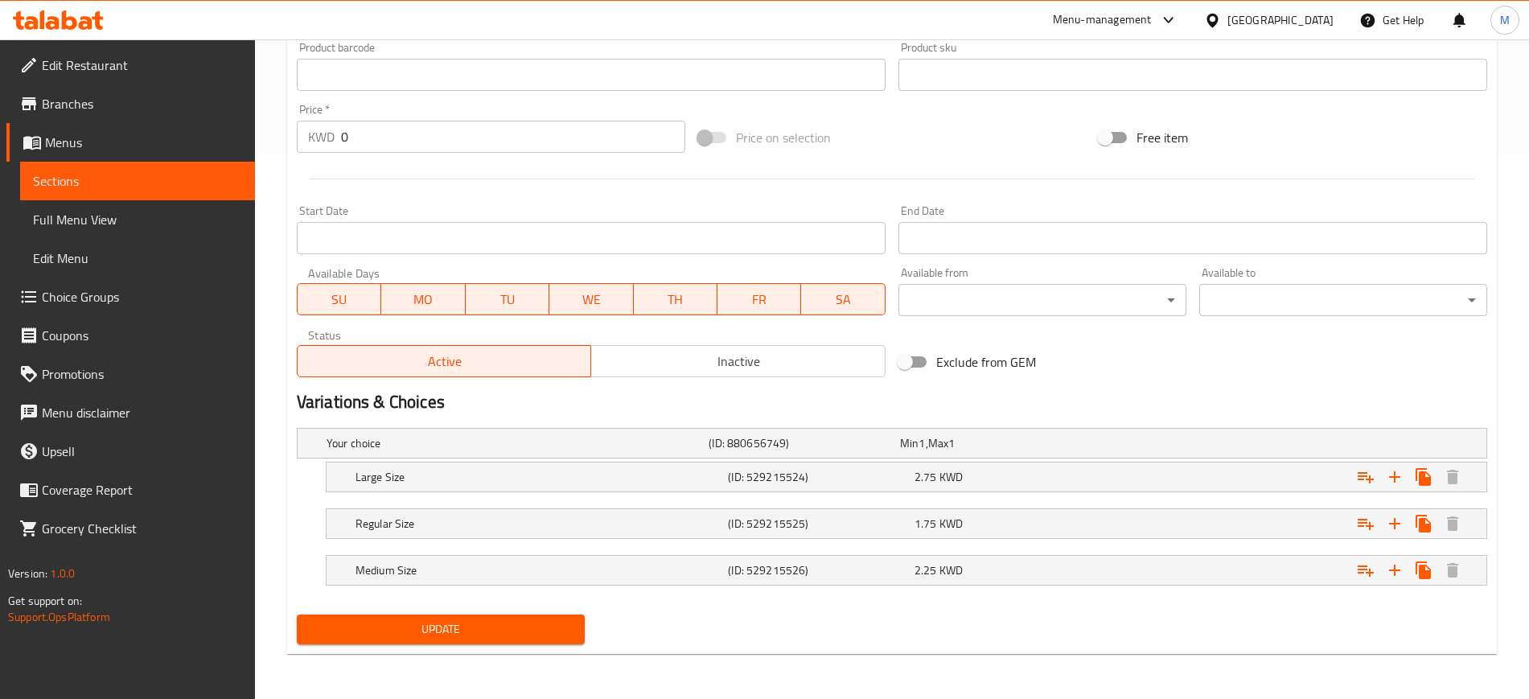
scroll to position [0, 0]
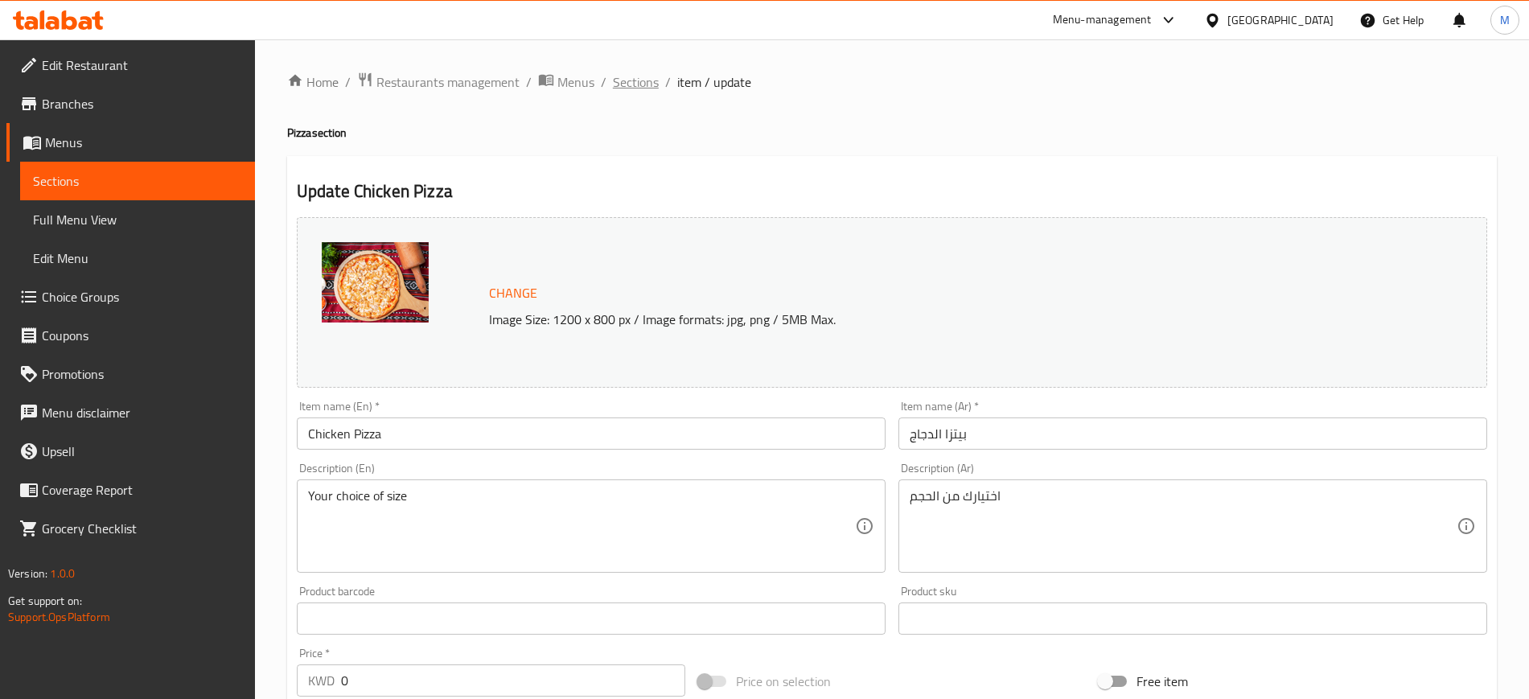
click at [623, 72] on span "Sections" at bounding box center [636, 81] width 46 height 19
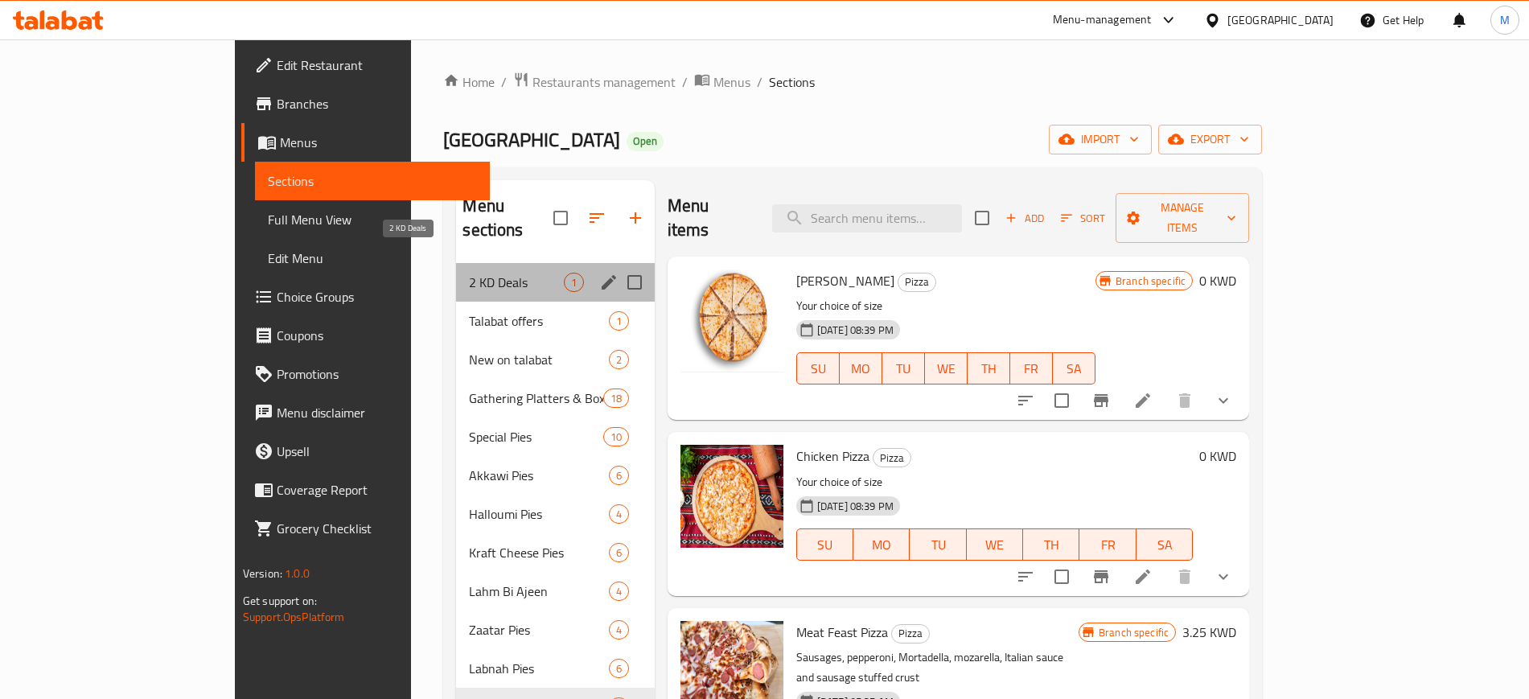
click at [469, 273] on span "2 KD Deals" at bounding box center [516, 282] width 94 height 19
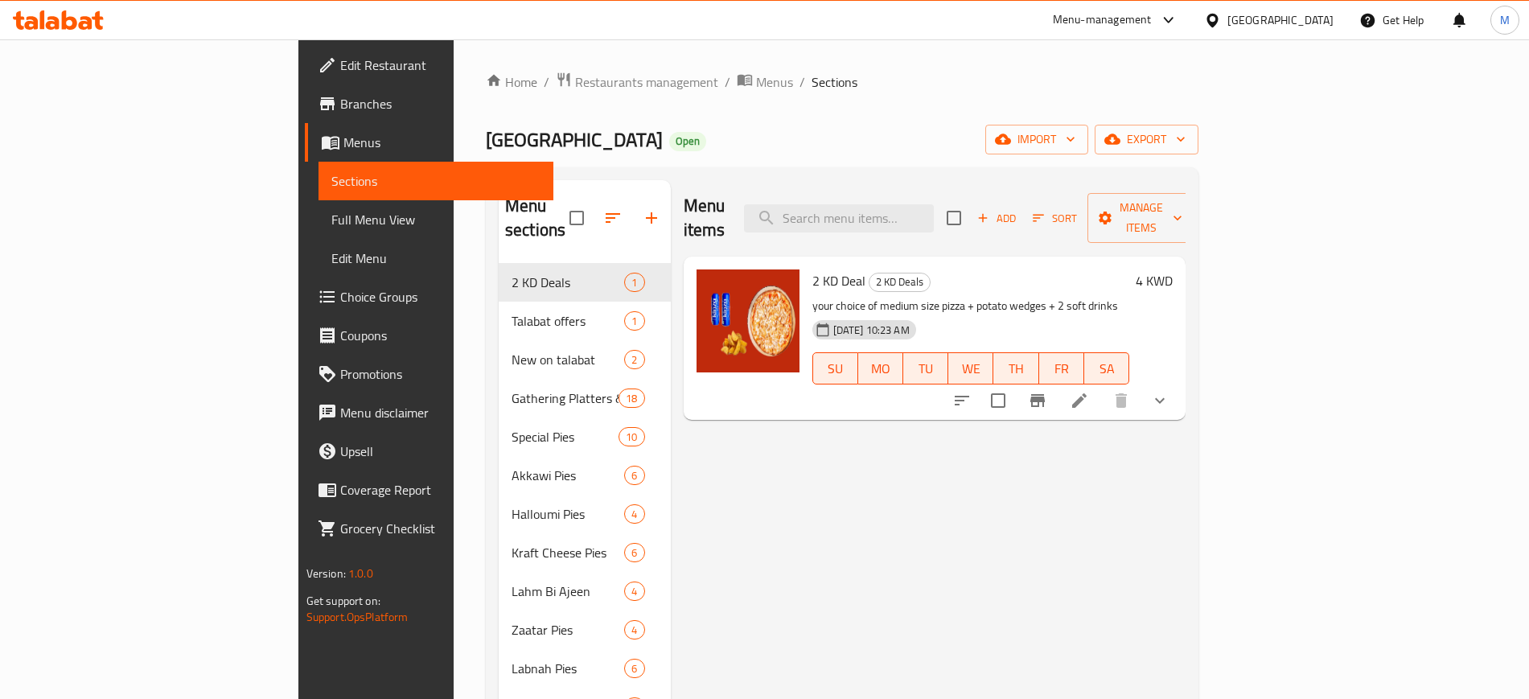
click at [1031, 296] on p "your choice of medium size pizza + potato wedges + 2 soft drinks" at bounding box center [971, 306] width 318 height 20
click at [539, 130] on div "Shuwaikh Gate Open import export" at bounding box center [842, 140] width 713 height 30
click at [33, 23] on icon at bounding box center [31, 23] width 14 height 14
